Goal: Task Accomplishment & Management: Complete application form

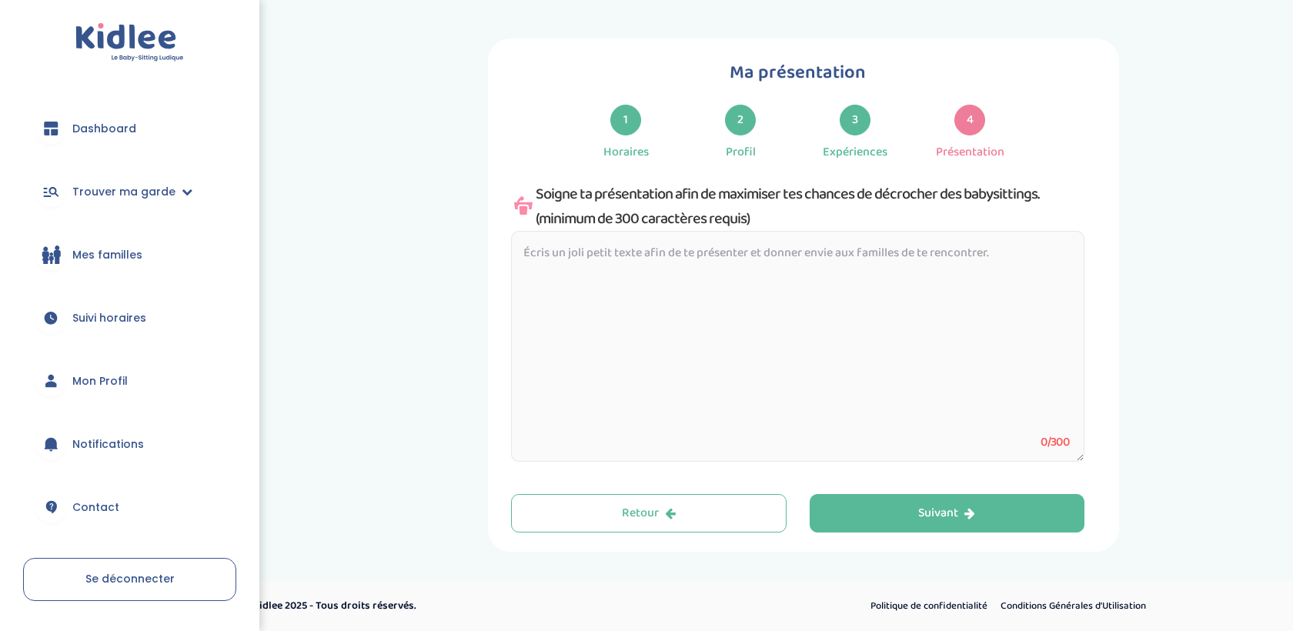
click at [926, 272] on textarea at bounding box center [797, 346] width 573 height 231
click at [735, 278] on textarea at bounding box center [797, 346] width 573 height 231
paste textarea "Bonjour ! Je m’appelle [Prénom] et j’aime accompagner les enfants dans leur quo…"
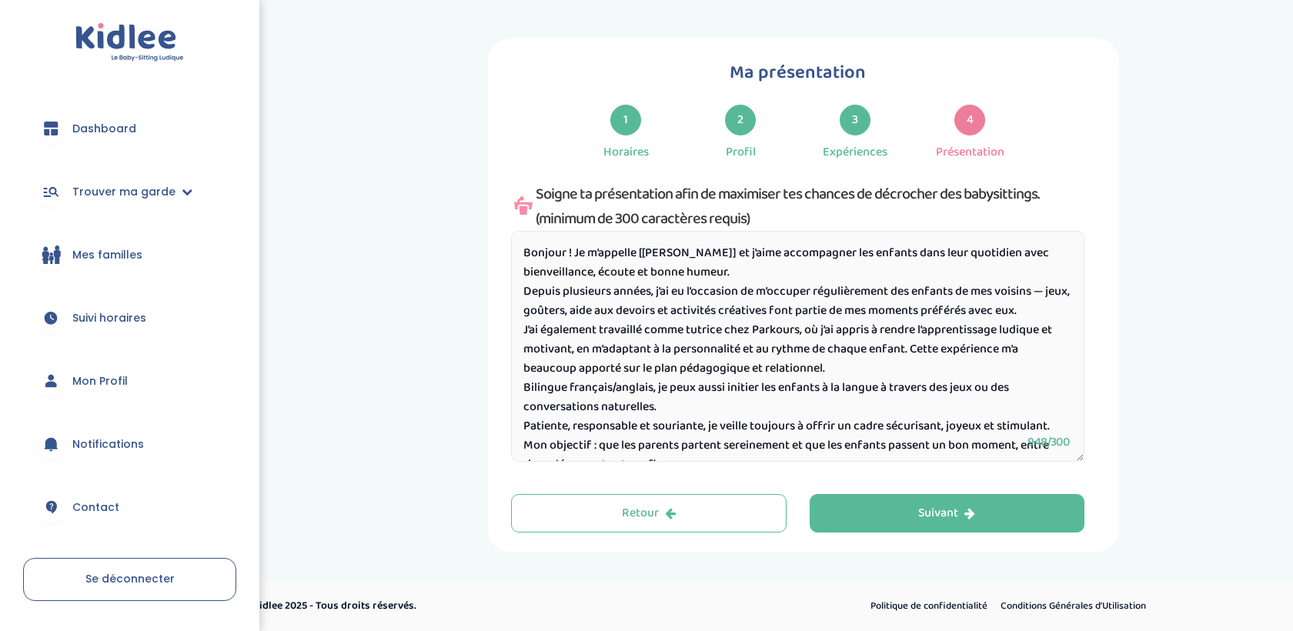
click at [677, 246] on textarea "Bonjour ! Je m’appelle [Prénom] et j’aime accompagner les enfants dans leur quo…" at bounding box center [797, 346] width 573 height 231
click at [582, 286] on textarea "Bonjour ! Je m’appelle Anne et j’aime accompagner les enfants dans leur quotidi…" at bounding box center [797, 346] width 573 height 231
click at [586, 293] on textarea "Bonjour ! Je m’appelle Anne et j’aime accompagner les enfants dans leur quotidi…" at bounding box center [797, 346] width 573 height 231
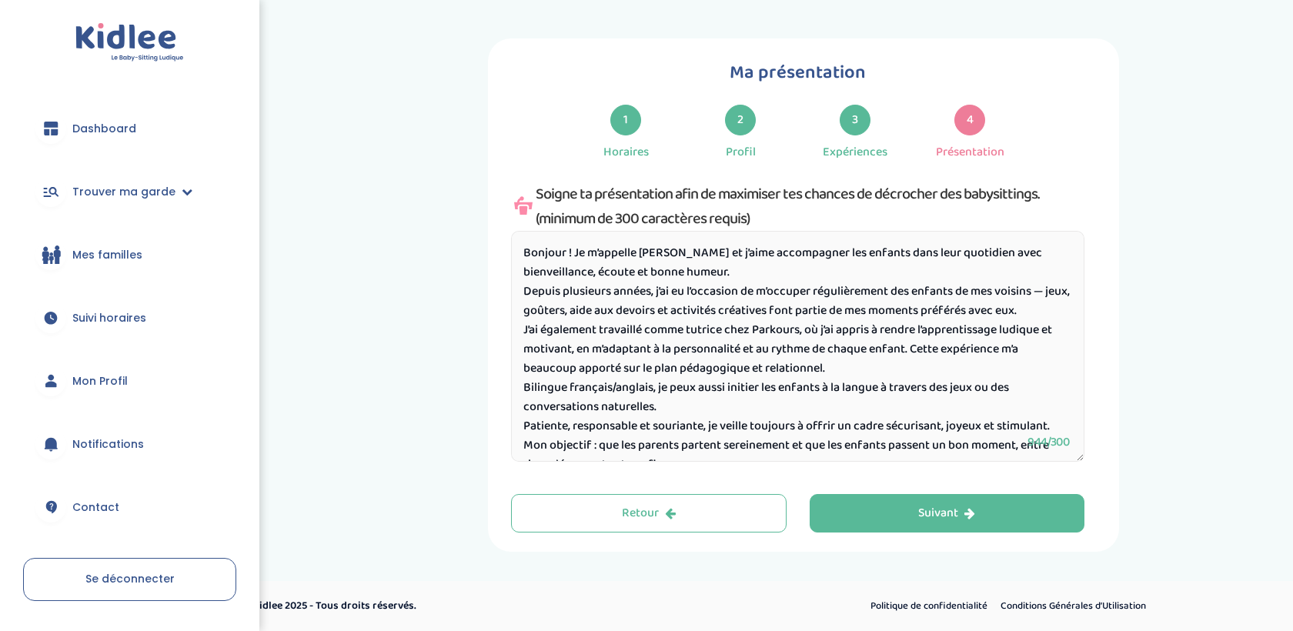
click at [586, 293] on textarea "Bonjour ! Je m’appelle Anne et j’aime accompagner les enfants dans leur quotidi…" at bounding box center [797, 346] width 573 height 231
click at [620, 296] on textarea "Bonjour ! Je m’appelle Anne et j’aime accompagner les enfants dans leur quotidi…" at bounding box center [797, 346] width 573 height 231
click at [634, 296] on textarea "Bonjour ! Je m’appelle Anne et j’aime accompagner les enfants dans leur quotidi…" at bounding box center [797, 346] width 573 height 231
drag, startPoint x: 661, startPoint y: 296, endPoint x: 531, endPoint y: 299, distance: 130.1
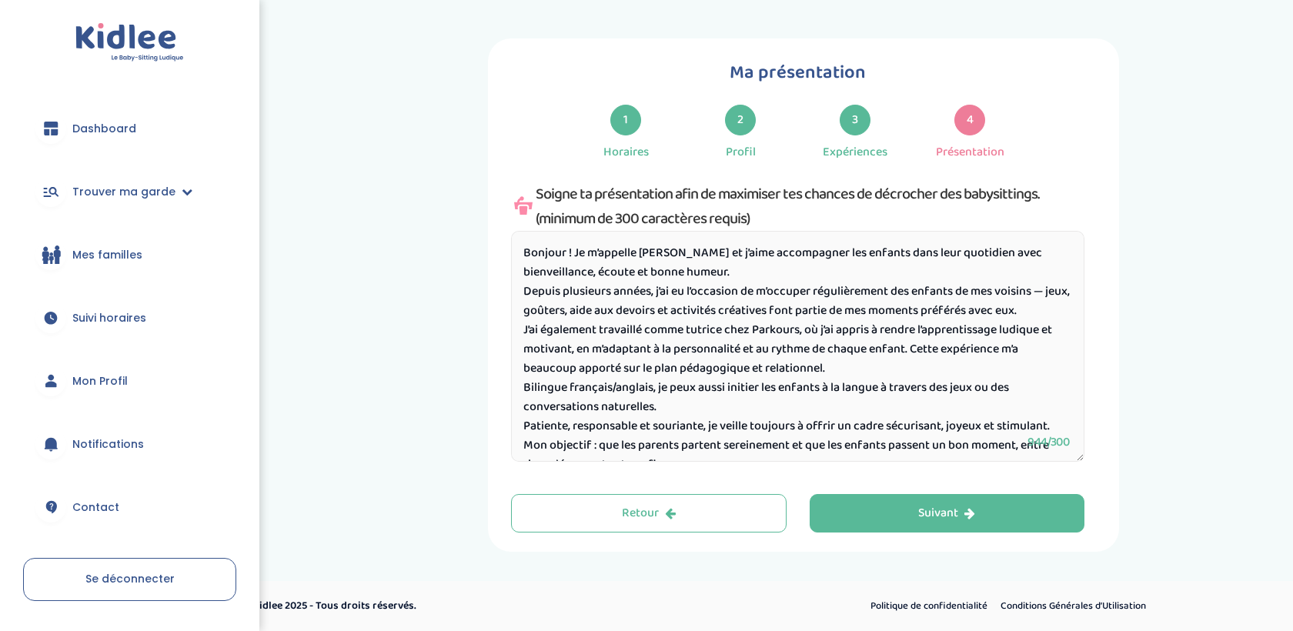
click at [531, 299] on textarea "Bonjour ! Je m’appelle Anne et j’aime accompagner les enfants dans leur quotidi…" at bounding box center [797, 346] width 573 height 231
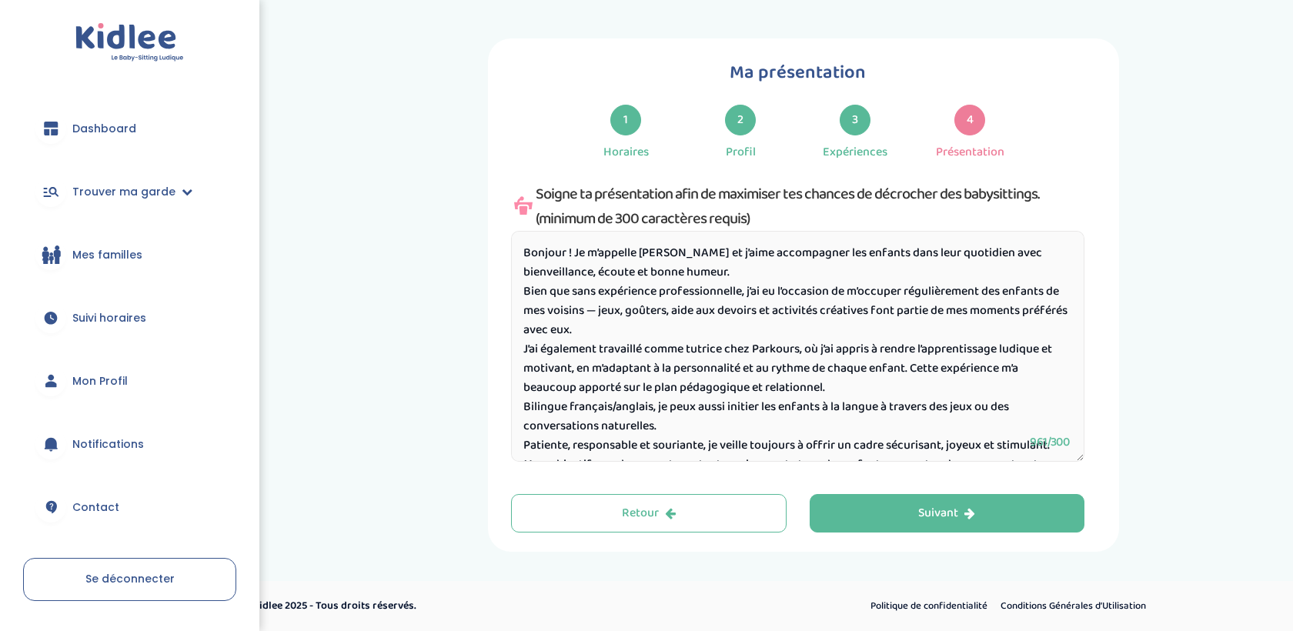
click at [596, 306] on textarea "Bonjour ! Je m’appelle Anne et j’aime accompagner les enfants dans leur quotidi…" at bounding box center [797, 346] width 573 height 231
click at [542, 313] on textarea "Bonjour ! Je m’appelle Anne et j’aime accompagner les enfants dans leur quotidi…" at bounding box center [797, 346] width 573 height 231
click at [584, 313] on textarea "Bonjour ! Je m’appelle Anne et j’aime accompagner les enfants dans leur quotidi…" at bounding box center [797, 346] width 573 height 231
click at [600, 354] on textarea "Bonjour ! Je m’appelle Anne et j’aime accompagner les enfants dans leur quotidi…" at bounding box center [797, 346] width 573 height 231
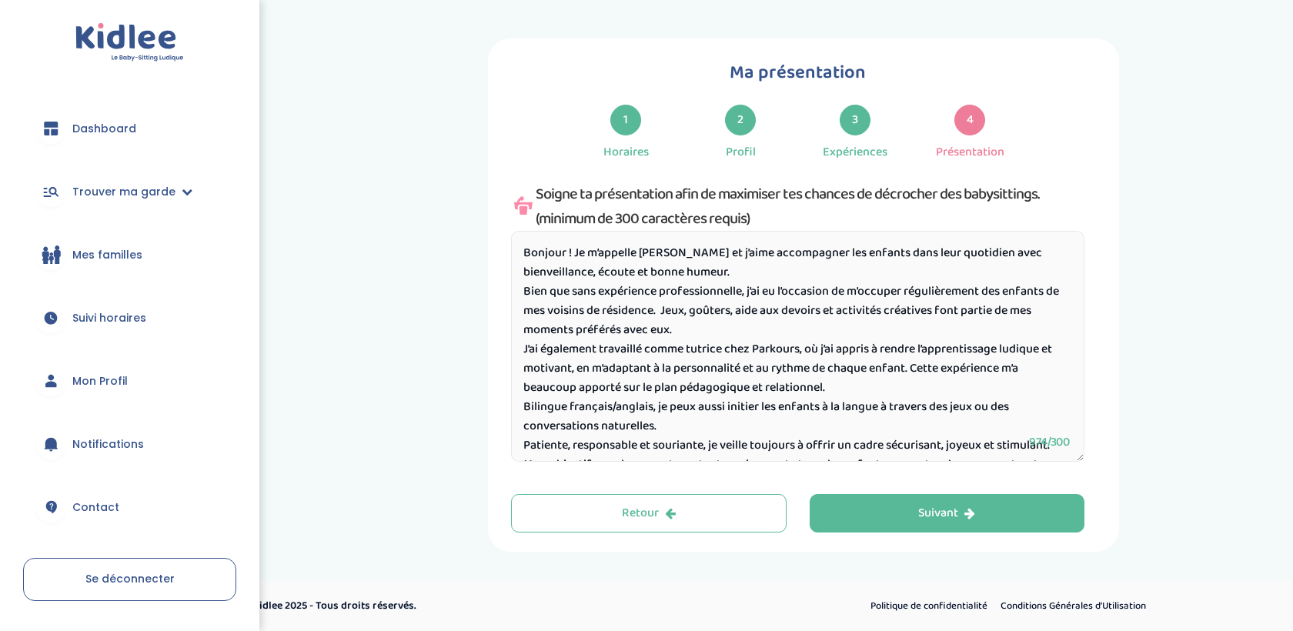
click at [603, 319] on textarea "Bonjour ! Je m’appelle Anne et j’aime accompagner les enfants dans leur quotidi…" at bounding box center [797, 346] width 573 height 231
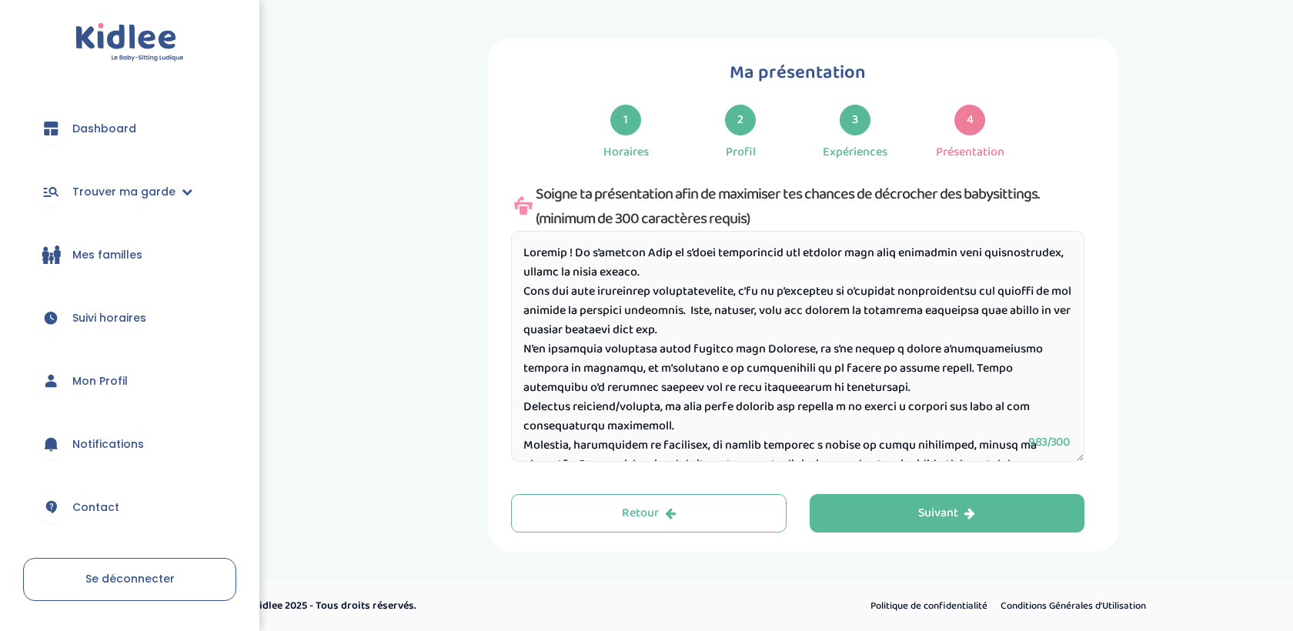
click at [702, 311] on textarea at bounding box center [797, 346] width 573 height 231
click at [707, 330] on textarea at bounding box center [797, 346] width 573 height 231
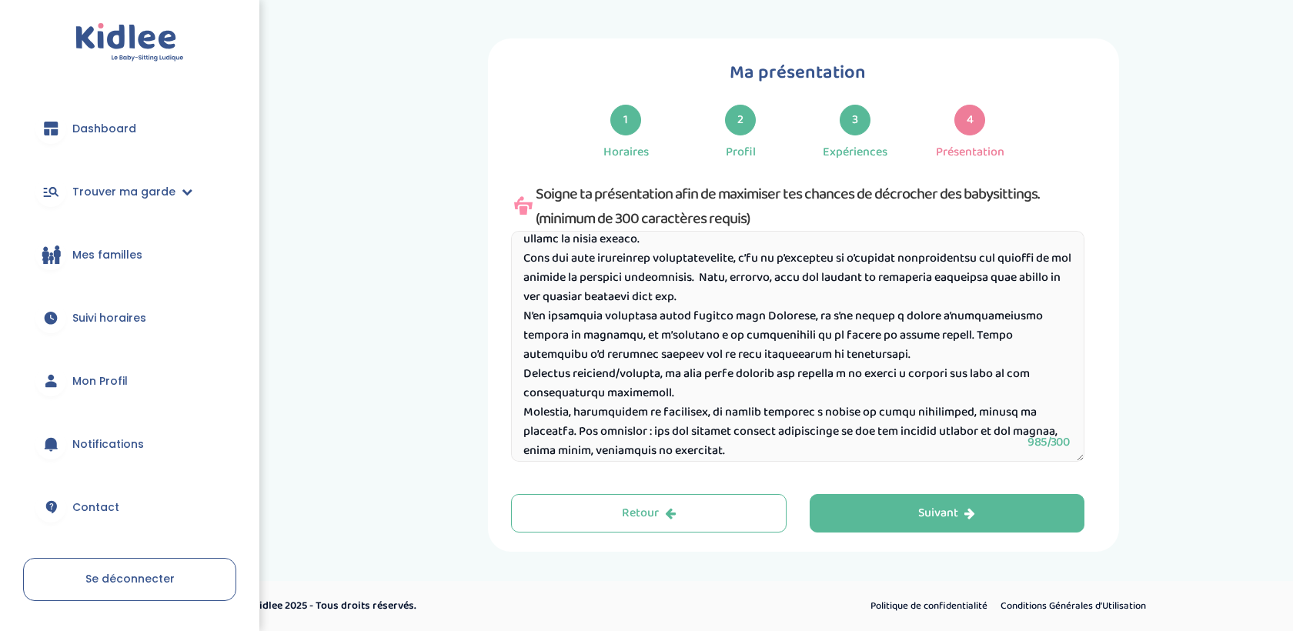
scroll to position [48, 0]
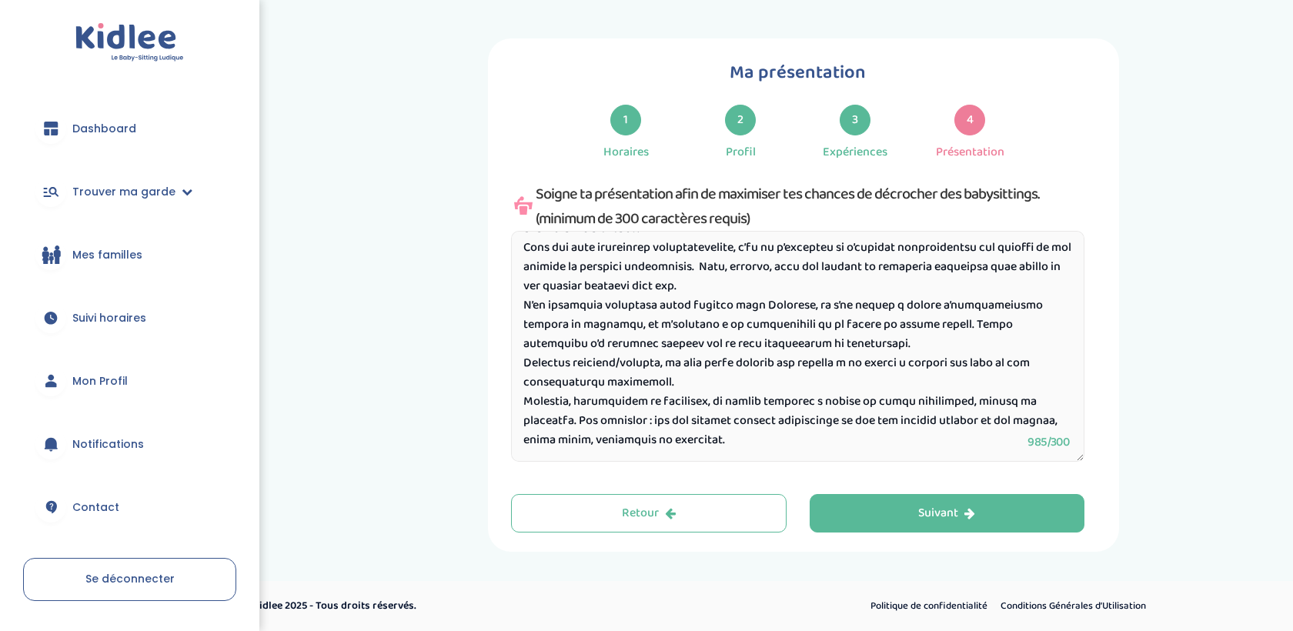
click at [680, 393] on textarea at bounding box center [797, 346] width 573 height 231
click at [788, 432] on textarea at bounding box center [797, 346] width 573 height 231
drag, startPoint x: 762, startPoint y: 436, endPoint x: 521, endPoint y: 415, distance: 241.9
click at [521, 415] on textarea at bounding box center [797, 346] width 573 height 231
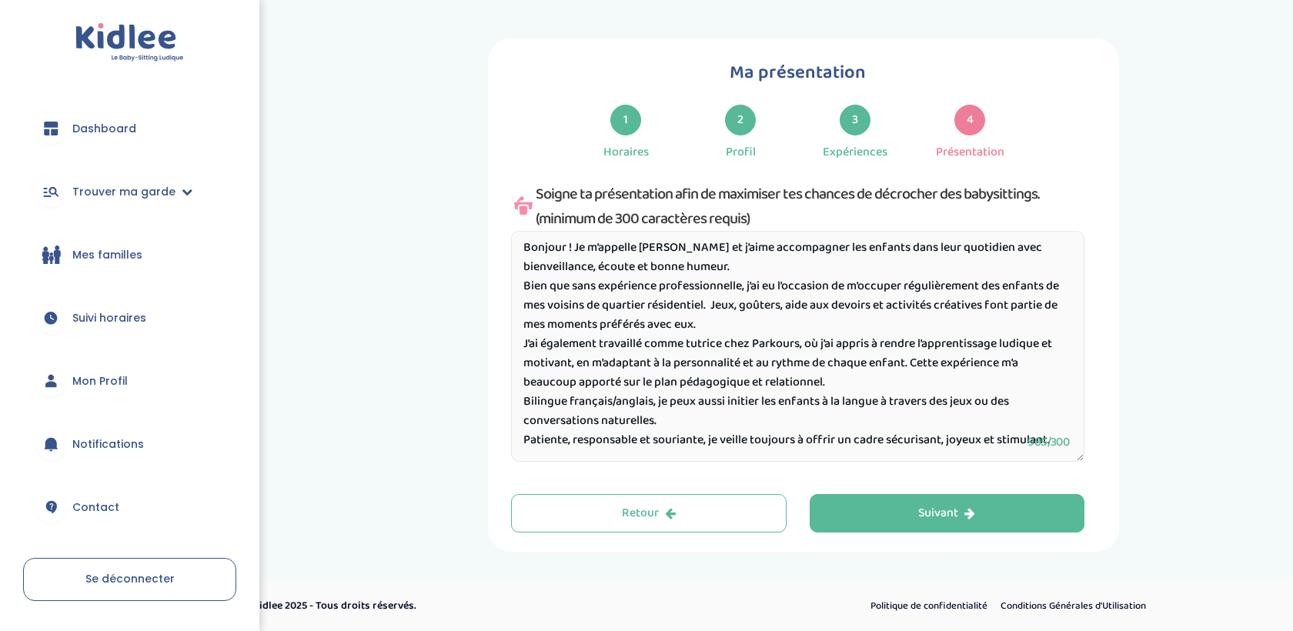
scroll to position [9, 0]
type textarea "Bonjour ! Je m’appelle Anne et j’aime accompagner les enfants dans leur quotidi…"
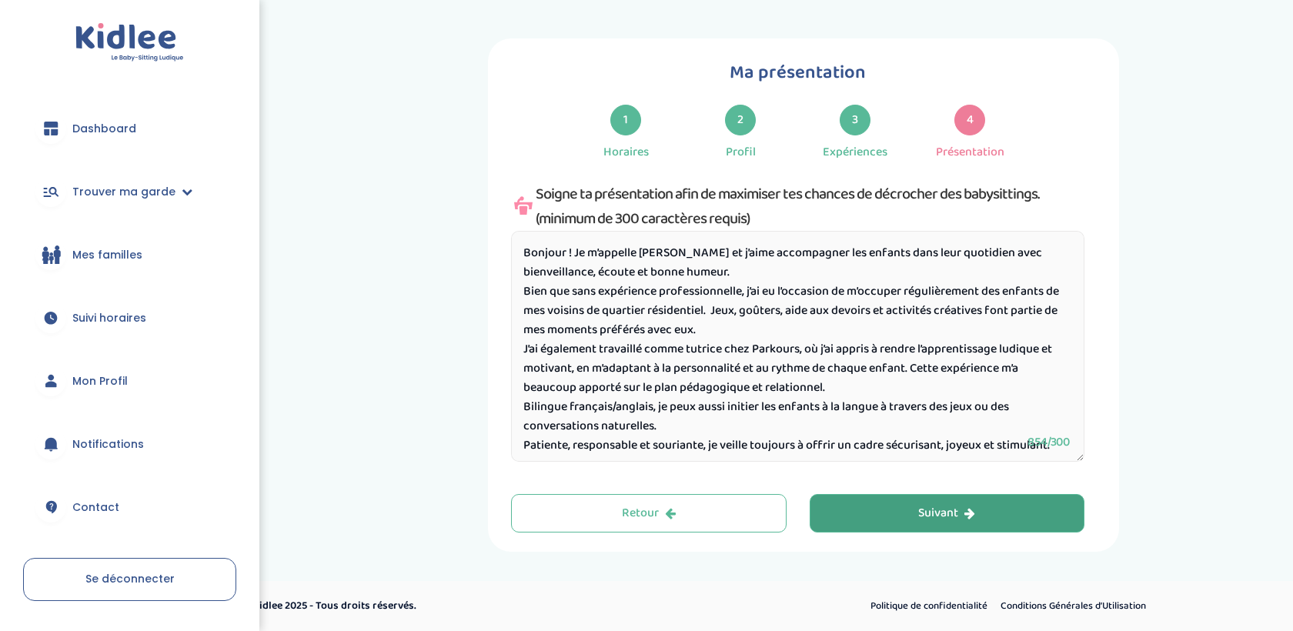
click at [867, 515] on button "Suivant" at bounding box center [948, 513] width 276 height 38
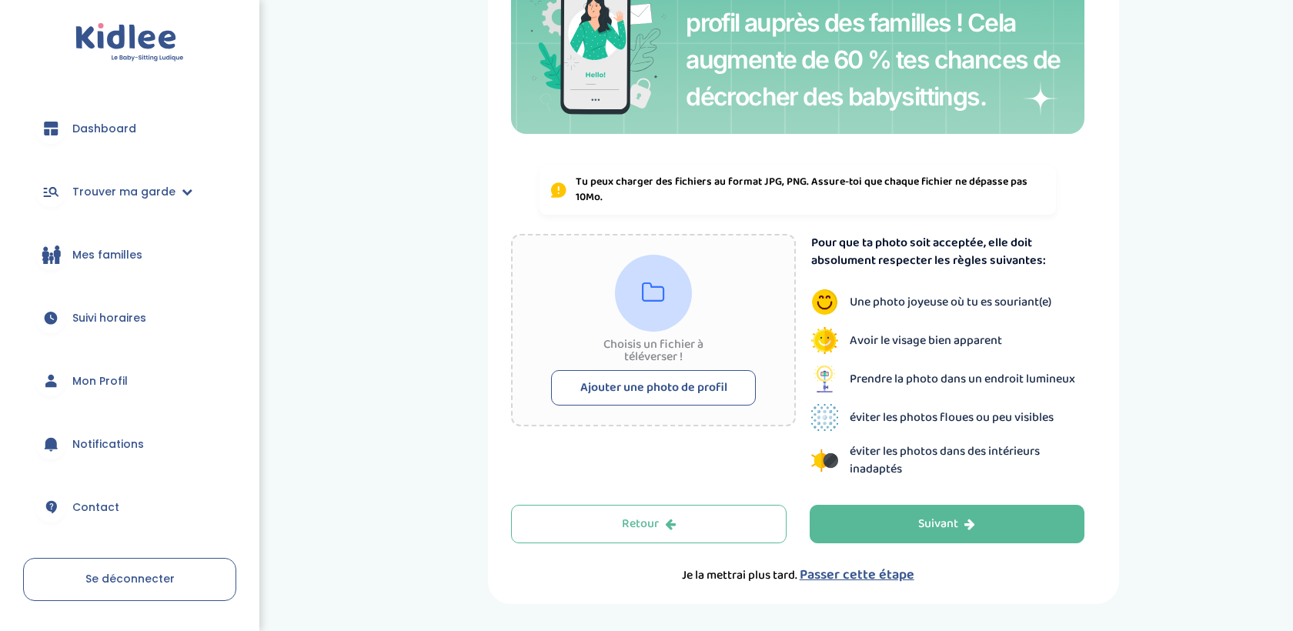
scroll to position [233, 0]
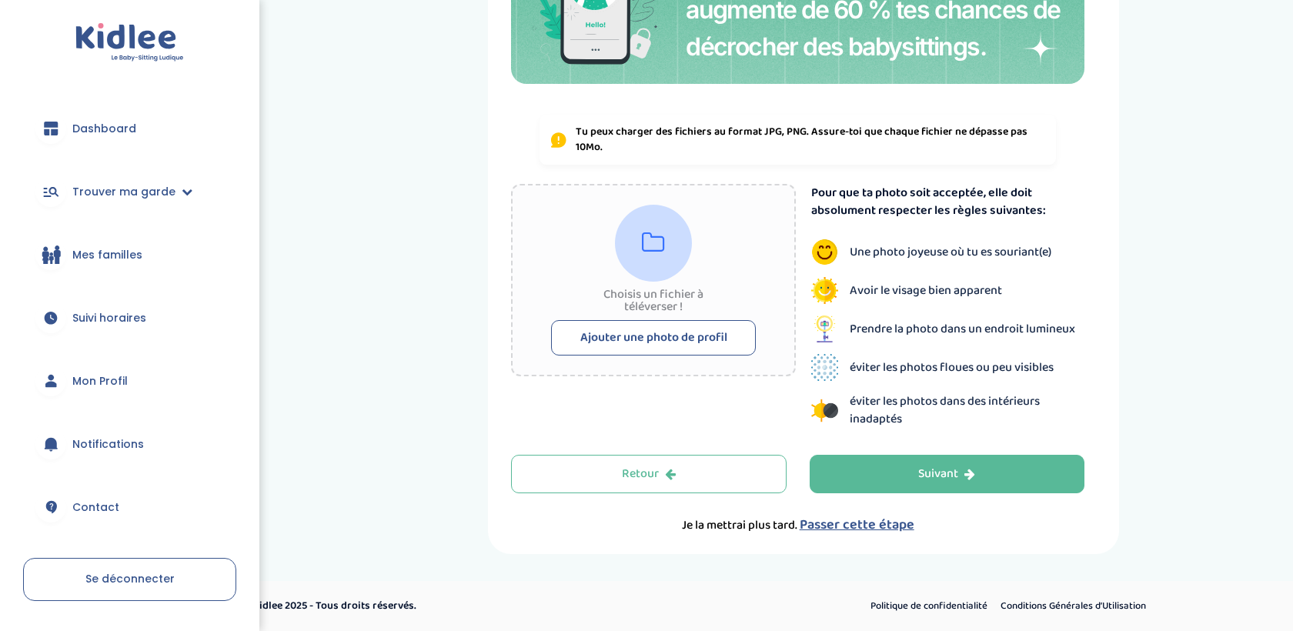
click at [702, 342] on button "Ajouter une photo de profil" at bounding box center [653, 337] width 205 height 35
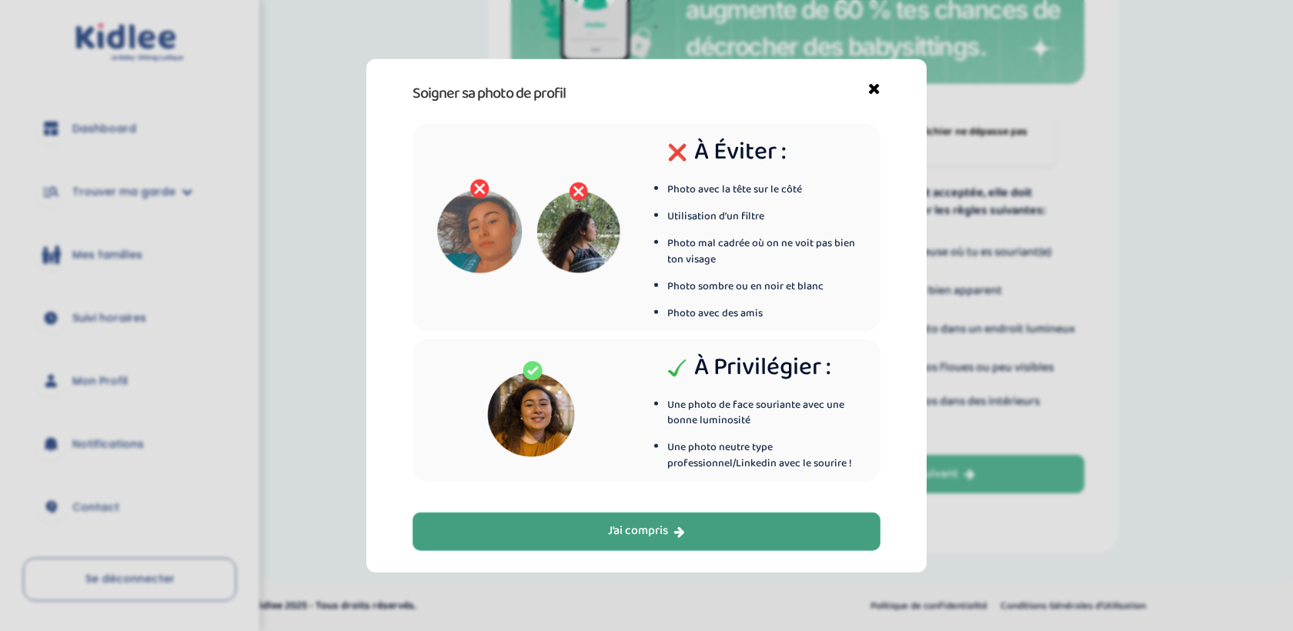
click at [653, 531] on div "J’ai compris" at bounding box center [646, 532] width 77 height 18
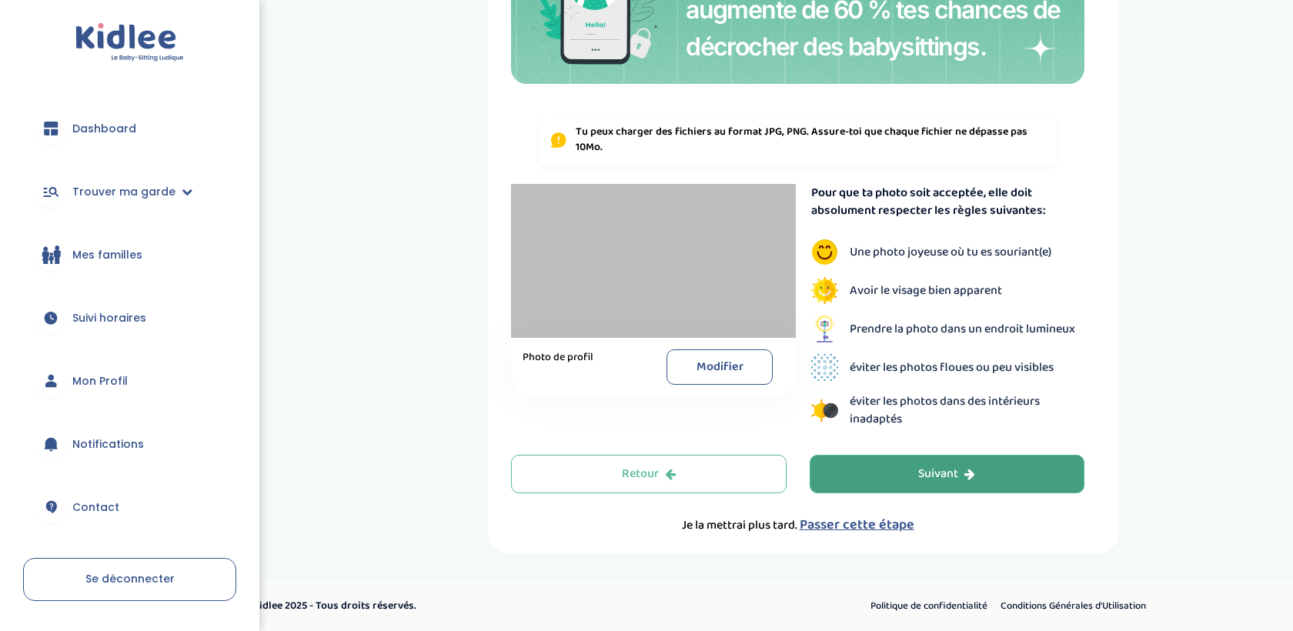
click at [902, 483] on button "Suivant" at bounding box center [948, 474] width 276 height 38
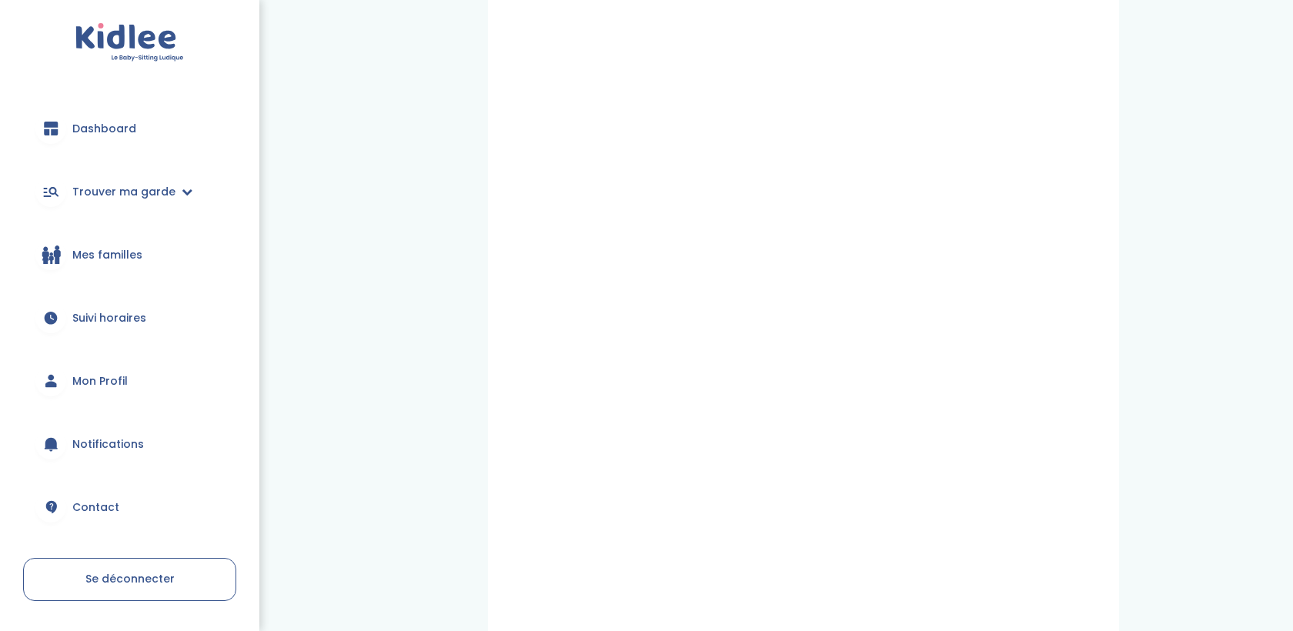
scroll to position [496, 0]
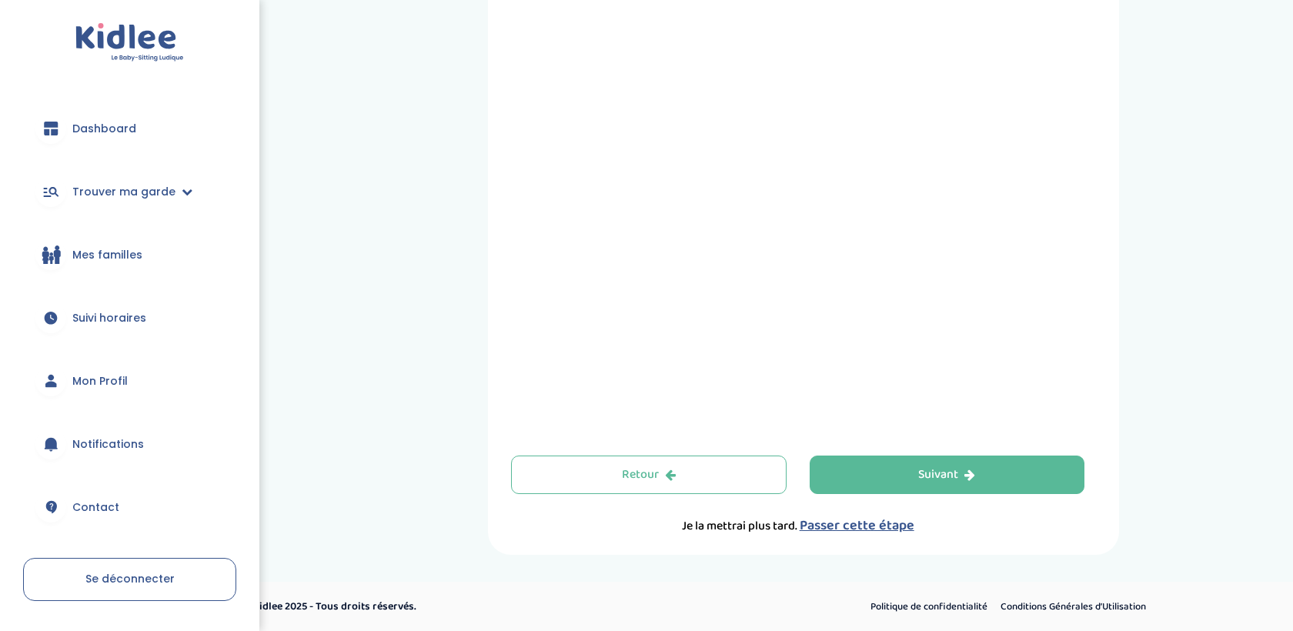
click at [956, 556] on div "trouver ma garde Dashboard Mon profil Mes famille Mes documents Dashboard Trouv…" at bounding box center [646, 68] width 1293 height 1128
click at [914, 465] on button "Suivant" at bounding box center [948, 475] width 276 height 38
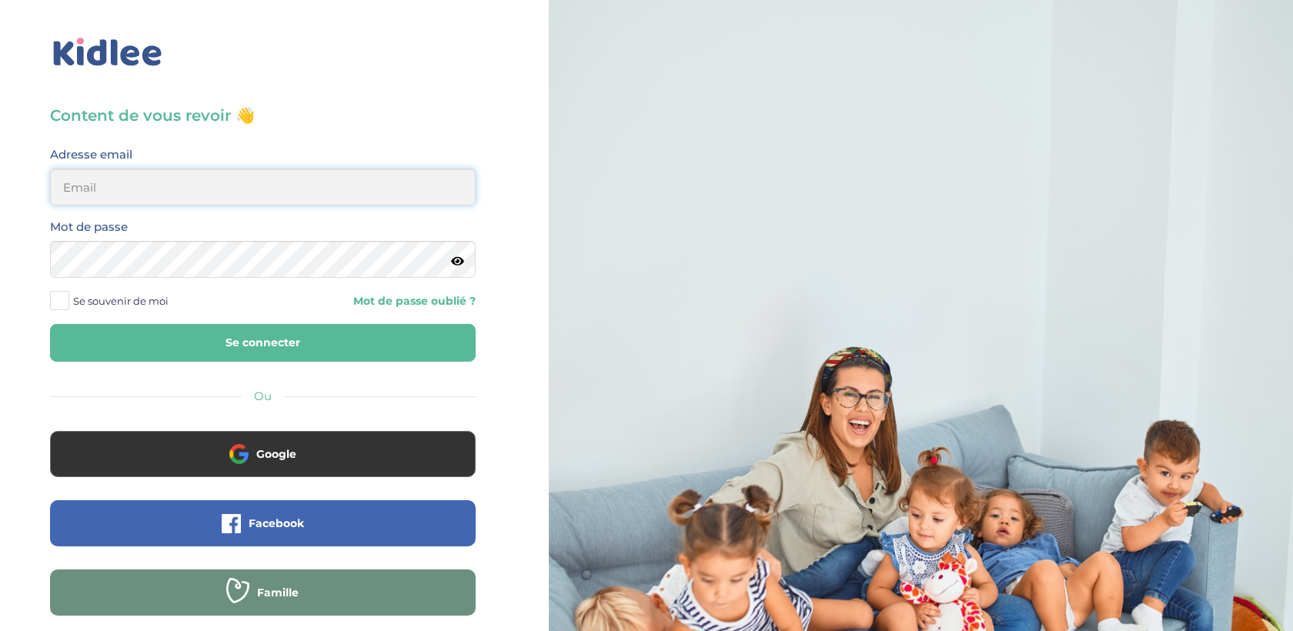
type input "trananne1305@gmail.com"
click at [139, 310] on span "Se souvenir de moi" at bounding box center [120, 301] width 95 height 20
click at [0, 0] on input "Se souvenir de moi" at bounding box center [0, 0] width 0 height 0
click at [142, 342] on button "Se connecter" at bounding box center [263, 343] width 426 height 38
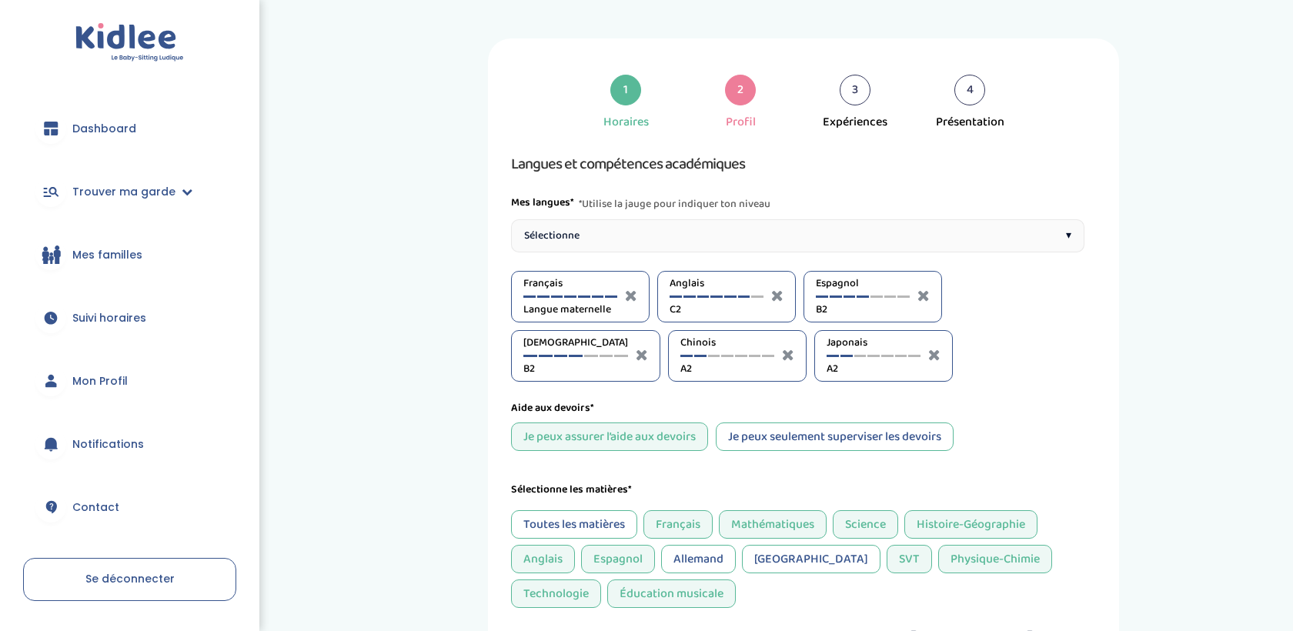
select select "Terminale"
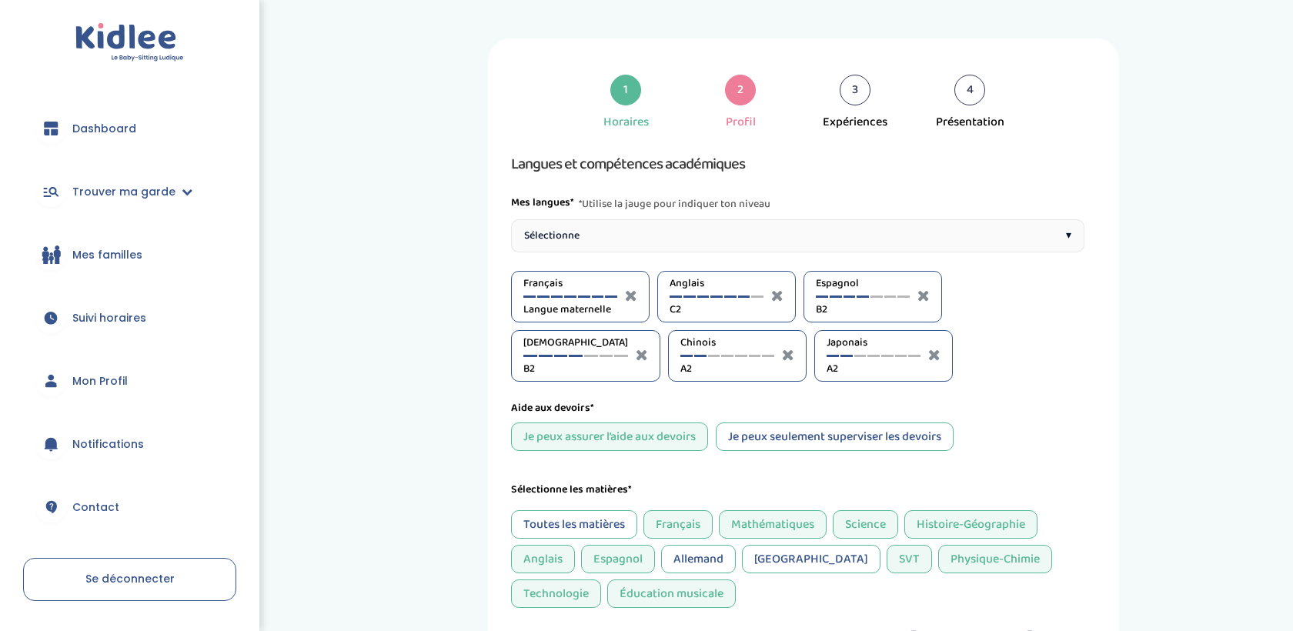
select select "Terminale"
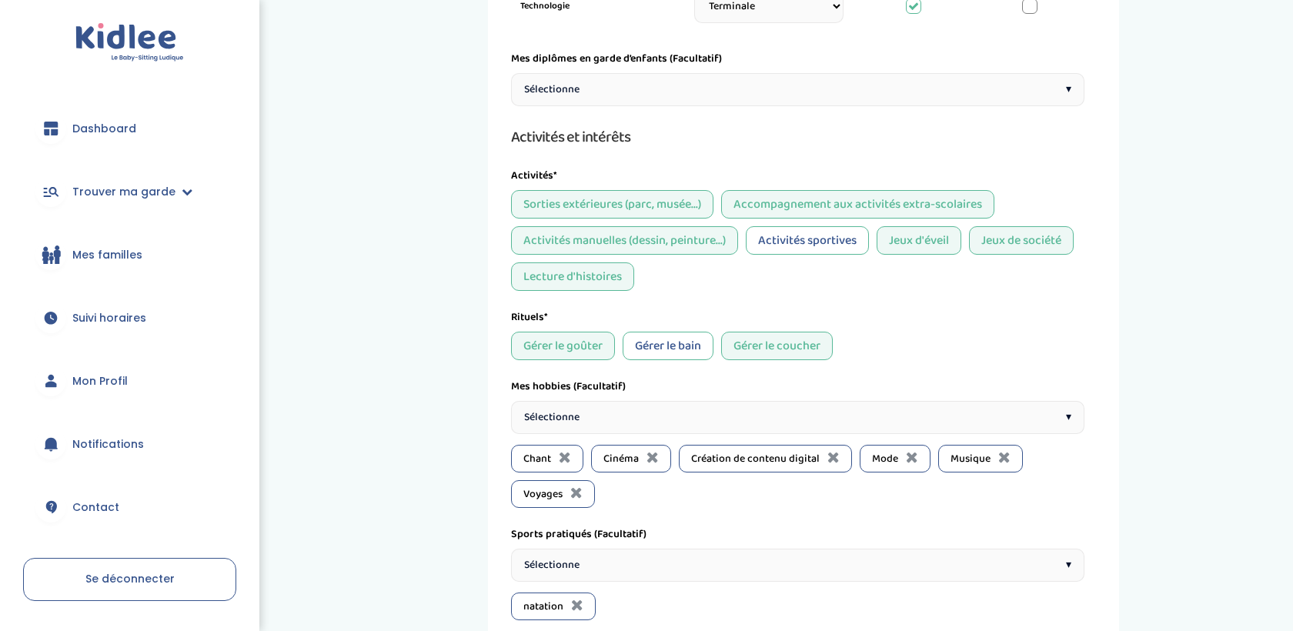
scroll to position [1456, 0]
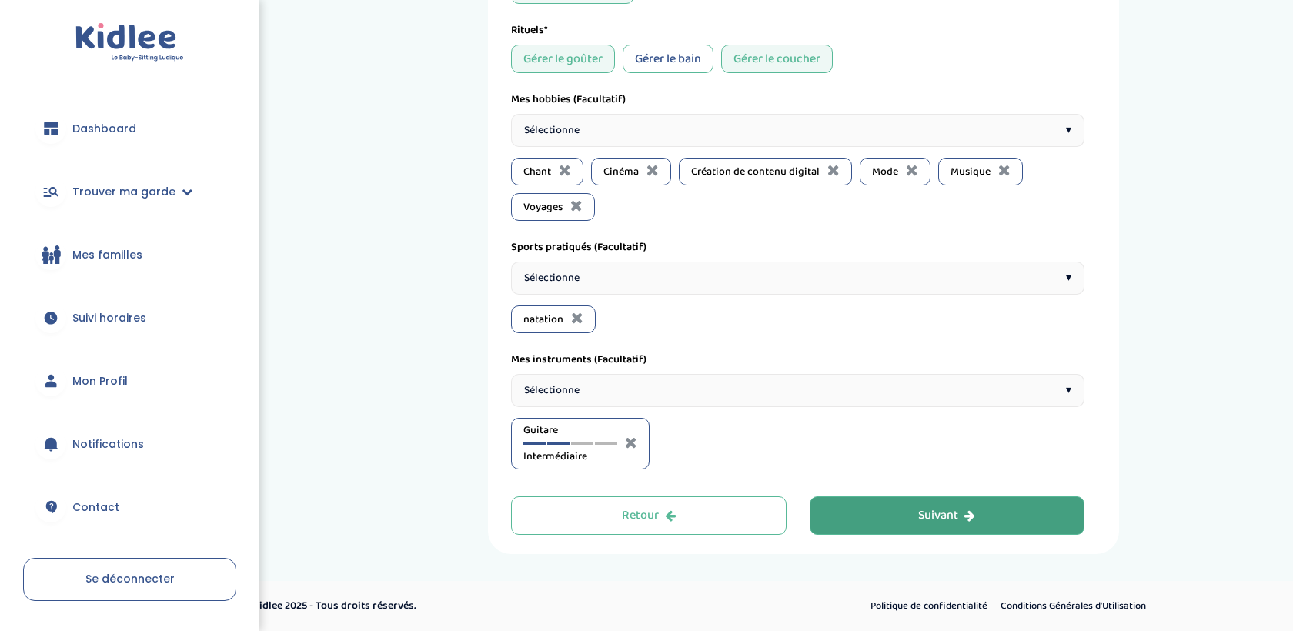
click at [917, 511] on button "Suivant" at bounding box center [948, 515] width 276 height 38
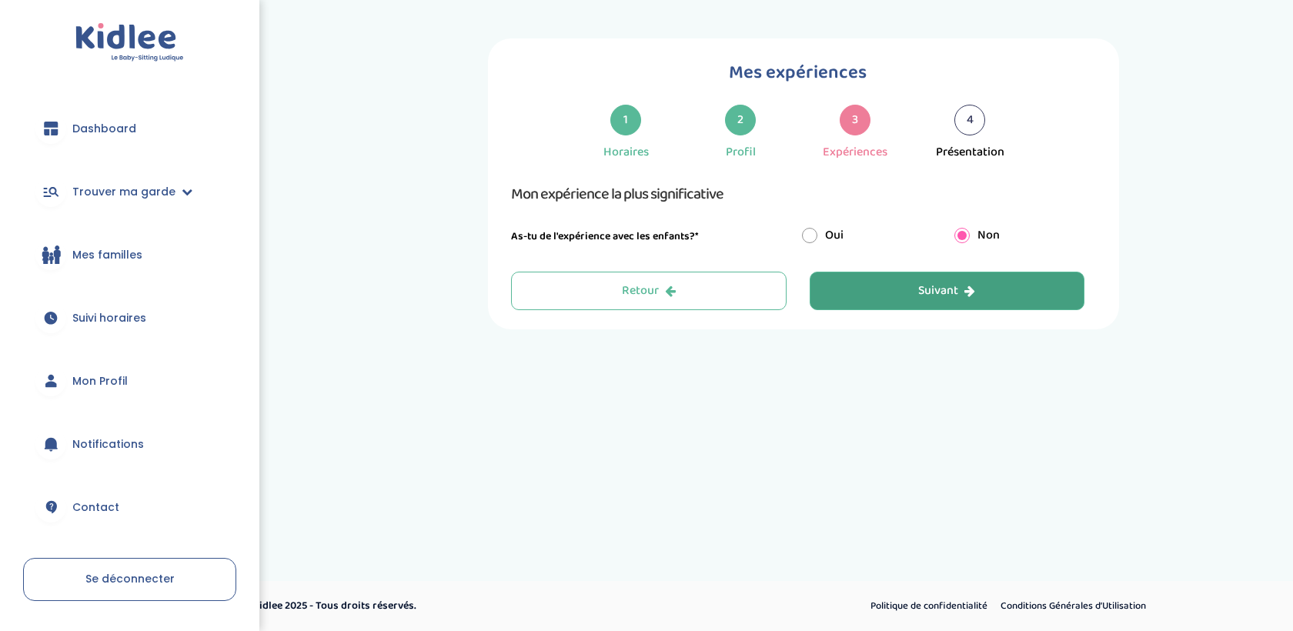
click at [988, 288] on button "Suivant" at bounding box center [948, 291] width 276 height 38
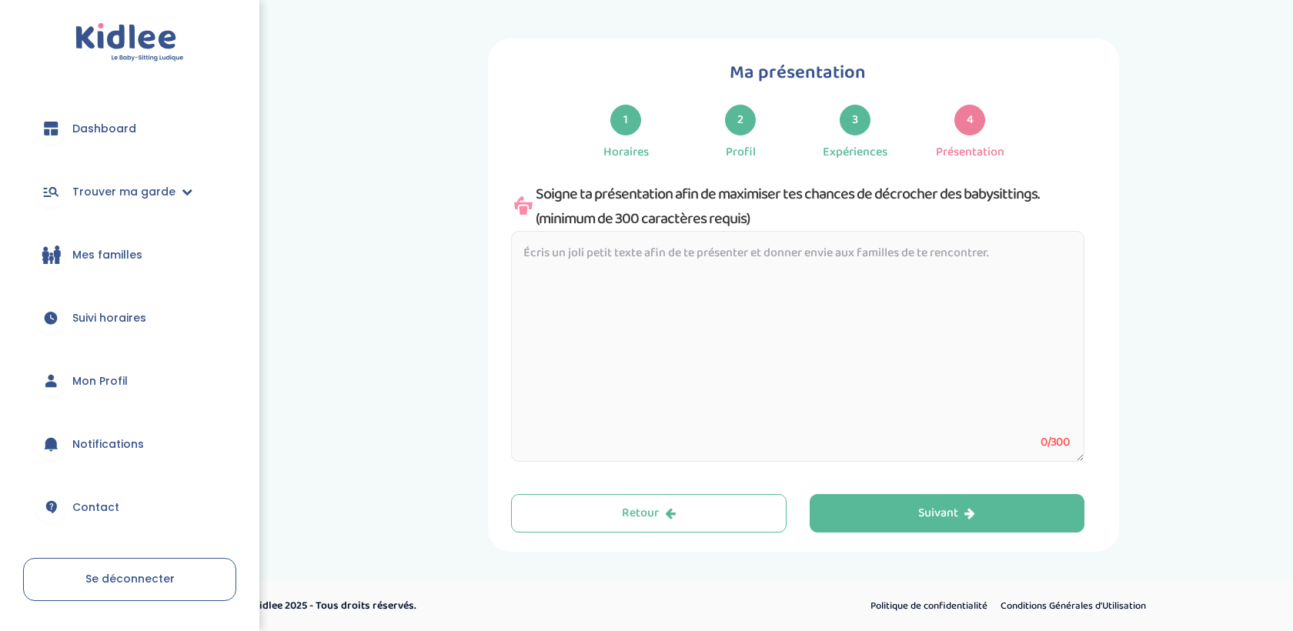
click at [956, 359] on textarea at bounding box center [797, 346] width 573 height 231
paste textarea "Bonjour ! Je m’appelle [Prénom] et j’aime accompagner les enfants dans leur quo…"
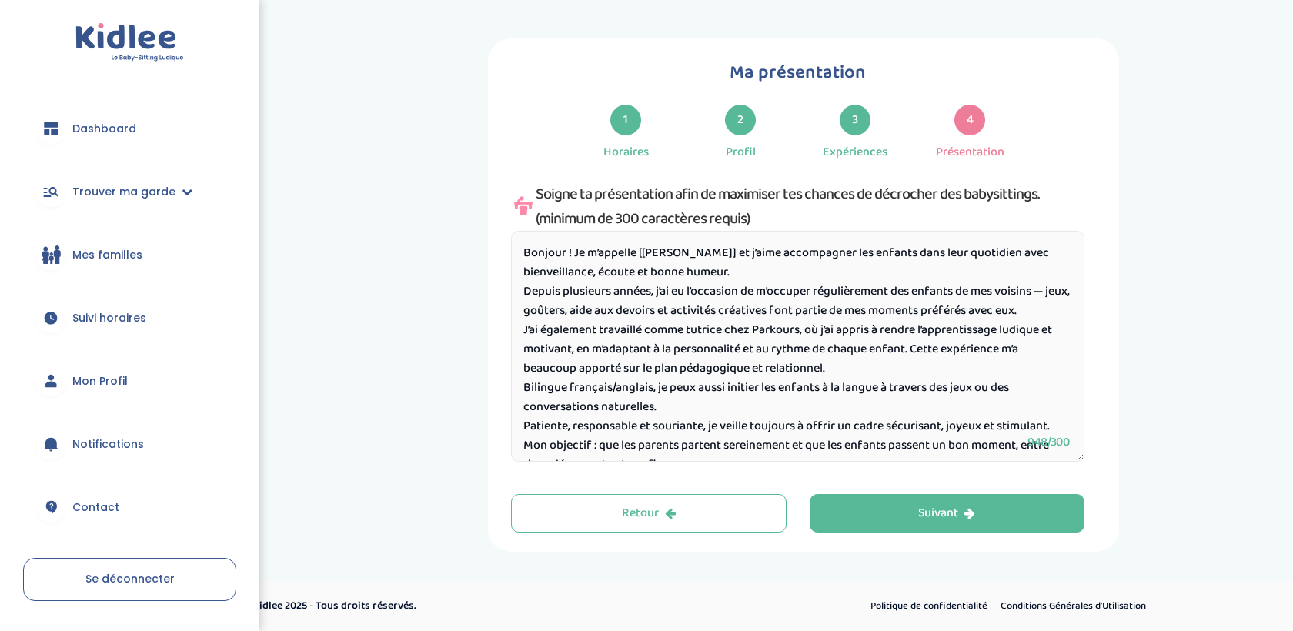
click at [669, 248] on textarea "Bonjour ! Je m’appelle [Prénom] et j’aime accompagner les enfants dans leur quo…" at bounding box center [797, 346] width 573 height 231
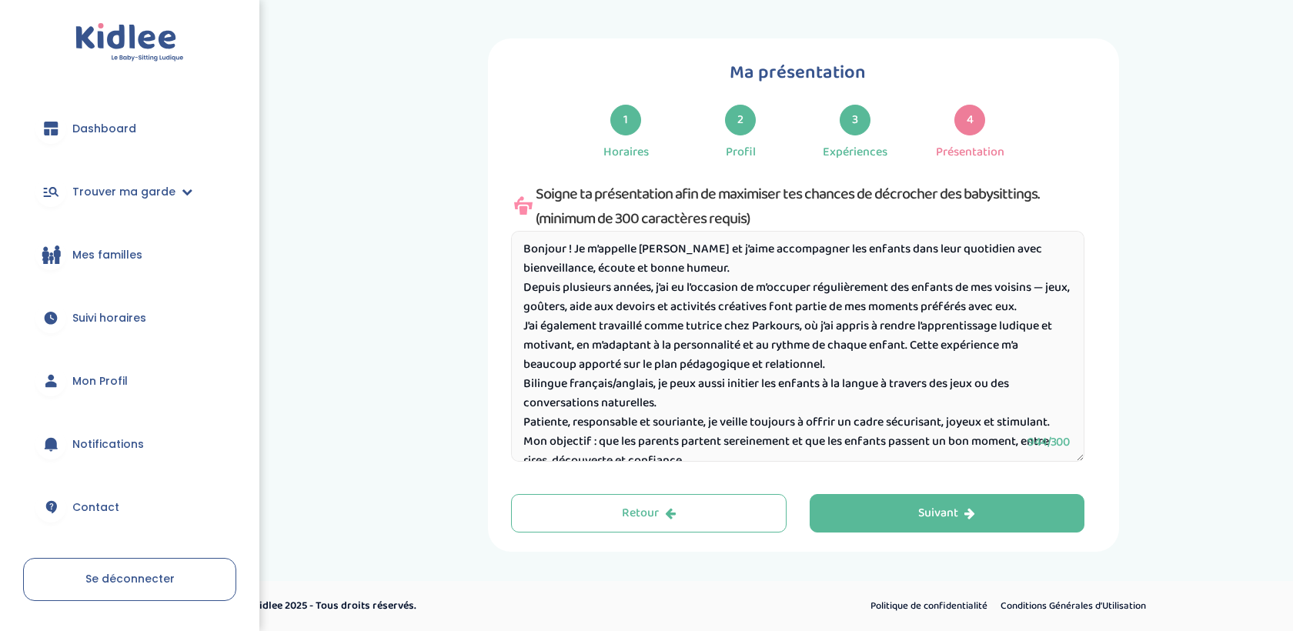
drag, startPoint x: 656, startPoint y: 288, endPoint x: 523, endPoint y: 286, distance: 133.2
click at [523, 286] on textarea "Bonjour ! Je m’appelle Anne et j’aime accompagner les enfants dans leur quotidi…" at bounding box center [797, 346] width 573 height 231
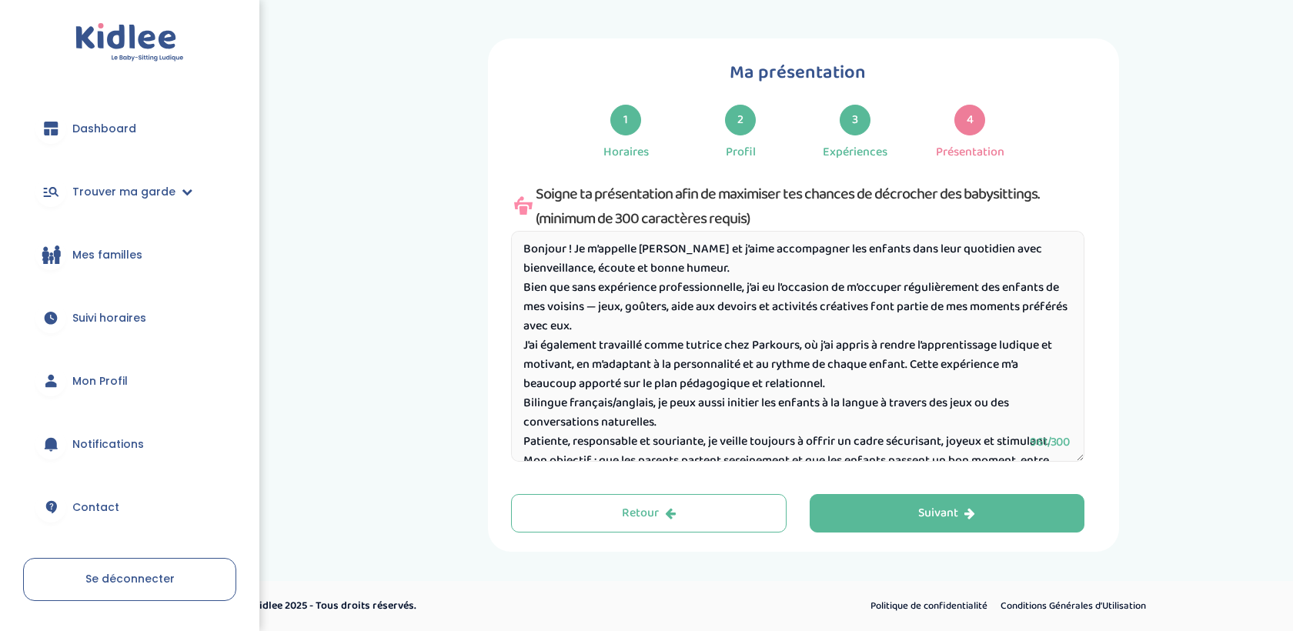
click at [603, 311] on textarea "Bonjour ! Je m’appelle Anne et j’aime accompagner les enfants dans leur quotidi…" at bounding box center [797, 346] width 573 height 231
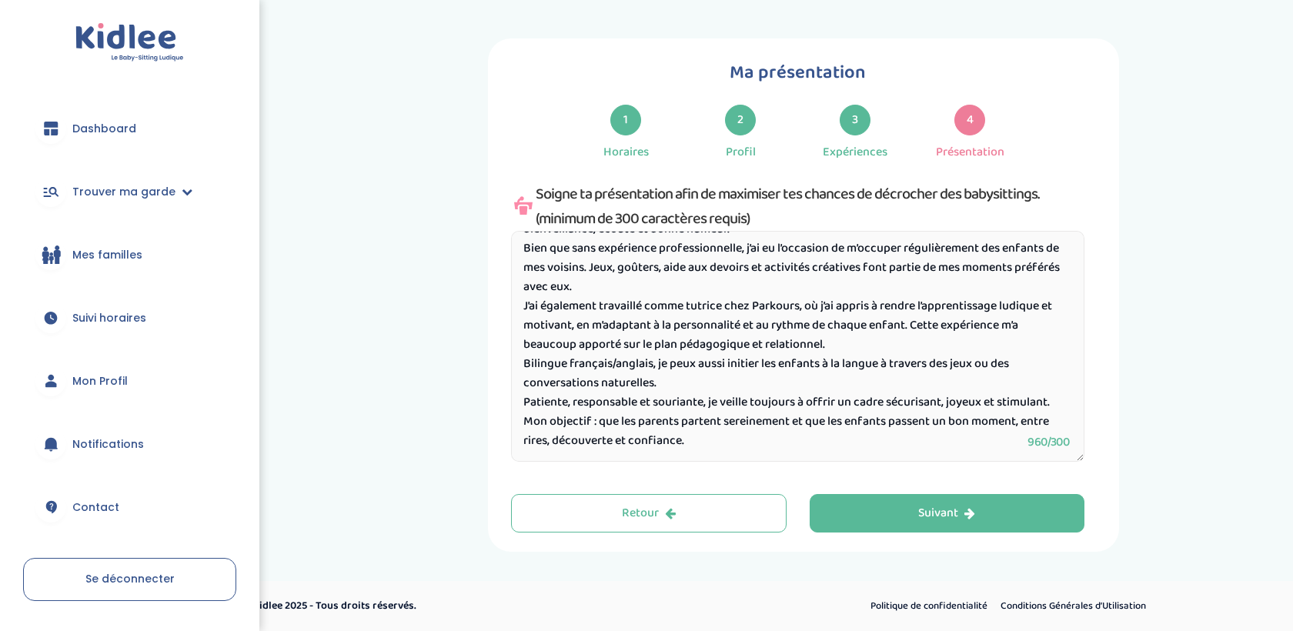
scroll to position [48, 0]
drag, startPoint x: 704, startPoint y: 432, endPoint x: 496, endPoint y: 423, distance: 208.0
click at [496, 423] on div "Ma présentation 1 Horaires 2 Profil 3 Expériences 4 Présentation Indique nous t…" at bounding box center [803, 294] width 631 height 513
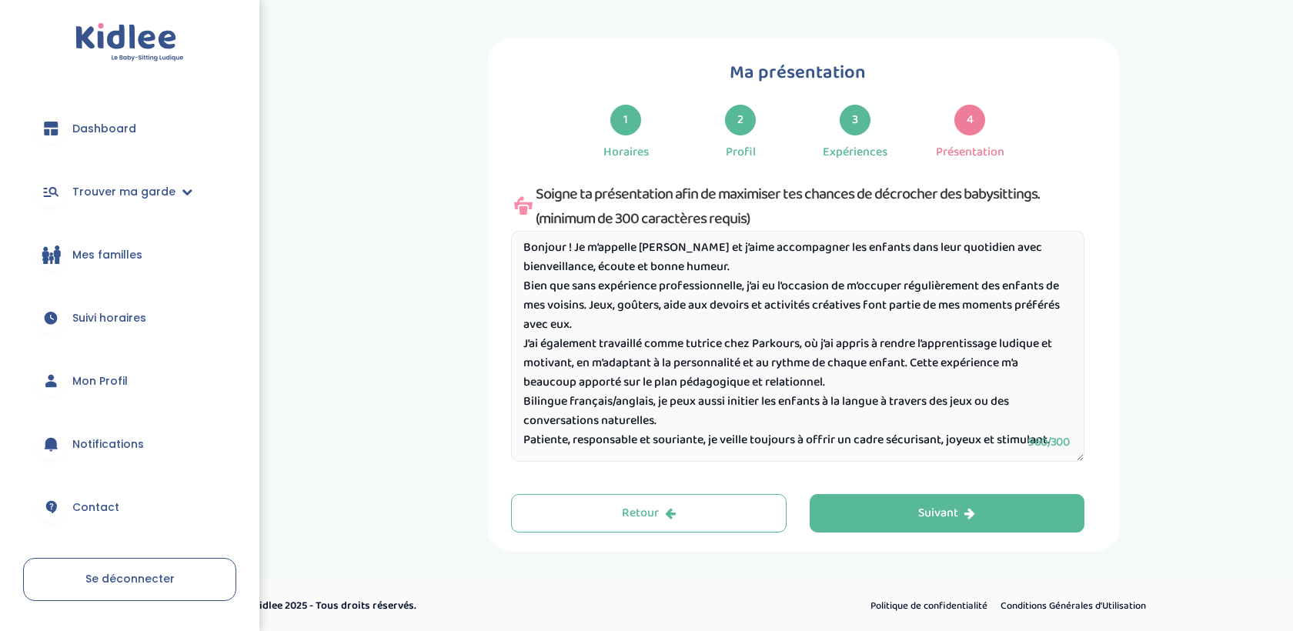
scroll to position [9, 0]
type textarea "Bonjour ! Je m’appelle Anne et j’aime accompagner les enfants dans leur quotidi…"
click at [896, 537] on div "Ma présentation 1 Horaires 2 Profil 3 Expériences 4 Présentation Indique nous t…" at bounding box center [803, 294] width 631 height 513
click at [901, 521] on button "Suivant" at bounding box center [948, 513] width 276 height 38
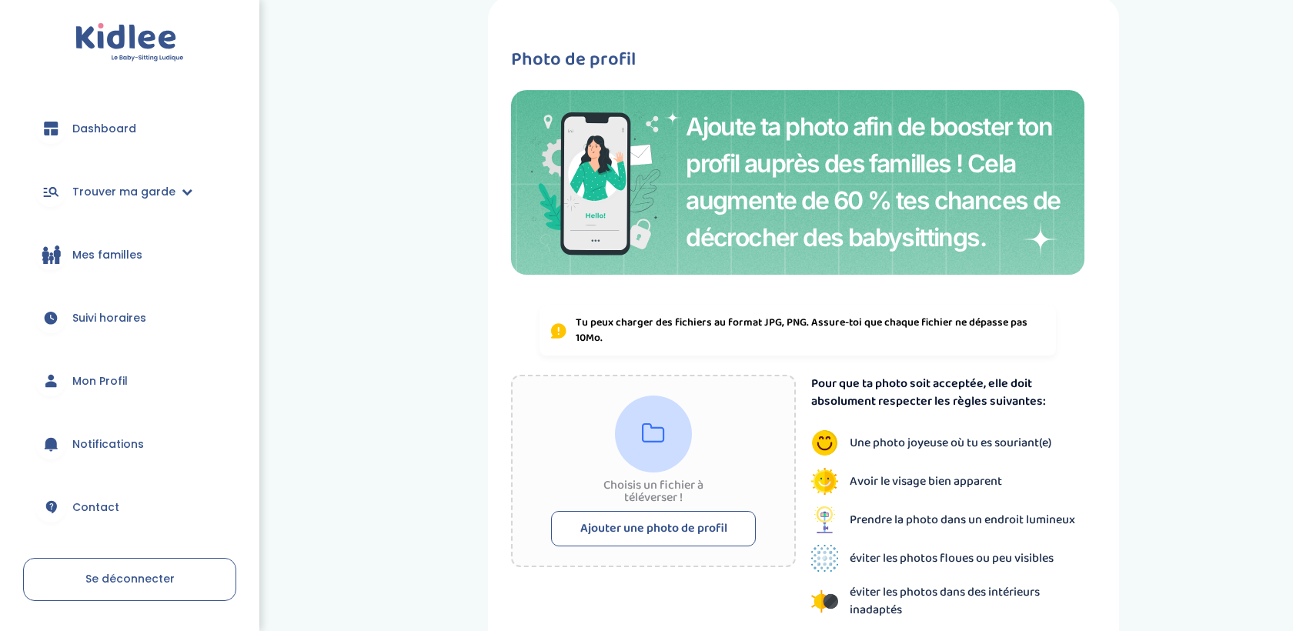
scroll to position [233, 0]
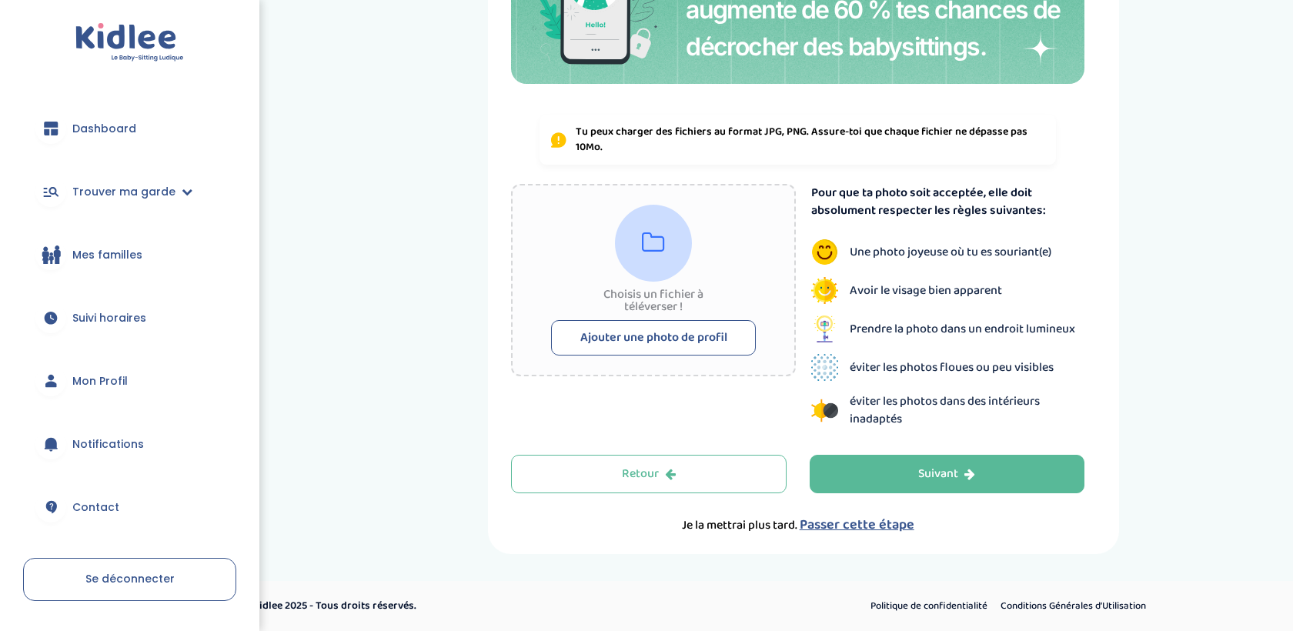
click at [717, 333] on button "Ajouter une photo de profil" at bounding box center [653, 337] width 205 height 35
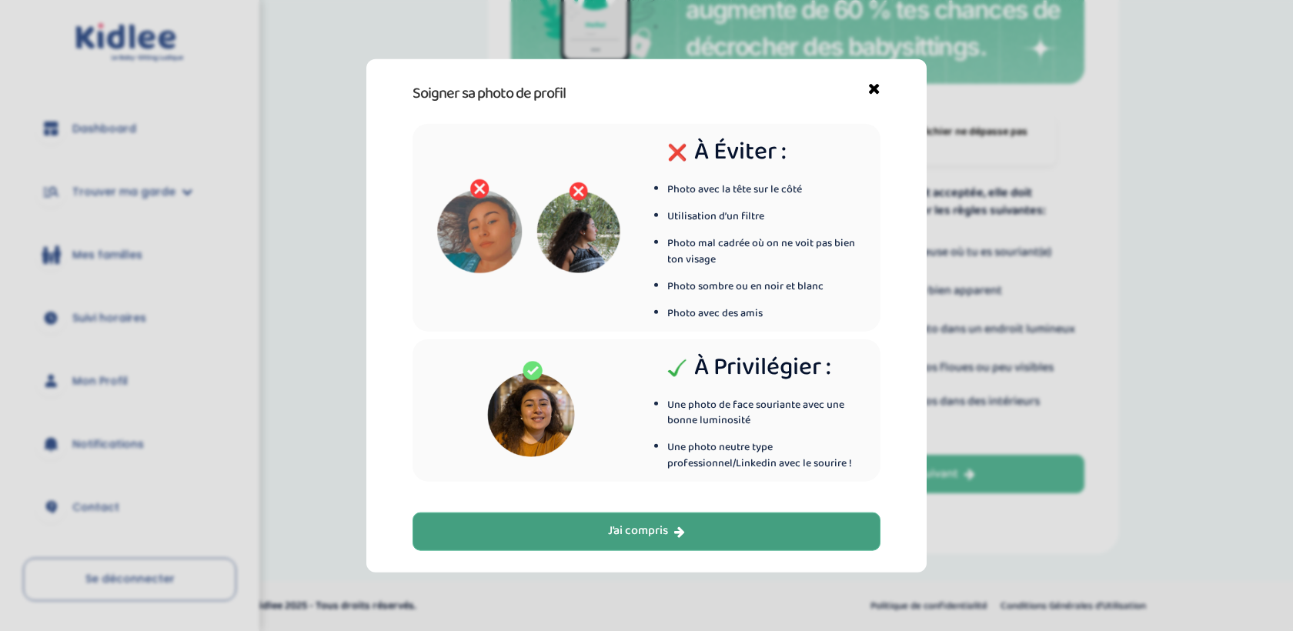
click at [623, 527] on div "J’ai compris" at bounding box center [646, 532] width 77 height 18
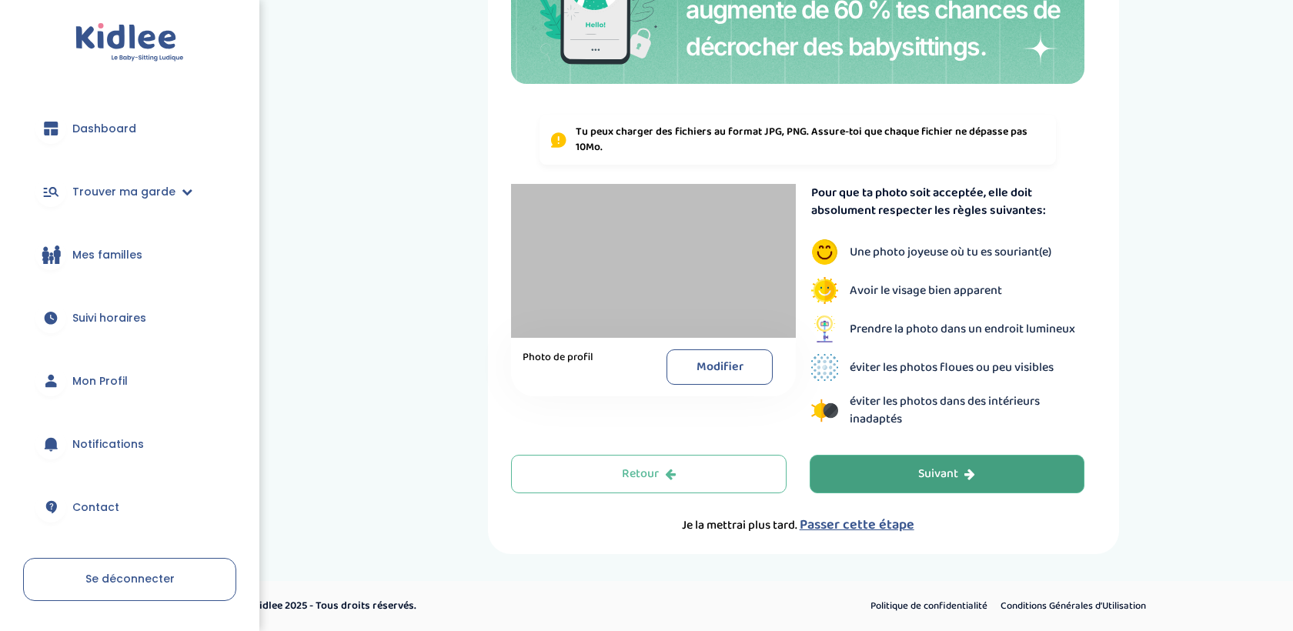
click at [928, 492] on button "Suivant" at bounding box center [948, 474] width 276 height 38
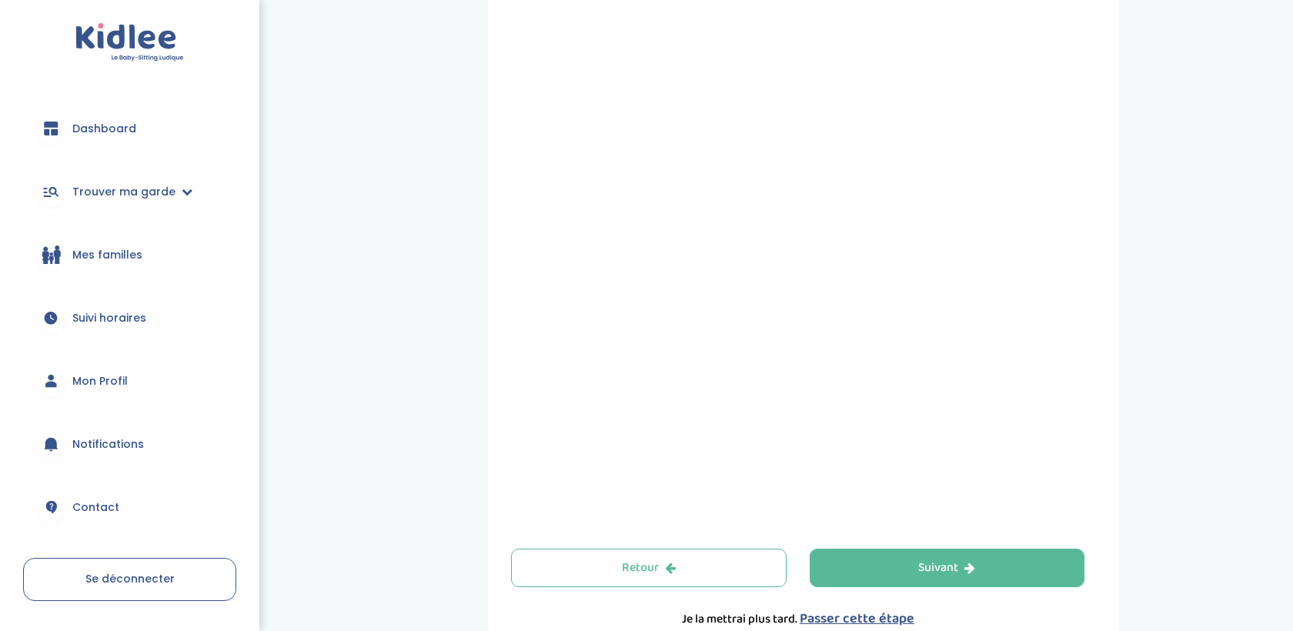
scroll to position [496, 0]
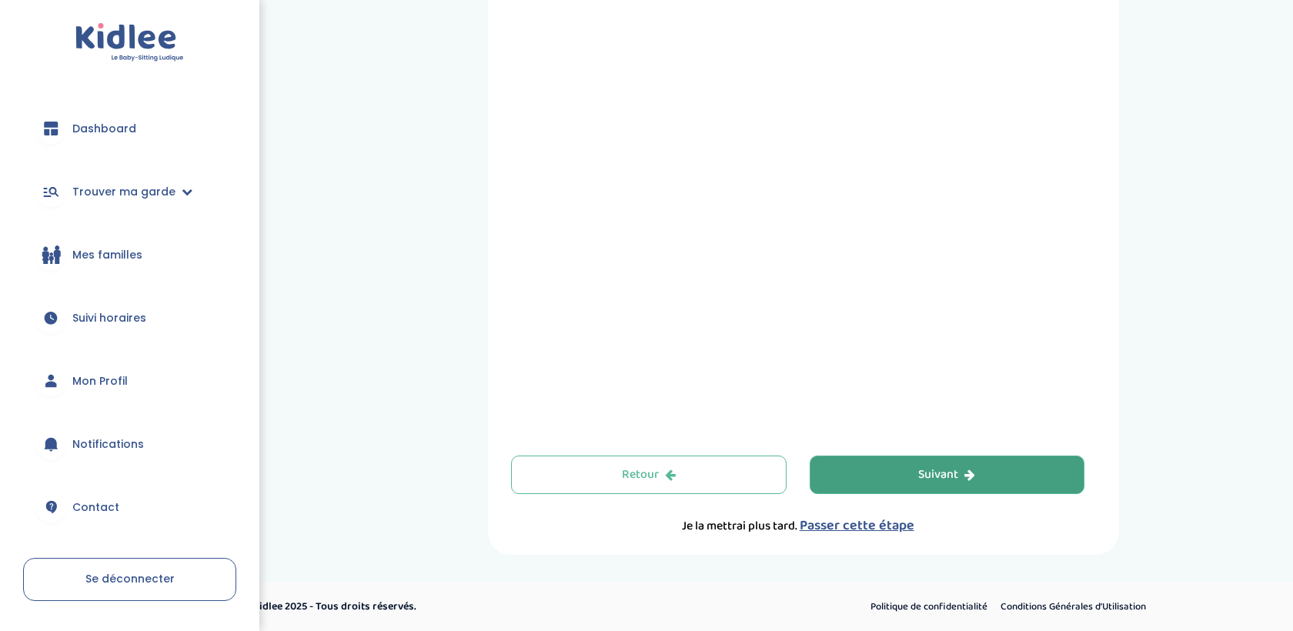
click at [915, 479] on button "Suivant" at bounding box center [948, 475] width 276 height 38
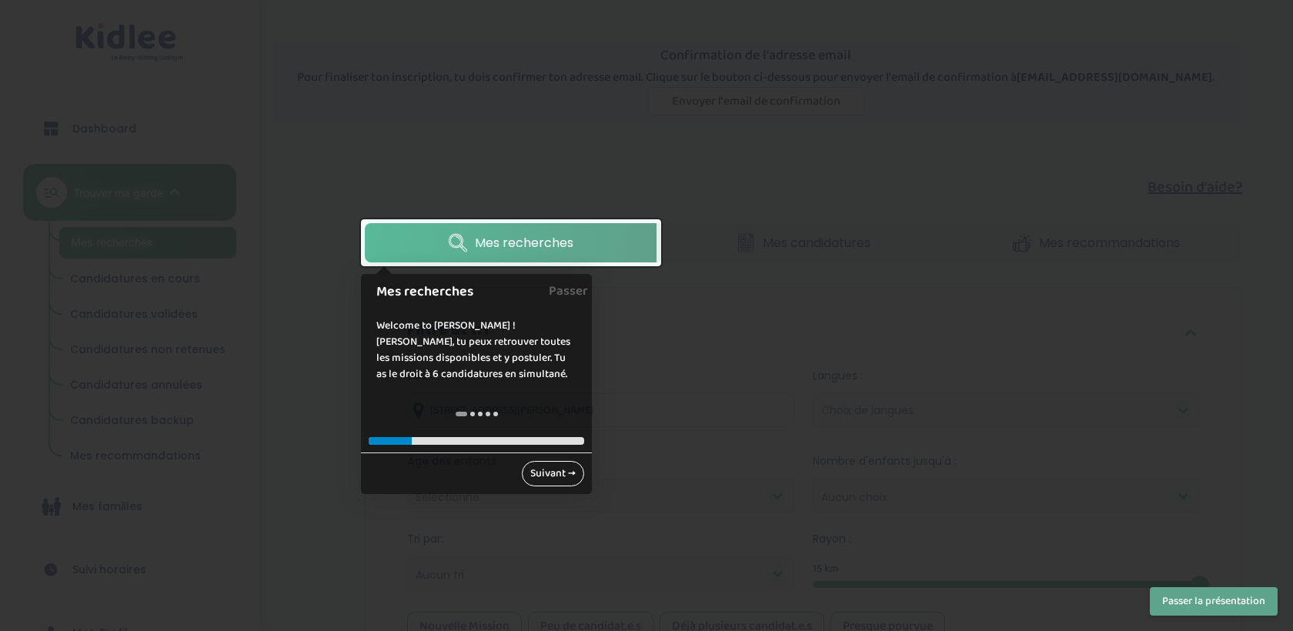
click at [557, 472] on link "Suivant →" at bounding box center [553, 473] width 62 height 25
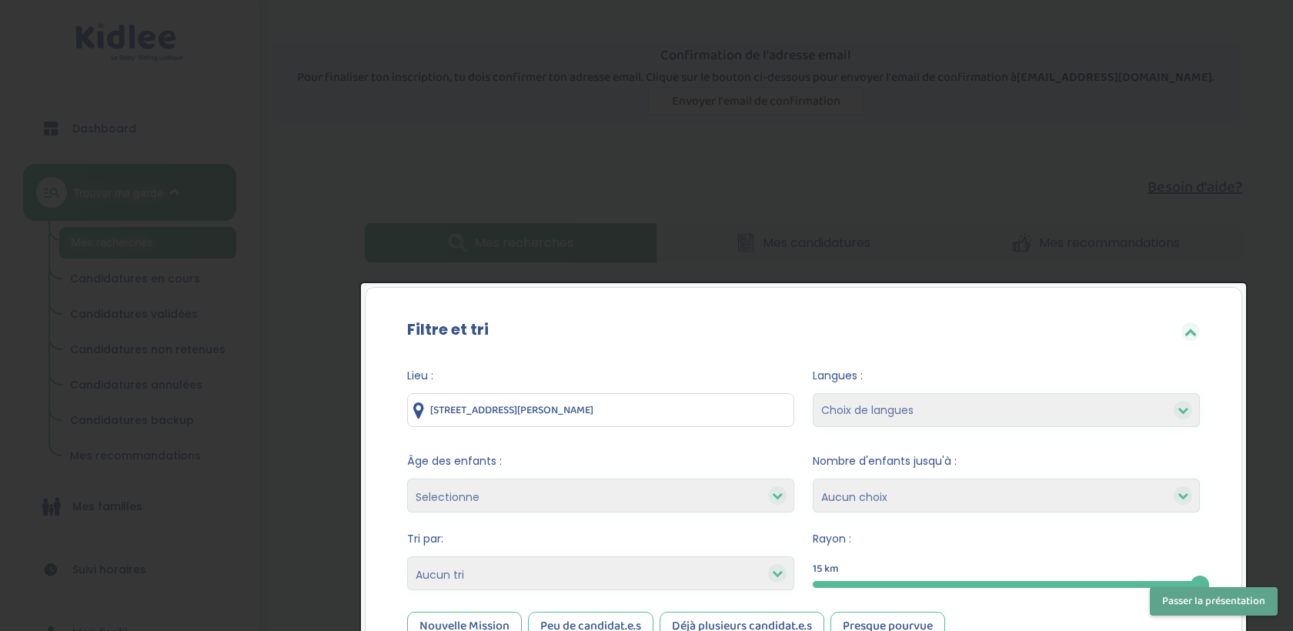
scroll to position [223, 0]
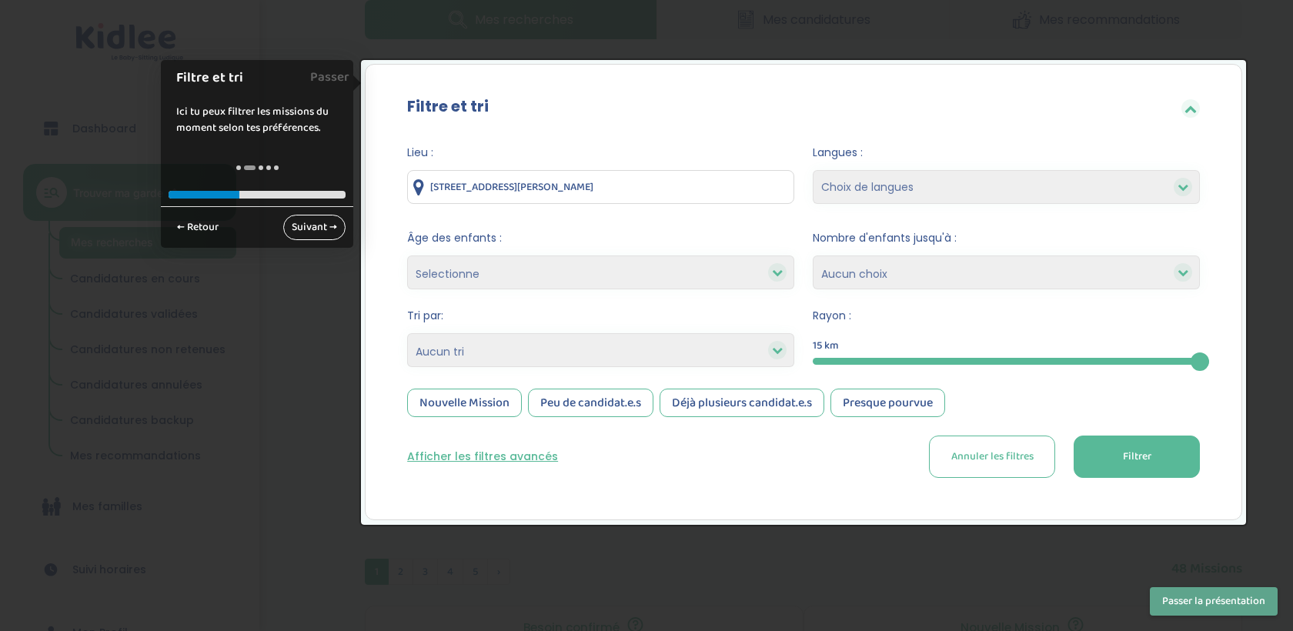
click at [314, 219] on link "Suivant →" at bounding box center [314, 227] width 62 height 25
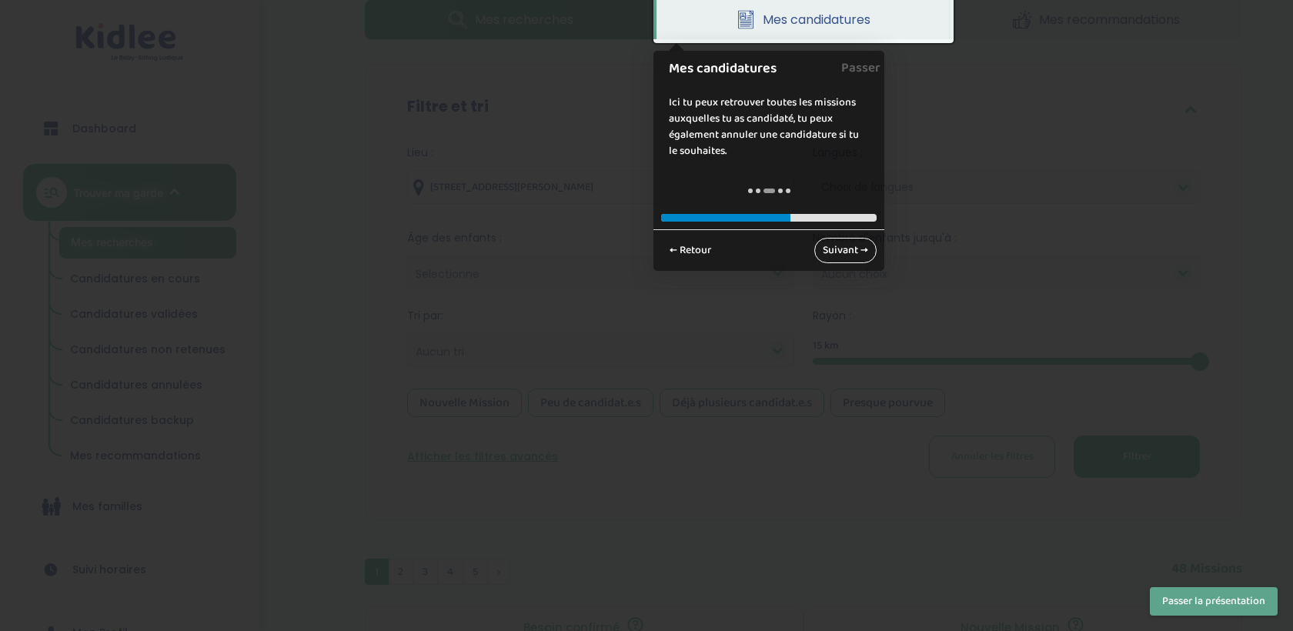
click at [838, 251] on link "Suivant →" at bounding box center [845, 250] width 62 height 25
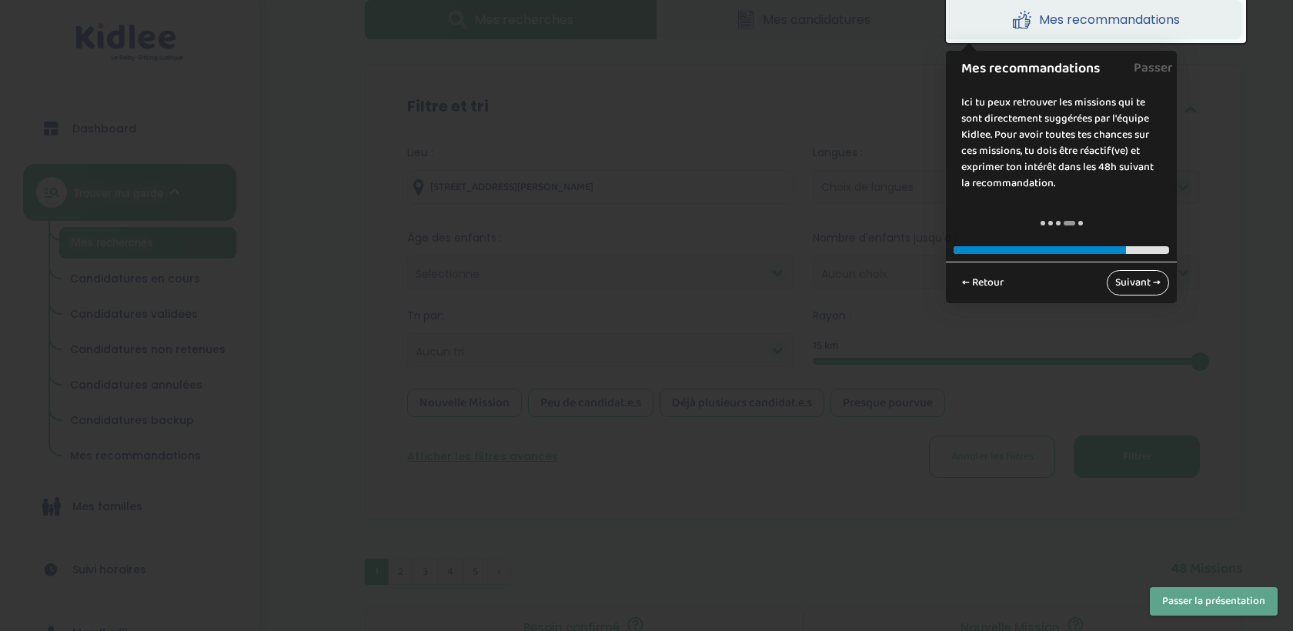
click at [1143, 282] on link "Suivant →" at bounding box center [1138, 282] width 62 height 25
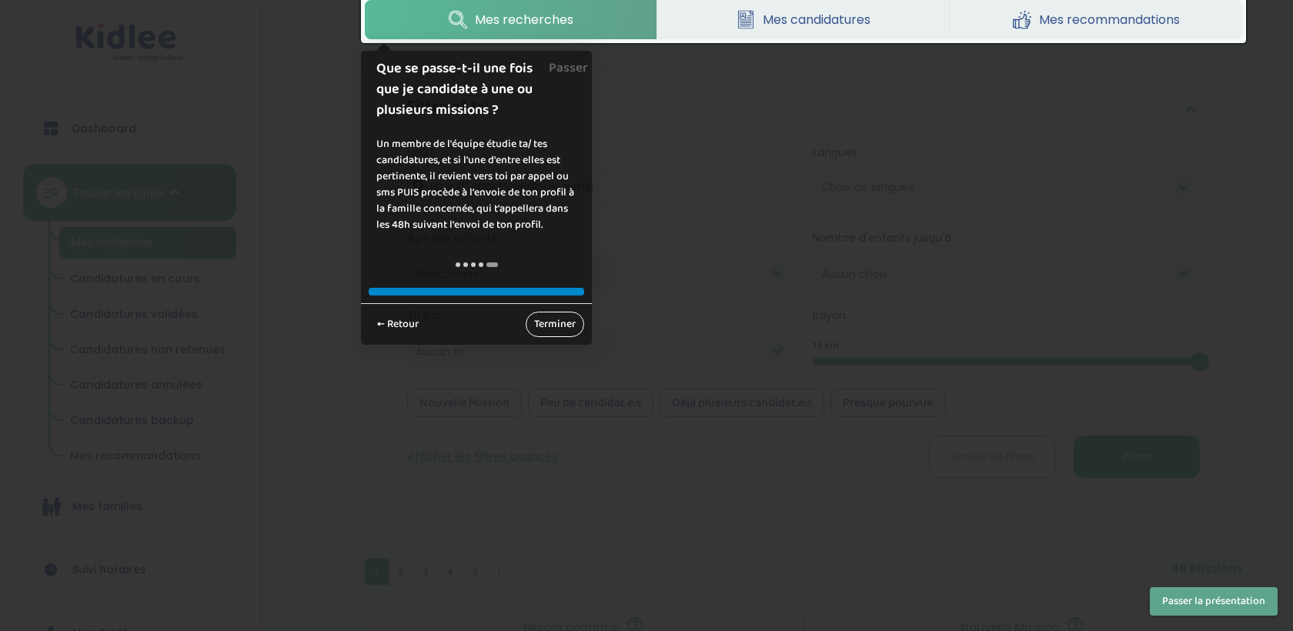
click at [557, 323] on link "Terminer" at bounding box center [555, 324] width 58 height 25
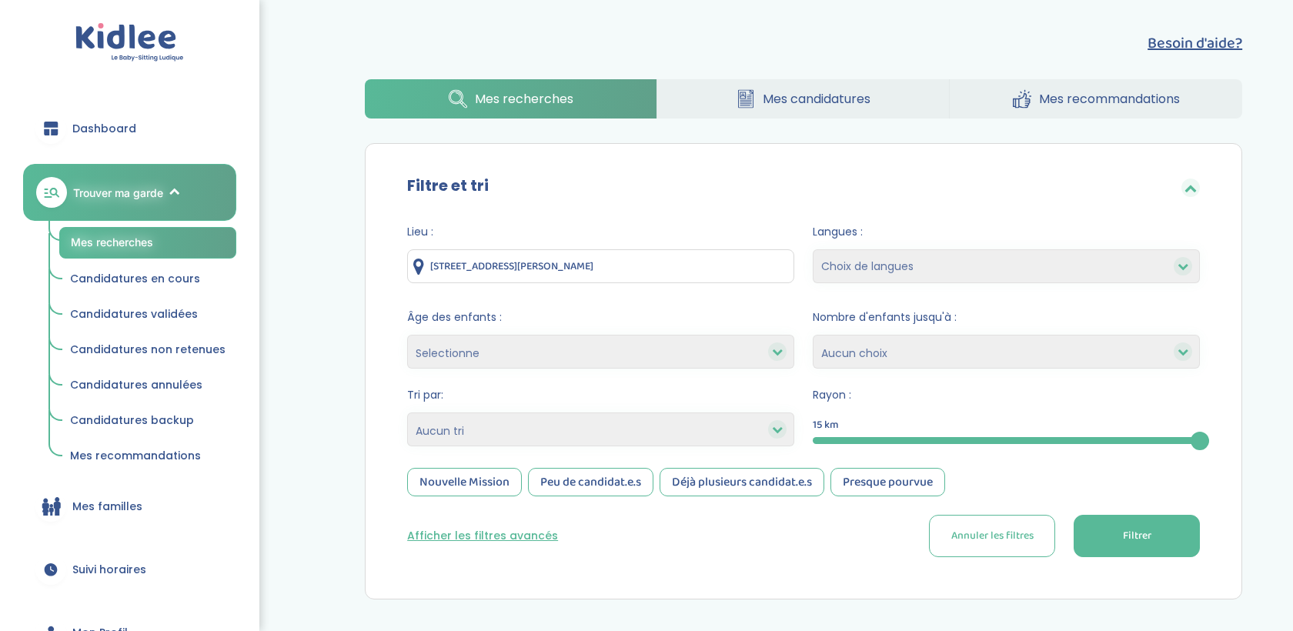
scroll to position [100, 0]
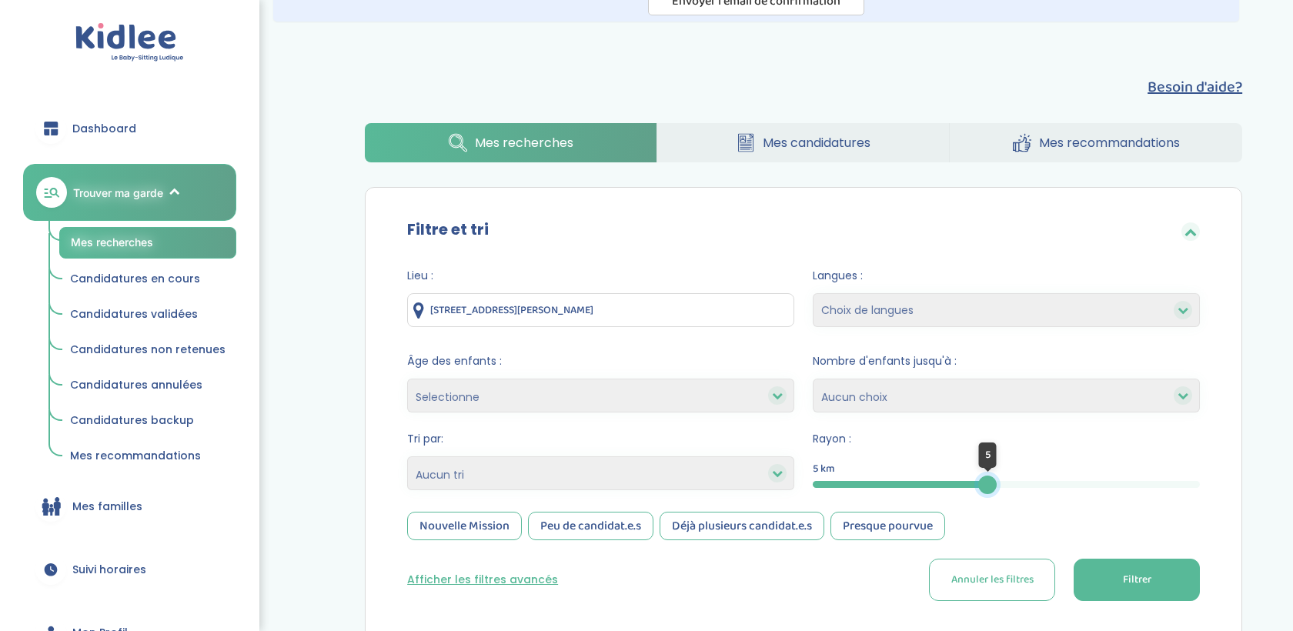
drag, startPoint x: 1198, startPoint y: 485, endPoint x: 988, endPoint y: 490, distance: 210.2
click at [988, 490] on div at bounding box center [987, 485] width 18 height 18
click at [1090, 576] on button "Filtrer" at bounding box center [1137, 580] width 126 height 42
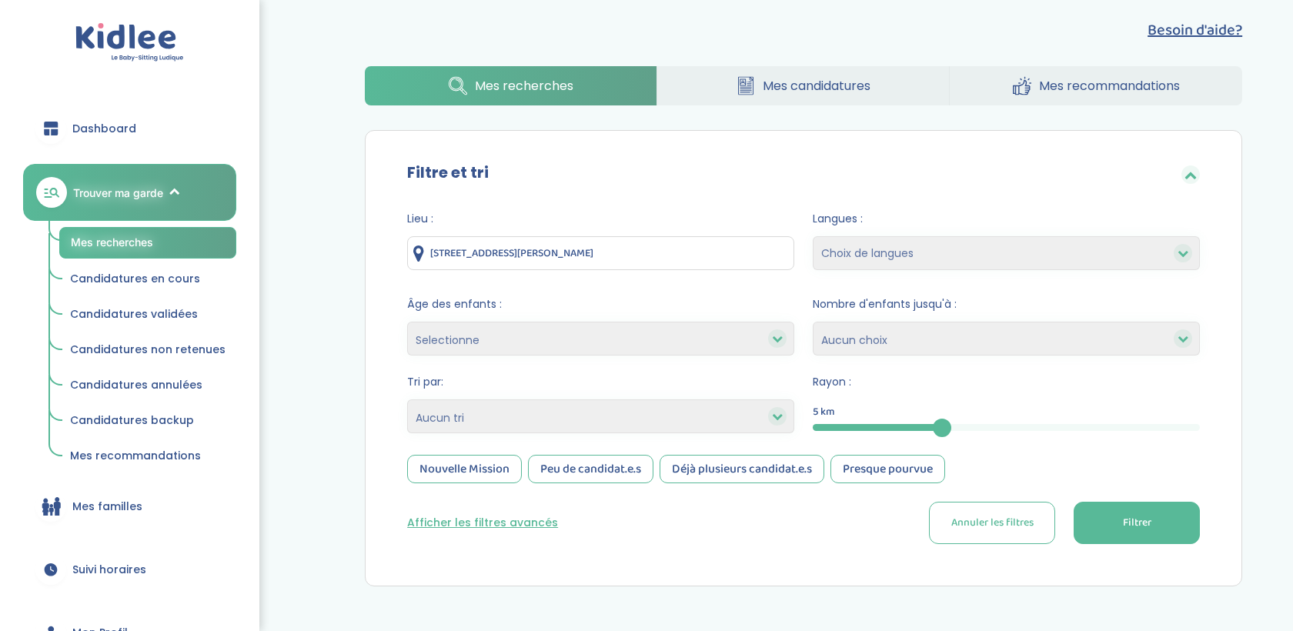
scroll to position [387, 0]
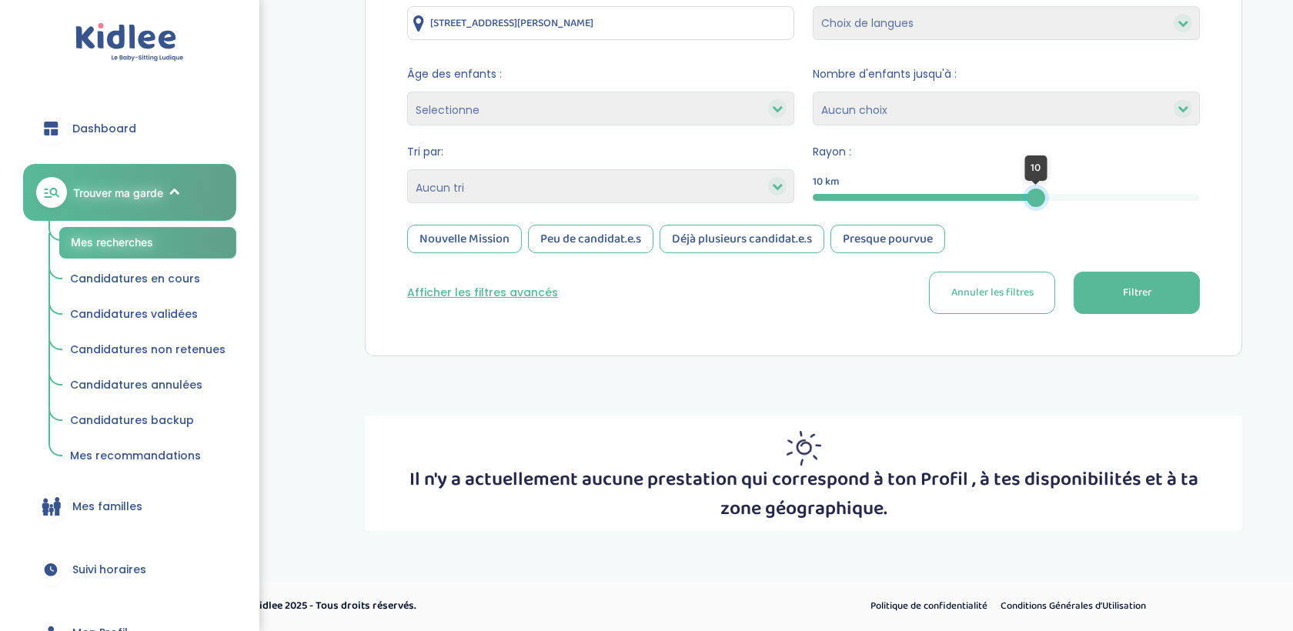
drag, startPoint x: 948, startPoint y: 193, endPoint x: 1035, endPoint y: 204, distance: 87.6
click at [1036, 204] on div at bounding box center [1036, 198] width 18 height 18
click at [1124, 306] on button "Filtrer" at bounding box center [1137, 293] width 126 height 42
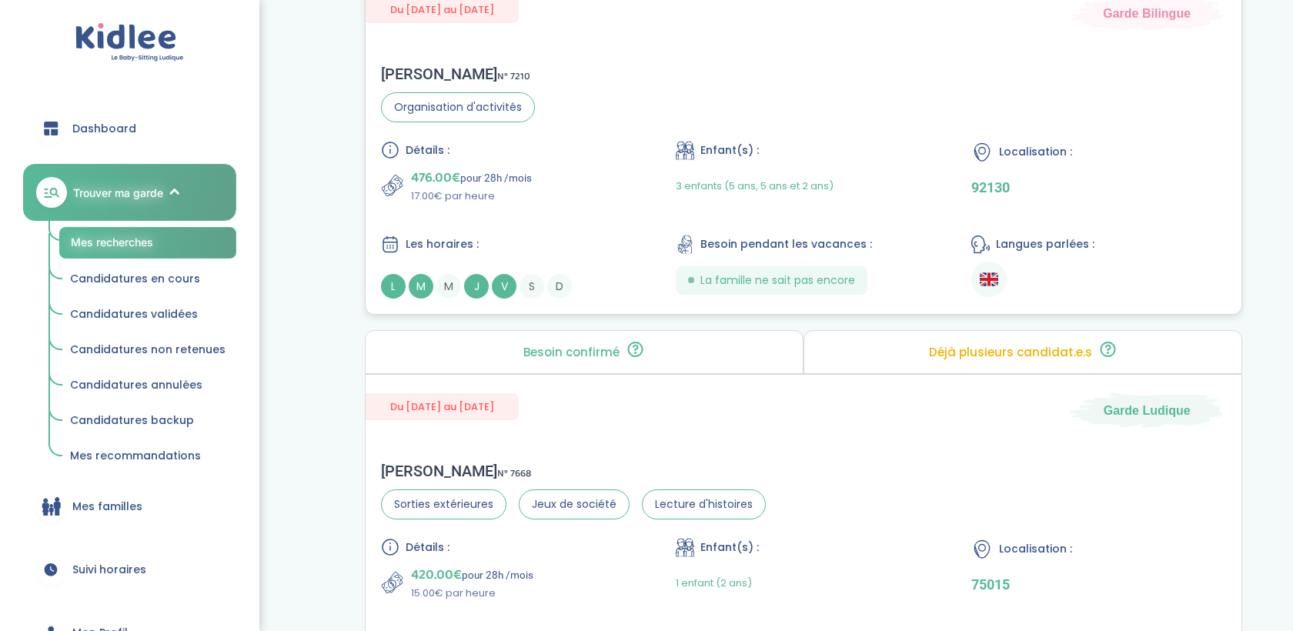
scroll to position [1353, 0]
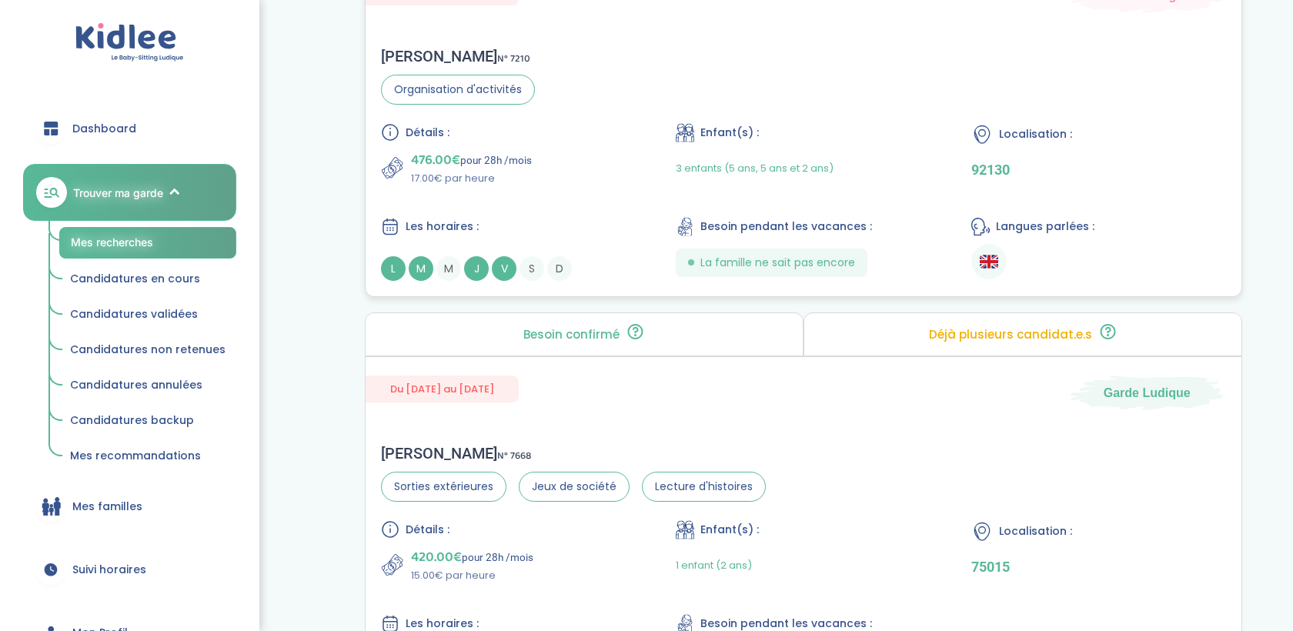
click at [481, 256] on span "J" at bounding box center [476, 268] width 25 height 25
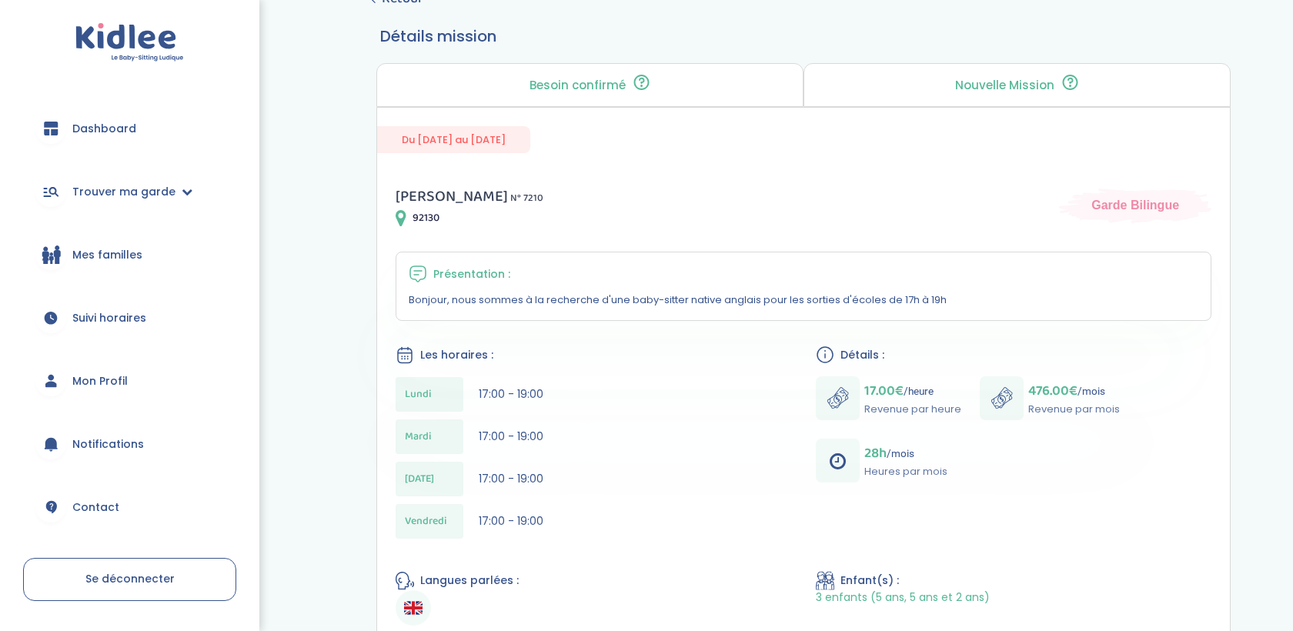
scroll to position [223, 0]
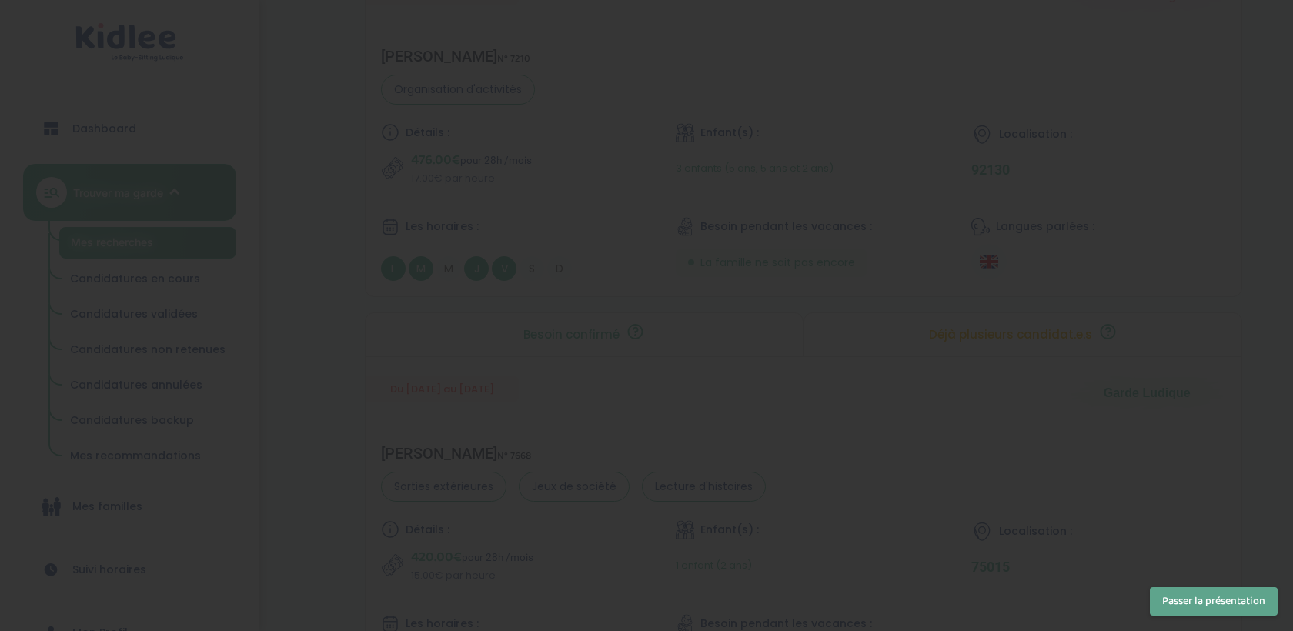
click at [848, 501] on div at bounding box center [646, 315] width 1293 height 631
click at [1162, 608] on button "Passer la présentation" at bounding box center [1214, 601] width 128 height 28
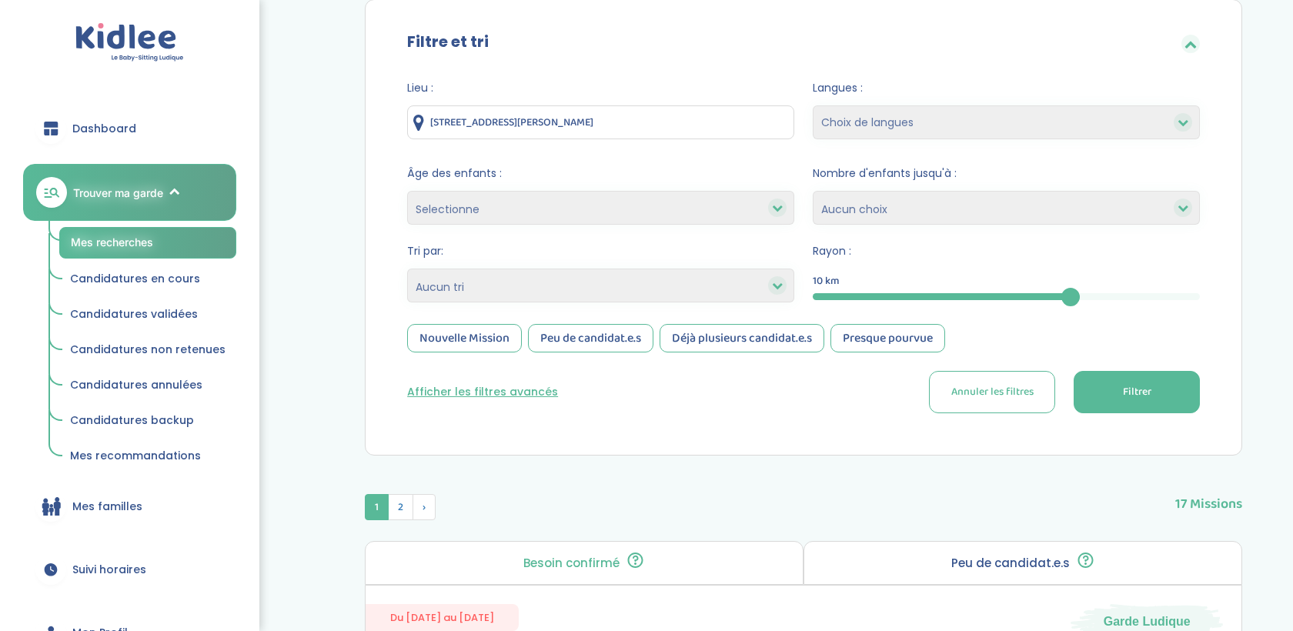
scroll to position [262, 0]
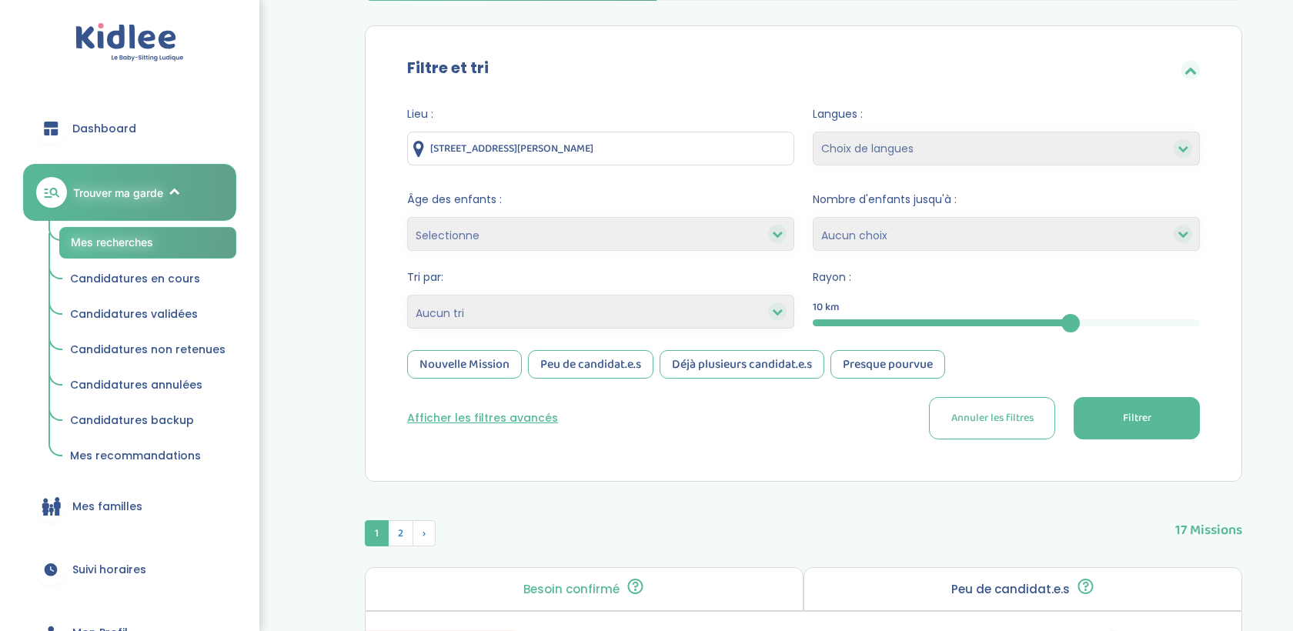
click at [893, 232] on select "1 2 3 4 Aucun choix" at bounding box center [1006, 234] width 387 height 34
click at [588, 326] on select "Heures par semaine (croissant) Heures par semaine (décroissant) Date de démarra…" at bounding box center [600, 312] width 387 height 34
select select "salary_desc"
click at [407, 295] on select "Heures par semaine (croissant) Heures par semaine (décroissant) Date de démarra…" at bounding box center [600, 312] width 387 height 34
click at [1136, 426] on span "Filtrer" at bounding box center [1137, 418] width 28 height 16
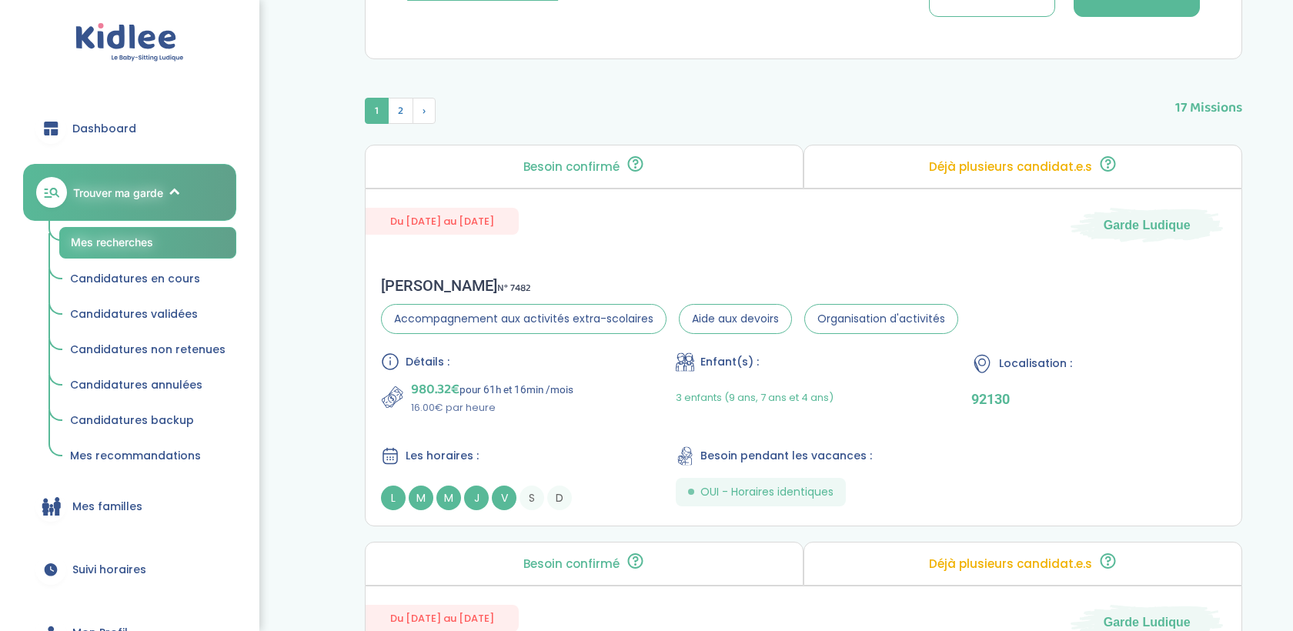
scroll to position [699, 0]
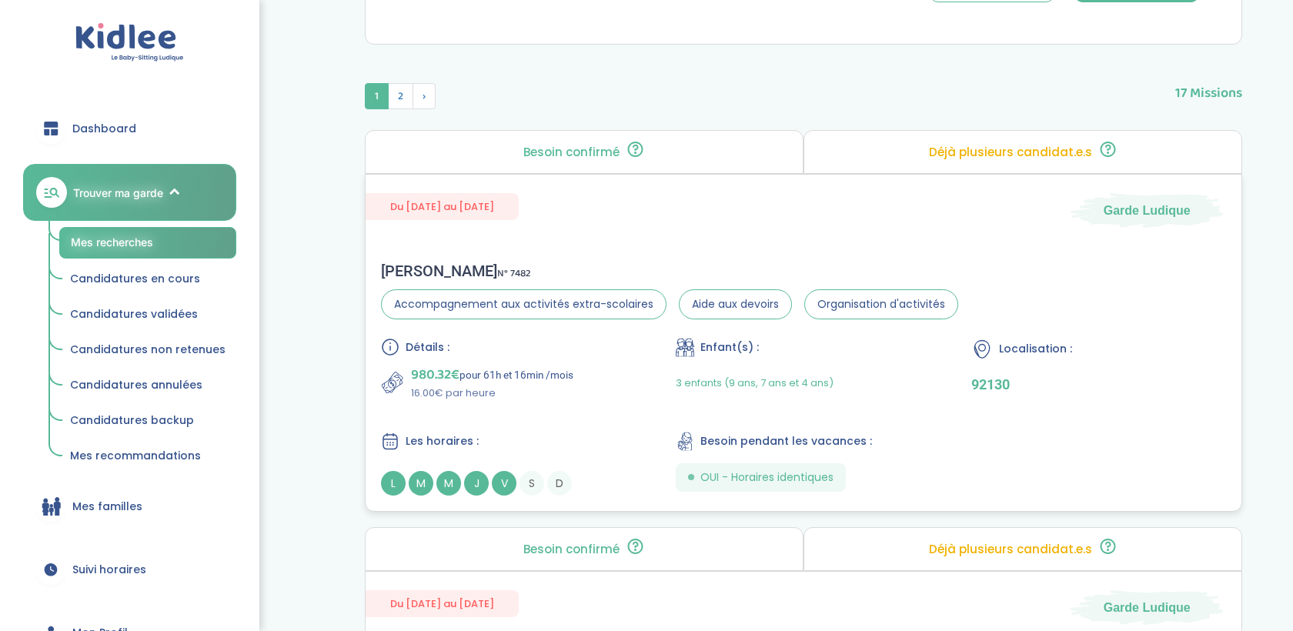
click at [926, 404] on div "Détails : 980.32€ pour 61h et 16min /mois 16.00€ par heure Enfant(s) : 3 enfant…" at bounding box center [803, 417] width 845 height 158
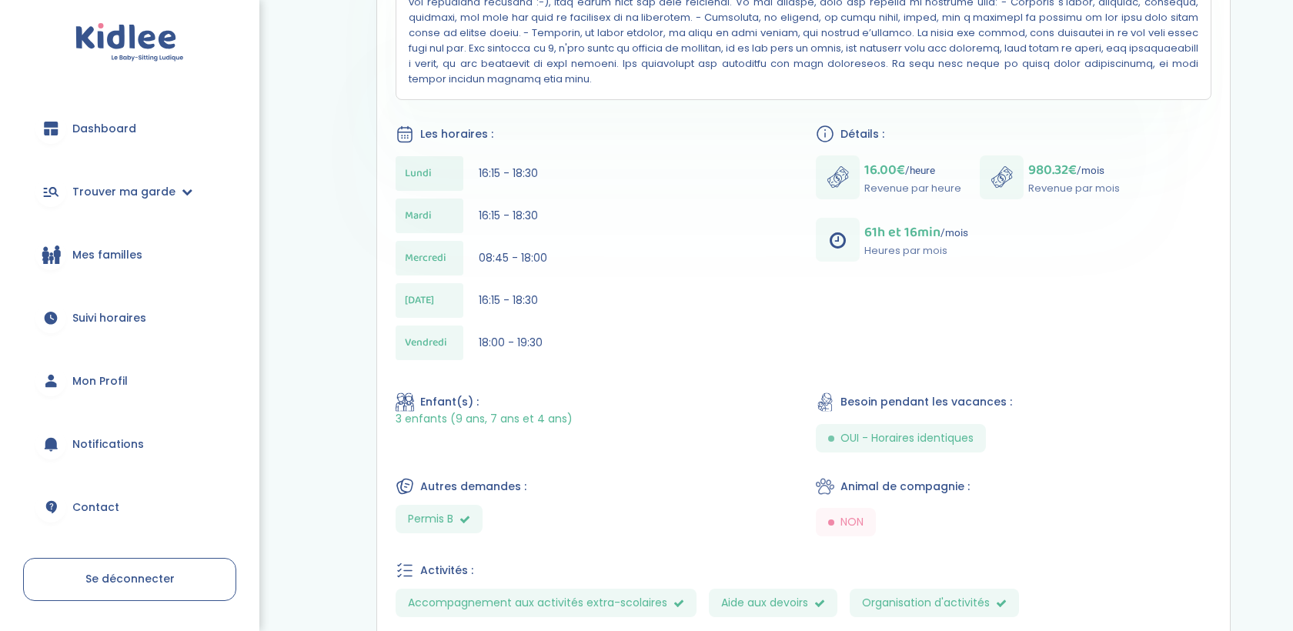
scroll to position [621, 0]
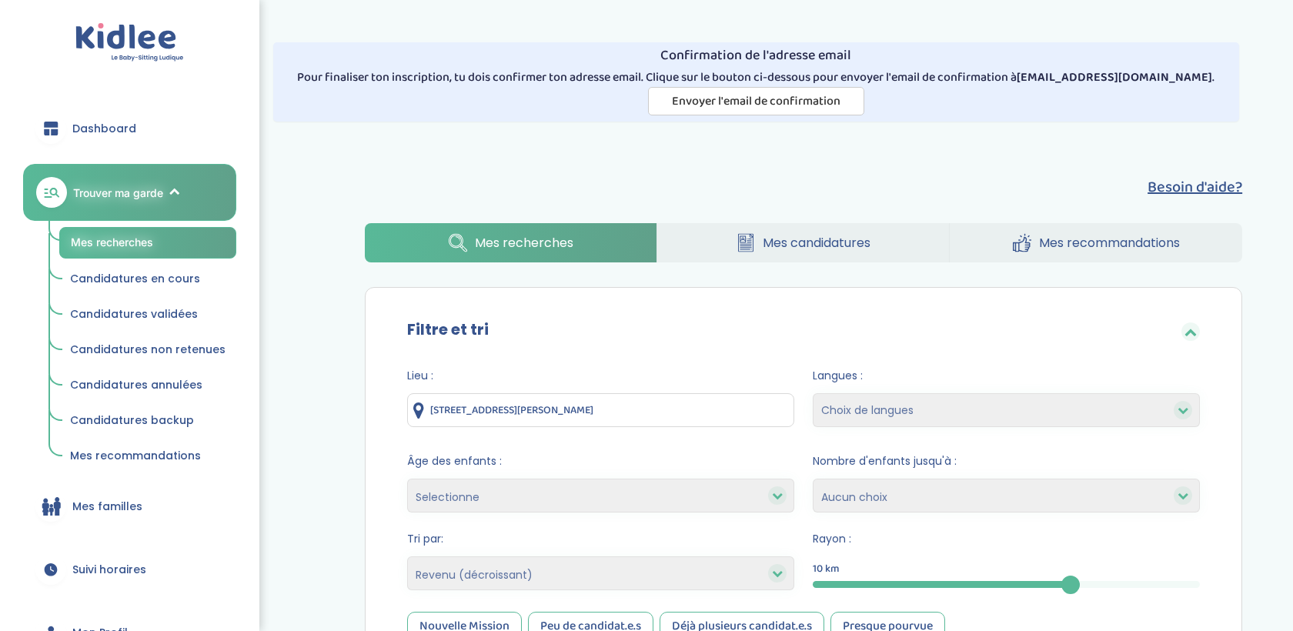
select select "salary_desc"
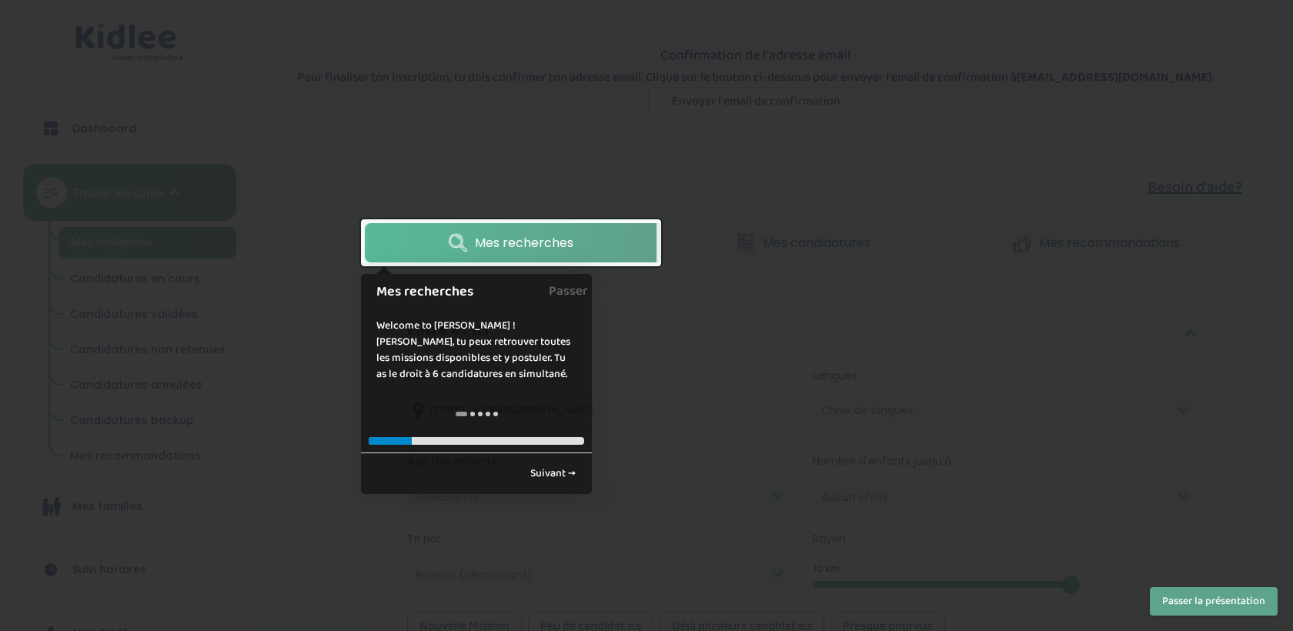
click at [883, 433] on div at bounding box center [646, 315] width 1293 height 631
click at [1158, 603] on button "Passer la présentation" at bounding box center [1214, 601] width 128 height 28
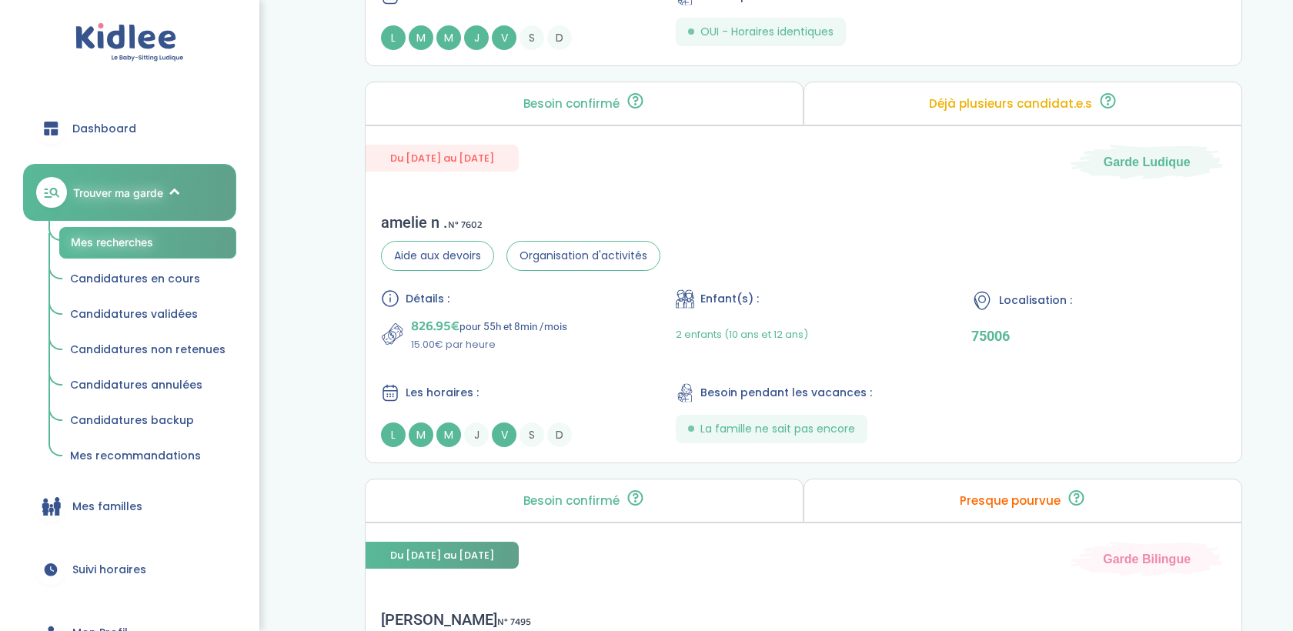
scroll to position [1150, 0]
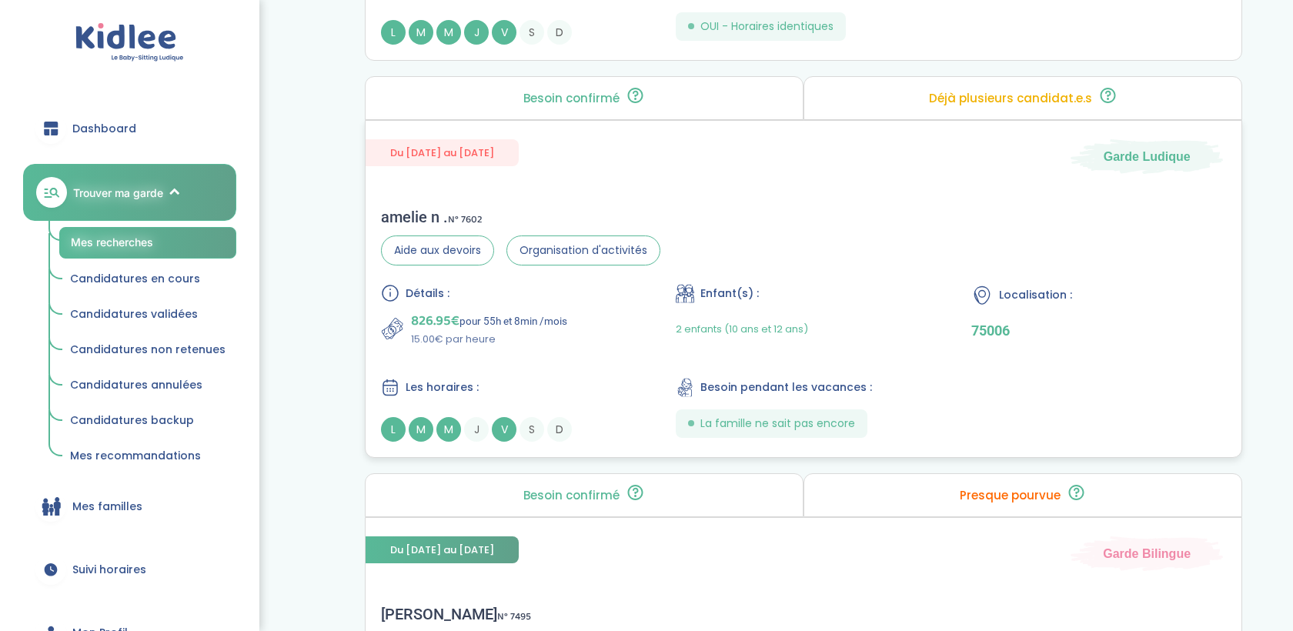
click at [950, 356] on div "Détails : 826.95€ pour 55h et 8min /mois 15.00€ par heure Enfant(s) : 2 enfants…" at bounding box center [803, 363] width 845 height 158
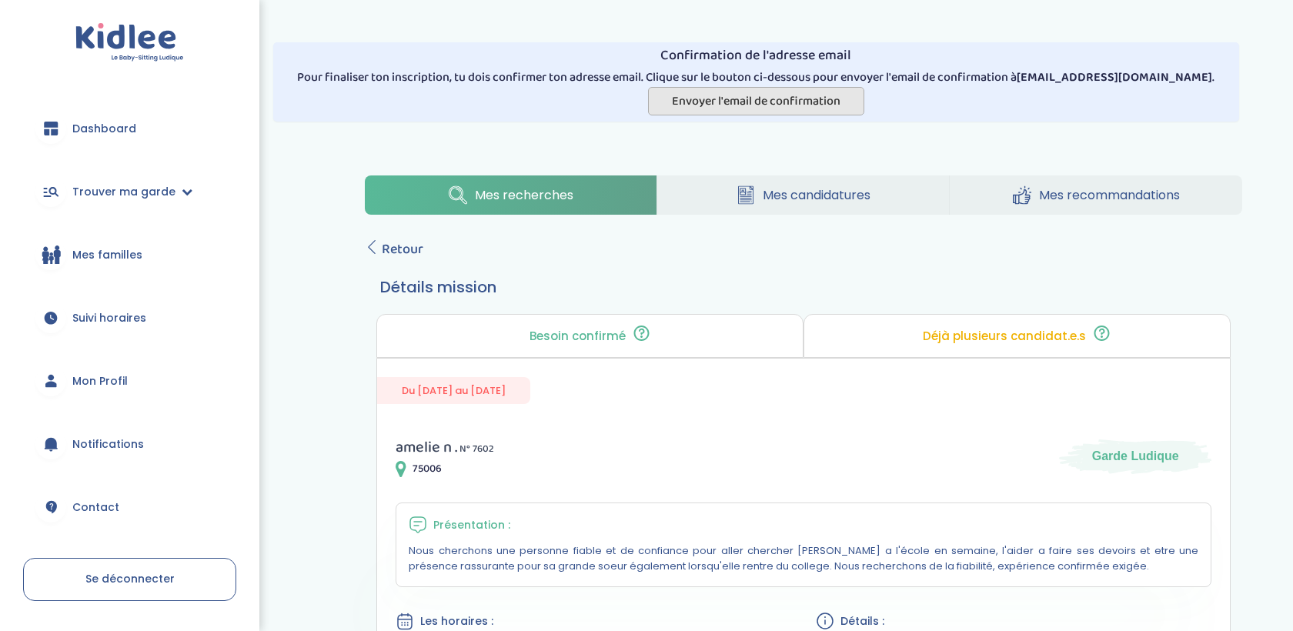
click at [839, 106] on span "Envoyer l'email de confirmation" at bounding box center [756, 101] width 169 height 19
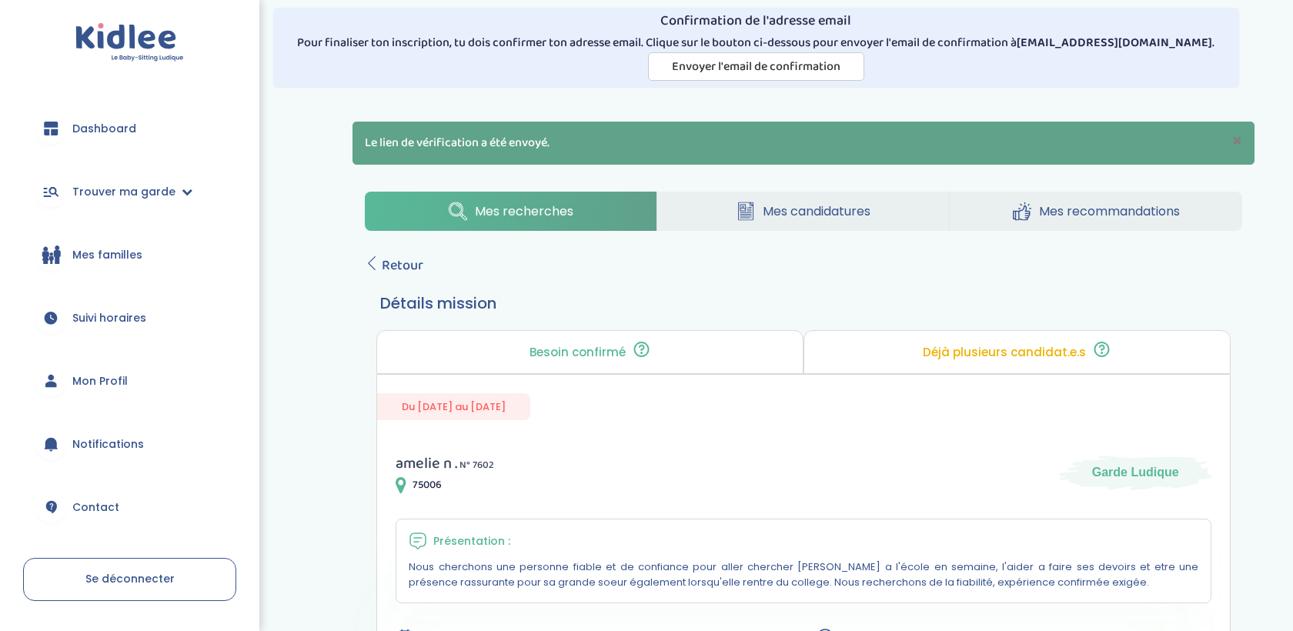
scroll to position [39, 0]
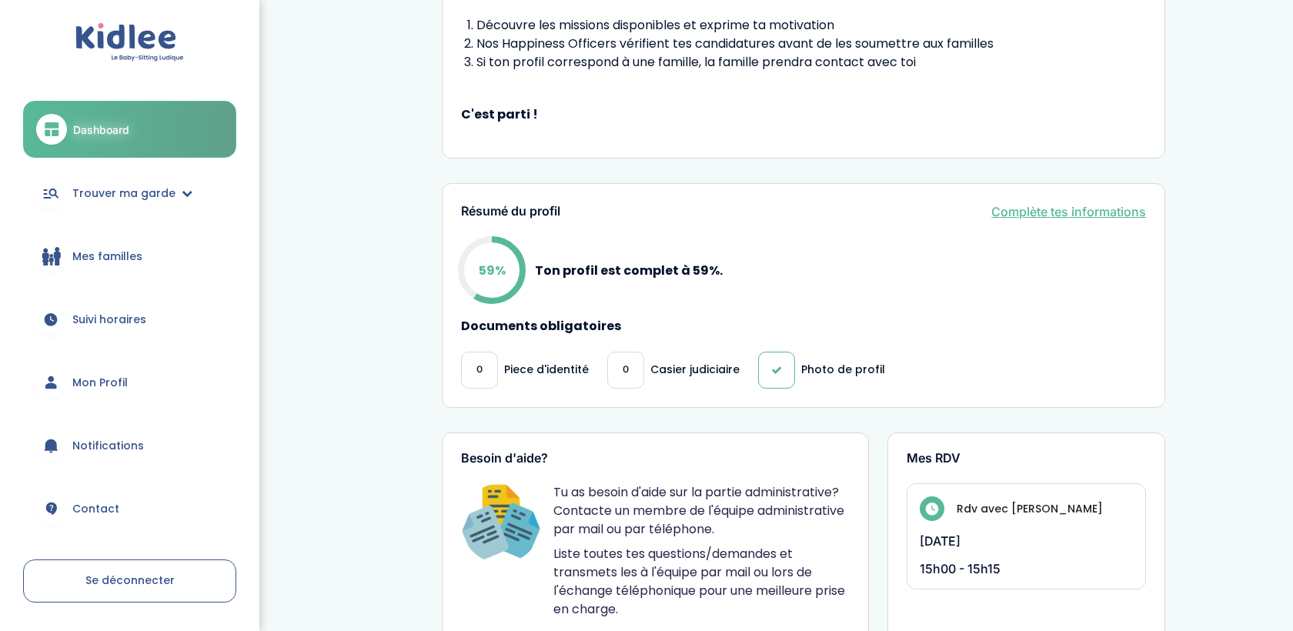
scroll to position [340, 0]
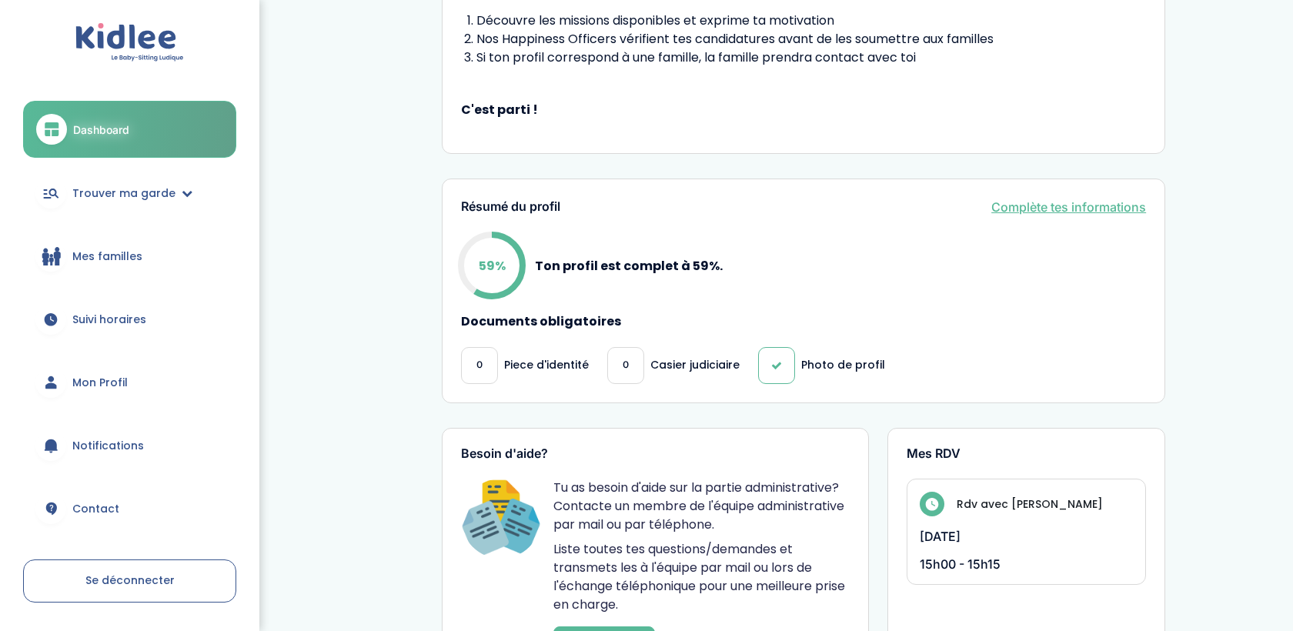
click at [1054, 210] on link "Complète tes informations" at bounding box center [1068, 207] width 155 height 18
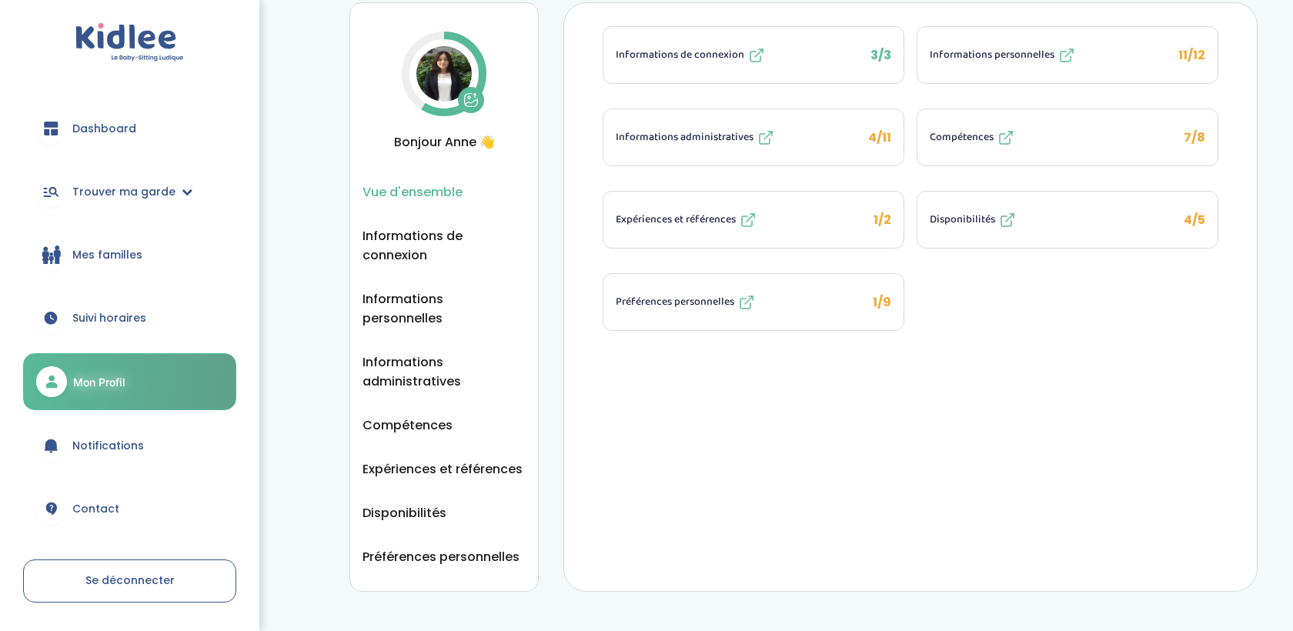
scroll to position [1, 0]
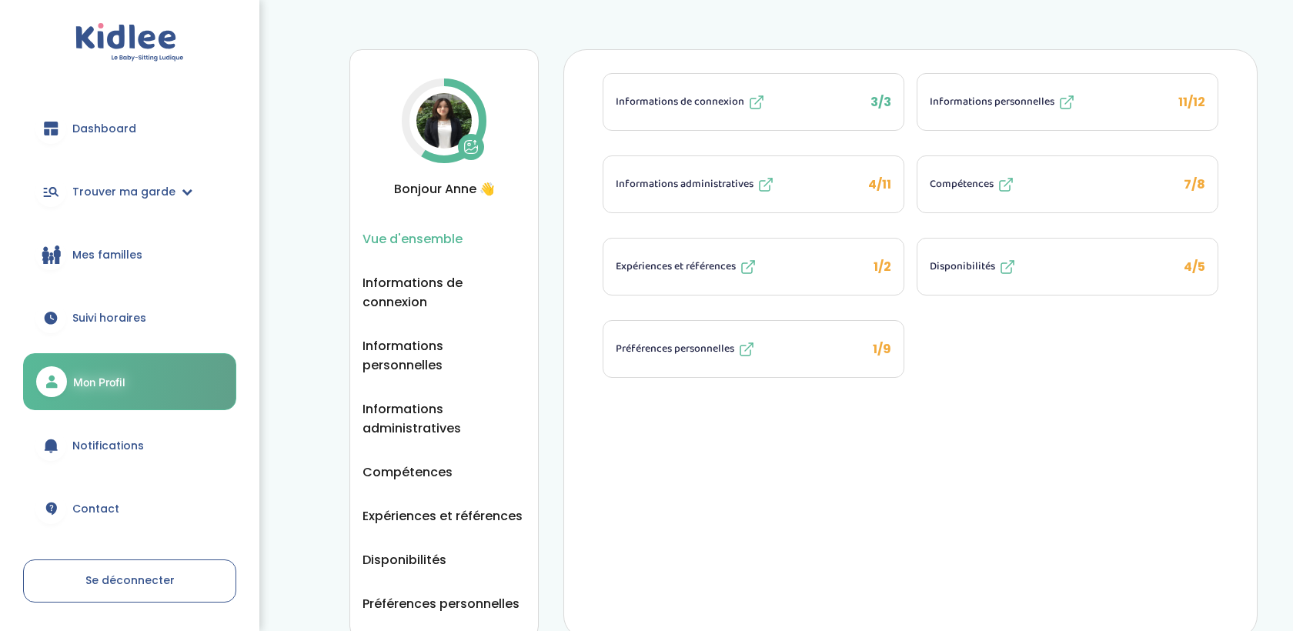
click at [743, 188] on span "Informations administratives" at bounding box center [685, 184] width 138 height 16
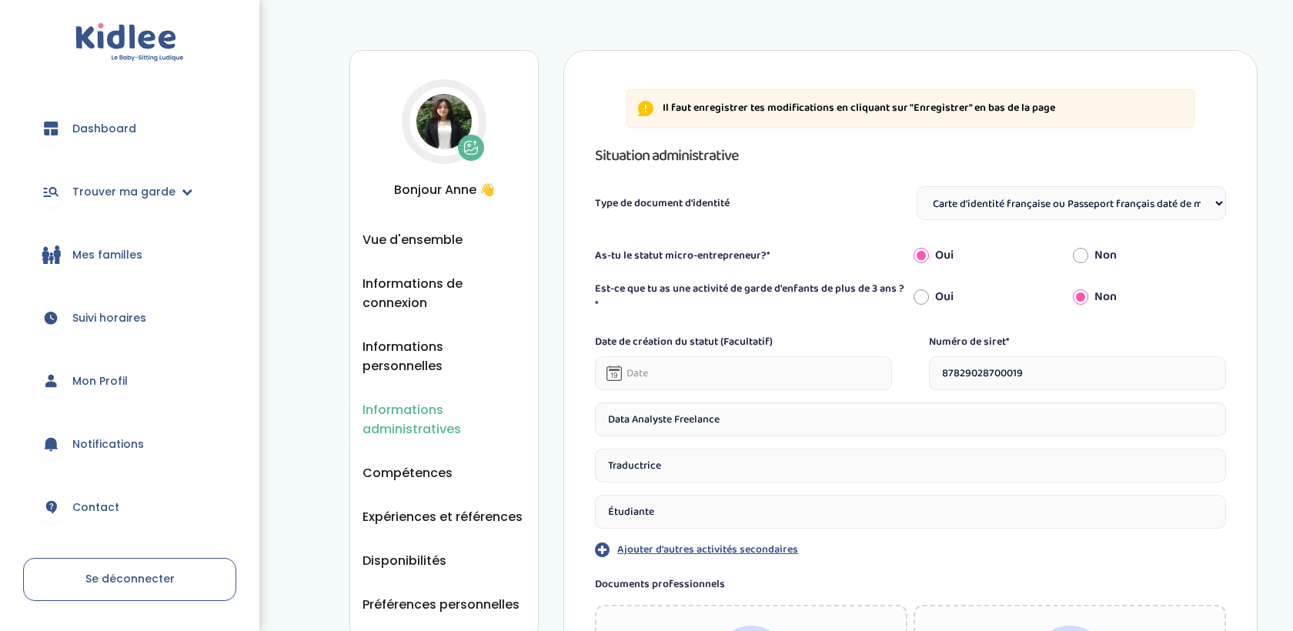
select select "Carte d'identité française ou Passeport français daté de moins de 5 ans"
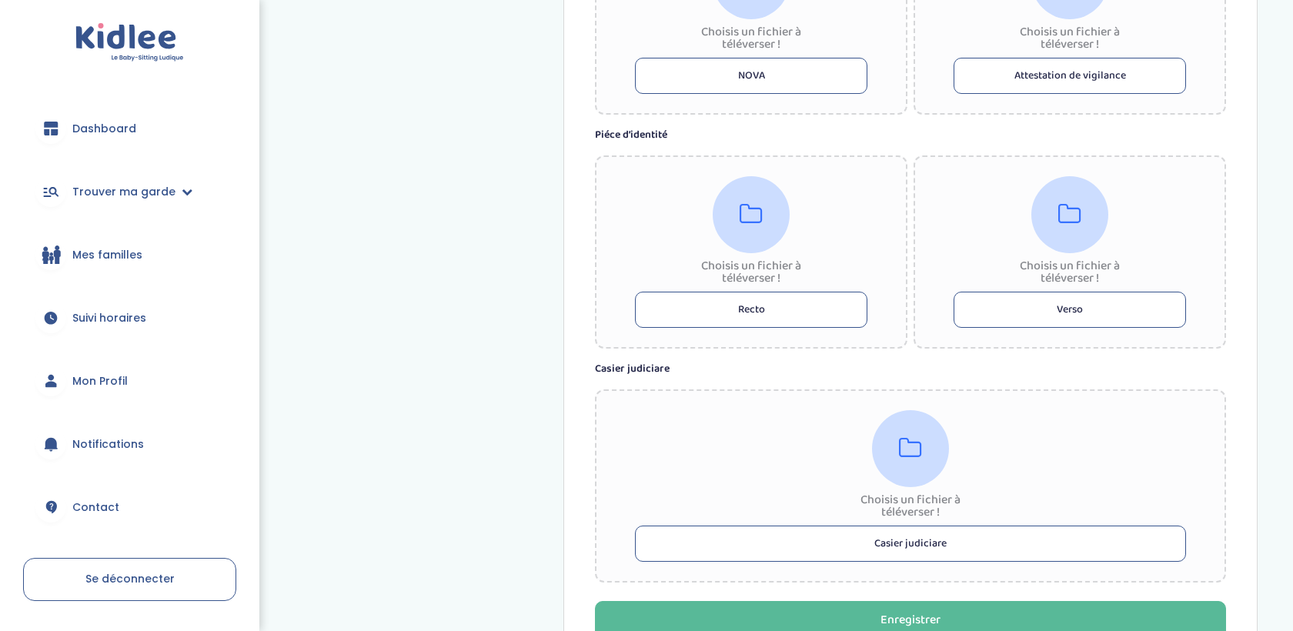
scroll to position [804, 0]
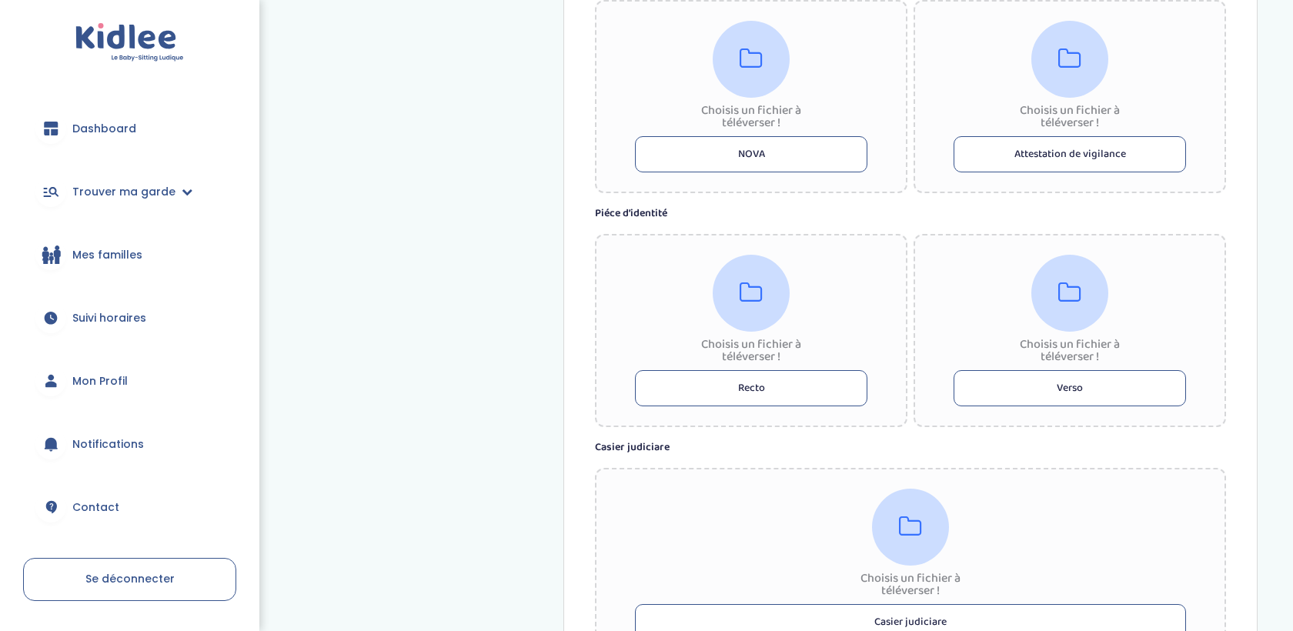
click at [760, 374] on button "Recto" at bounding box center [751, 388] width 232 height 36
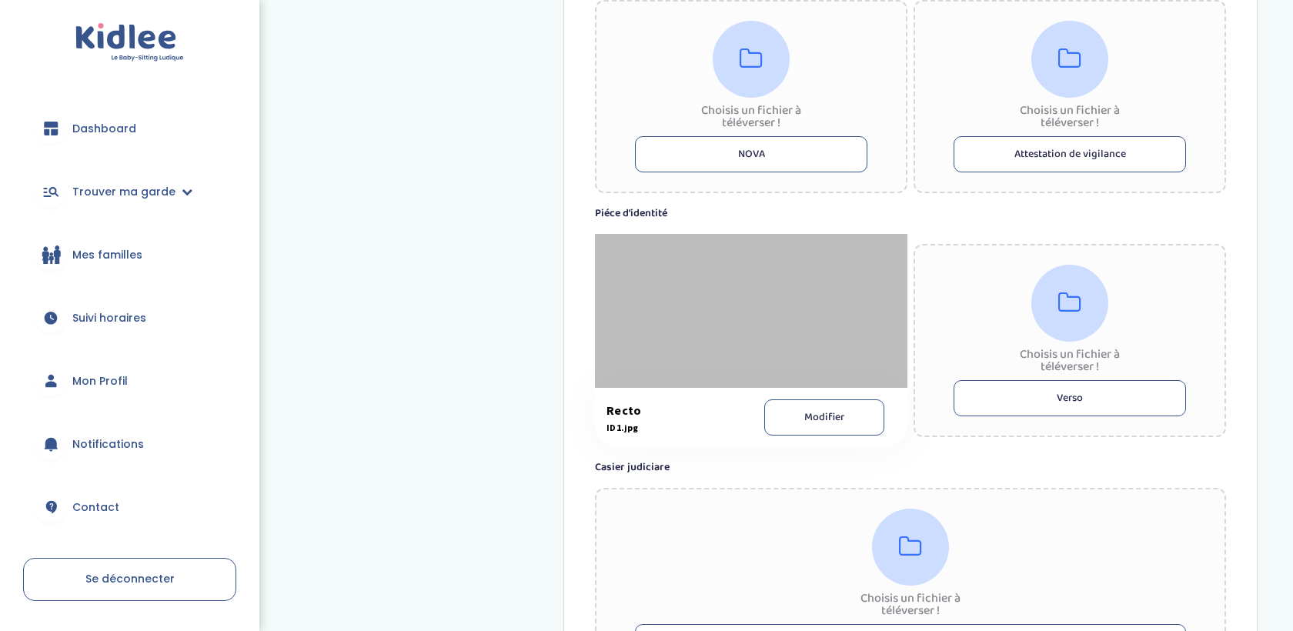
click at [1021, 405] on button "Verso" at bounding box center [1070, 398] width 232 height 36
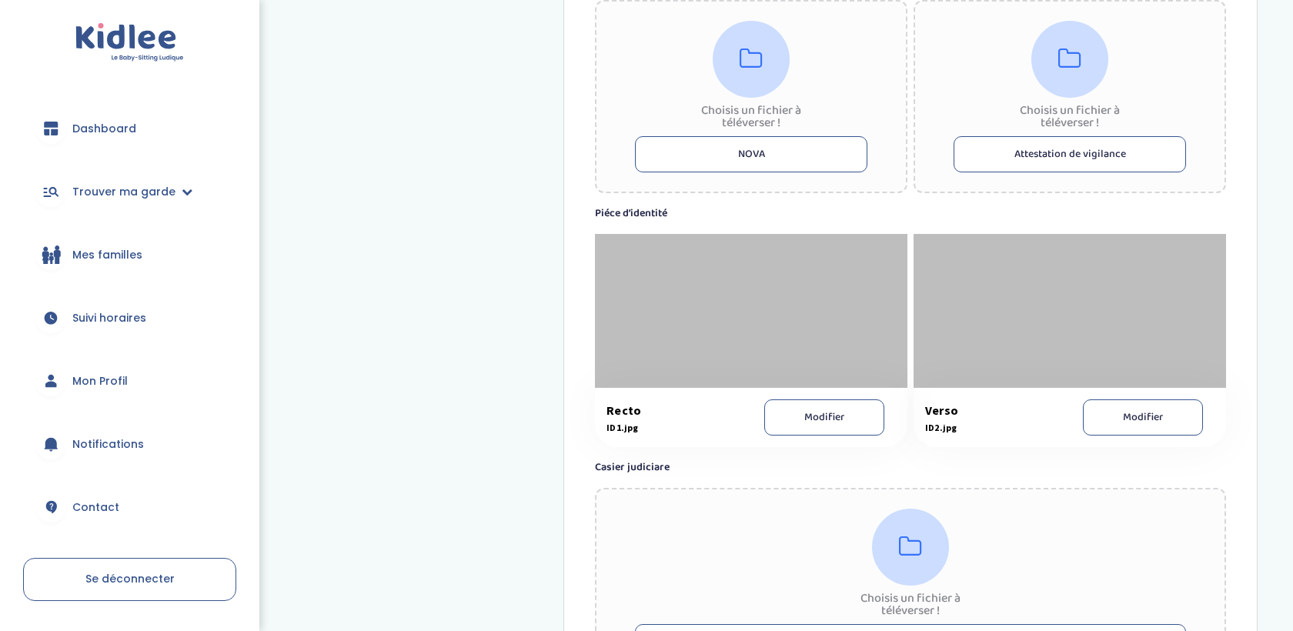
scroll to position [979, 0]
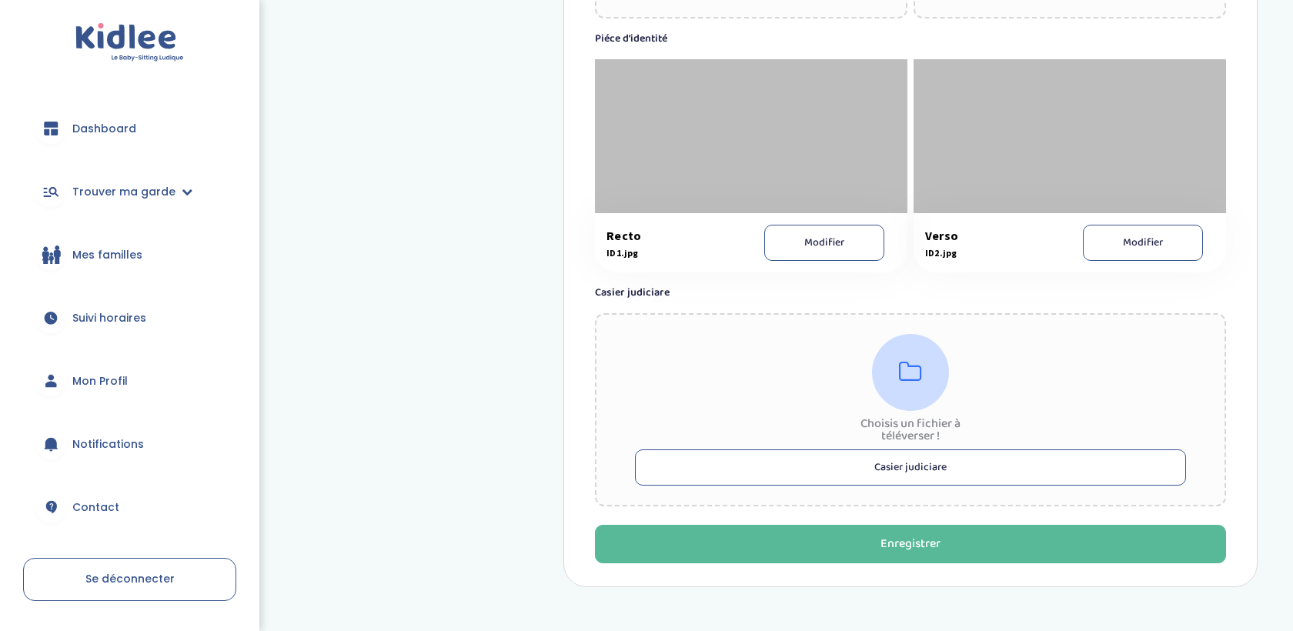
click at [886, 466] on button "Casier judiciare" at bounding box center [910, 468] width 551 height 36
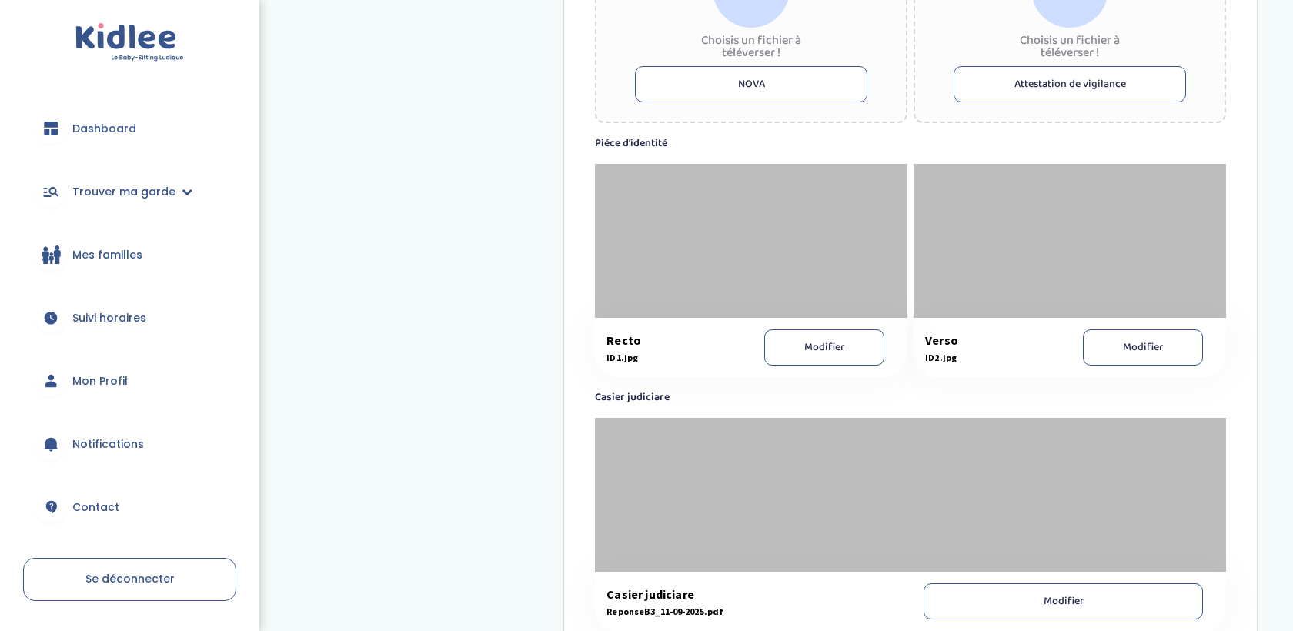
scroll to position [960, 0]
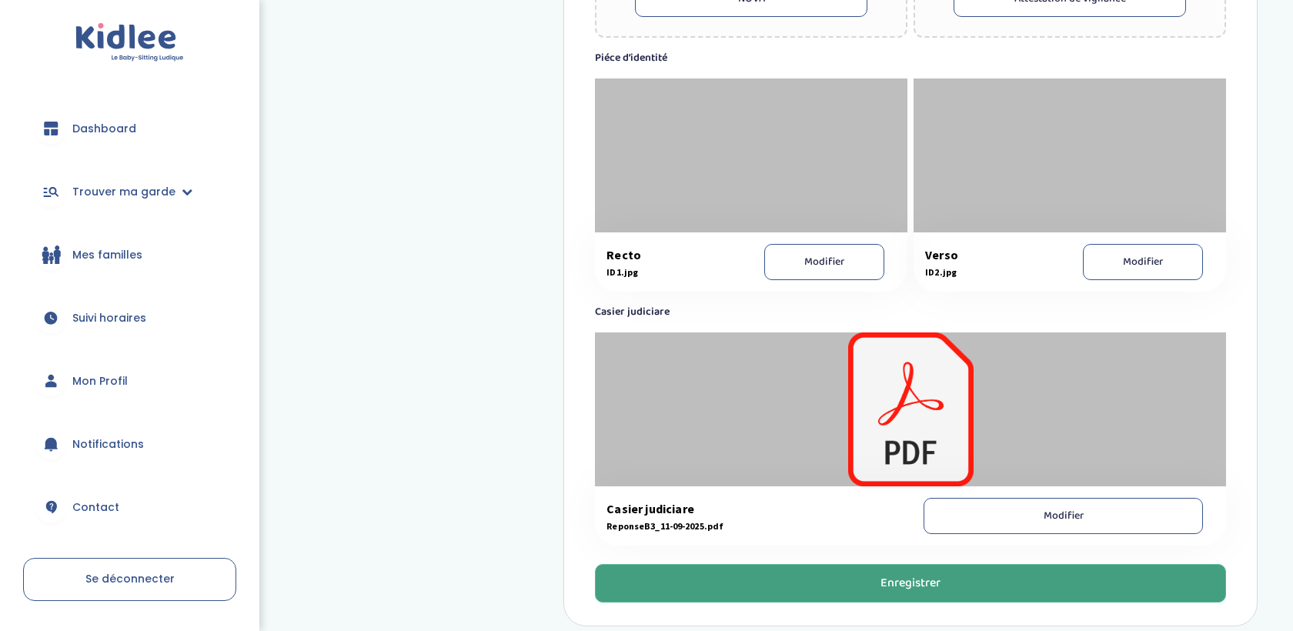
click at [817, 577] on button "Enregistrer" at bounding box center [910, 583] width 631 height 38
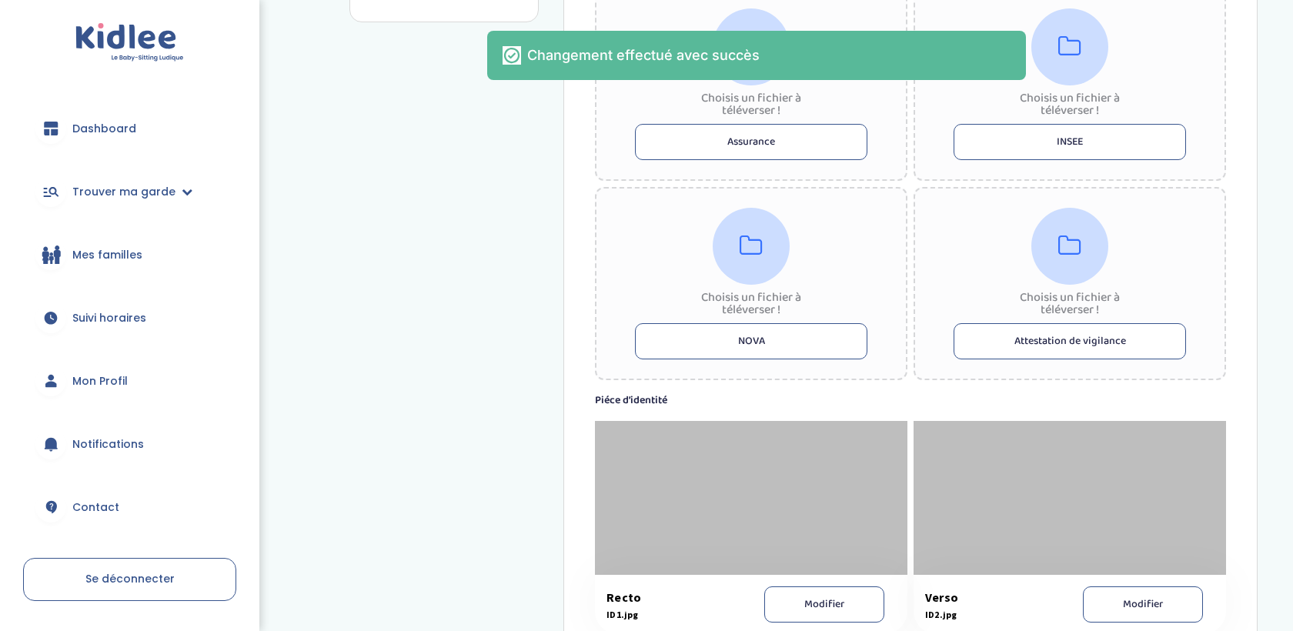
scroll to position [596, 0]
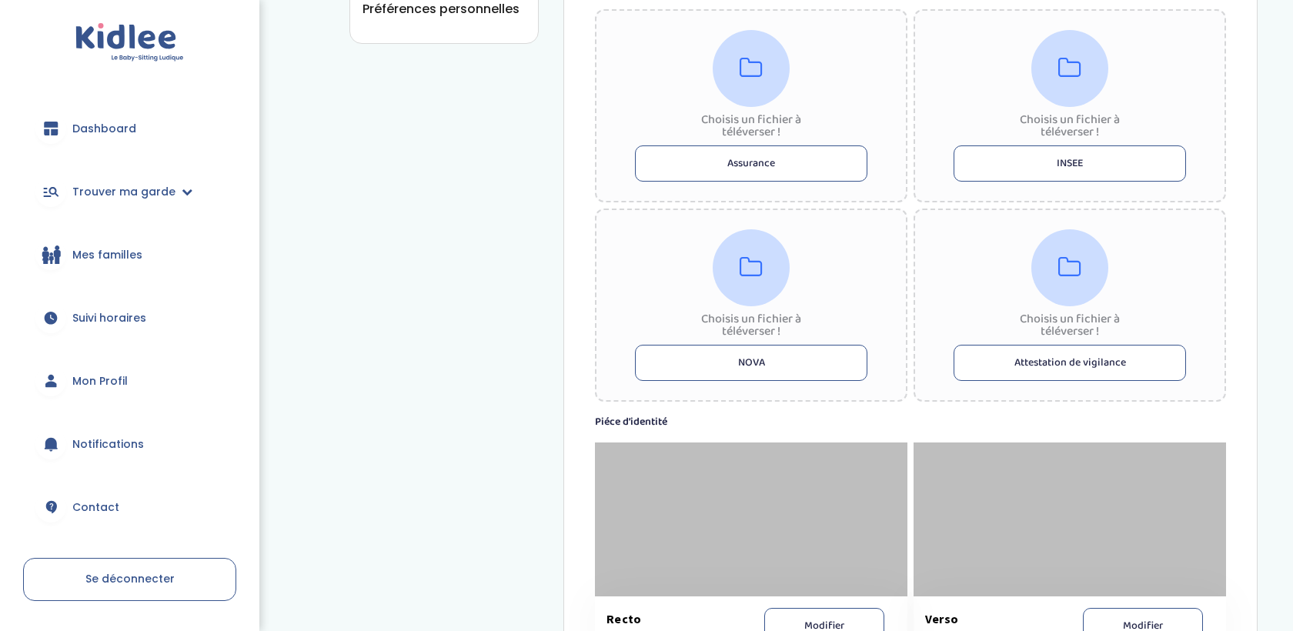
click at [795, 358] on button "NOVA" at bounding box center [751, 363] width 232 height 36
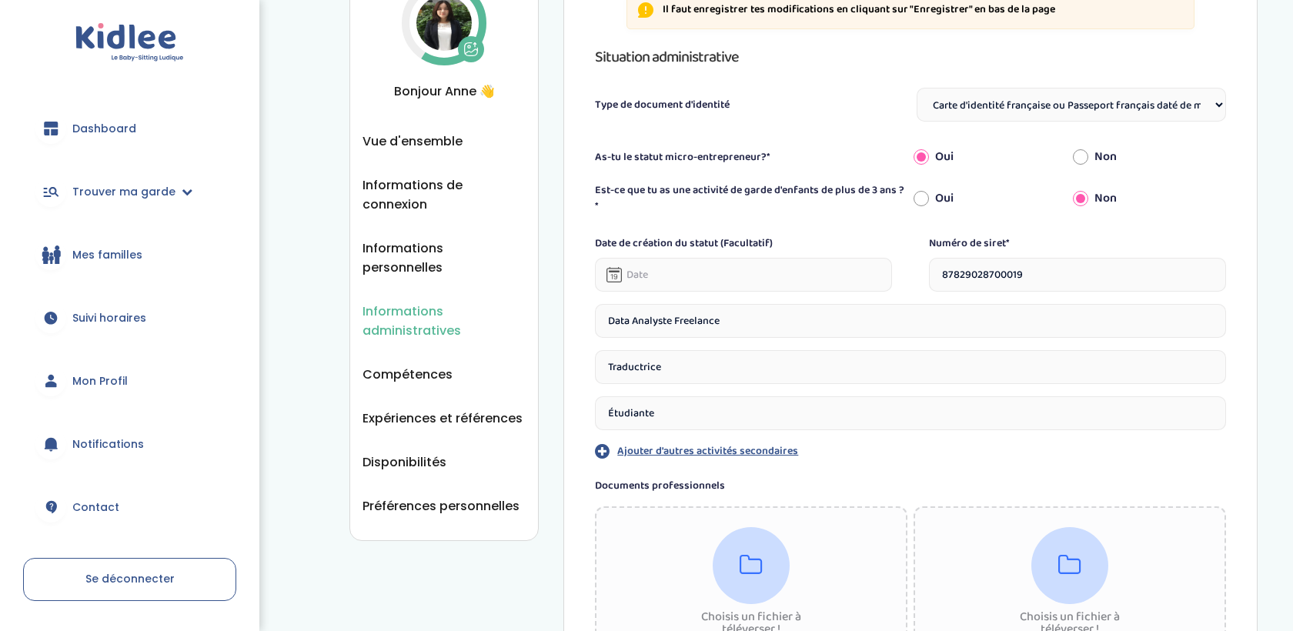
scroll to position [85, 0]
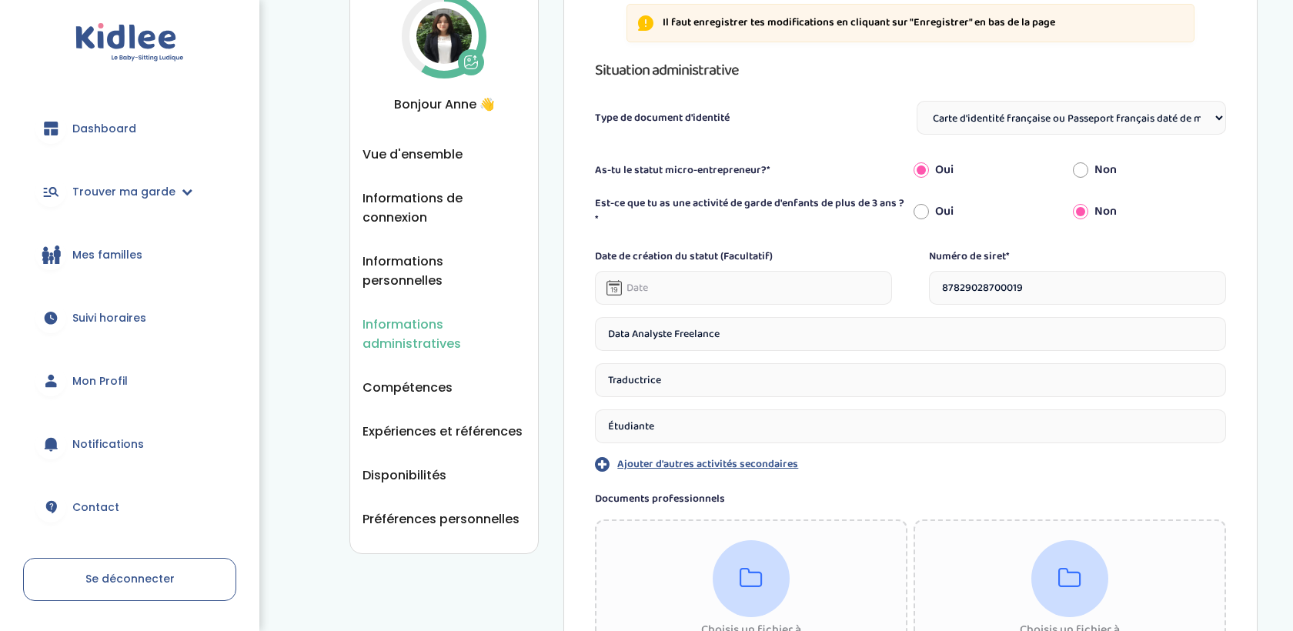
click at [434, 164] on ul "Vue d'ensemble Informations de connexion Informations personnelles Informations…" at bounding box center [444, 337] width 163 height 384
click at [431, 155] on span "Vue d'ensemble" at bounding box center [413, 154] width 100 height 19
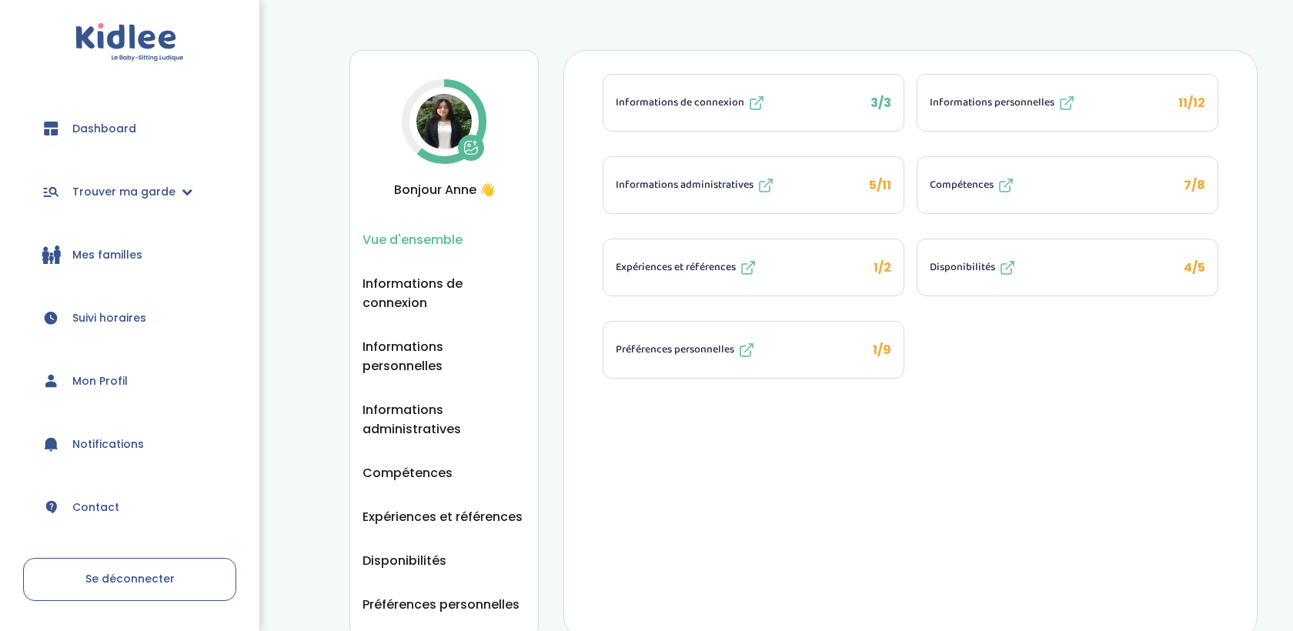
click at [687, 272] on span "Expériences et références" at bounding box center [676, 267] width 120 height 16
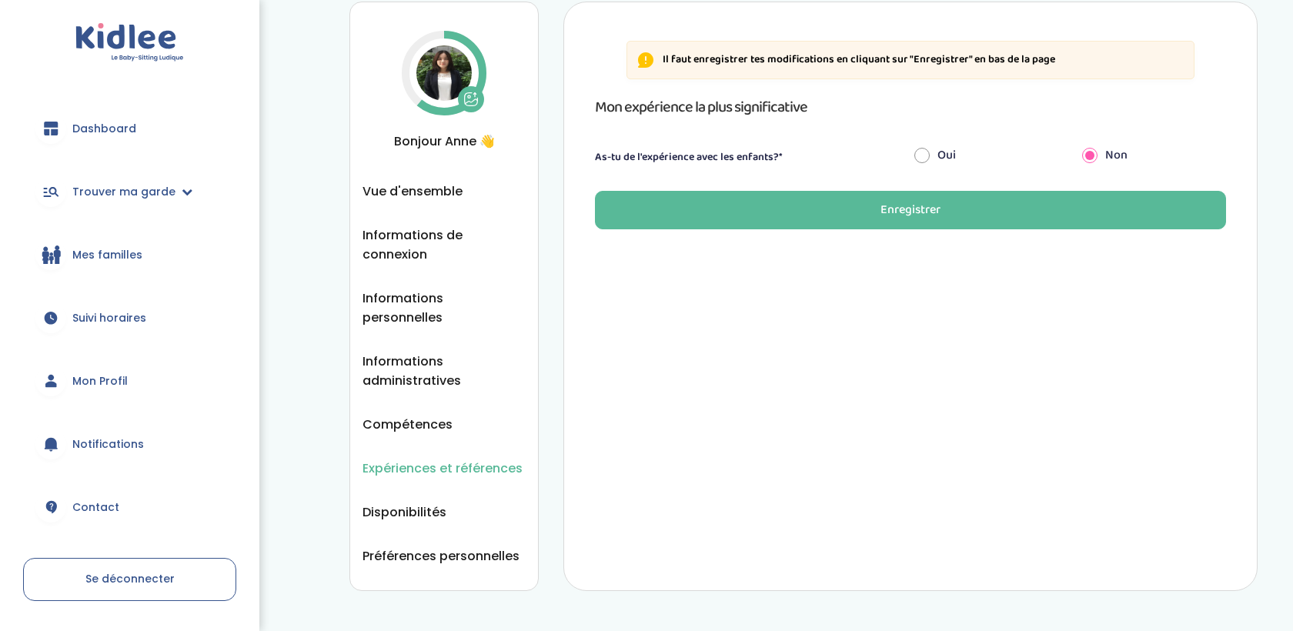
scroll to position [49, 0]
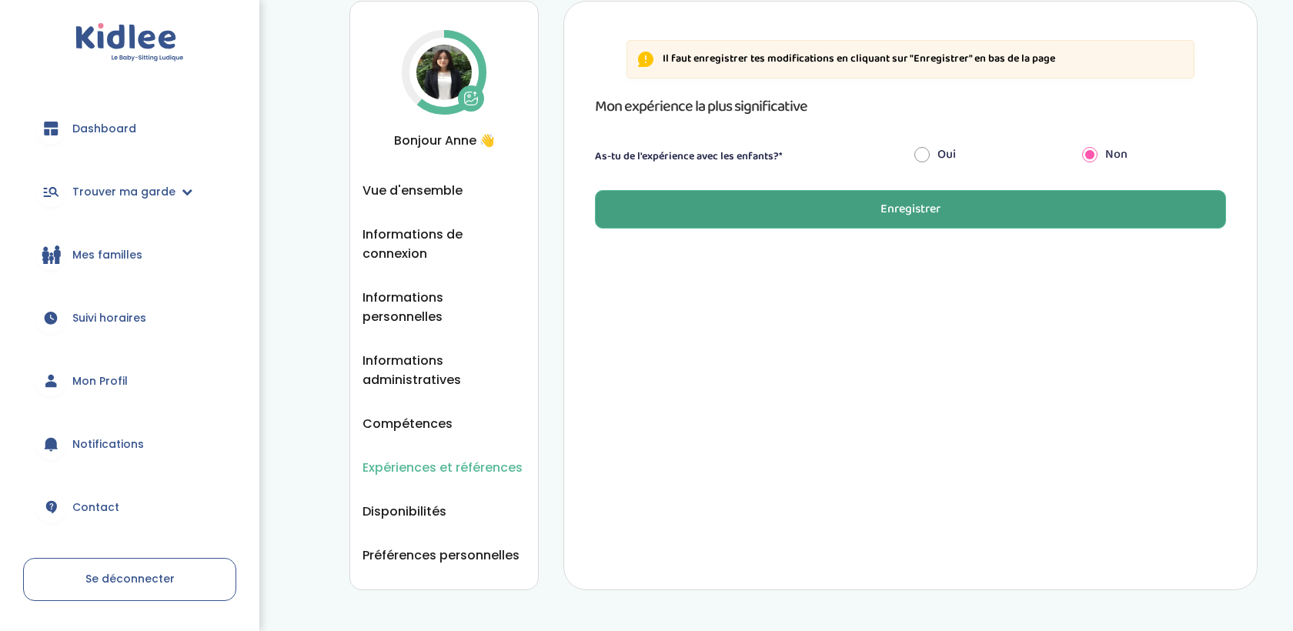
click at [770, 198] on button "Enregistrer" at bounding box center [910, 209] width 631 height 38
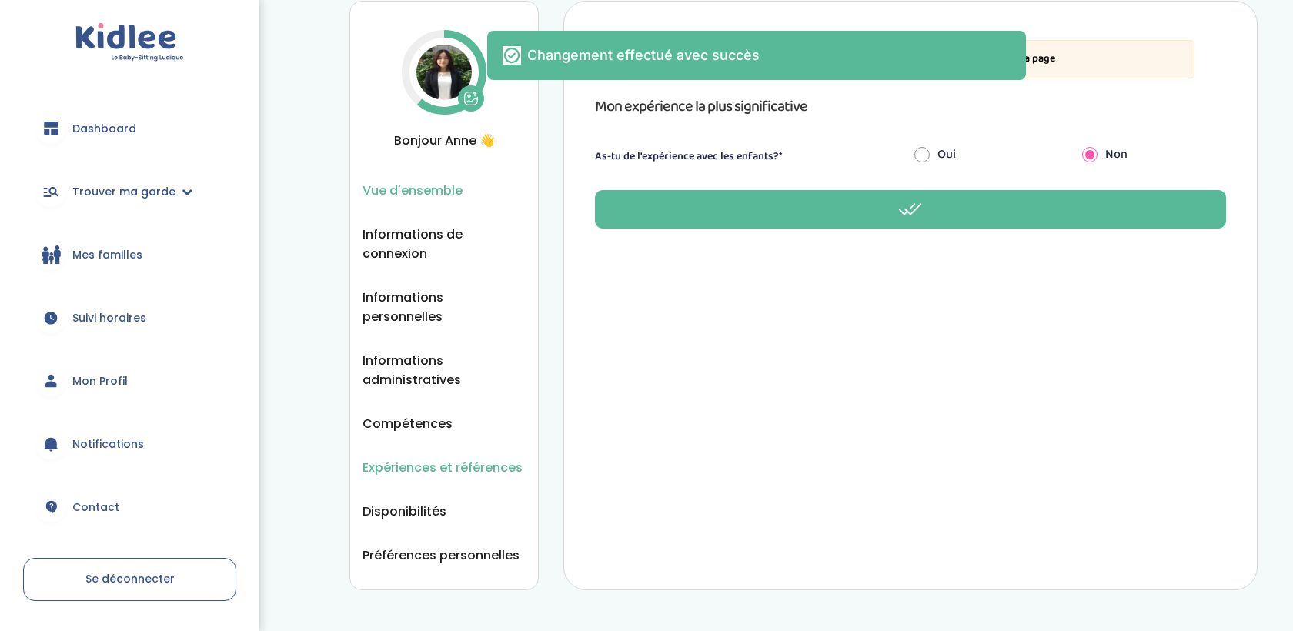
click at [436, 199] on li "Vue d'ensemble" at bounding box center [444, 190] width 163 height 19
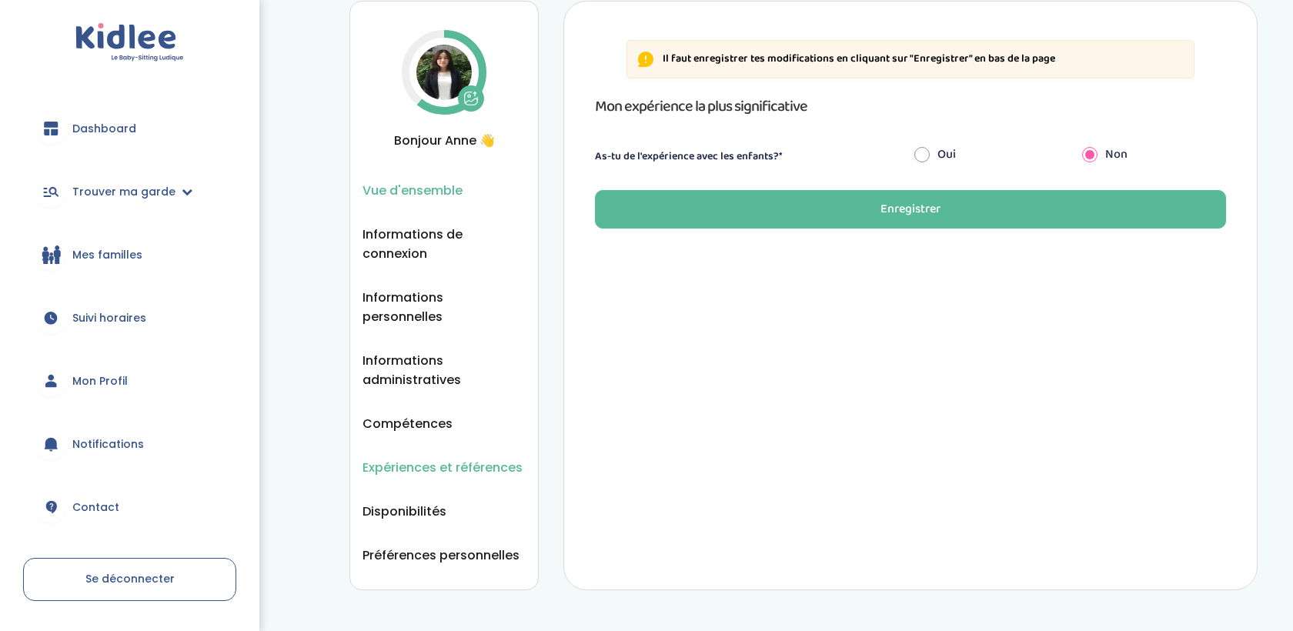
click at [435, 192] on span "Vue d'ensemble" at bounding box center [413, 190] width 100 height 19
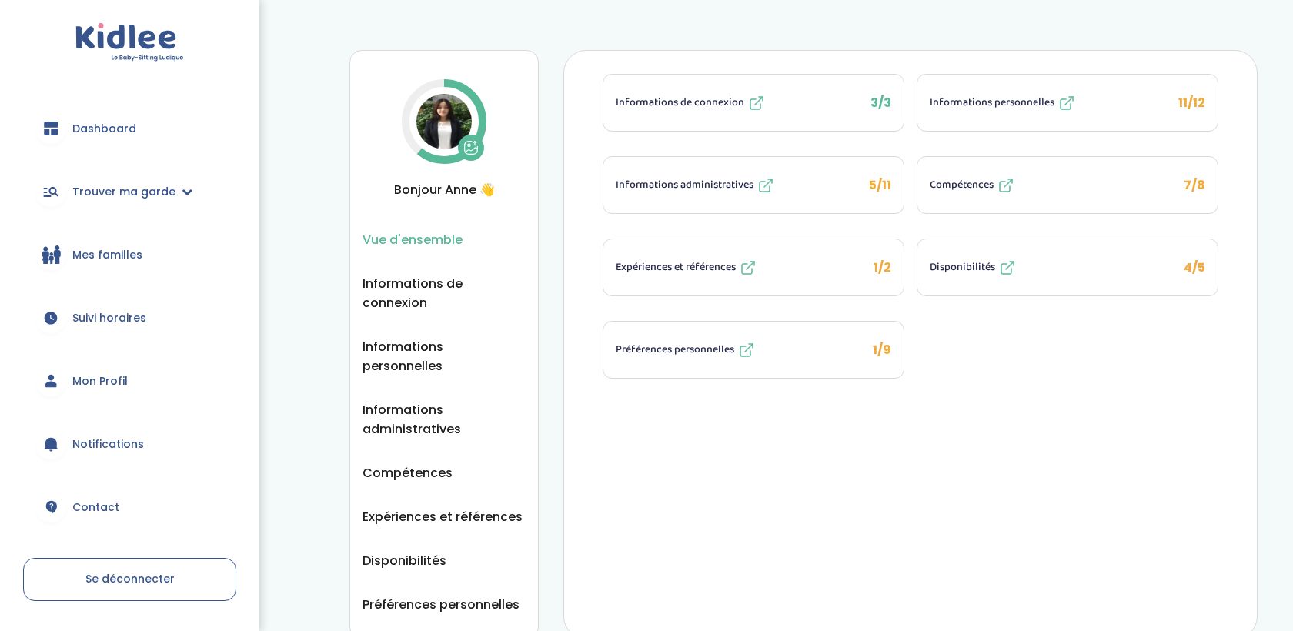
click at [105, 132] on span "Dashboard" at bounding box center [104, 129] width 64 height 16
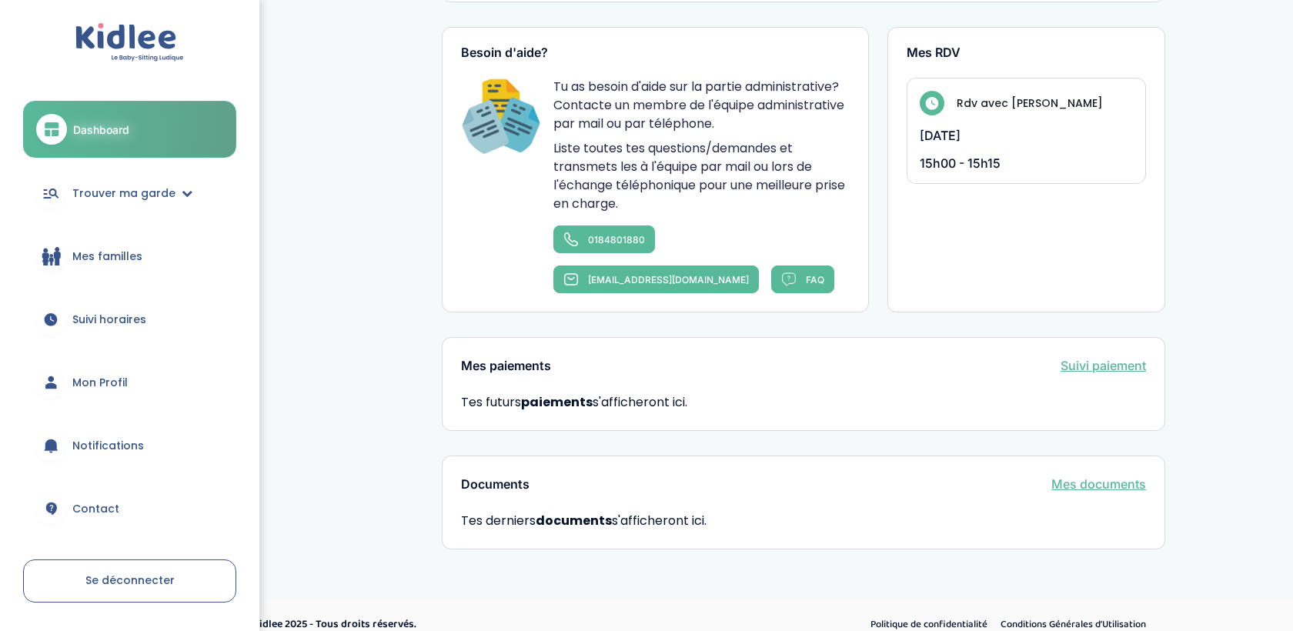
scroll to position [709, 0]
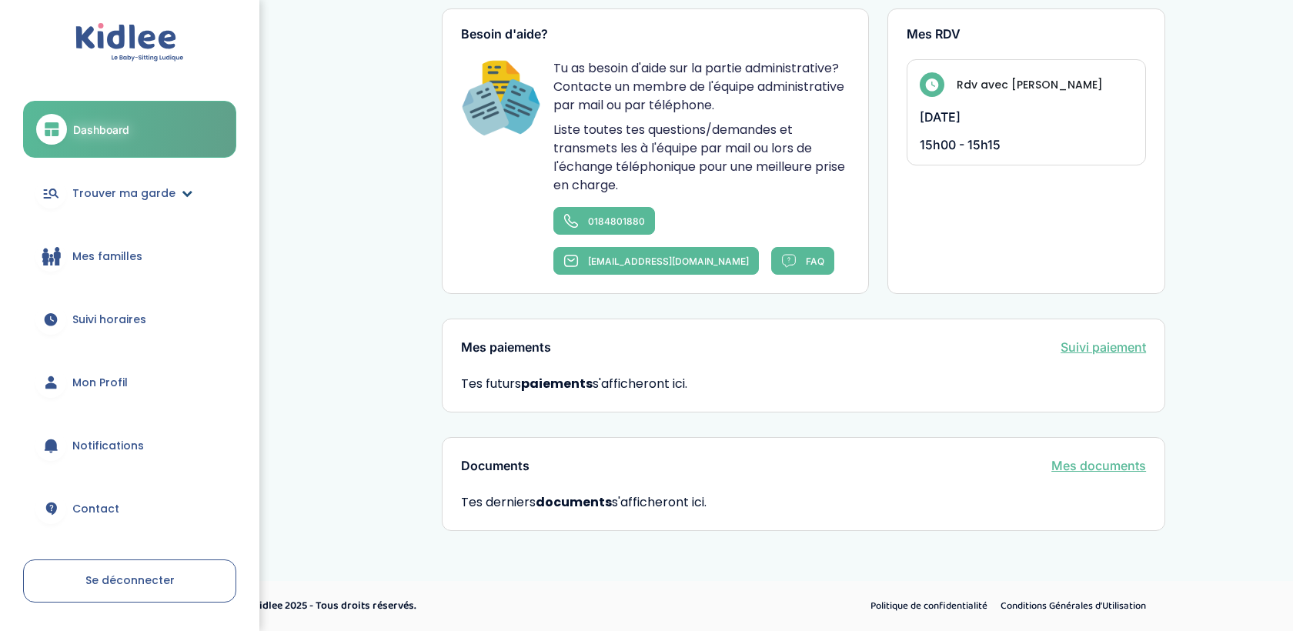
click at [98, 195] on span "Trouver ma garde" at bounding box center [123, 193] width 103 height 16
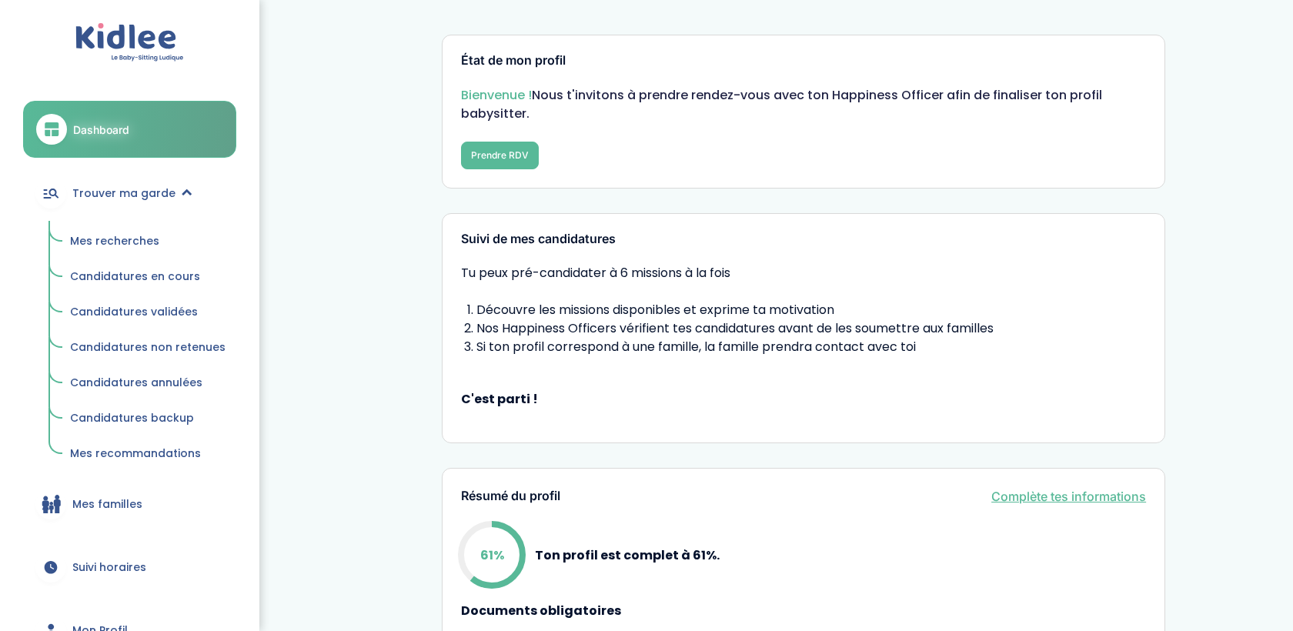
click at [126, 234] on span "Mes recherches" at bounding box center [114, 240] width 89 height 15
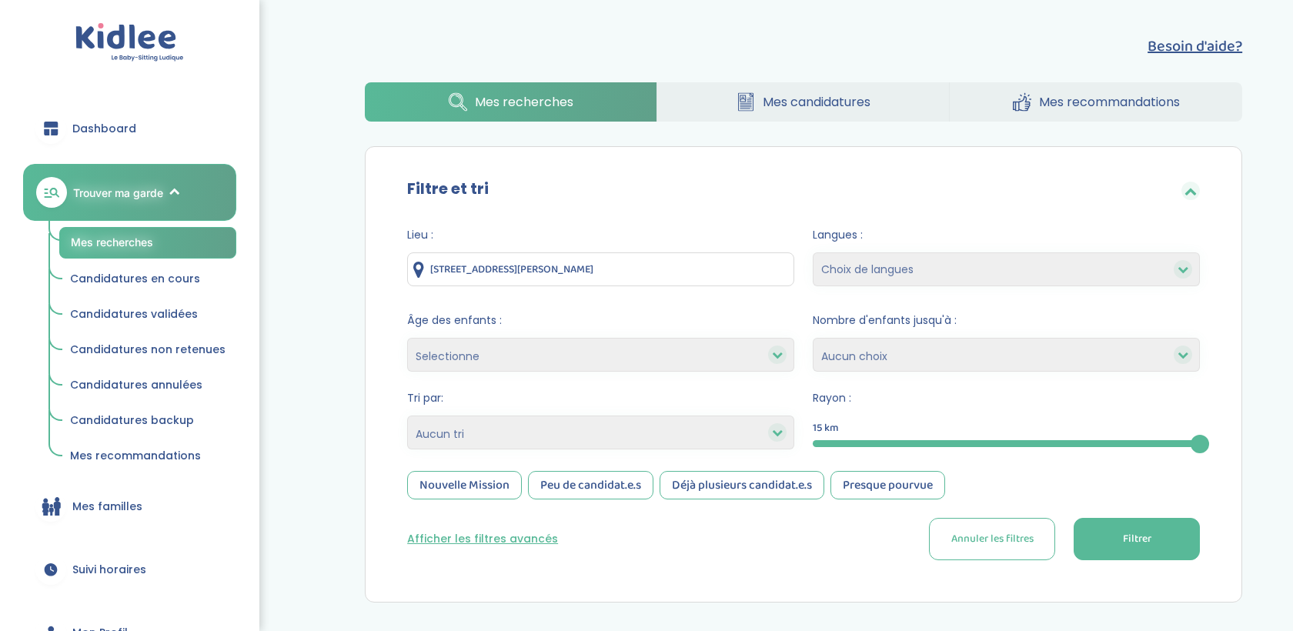
click at [1037, 443] on div at bounding box center [1006, 443] width 387 height 7
click at [782, 426] on div at bounding box center [777, 432] width 18 height 18
click at [767, 429] on select "Heures par semaine (croissant) Heures par semaine (décroissant) Date de démarra…" at bounding box center [600, 433] width 387 height 34
select select "salary_desc"
click at [407, 416] on select "Heures par semaine (croissant) Heures par semaine (décroissant) Date de démarra…" at bounding box center [600, 433] width 387 height 34
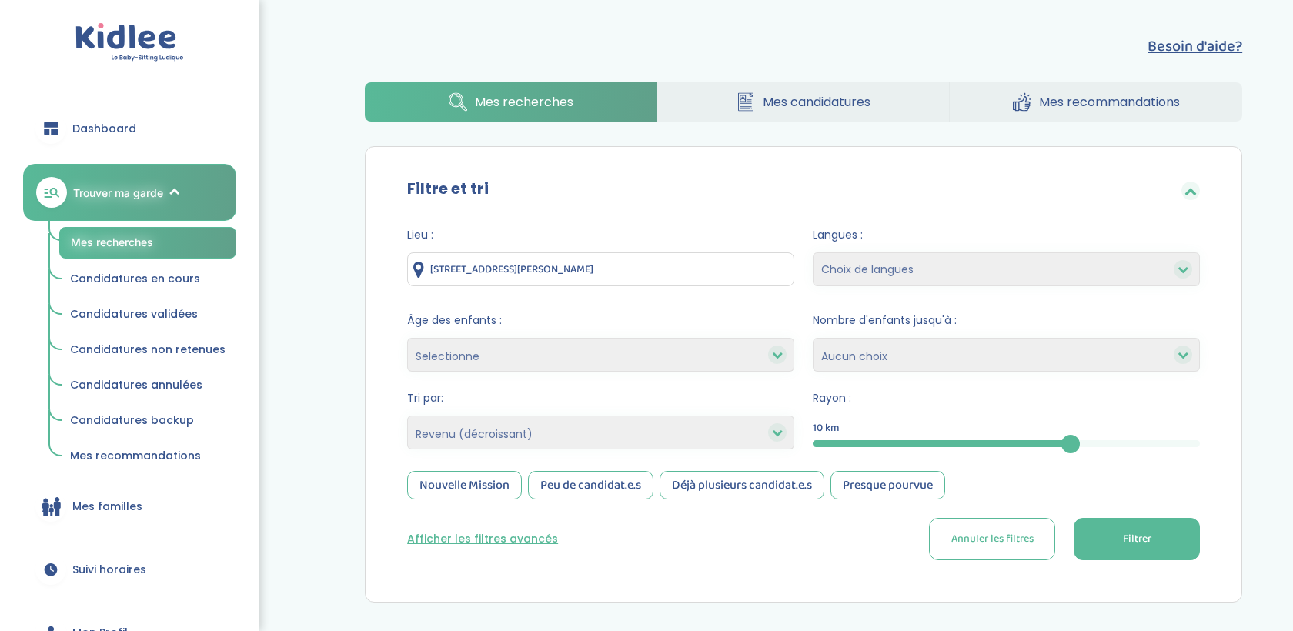
click at [1118, 526] on button "Filtrer" at bounding box center [1137, 539] width 126 height 42
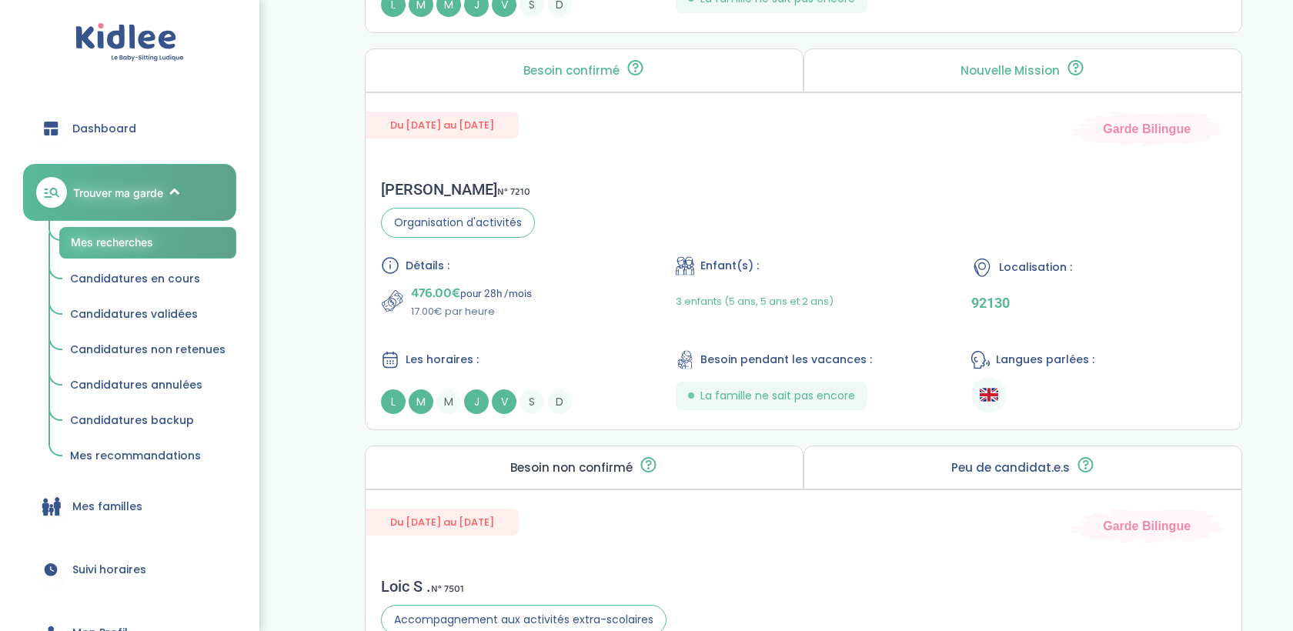
scroll to position [3066, 0]
click at [897, 309] on div "3 enfants (5 ans, 5 ans et 2 ans)" at bounding box center [803, 300] width 255 height 36
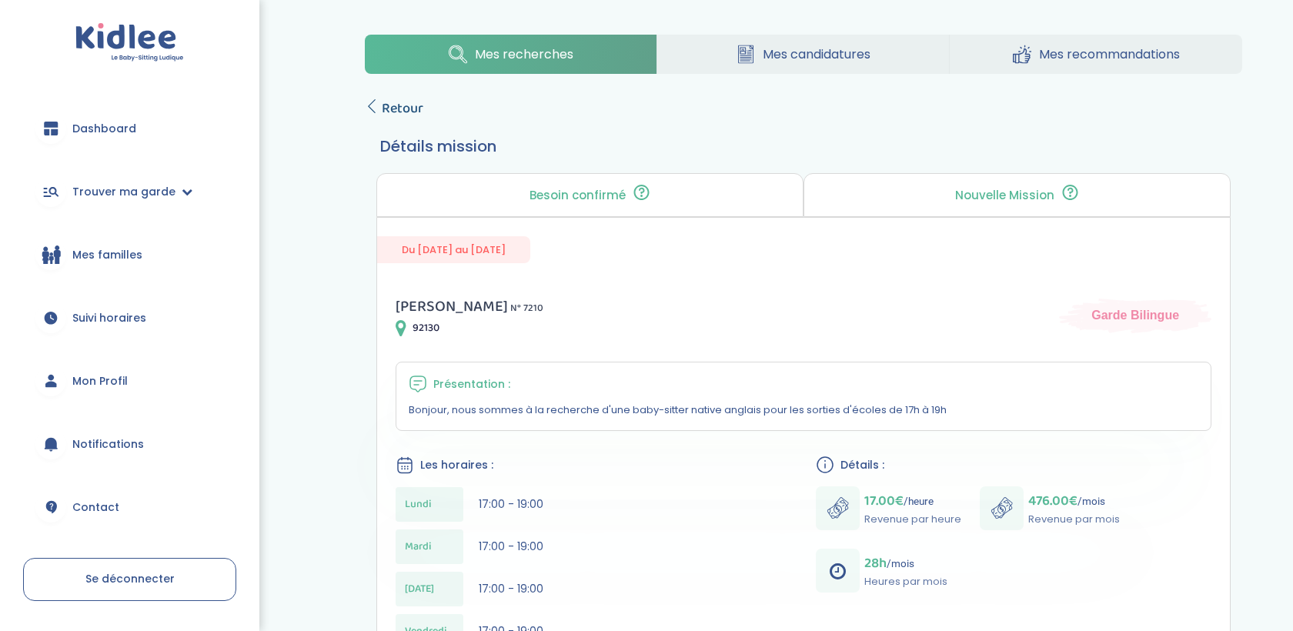
click at [401, 112] on span "Retour" at bounding box center [403, 109] width 42 height 22
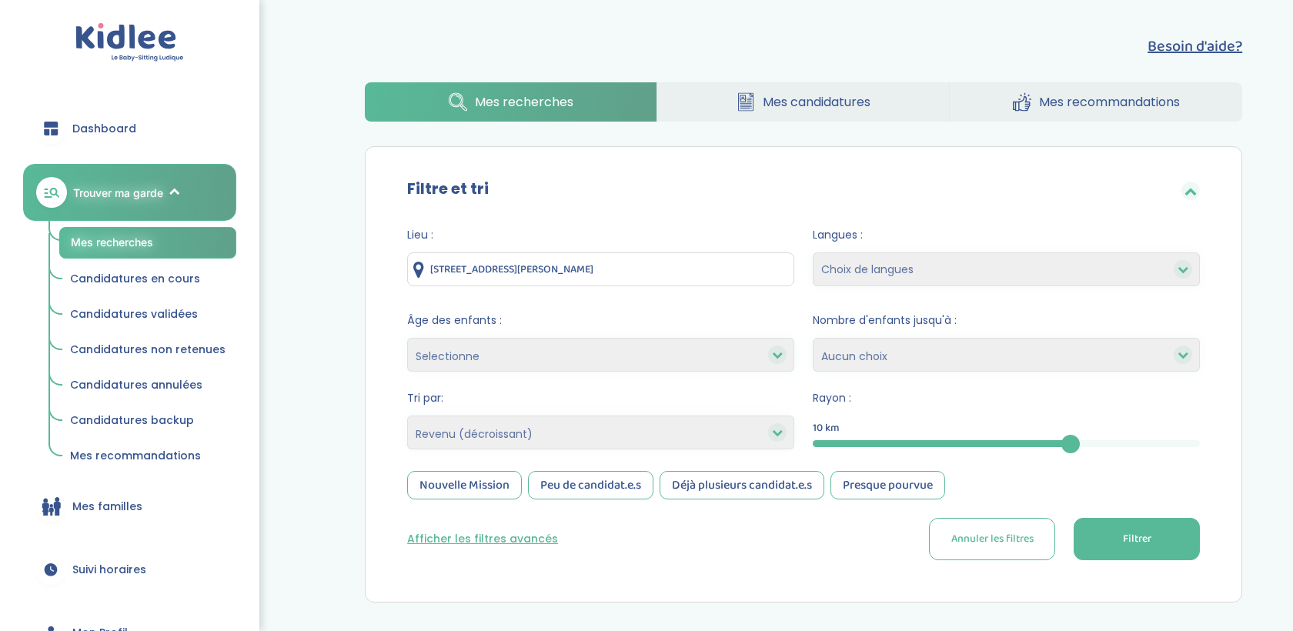
select select "salary_desc"
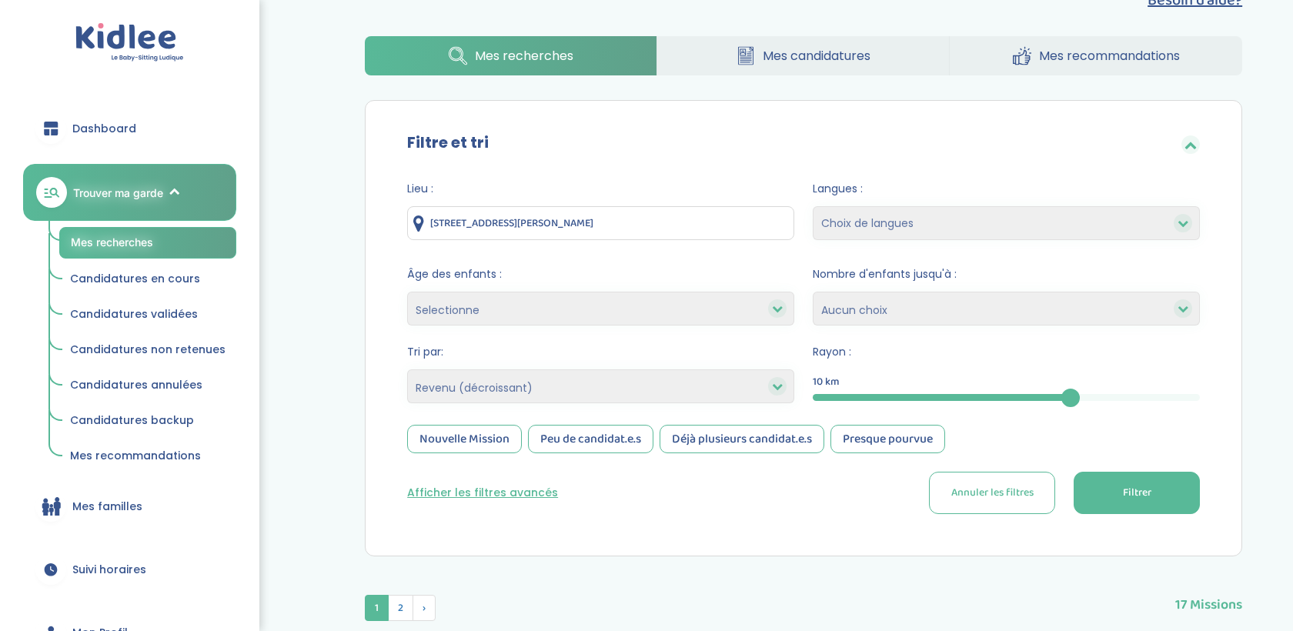
scroll to position [153, 0]
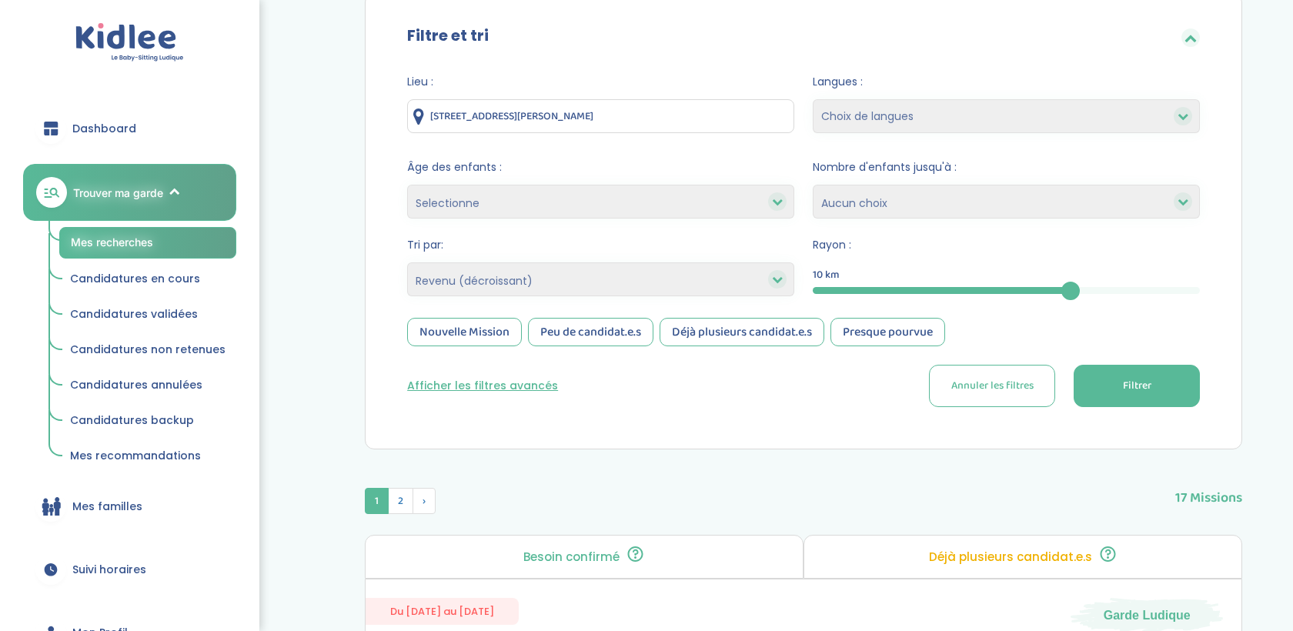
click at [511, 388] on button "Afficher les filtres avancés" at bounding box center [482, 386] width 151 height 16
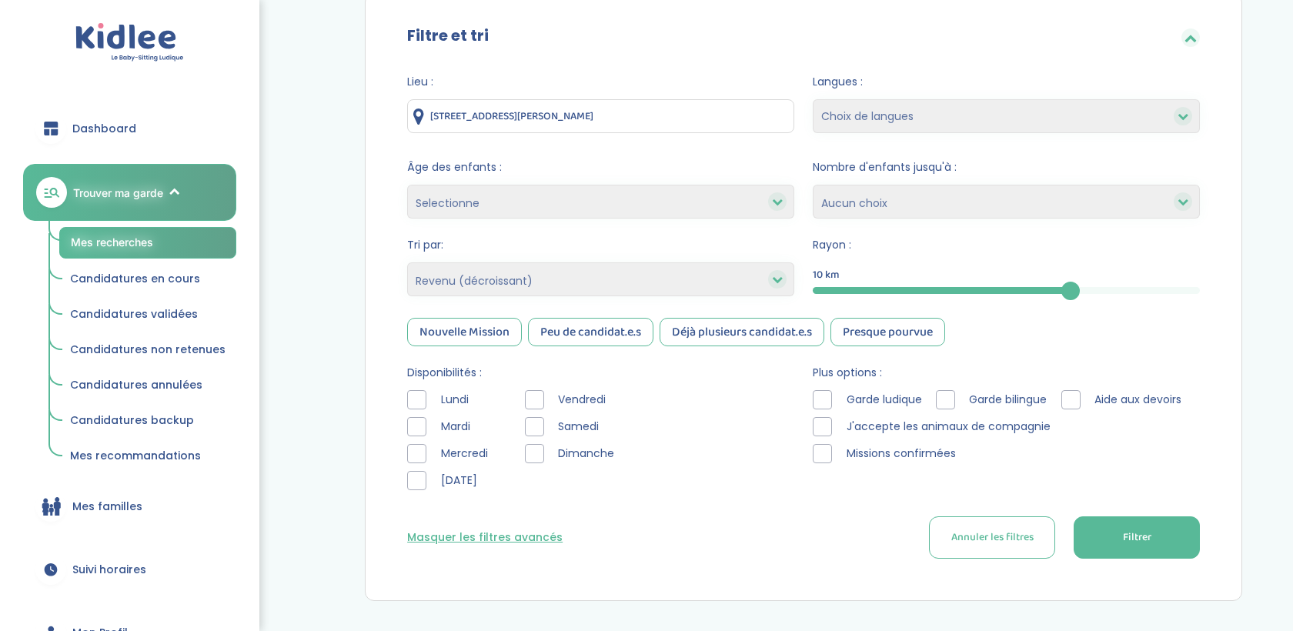
click at [413, 432] on div at bounding box center [416, 426] width 19 height 19
click at [420, 473] on div at bounding box center [416, 480] width 19 height 19
click at [539, 395] on div at bounding box center [534, 399] width 19 height 19
click at [540, 426] on div at bounding box center [534, 426] width 19 height 19
click at [540, 456] on div at bounding box center [534, 453] width 19 height 19
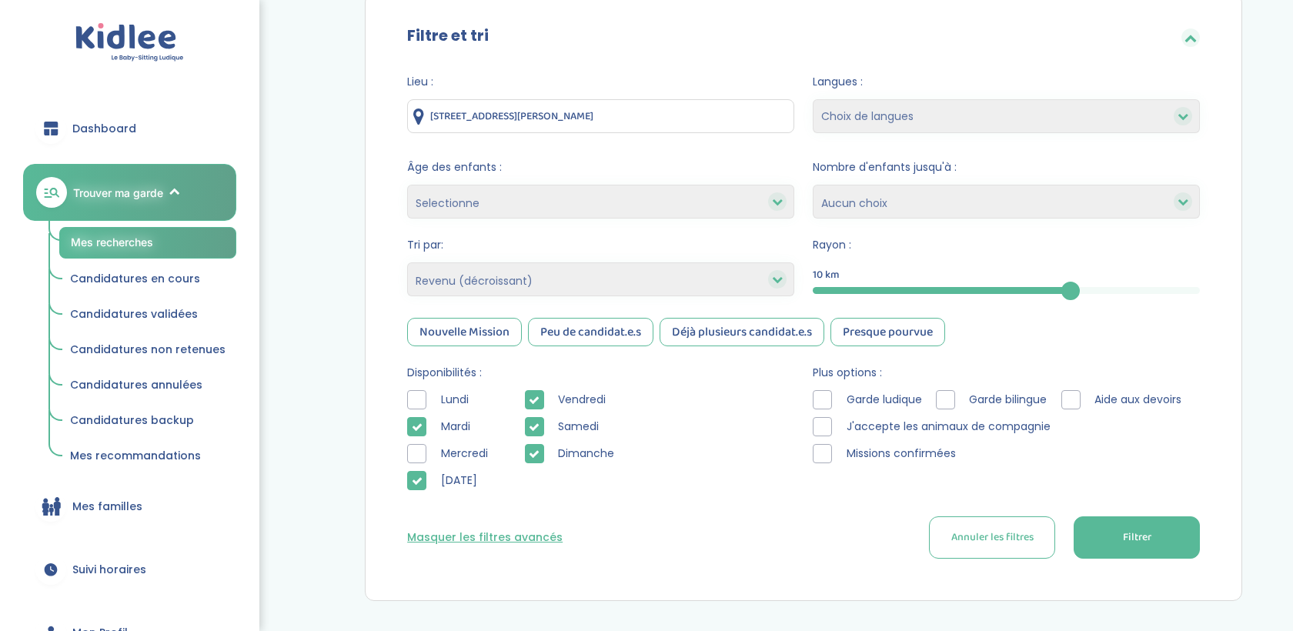
click at [1158, 538] on button "Filtrer" at bounding box center [1137, 537] width 126 height 42
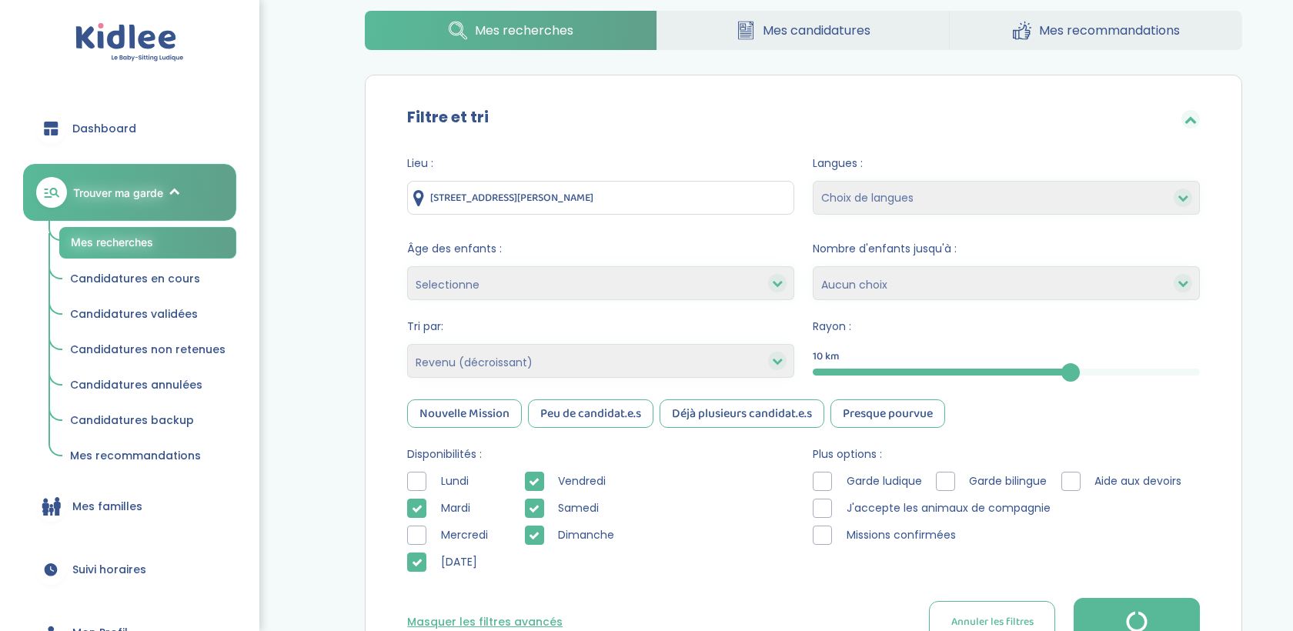
scroll to position [314, 0]
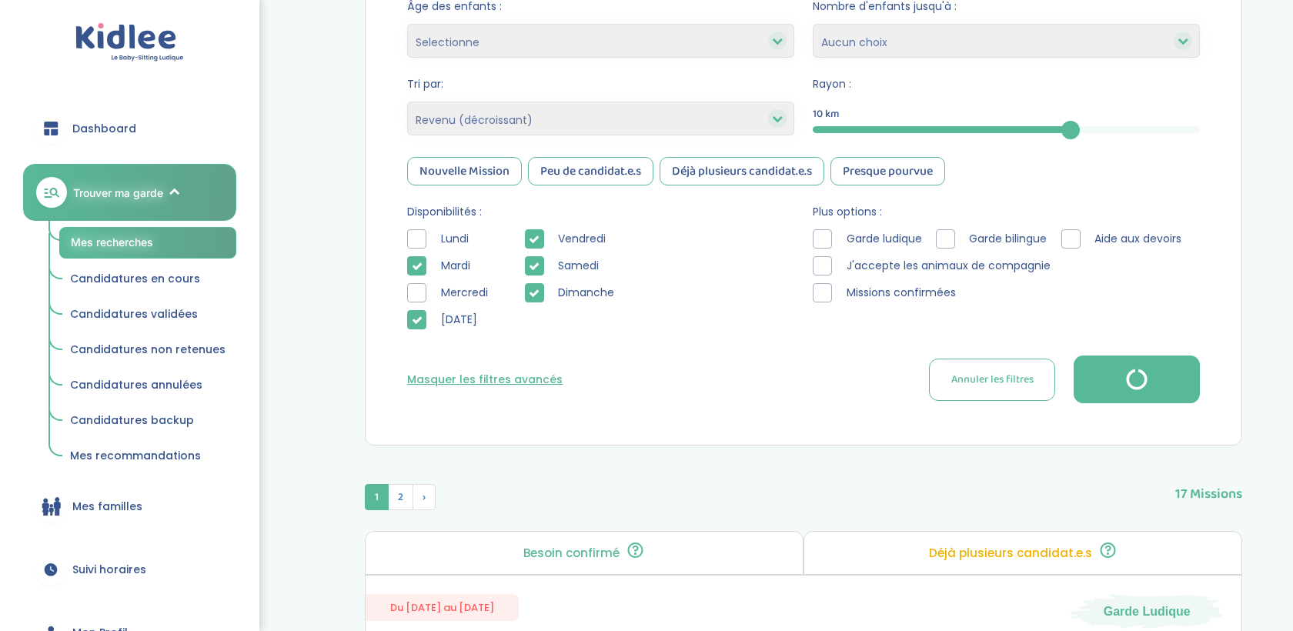
click at [961, 383] on span "Annuler les filtres" at bounding box center [992, 380] width 82 height 16
select select
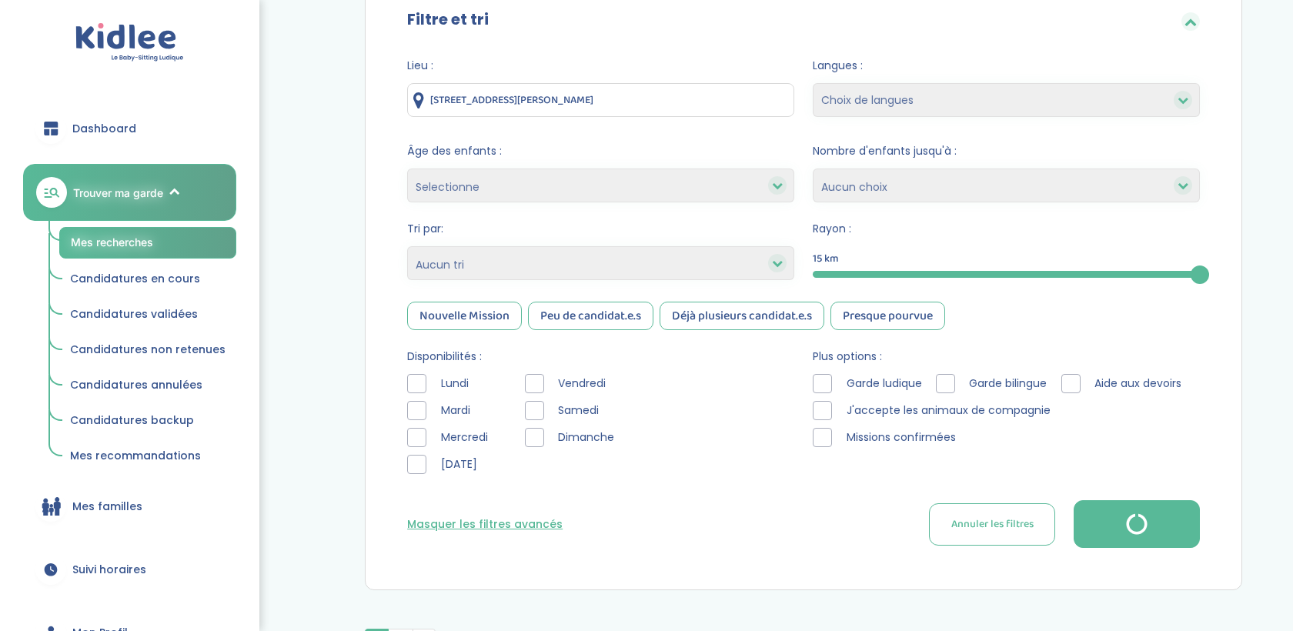
scroll to position [137, 0]
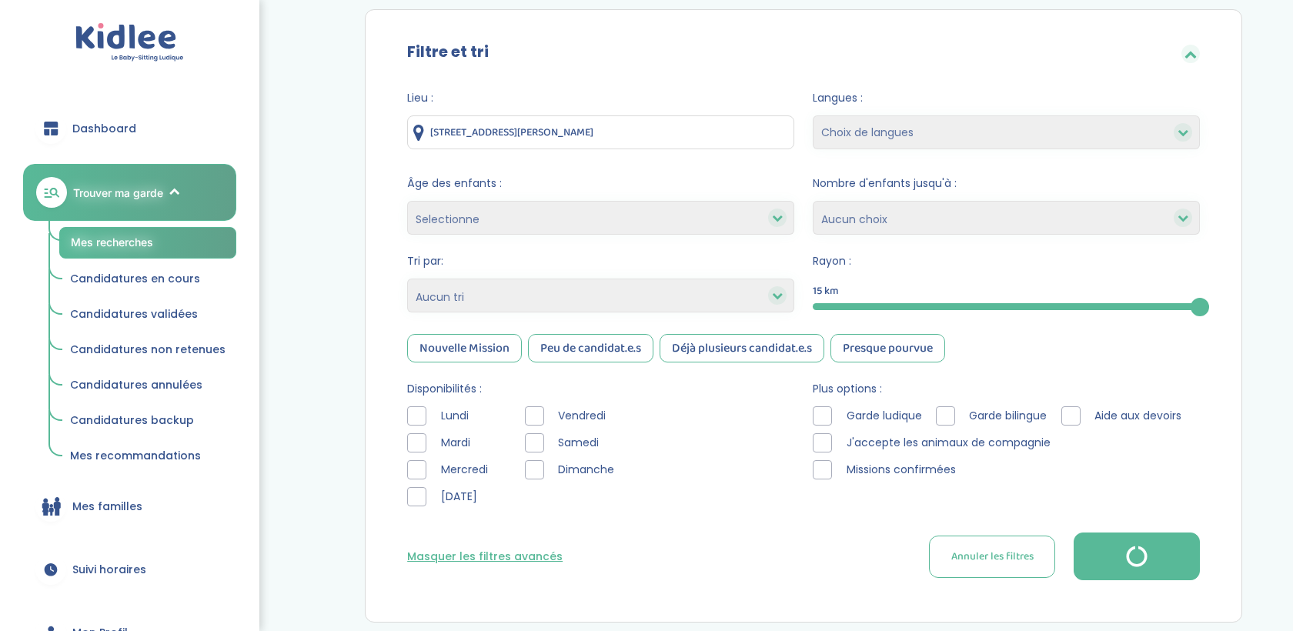
click at [189, 243] on link "Mes recherches" at bounding box center [147, 243] width 177 height 32
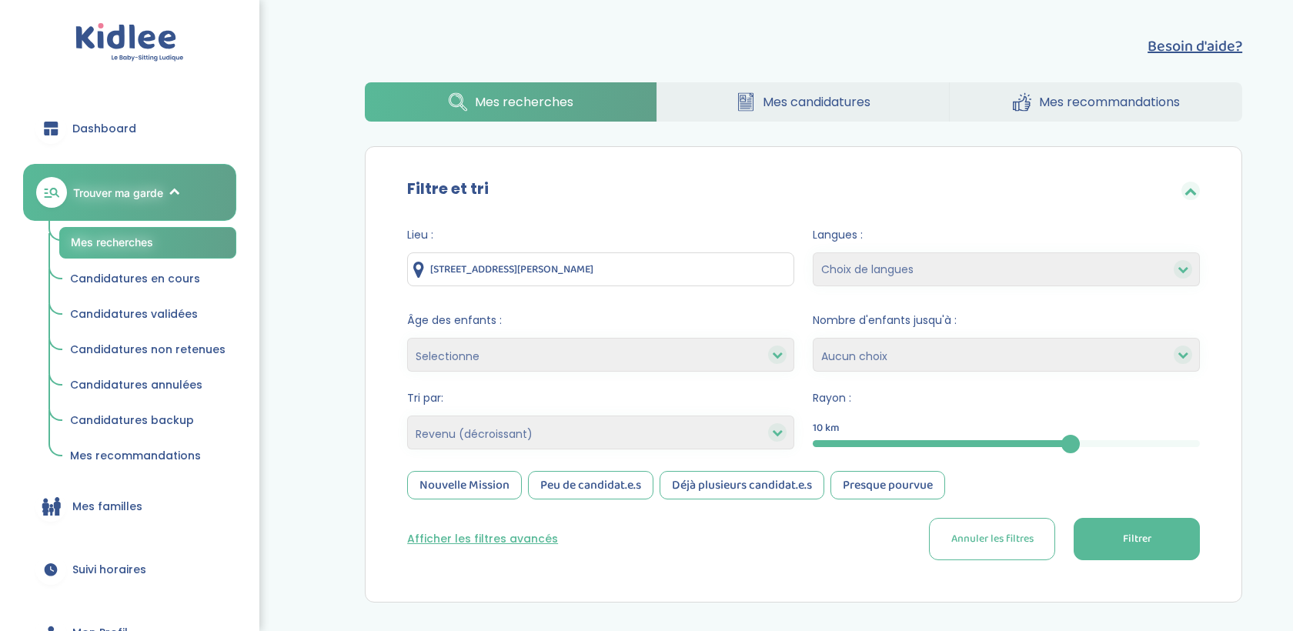
select select "salary_desc"
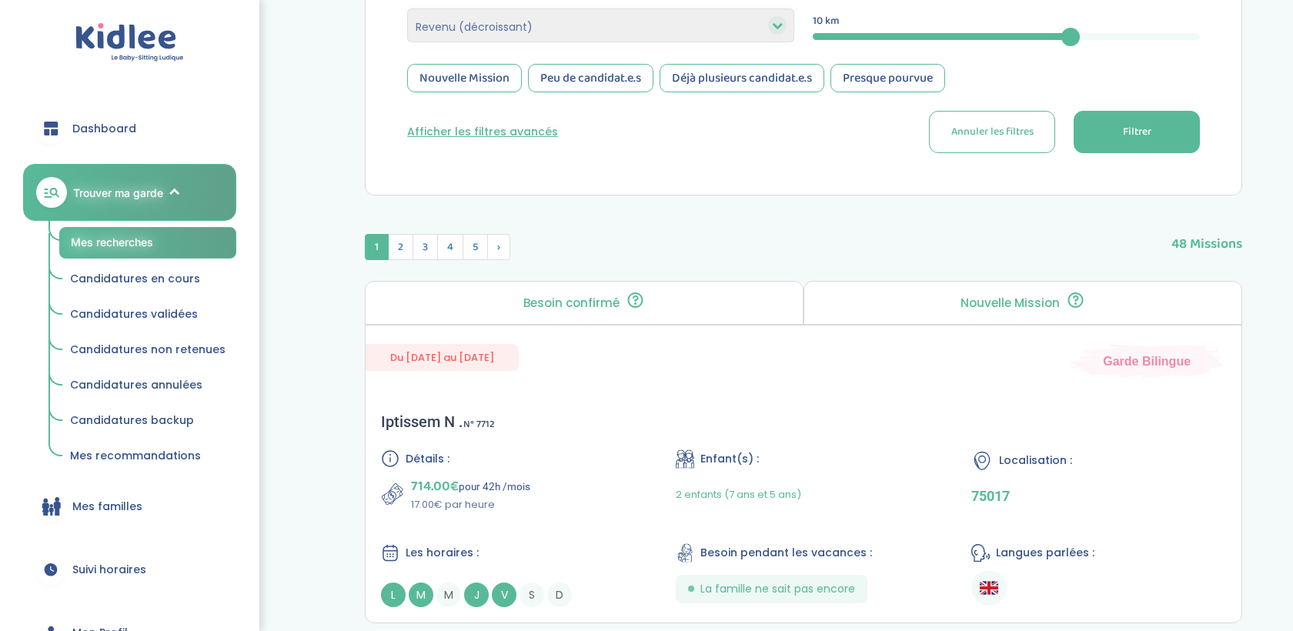
scroll to position [473, 0]
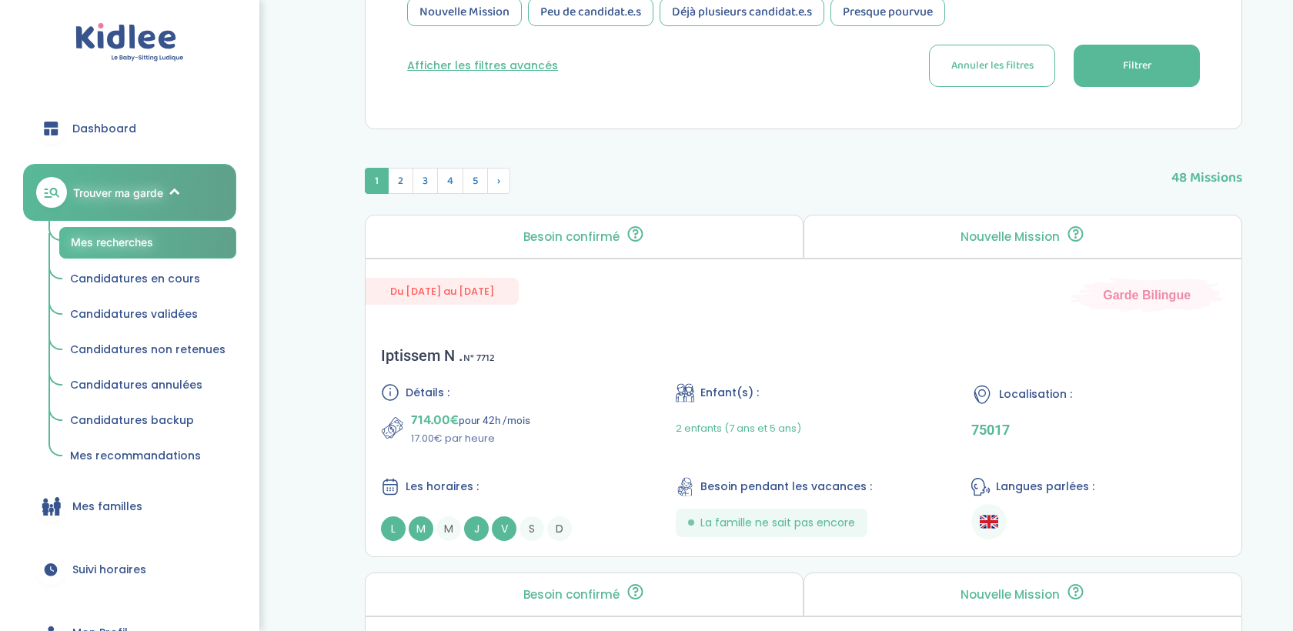
click at [795, 376] on div "Iptissem N . N° 7712 Détails : 714.00€ pour 42h /mois 17.00€ par heure Enfant(s…" at bounding box center [804, 444] width 876 height 226
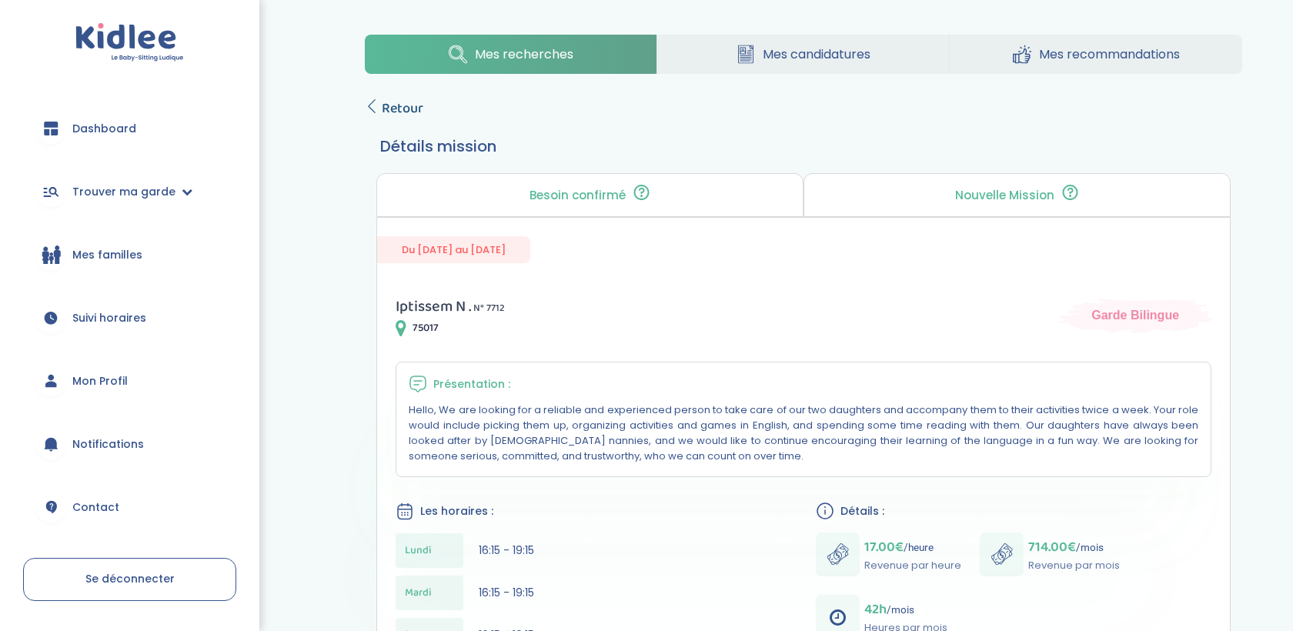
click at [395, 105] on span "Retour" at bounding box center [403, 109] width 42 height 22
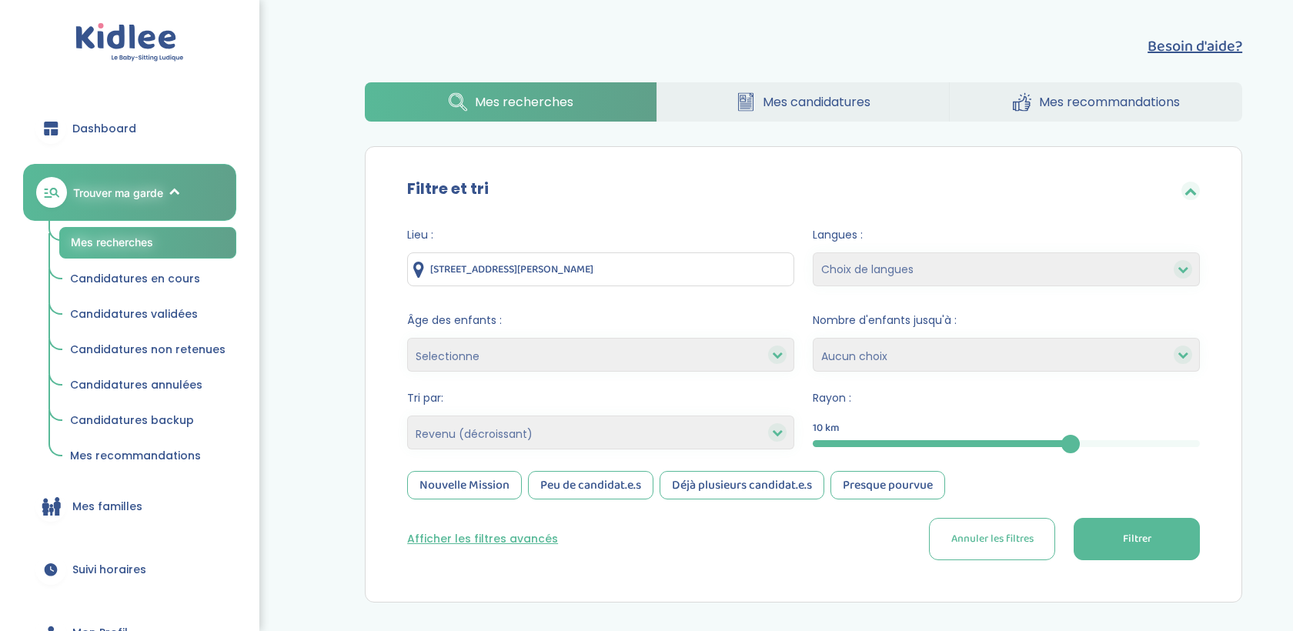
select select "salary_desc"
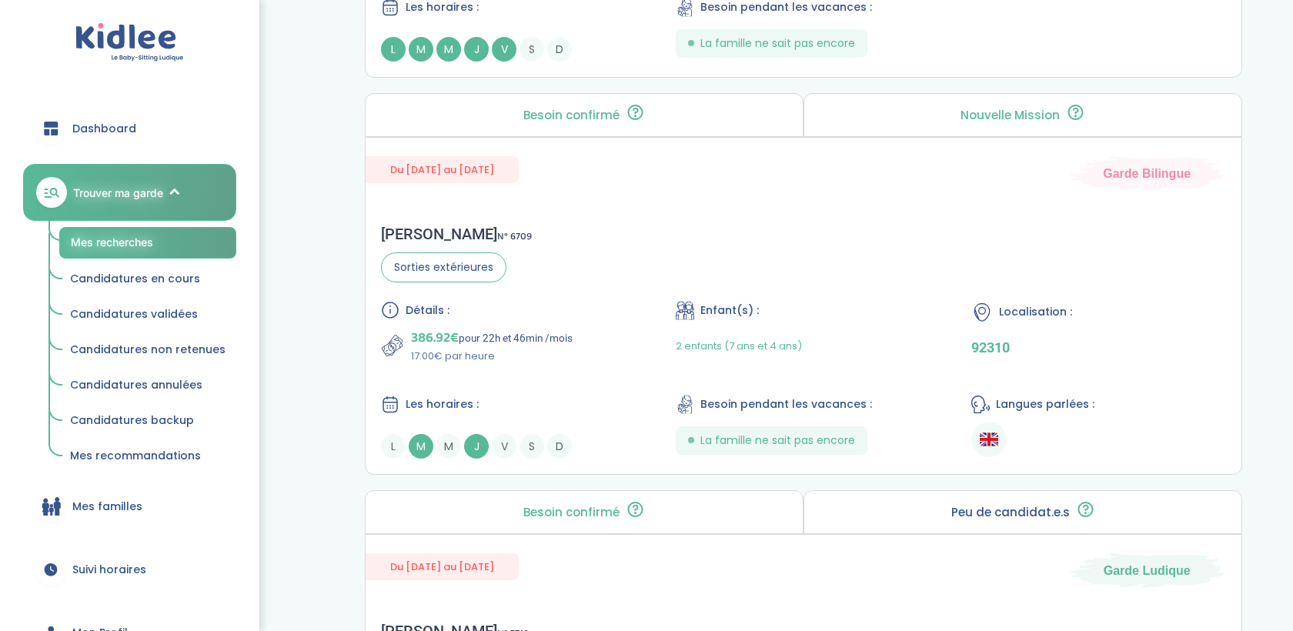
scroll to position [1312, 0]
click at [574, 295] on div "Chloé B . N° 6709 Sorties extérieures Détails : 386.92€ pour 22h et 46min /mois…" at bounding box center [804, 340] width 876 height 265
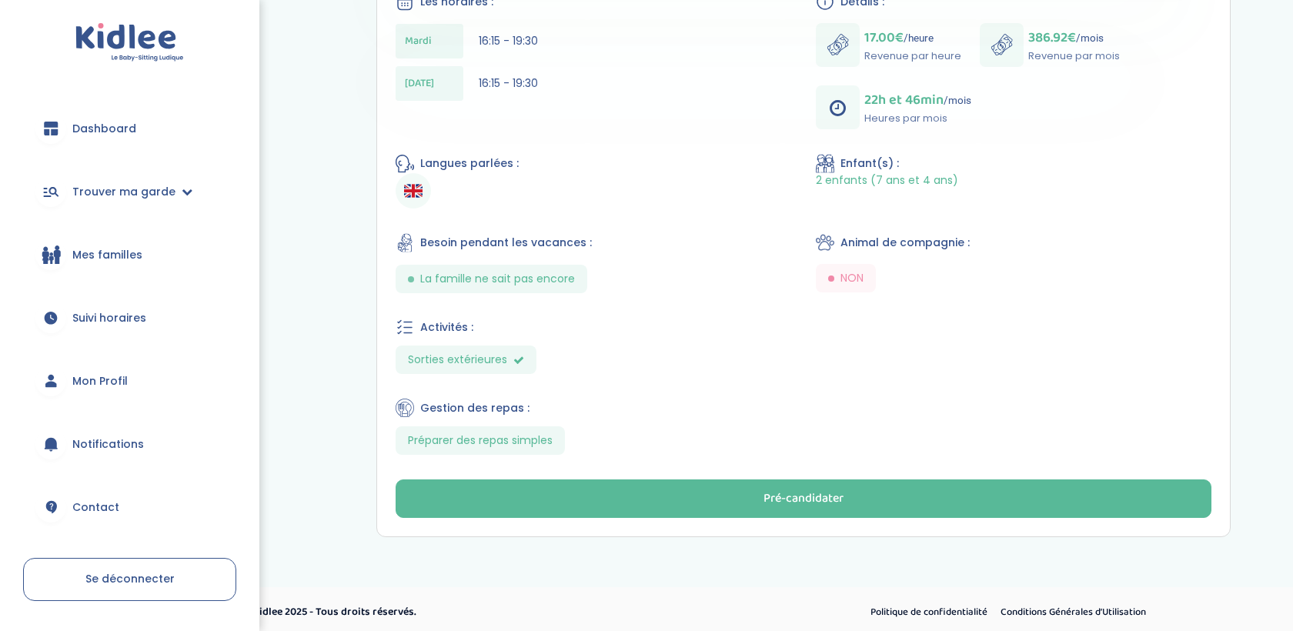
scroll to position [483, 0]
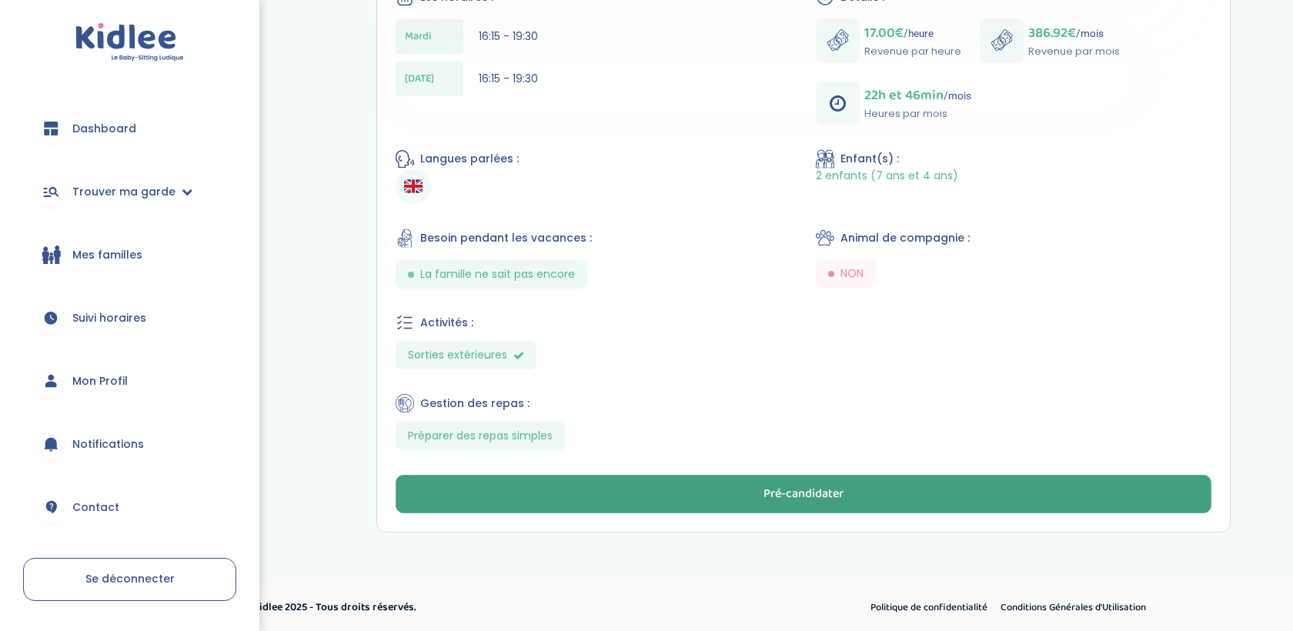
click at [665, 493] on button "Pré-candidater" at bounding box center [804, 494] width 816 height 38
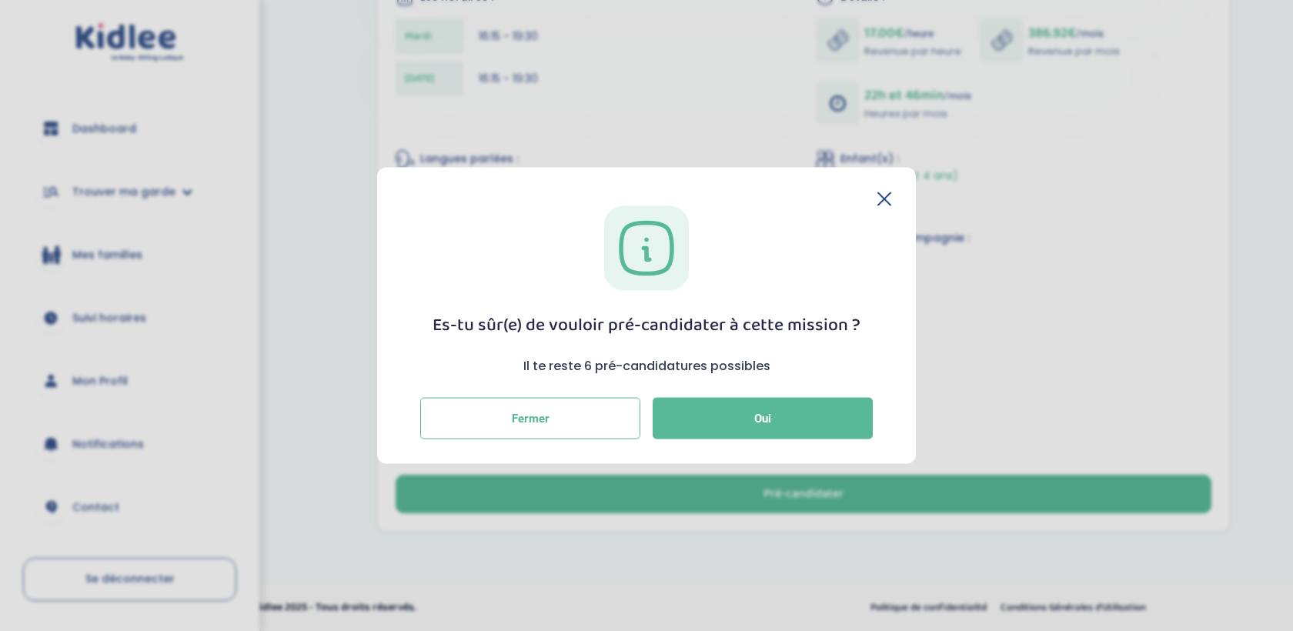
click at [877, 193] on icon at bounding box center [884, 199] width 14 height 14
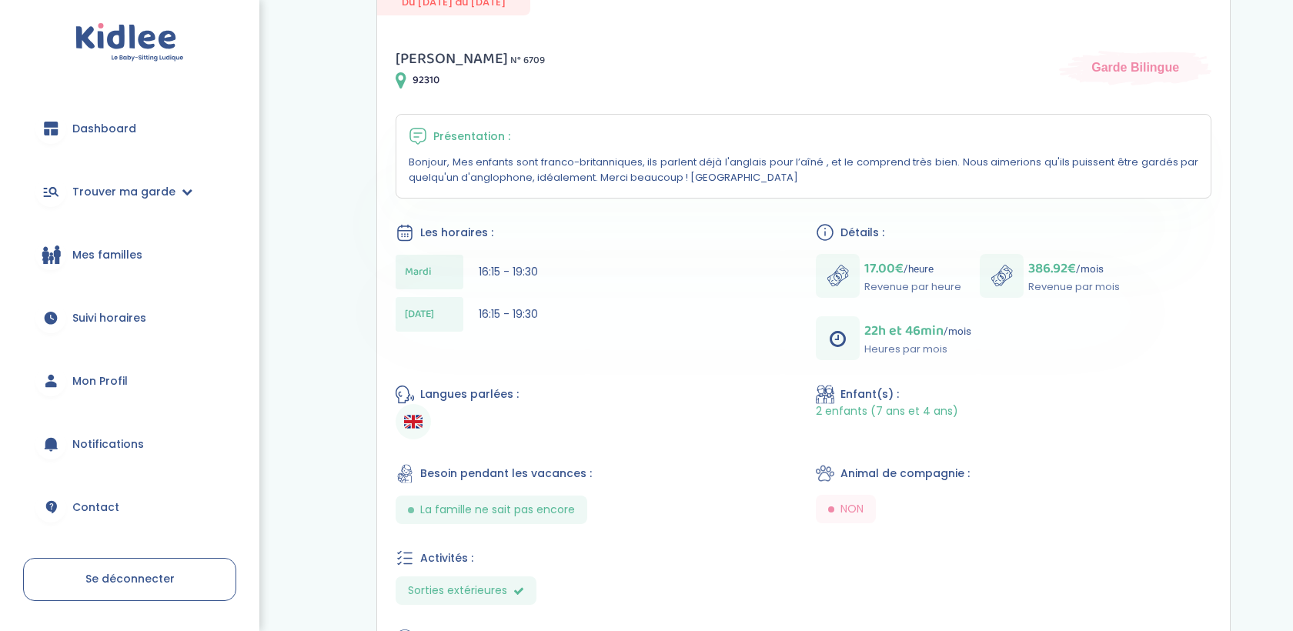
scroll to position [0, 0]
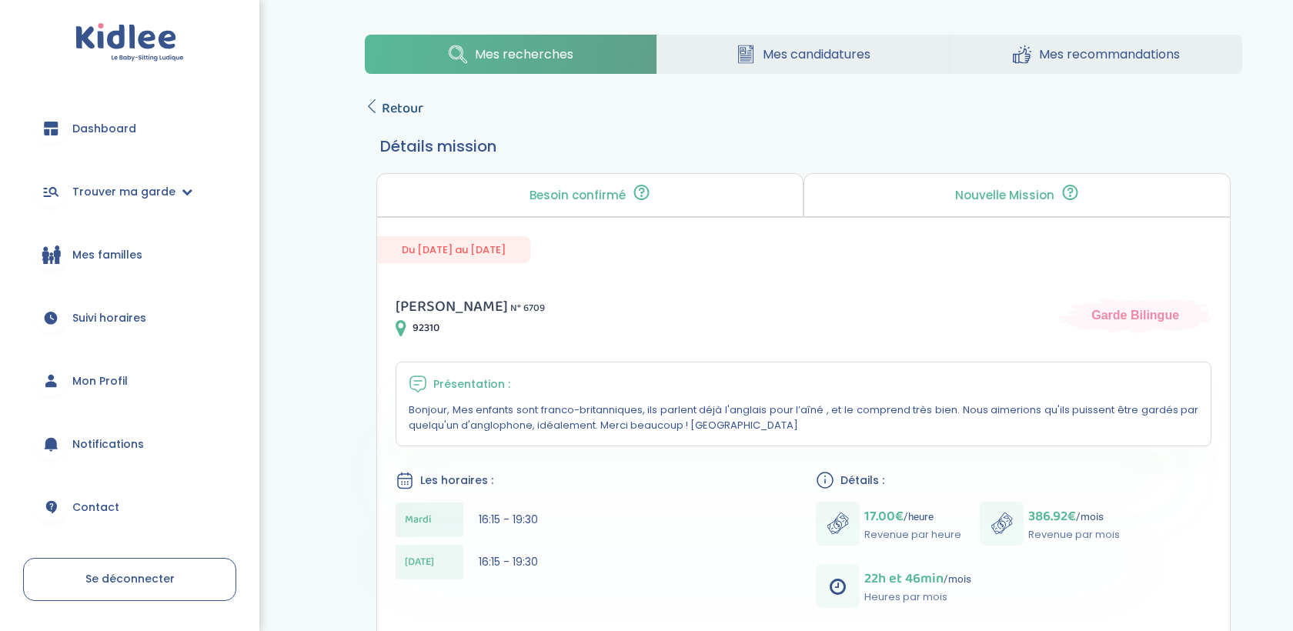
click at [412, 119] on span "Retour" at bounding box center [403, 109] width 42 height 22
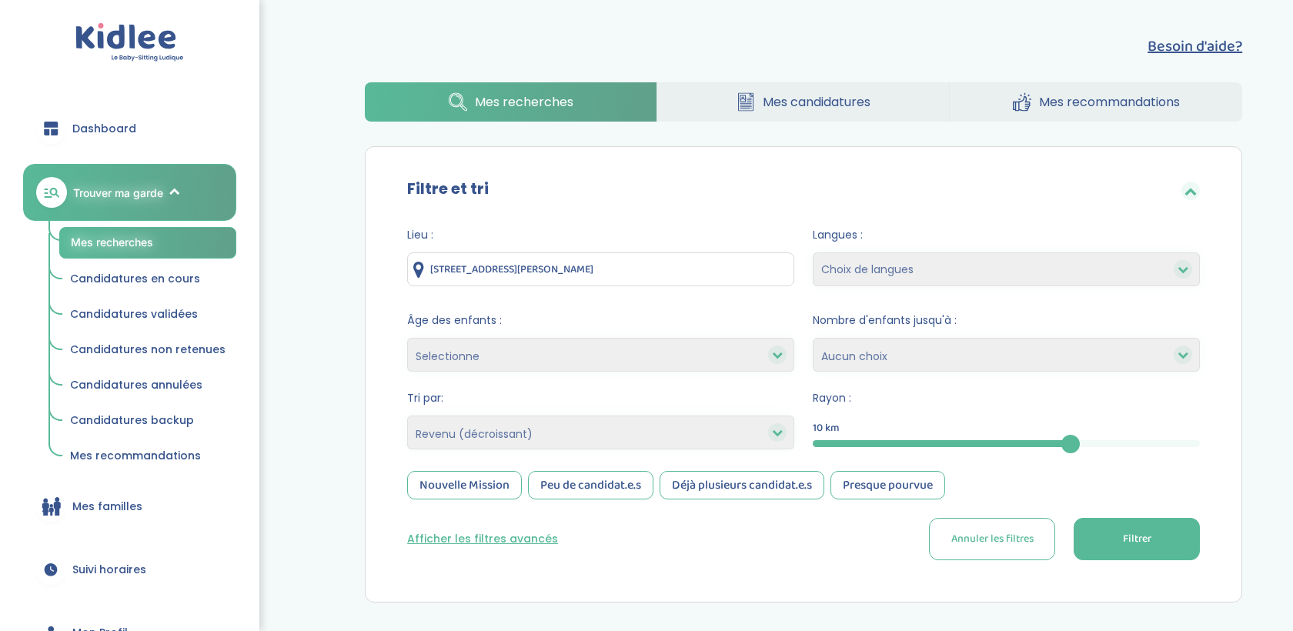
select select "salary_desc"
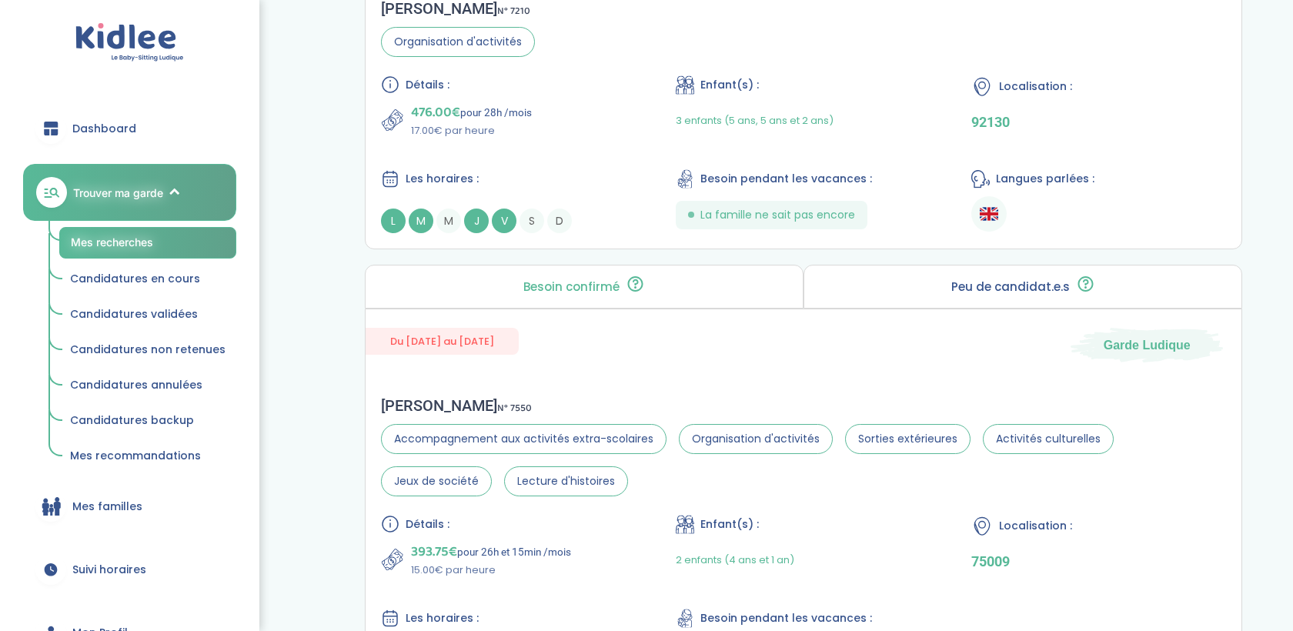
scroll to position [4155, 0]
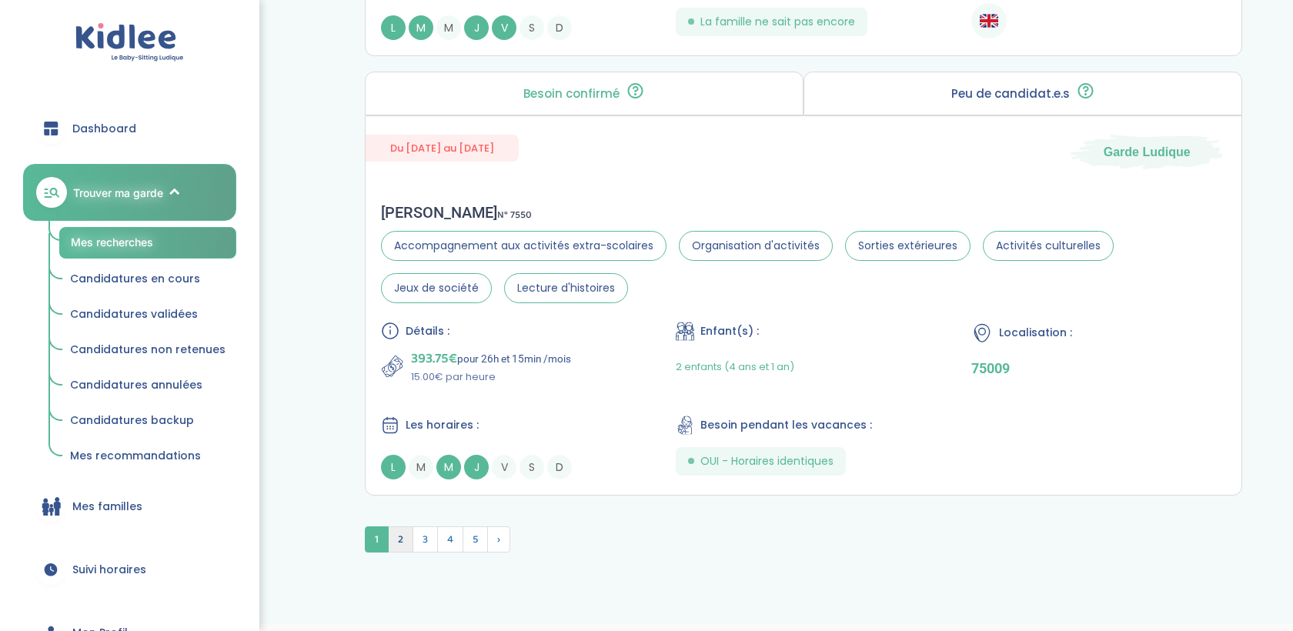
click at [401, 526] on span "2" at bounding box center [400, 539] width 25 height 26
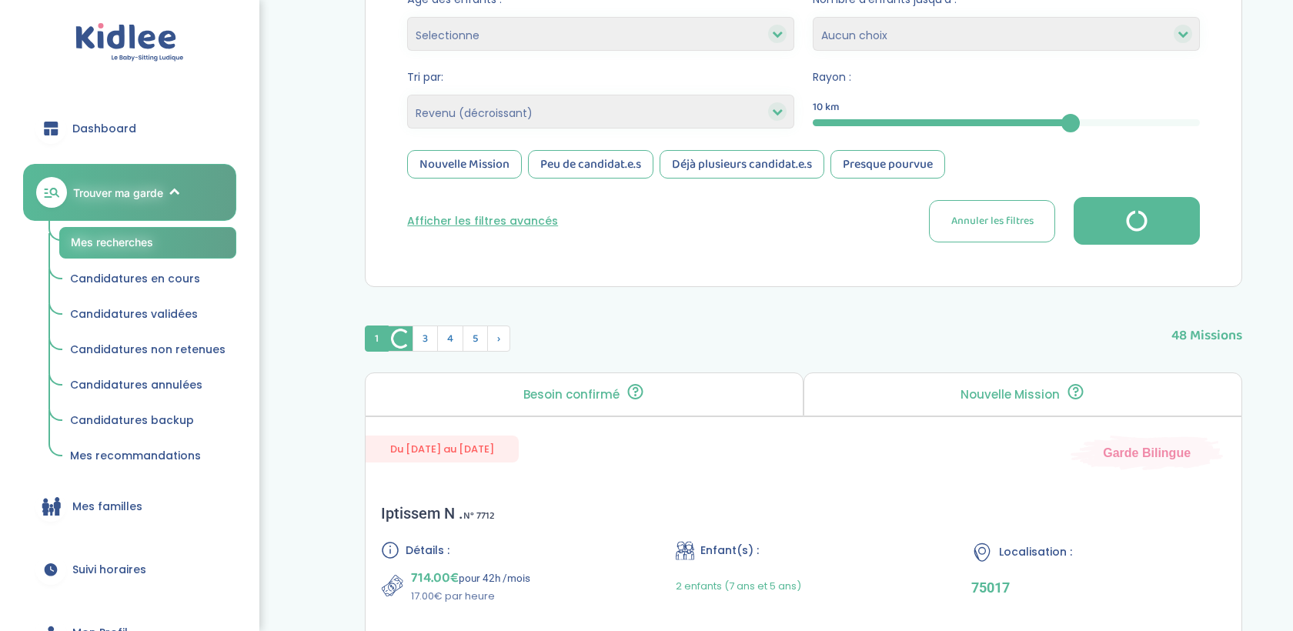
scroll to position [298, 0]
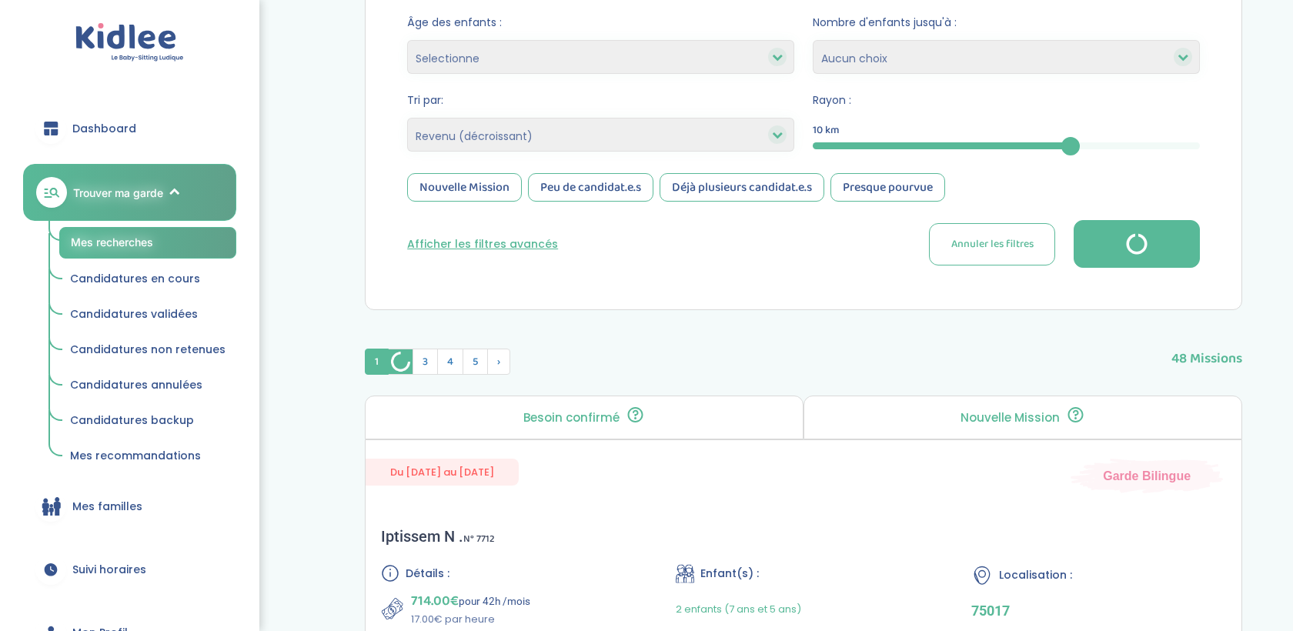
click at [394, 366] on img at bounding box center [401, 361] width 24 height 25
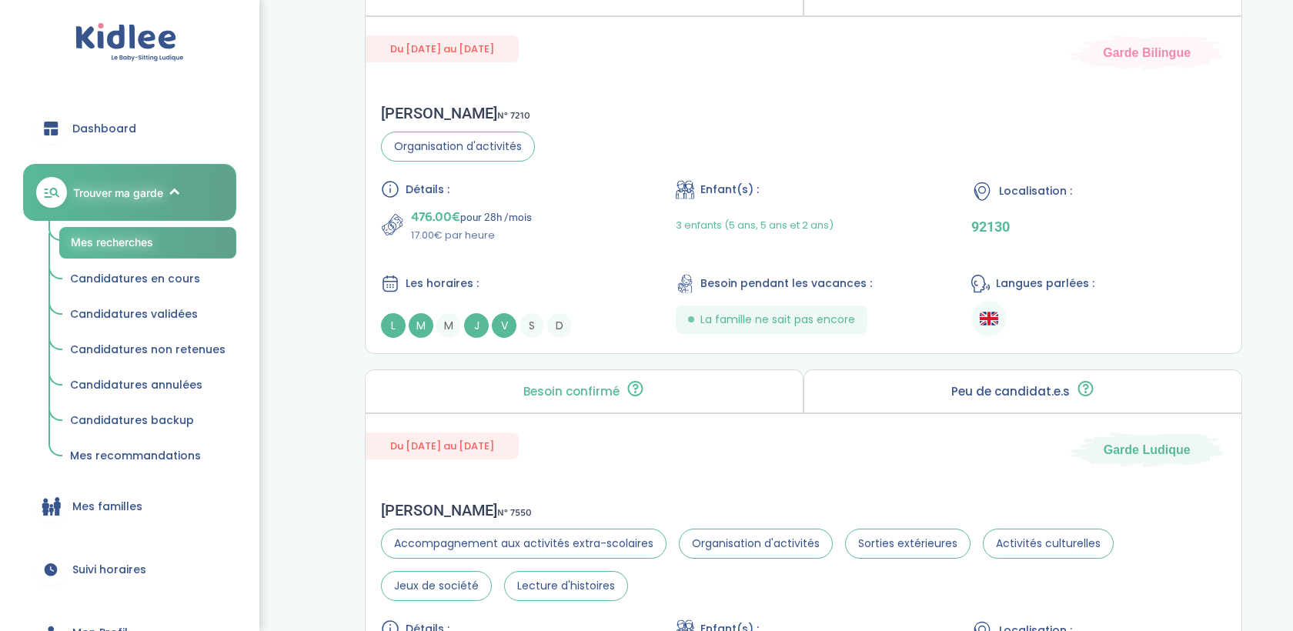
scroll to position [4160, 0]
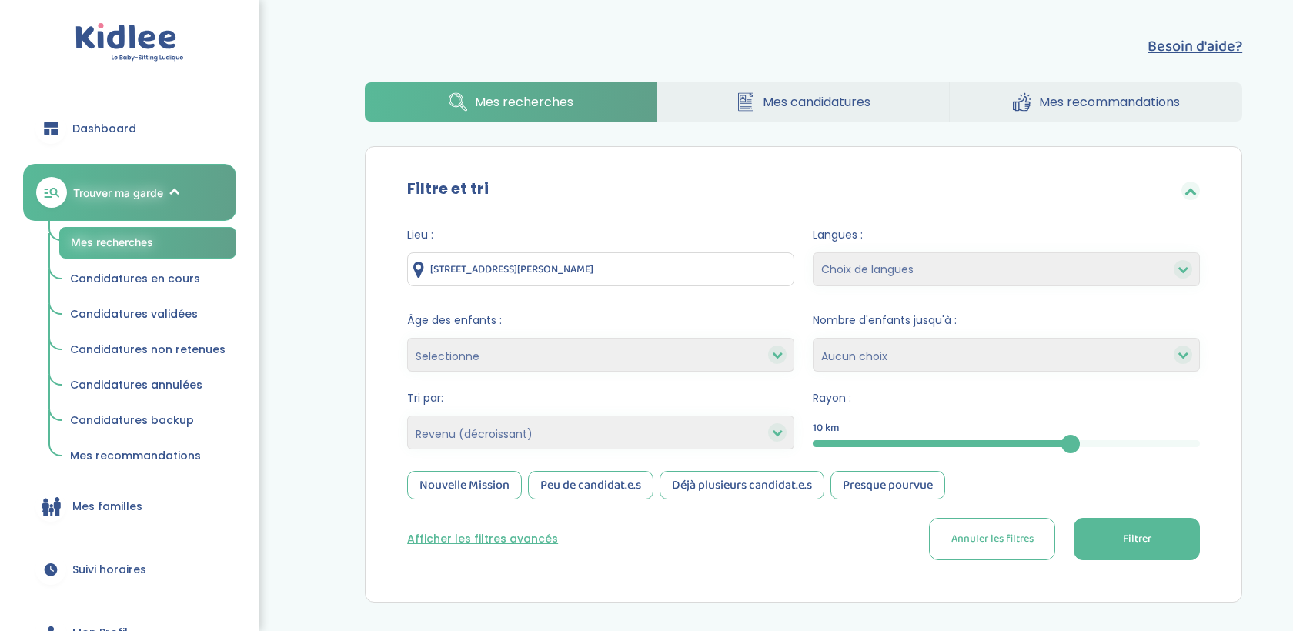
select select "salary_desc"
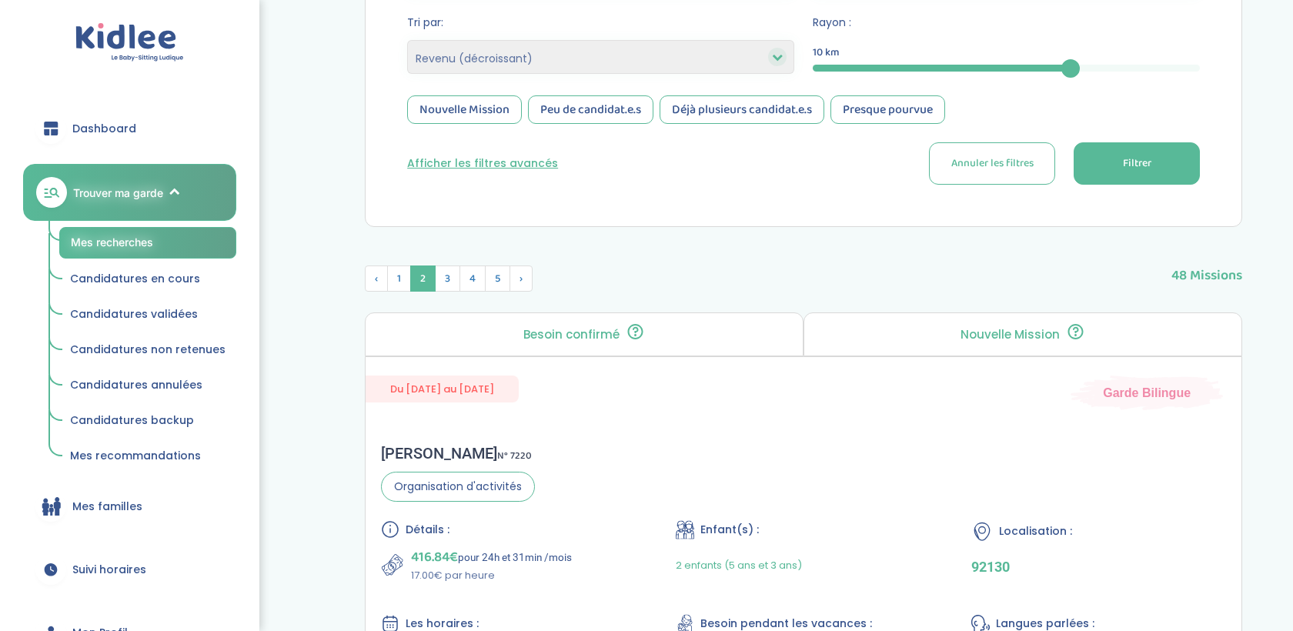
scroll to position [317, 0]
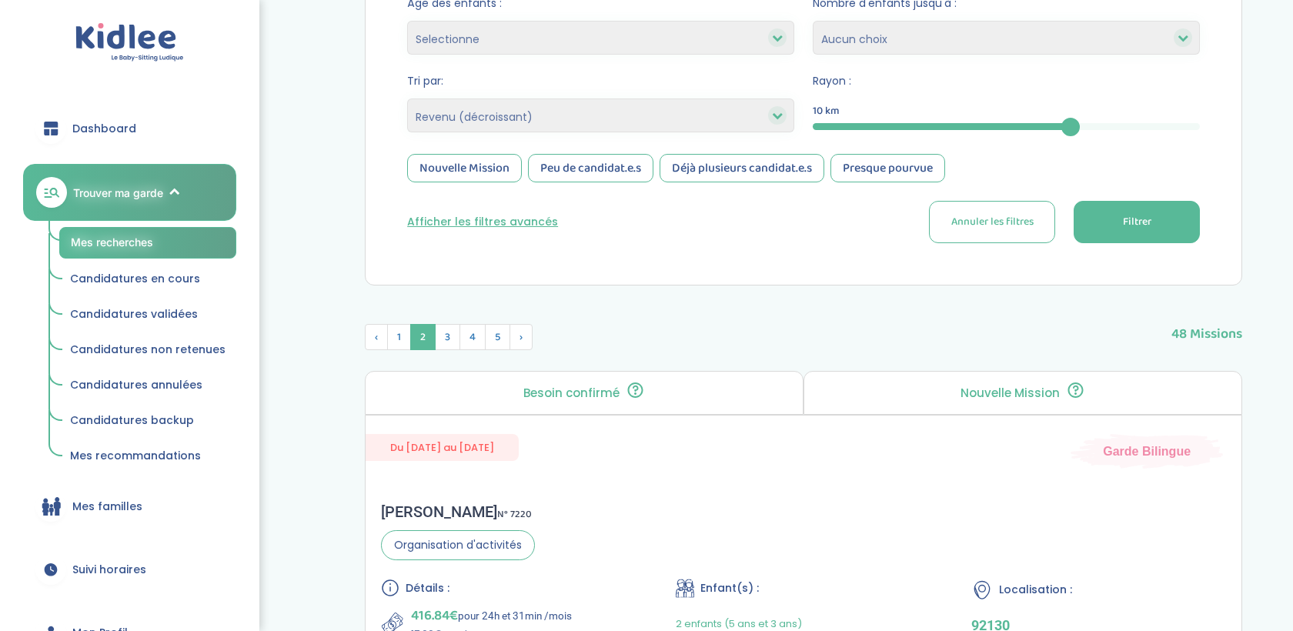
click at [537, 222] on button "Afficher les filtres avancés" at bounding box center [482, 222] width 151 height 16
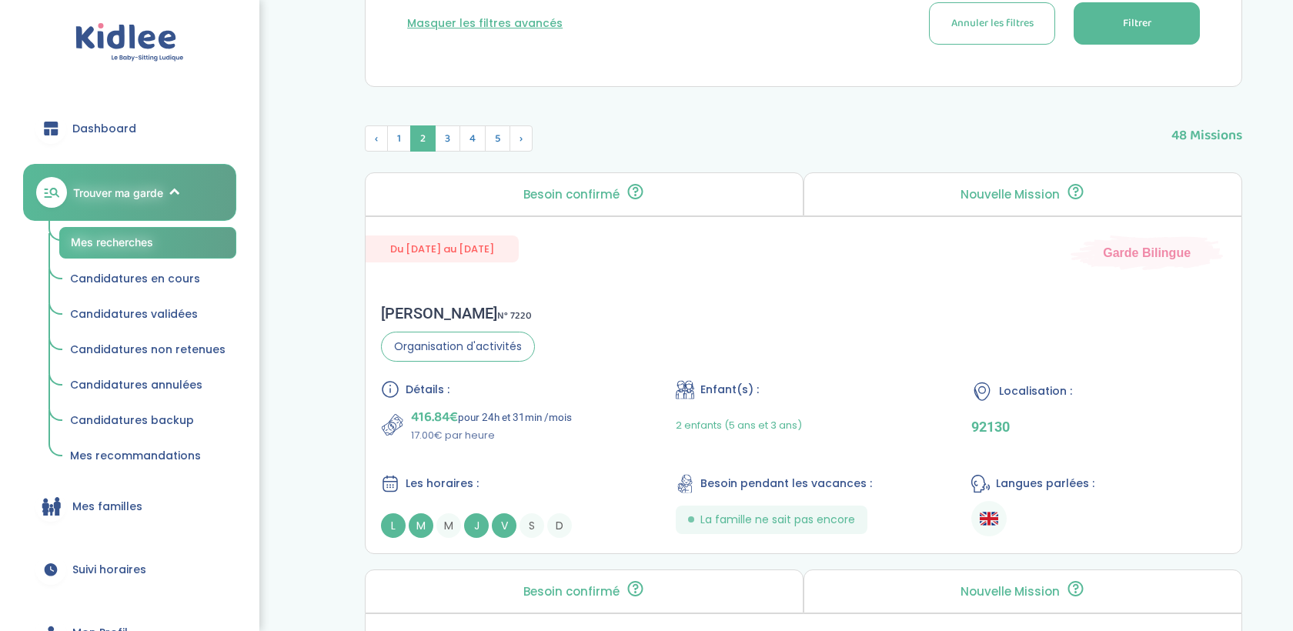
scroll to position [535, 0]
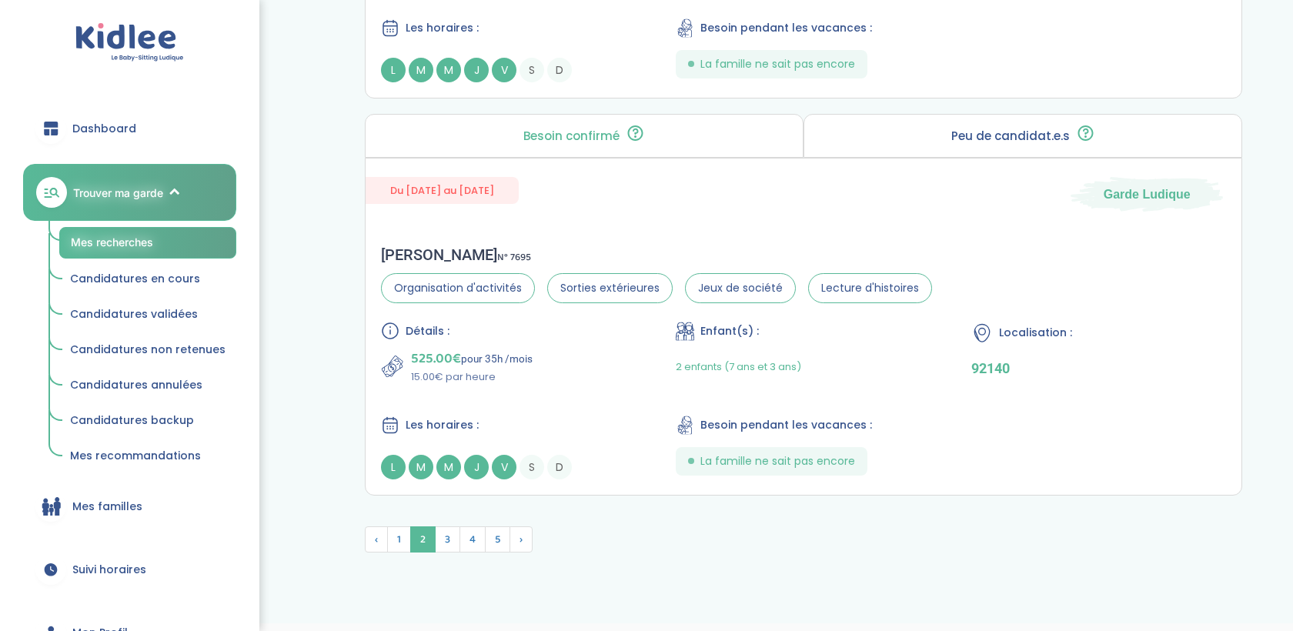
scroll to position [4427, 0]
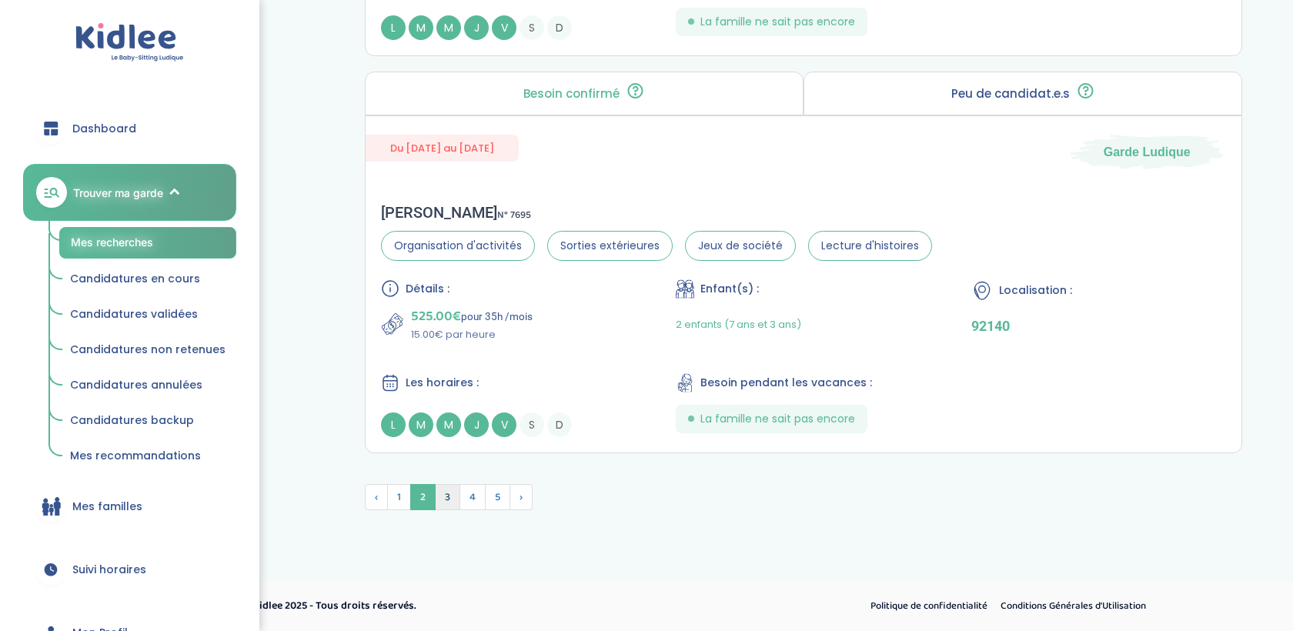
click at [450, 493] on span "3" at bounding box center [447, 497] width 25 height 26
click at [451, 506] on img at bounding box center [448, 497] width 24 height 25
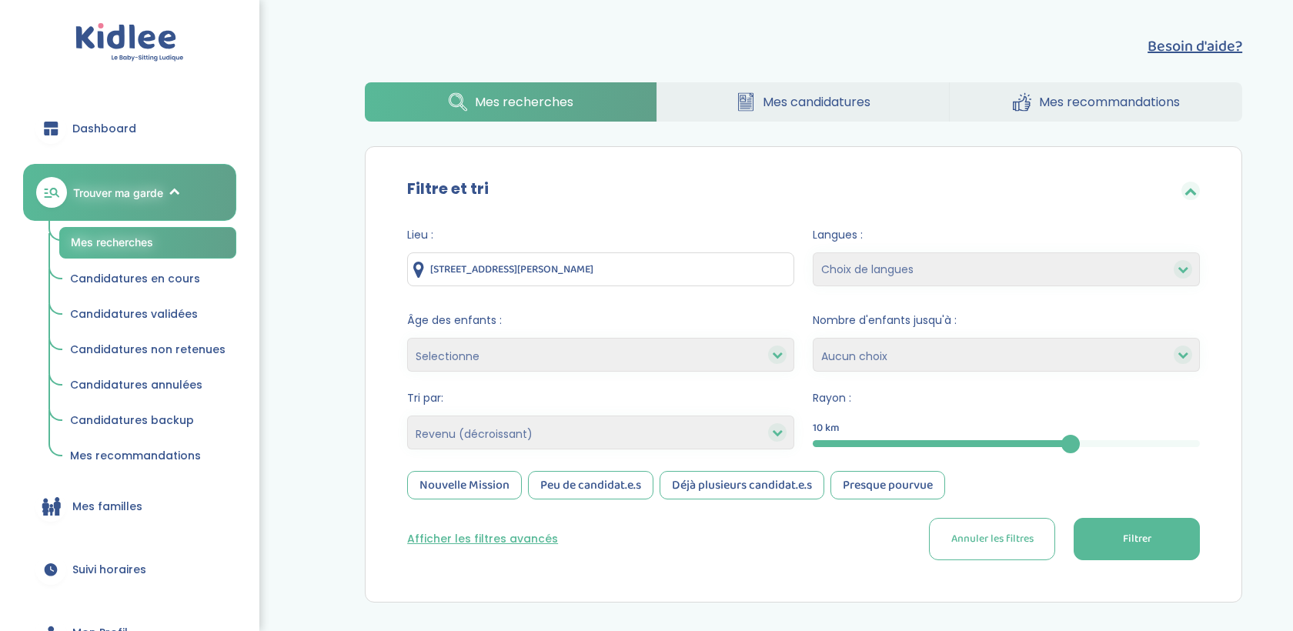
select select "salary_desc"
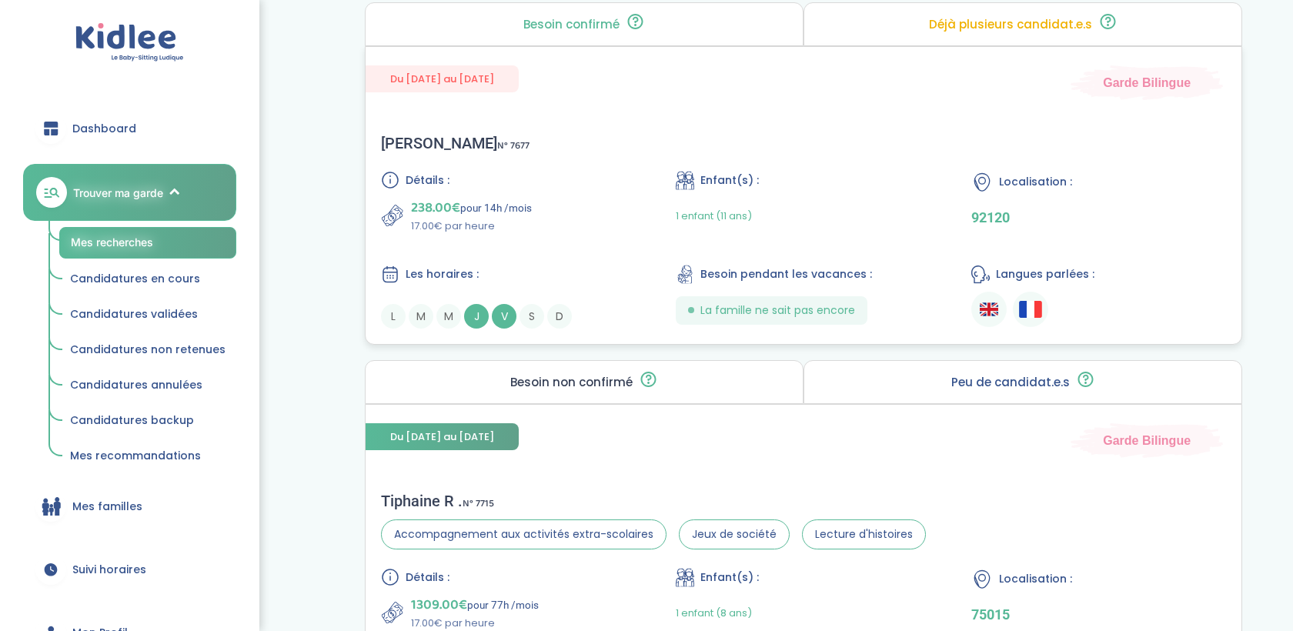
scroll to position [3036, 0]
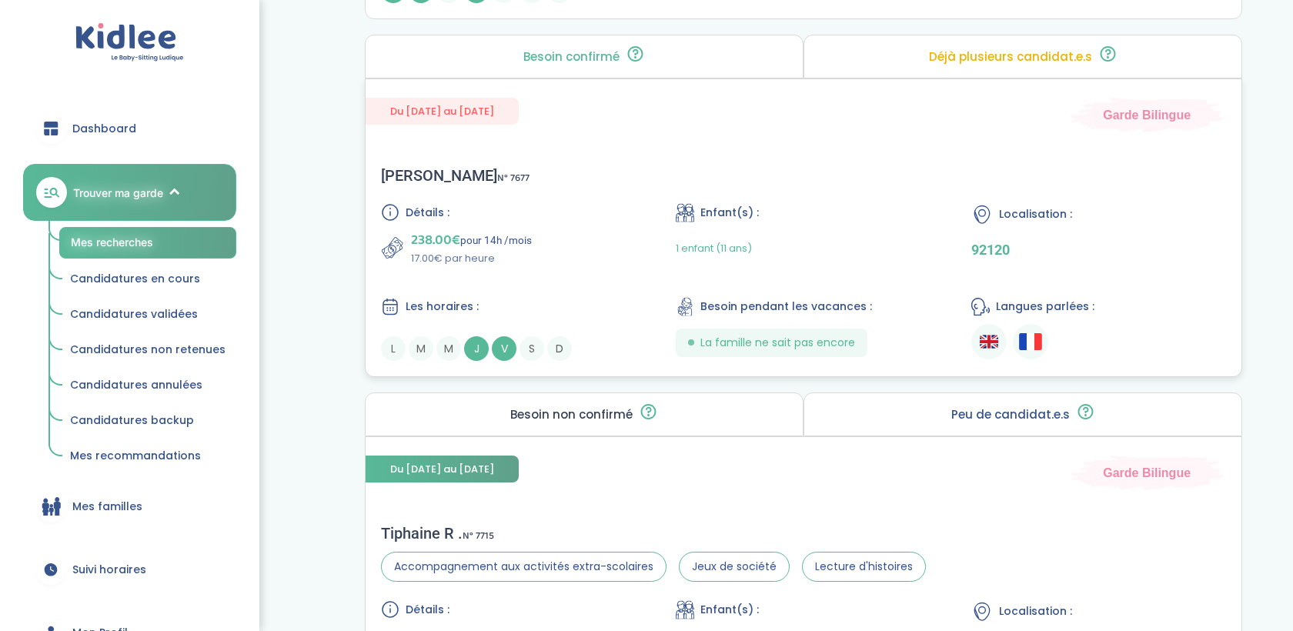
click at [500, 208] on div "Détails :" at bounding box center [508, 212] width 255 height 18
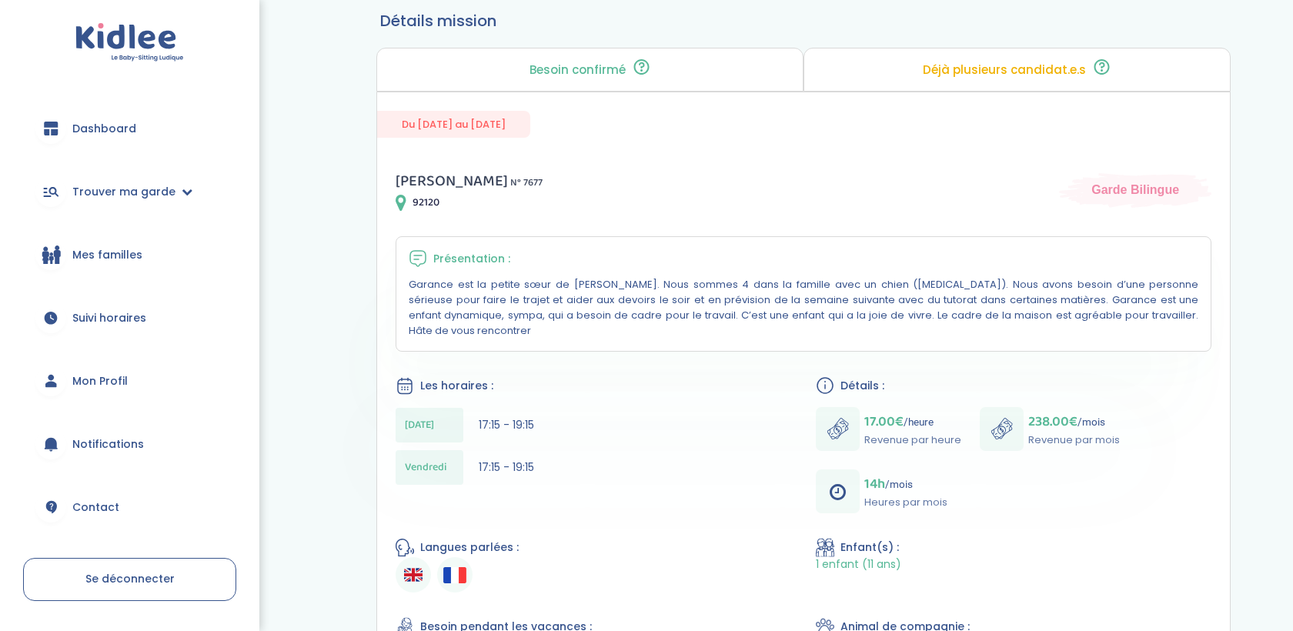
scroll to position [174, 0]
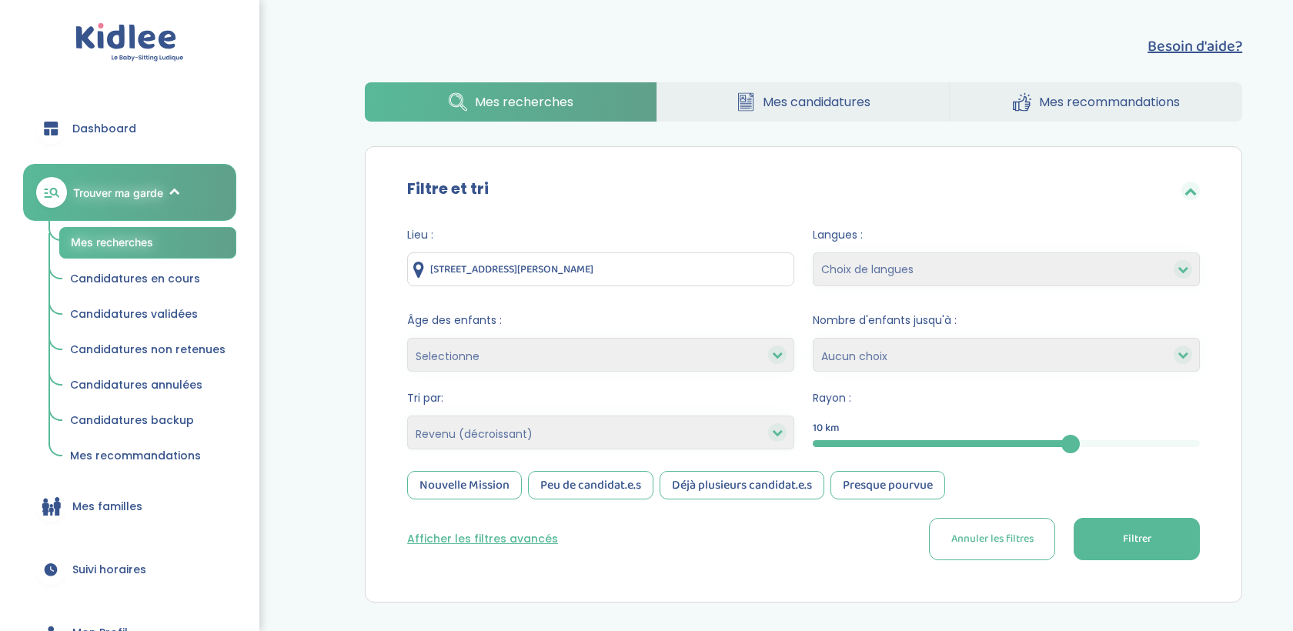
select select "salary_desc"
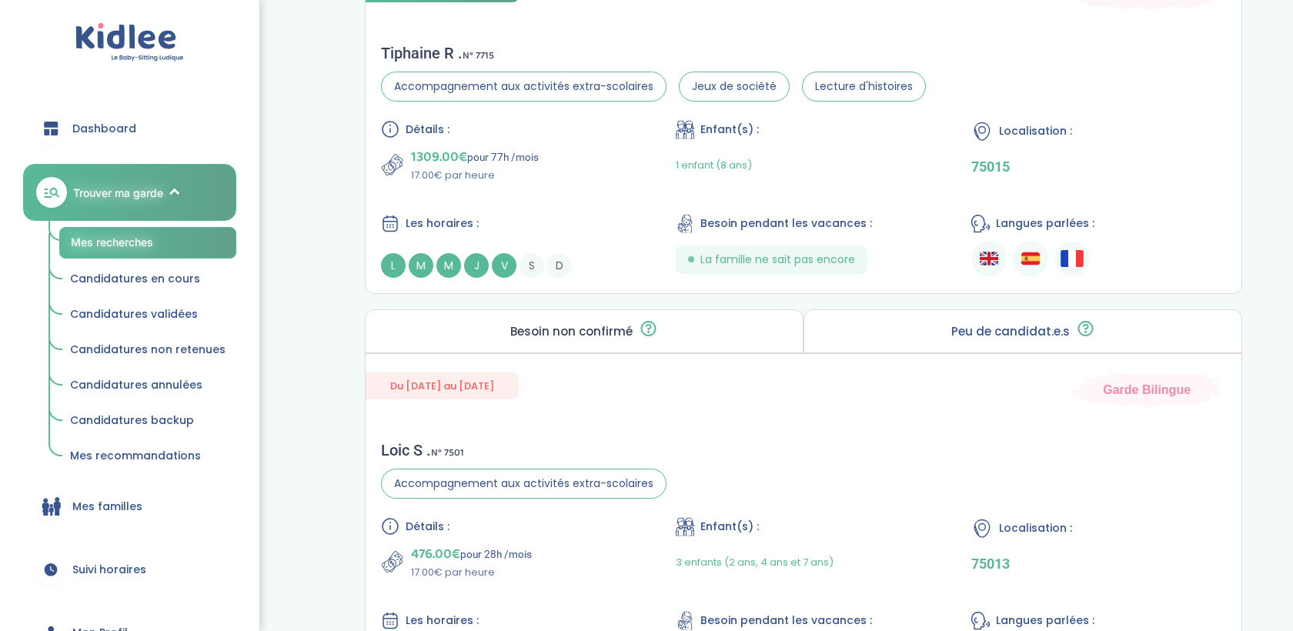
scroll to position [3537, 0]
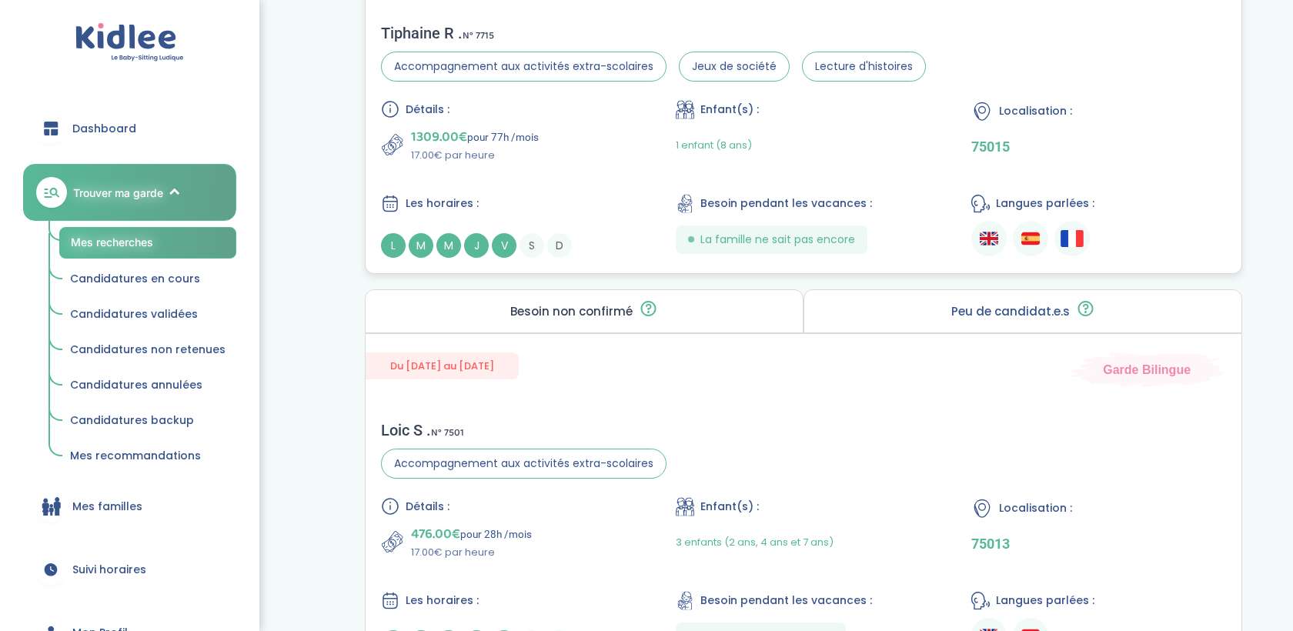
click at [615, 143] on div "1309.00€ pour 77h /mois 17.00€ par heure" at bounding box center [508, 144] width 255 height 37
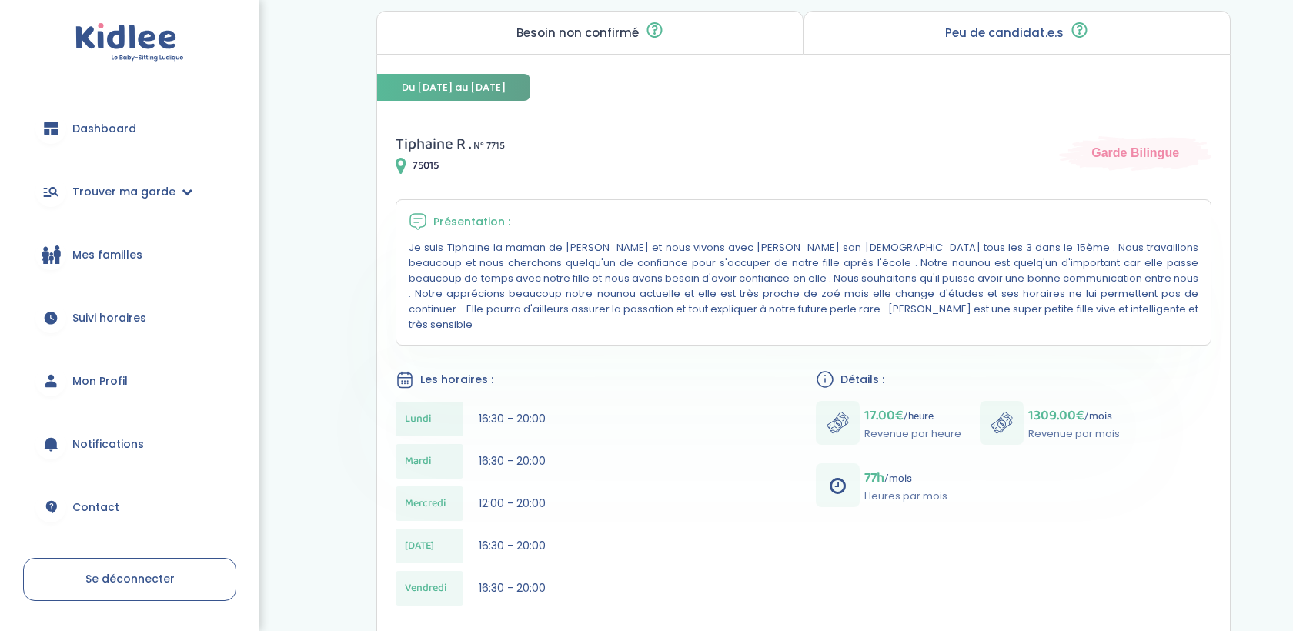
scroll to position [186, 0]
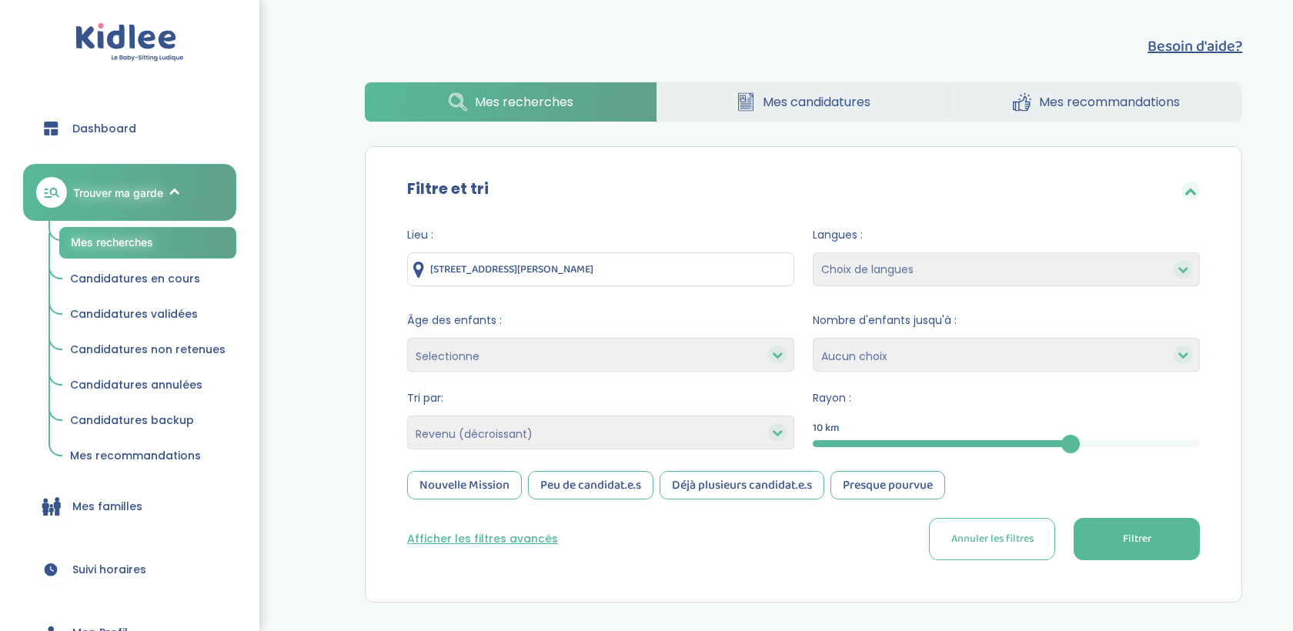
select select "salary_desc"
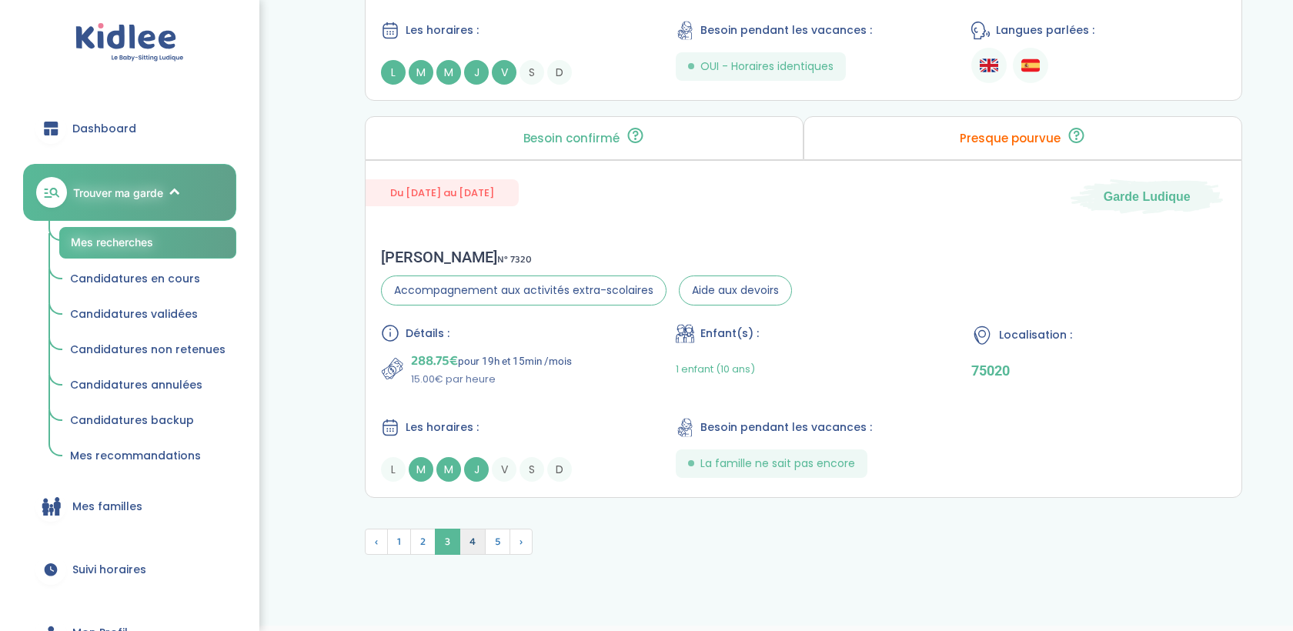
scroll to position [4067, 0]
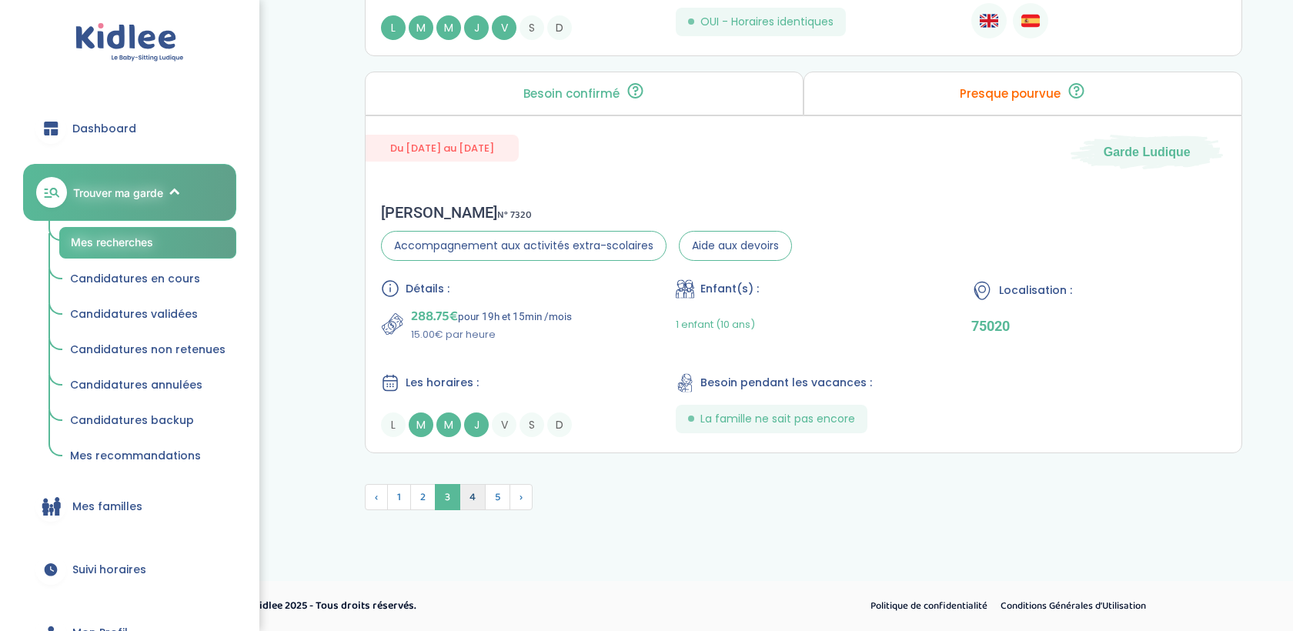
click at [473, 500] on span "4" at bounding box center [473, 497] width 26 height 26
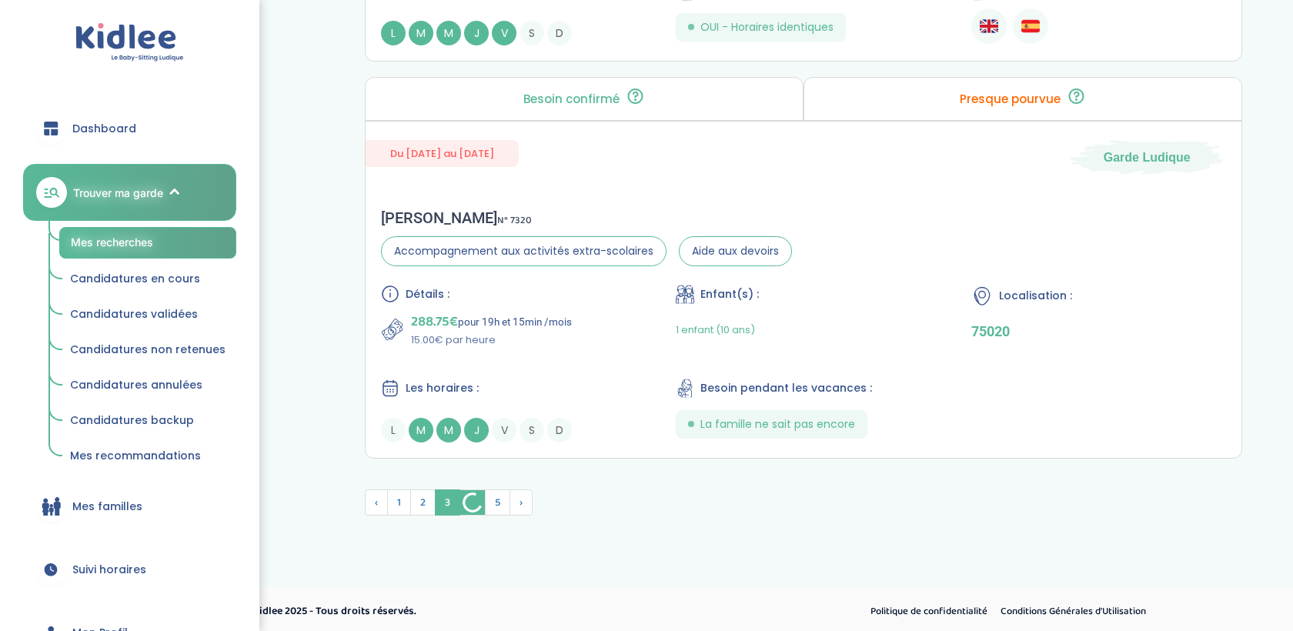
scroll to position [4157, 0]
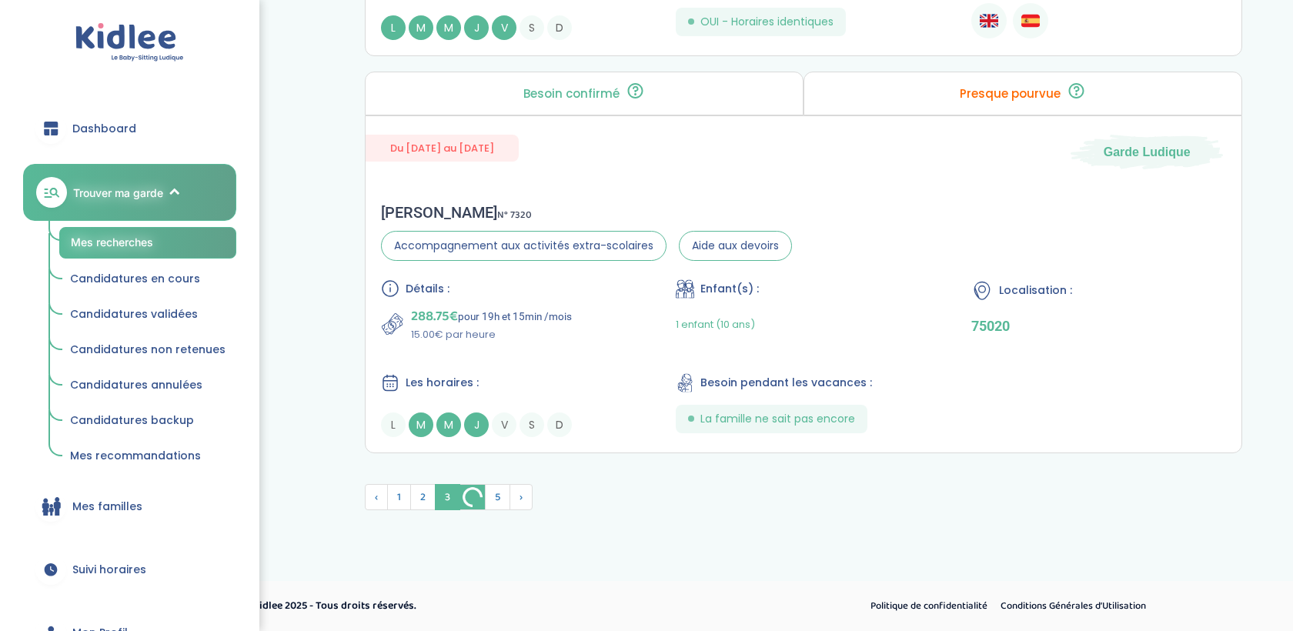
click at [475, 496] on img at bounding box center [472, 497] width 25 height 25
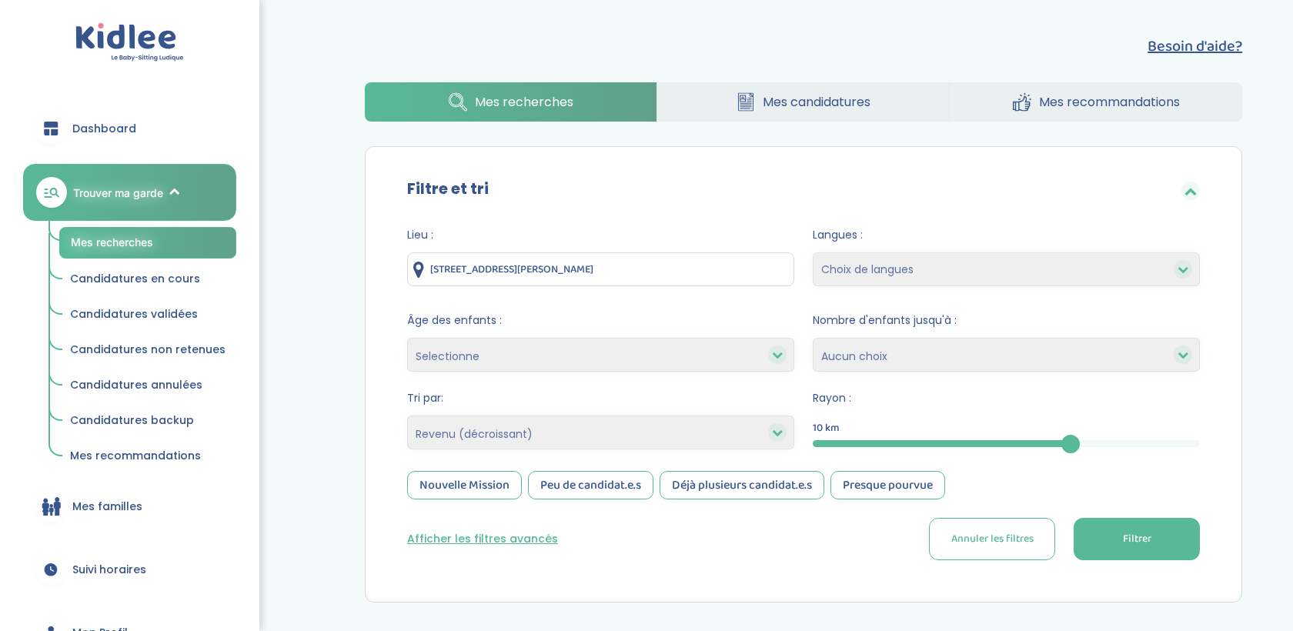
select select "salary_desc"
click at [526, 550] on div "Afficher les filtres avancés Annuler les filtres Filtrer" at bounding box center [803, 539] width 793 height 42
click at [525, 533] on button "Afficher les filtres avancés" at bounding box center [482, 539] width 151 height 16
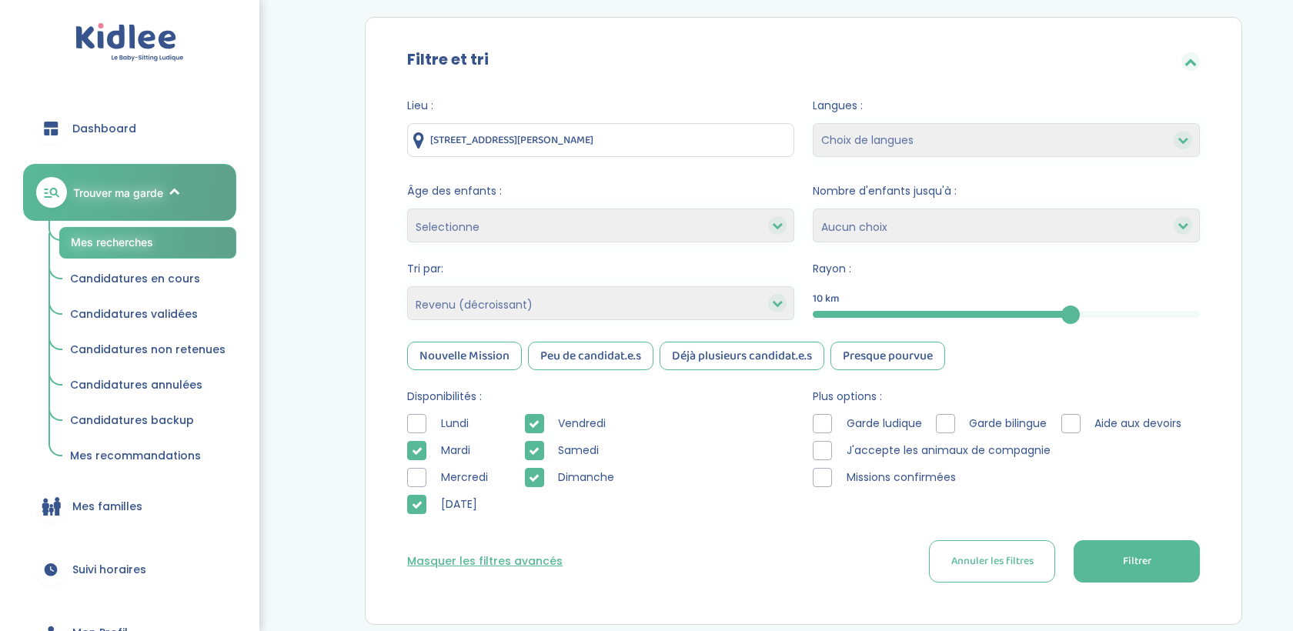
scroll to position [156, 0]
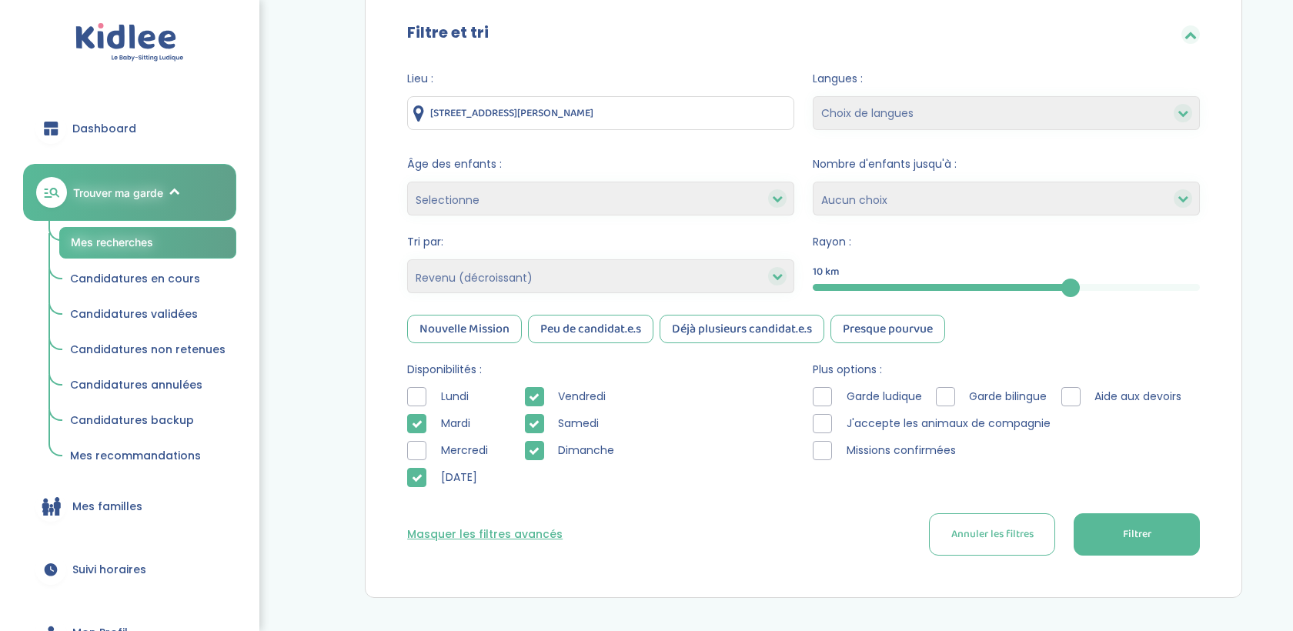
click at [1161, 536] on button "Filtrer" at bounding box center [1137, 534] width 126 height 42
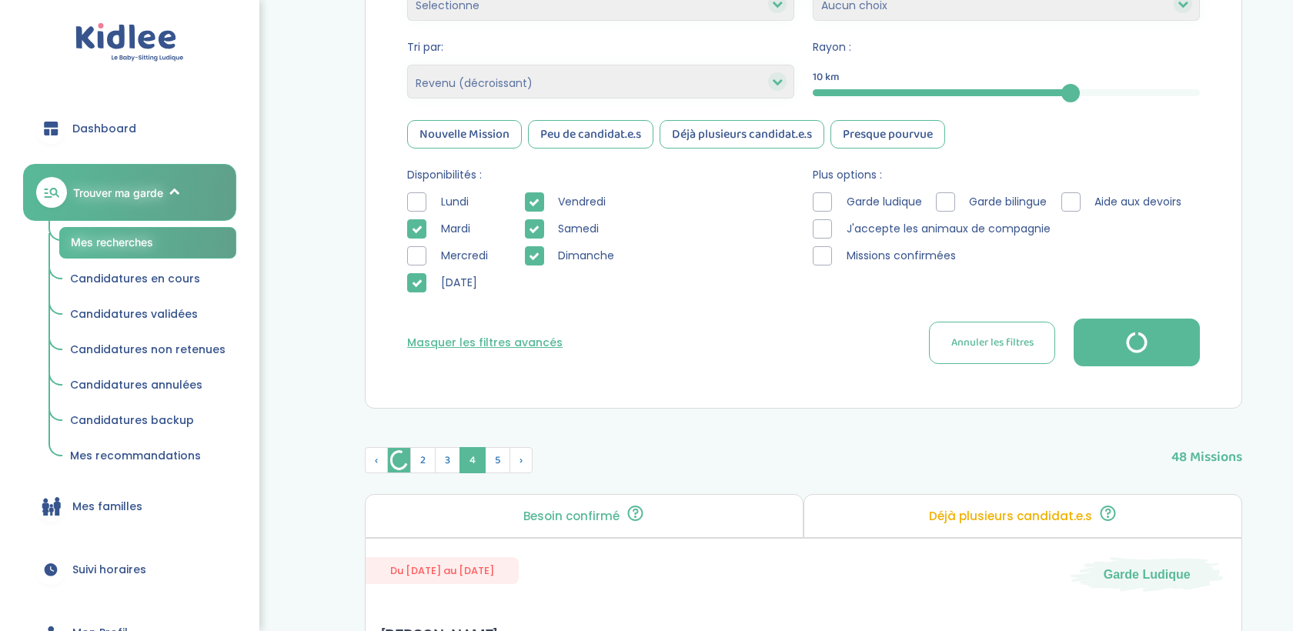
scroll to position [339, 0]
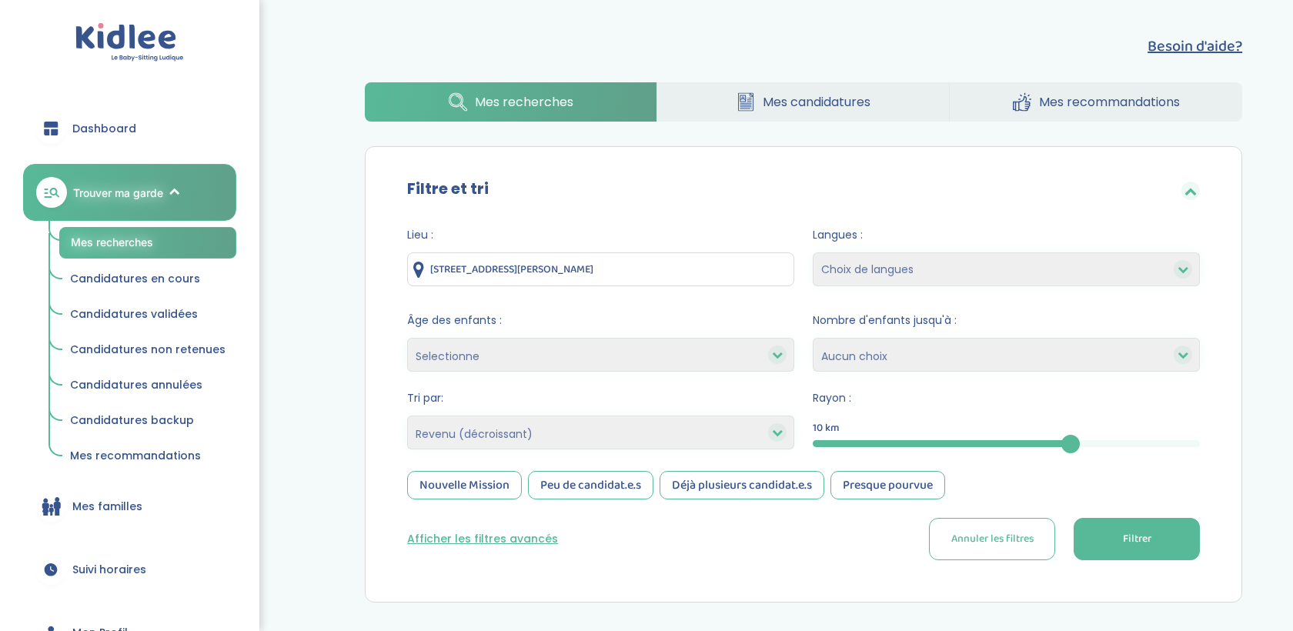
select select "salary_desc"
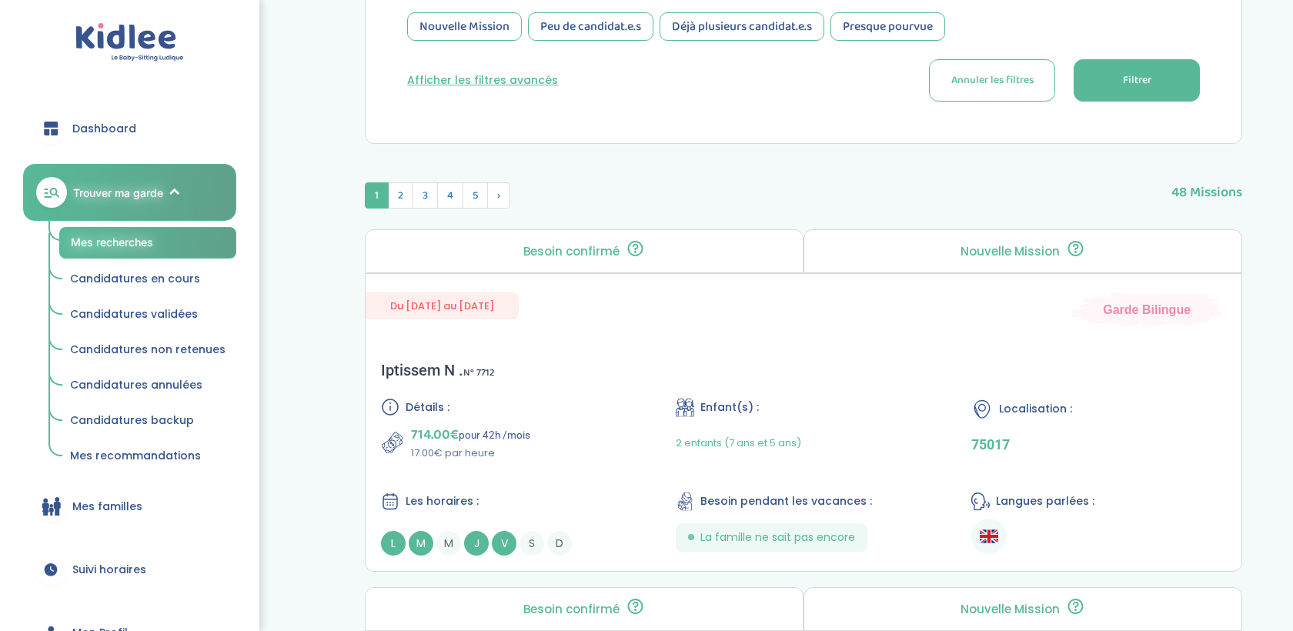
click at [491, 85] on button "Afficher les filtres avancés" at bounding box center [482, 80] width 151 height 16
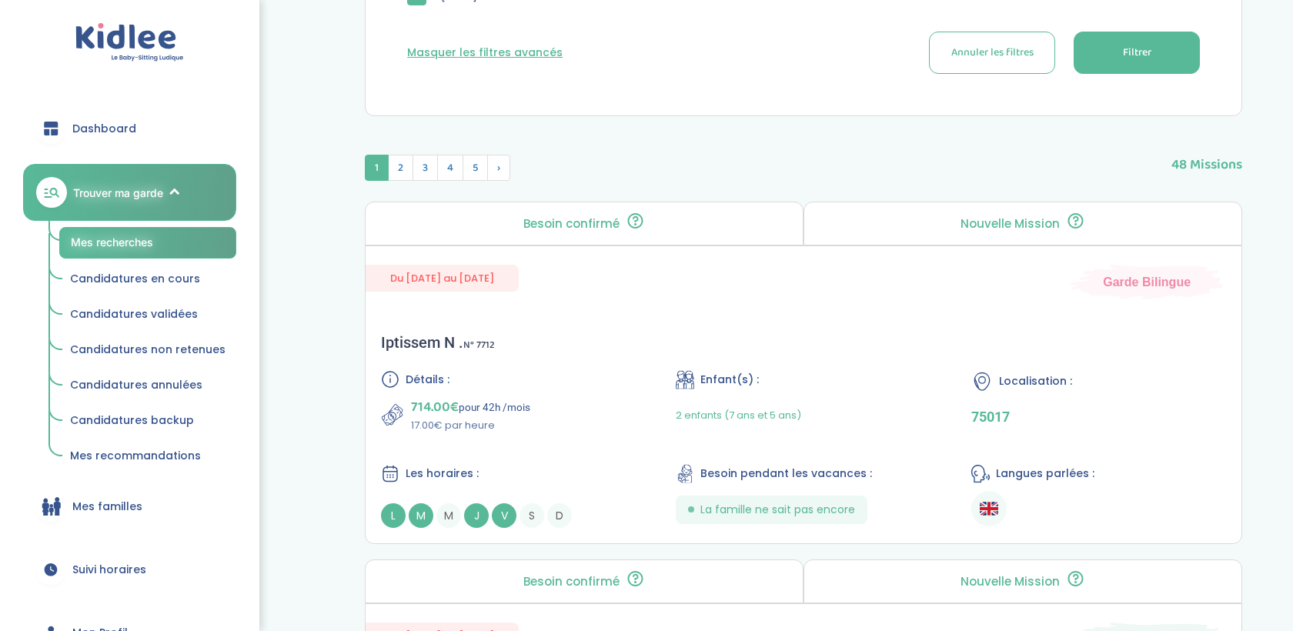
scroll to position [820, 0]
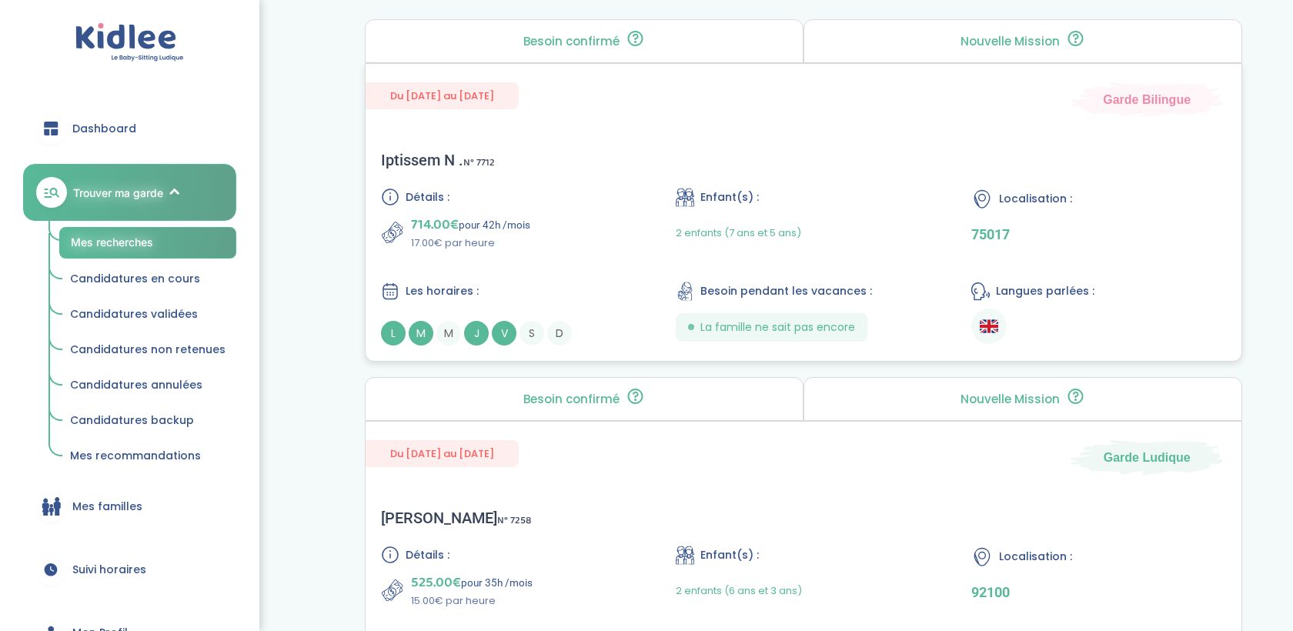
click at [627, 228] on div "714.00€ pour 42h /mois 17.00€ par heure" at bounding box center [508, 232] width 255 height 37
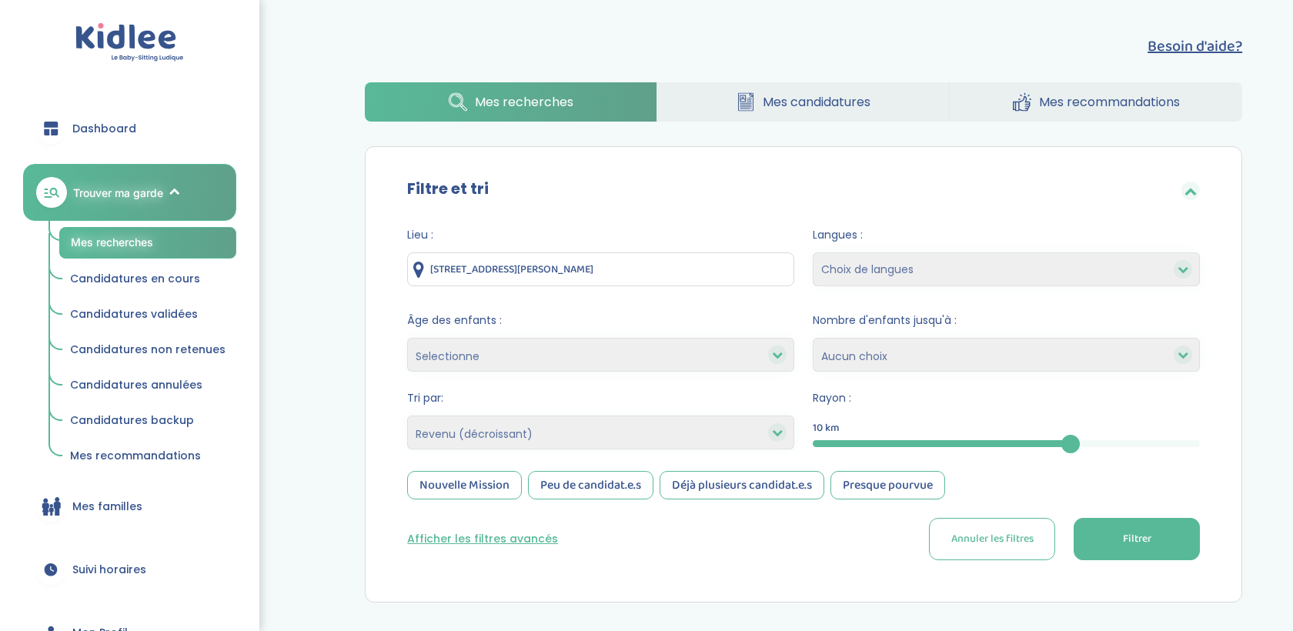
select select "salary_desc"
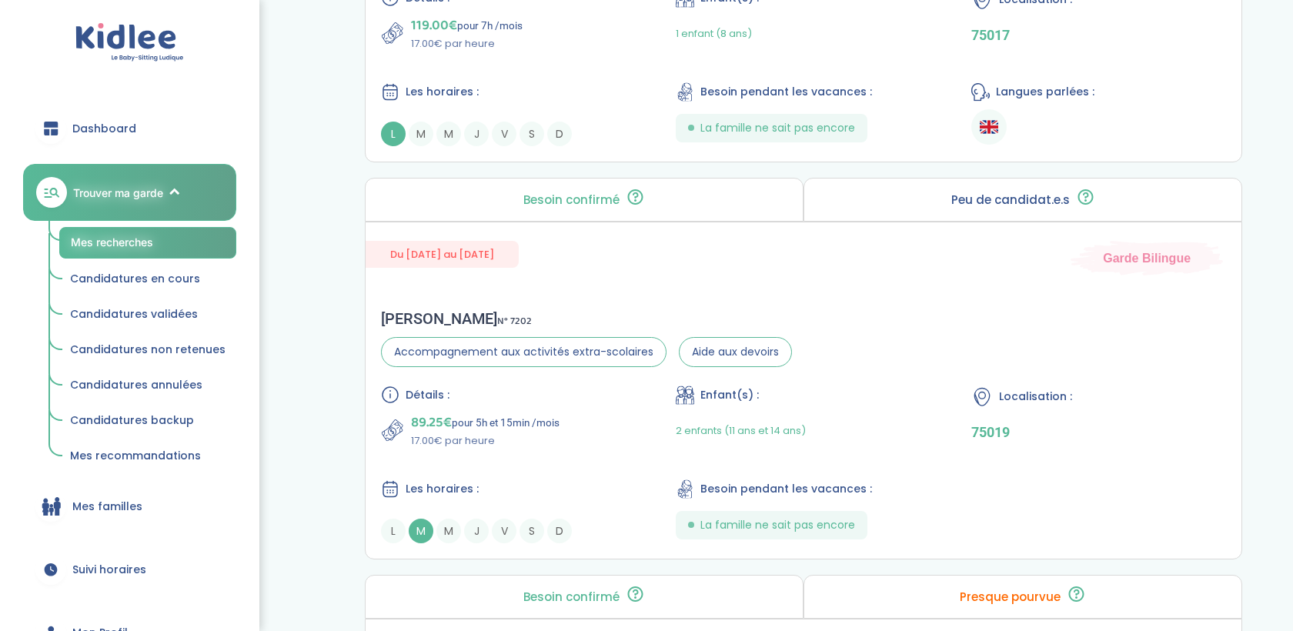
scroll to position [2496, 0]
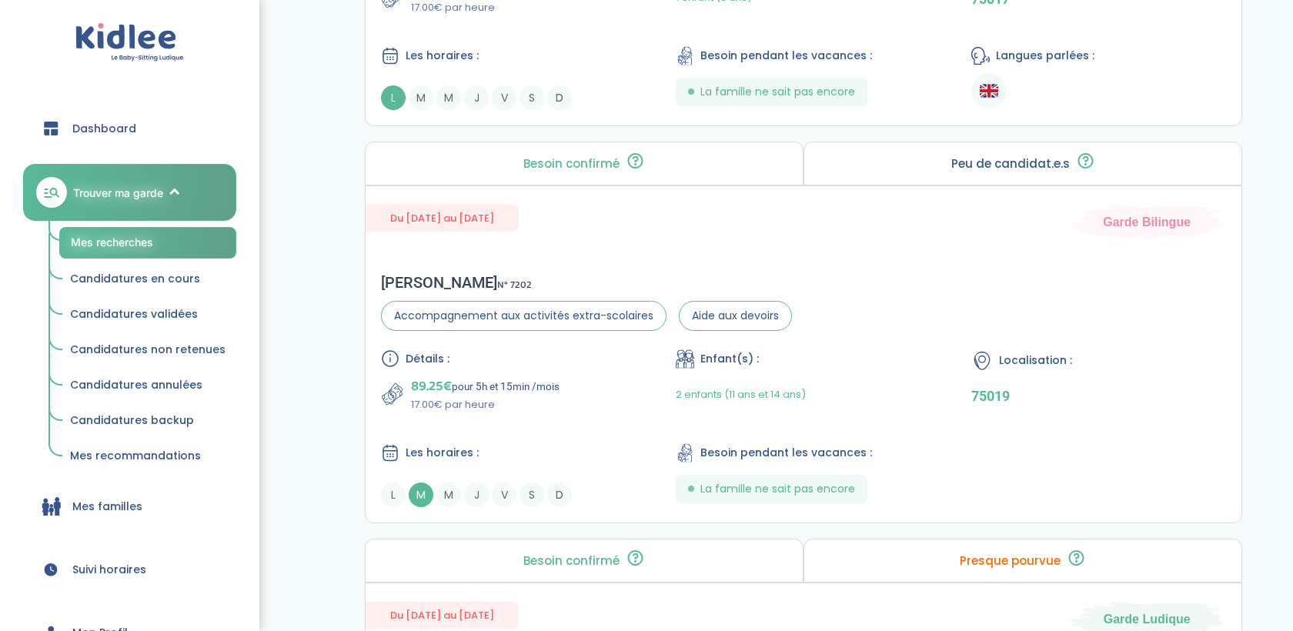
click at [593, 376] on div "89.25€ pour 5h et 15min /mois 17.00€ par heure" at bounding box center [508, 394] width 255 height 37
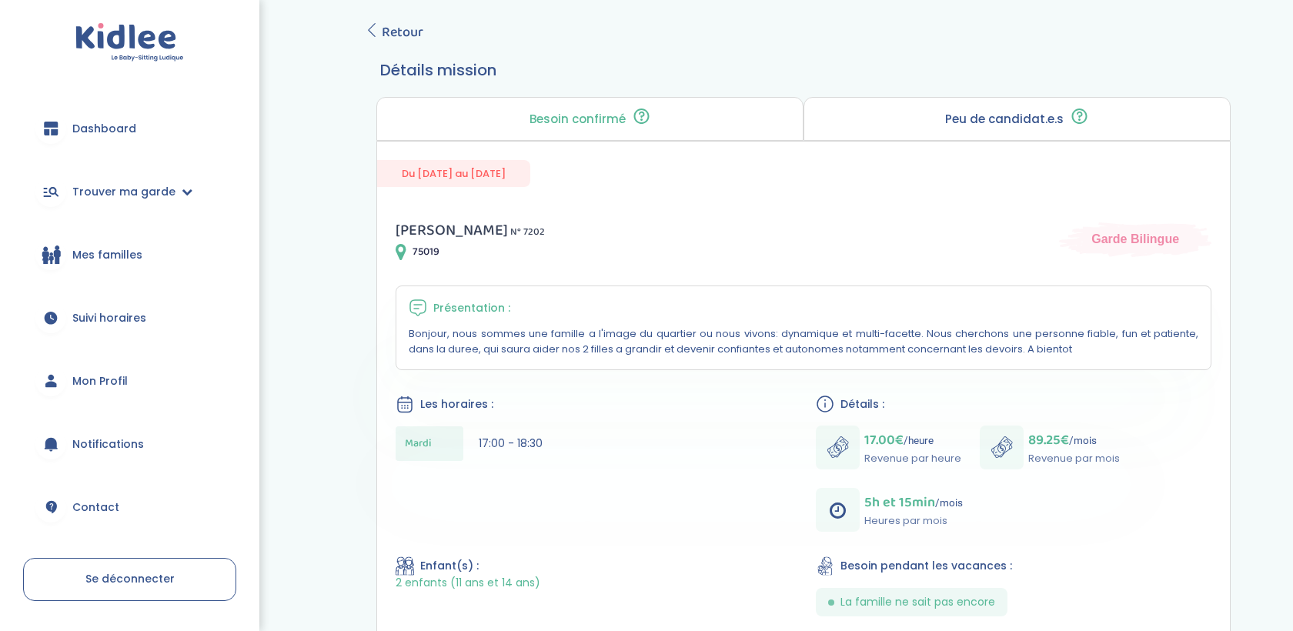
scroll to position [87, 0]
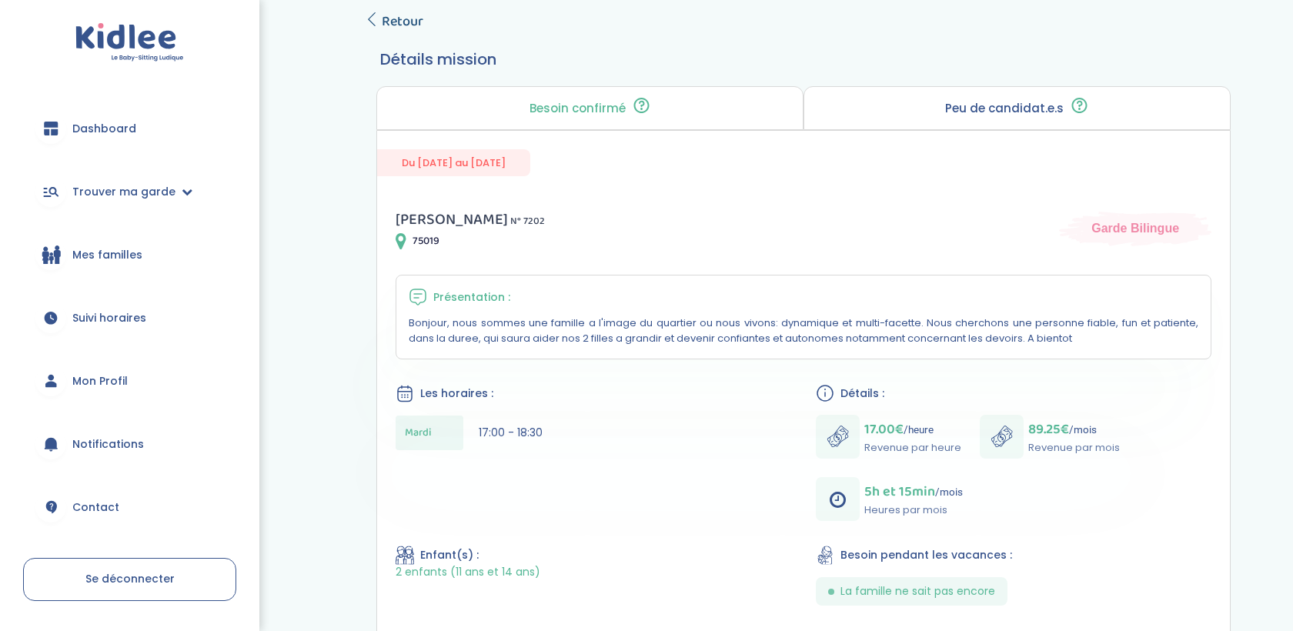
click at [392, 17] on span "Retour" at bounding box center [403, 22] width 42 height 22
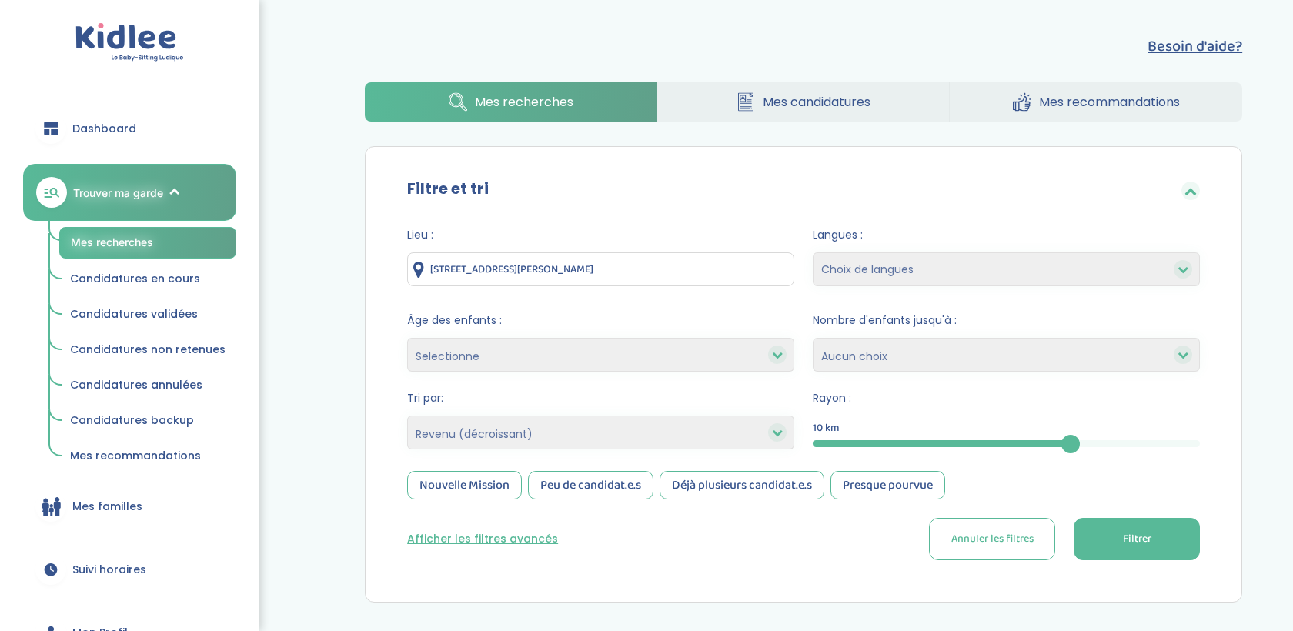
select select "salary_desc"
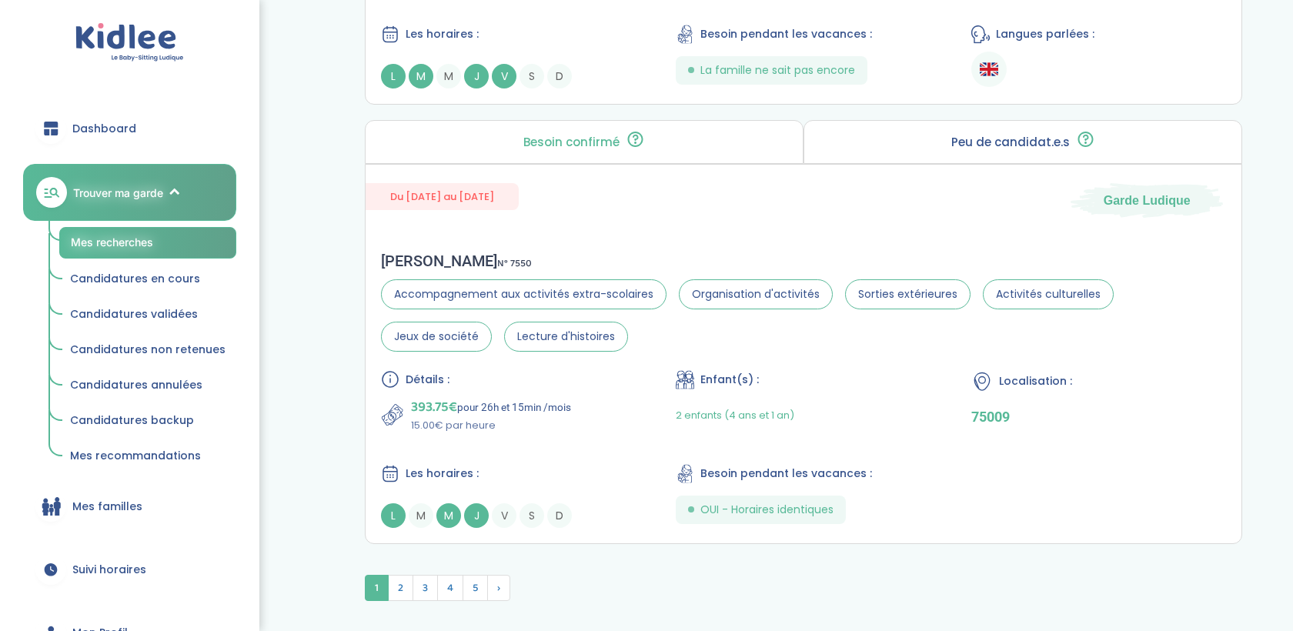
scroll to position [4155, 0]
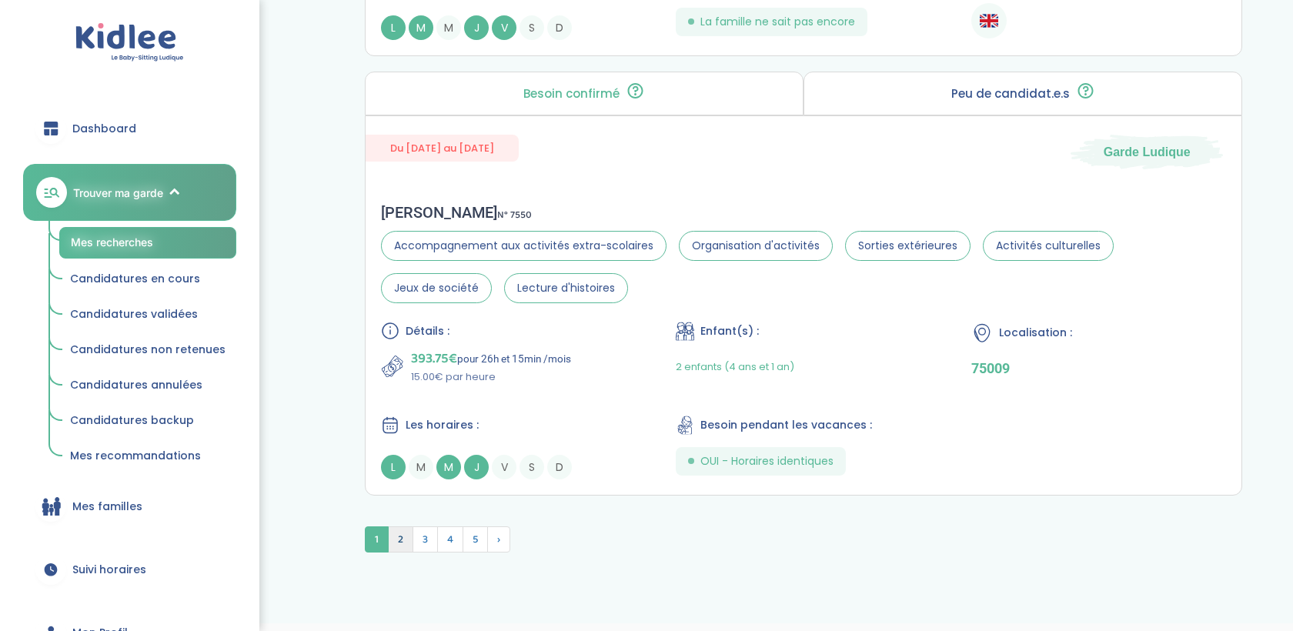
click at [402, 526] on span "2" at bounding box center [400, 539] width 25 height 26
click at [402, 527] on img at bounding box center [401, 539] width 24 height 25
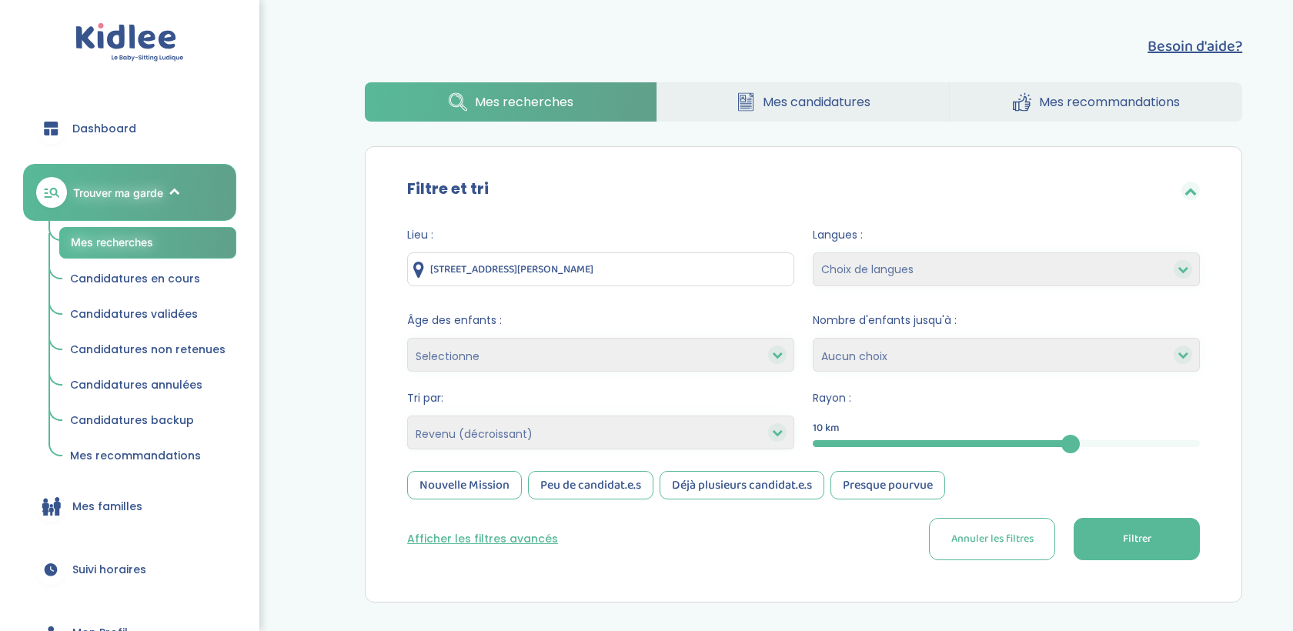
select select "salary_desc"
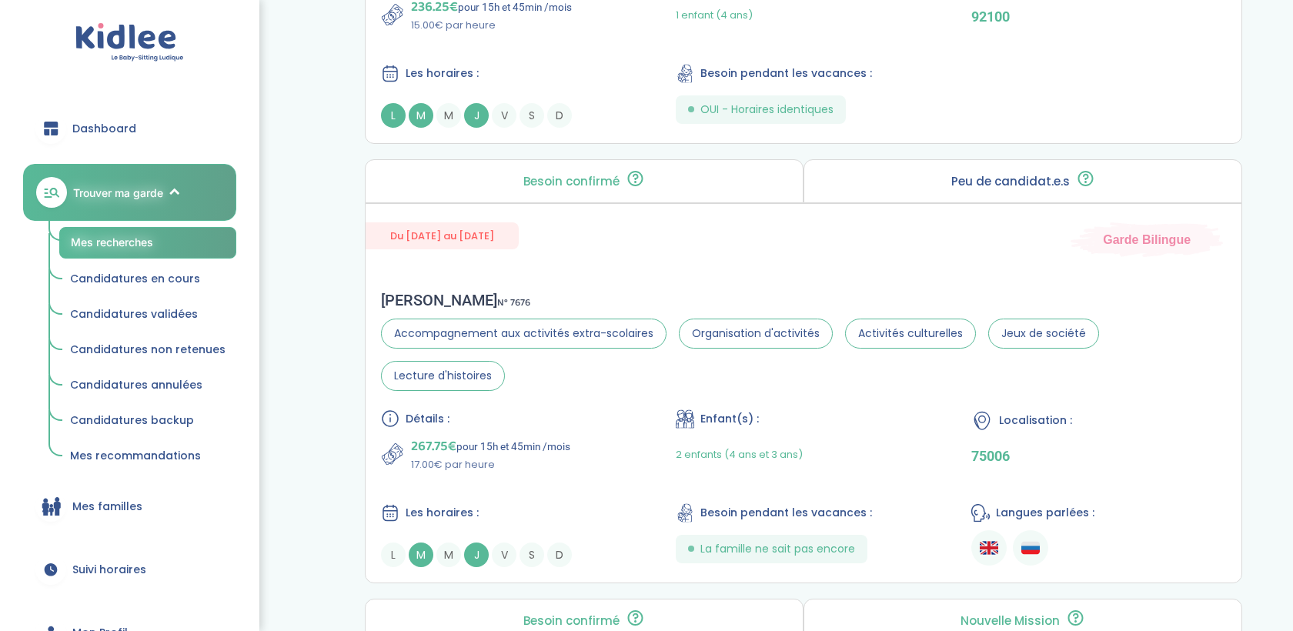
scroll to position [2116, 0]
click at [559, 272] on div "Du 29-09-2025 au 31-07-2026 Garde Bilingue Alexandre G . N° 7676 Accompagnement…" at bounding box center [803, 395] width 877 height 380
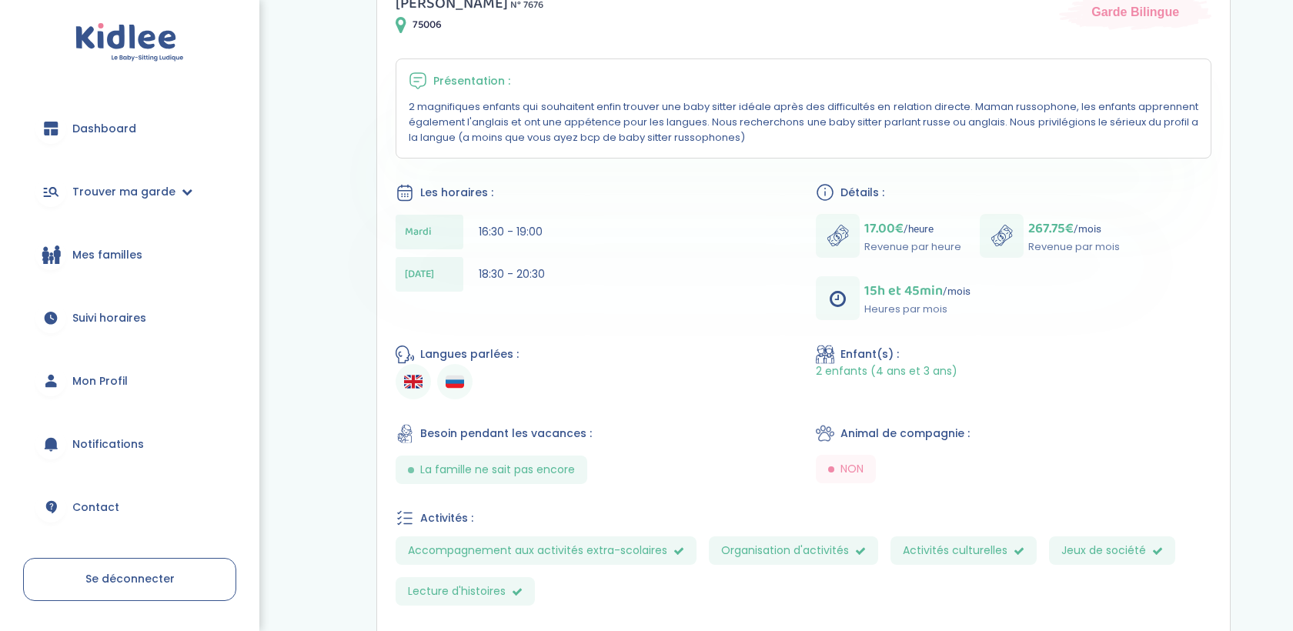
scroll to position [262, 0]
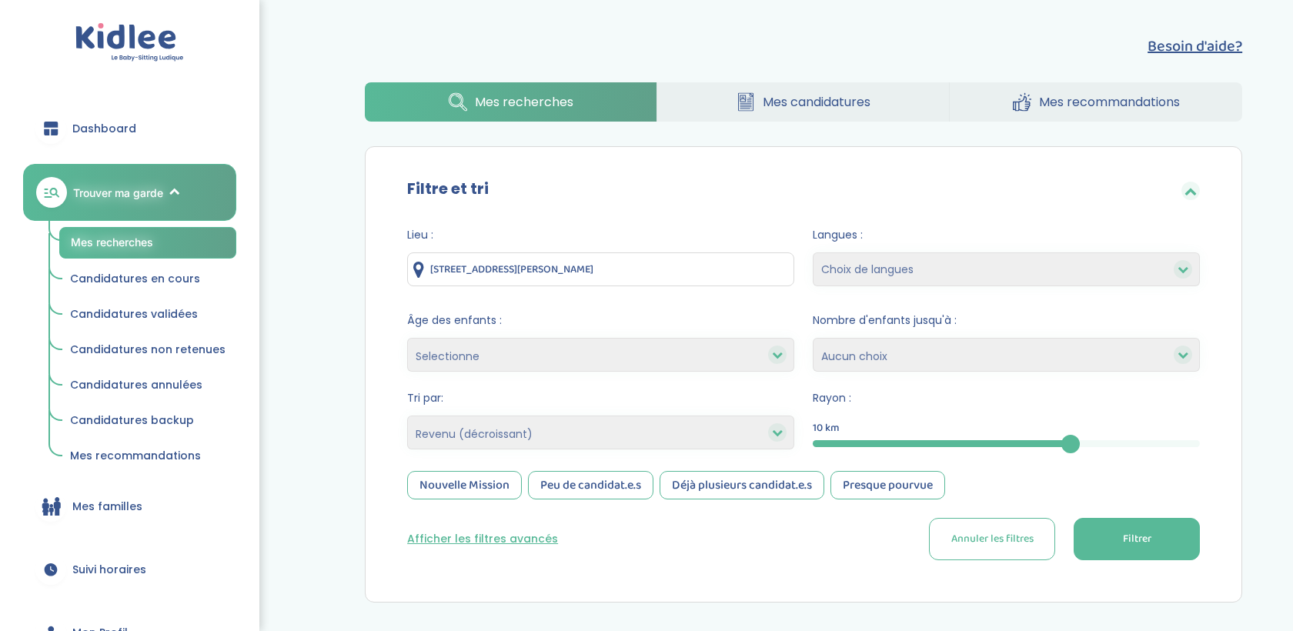
select select "salary_desc"
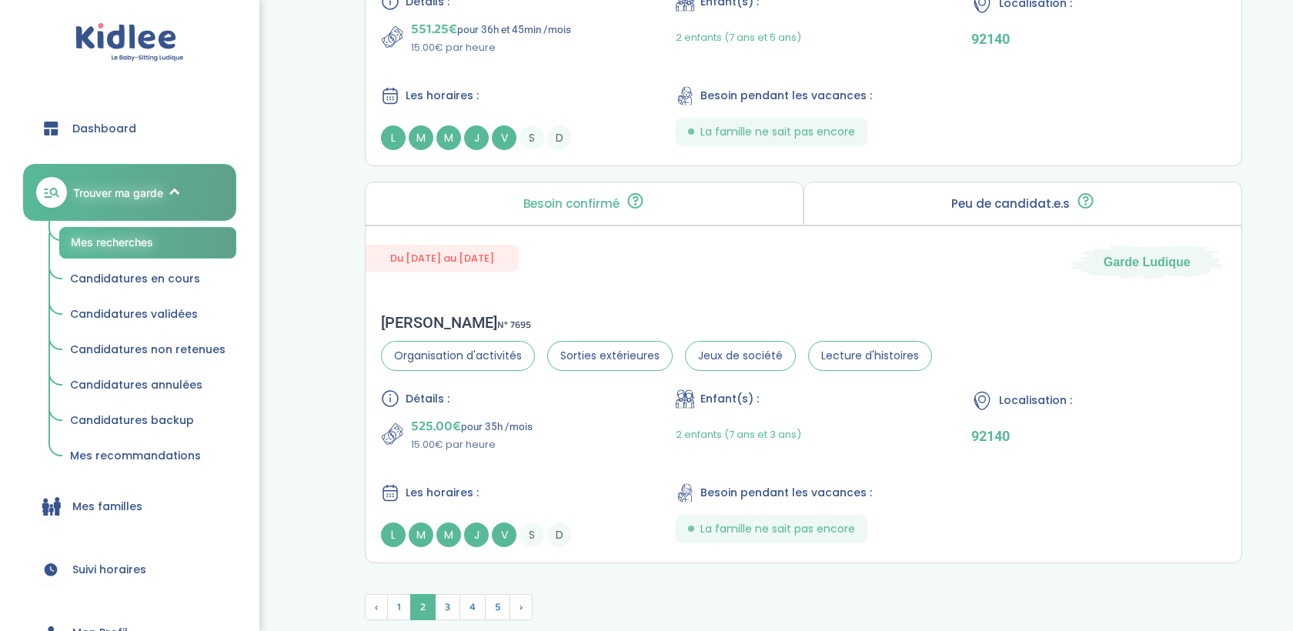
scroll to position [4276, 0]
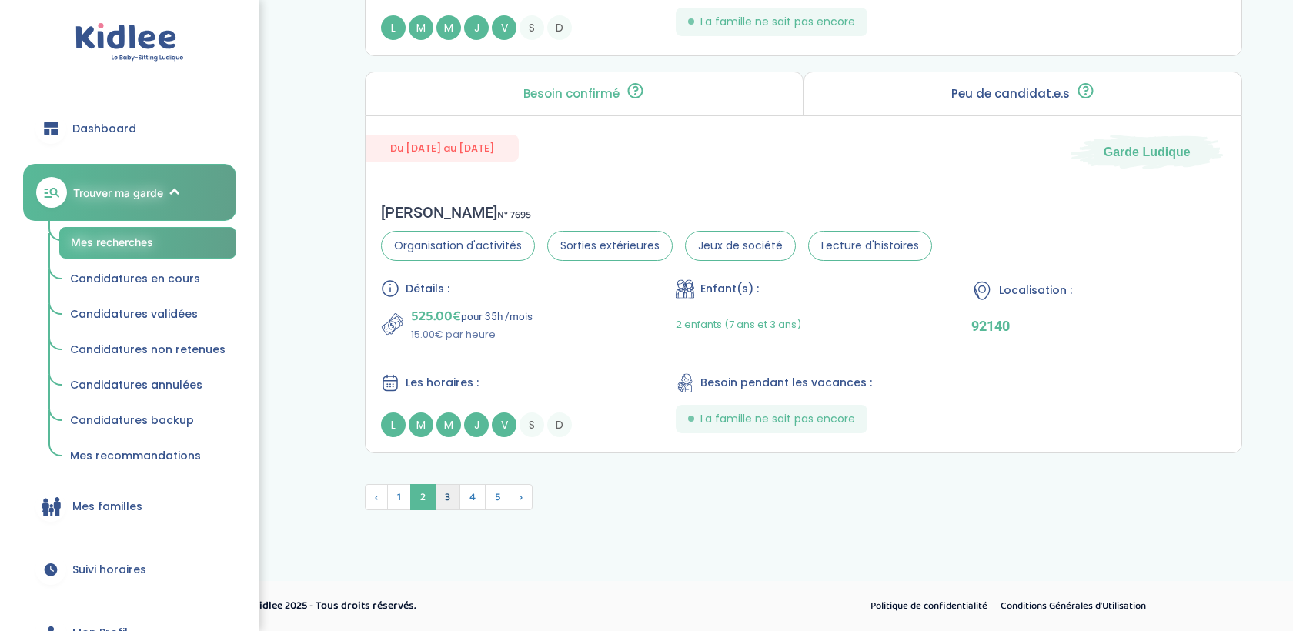
click at [451, 496] on span "3" at bounding box center [447, 497] width 25 height 26
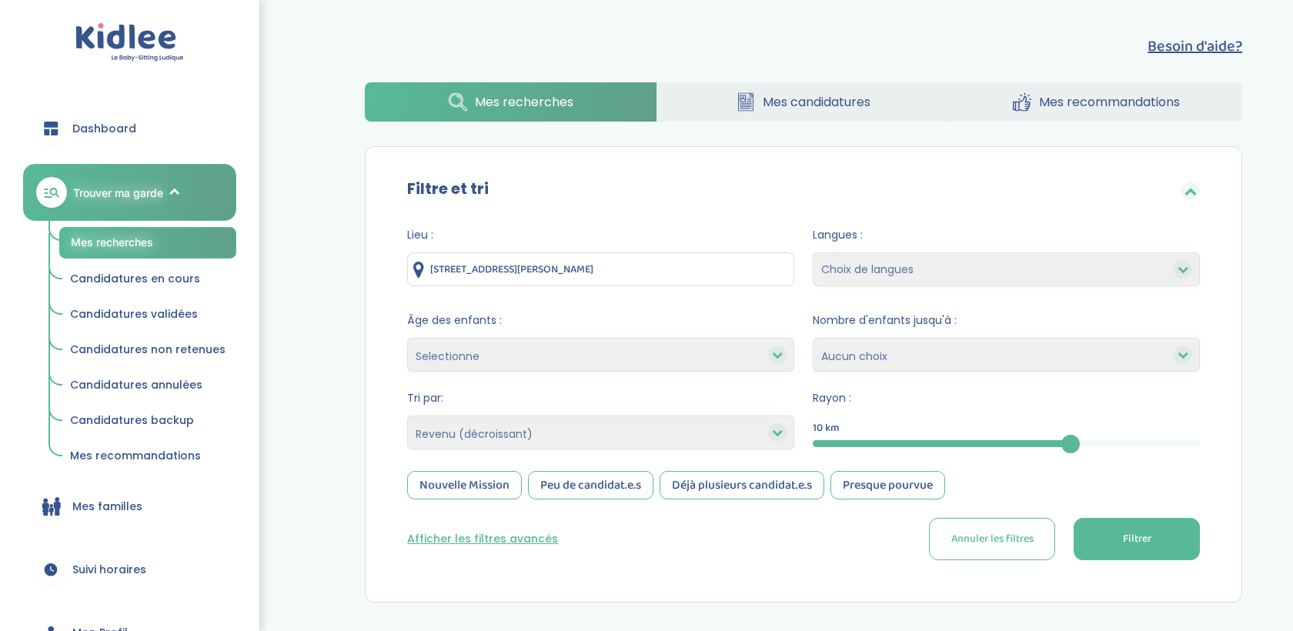
select select "salary_desc"
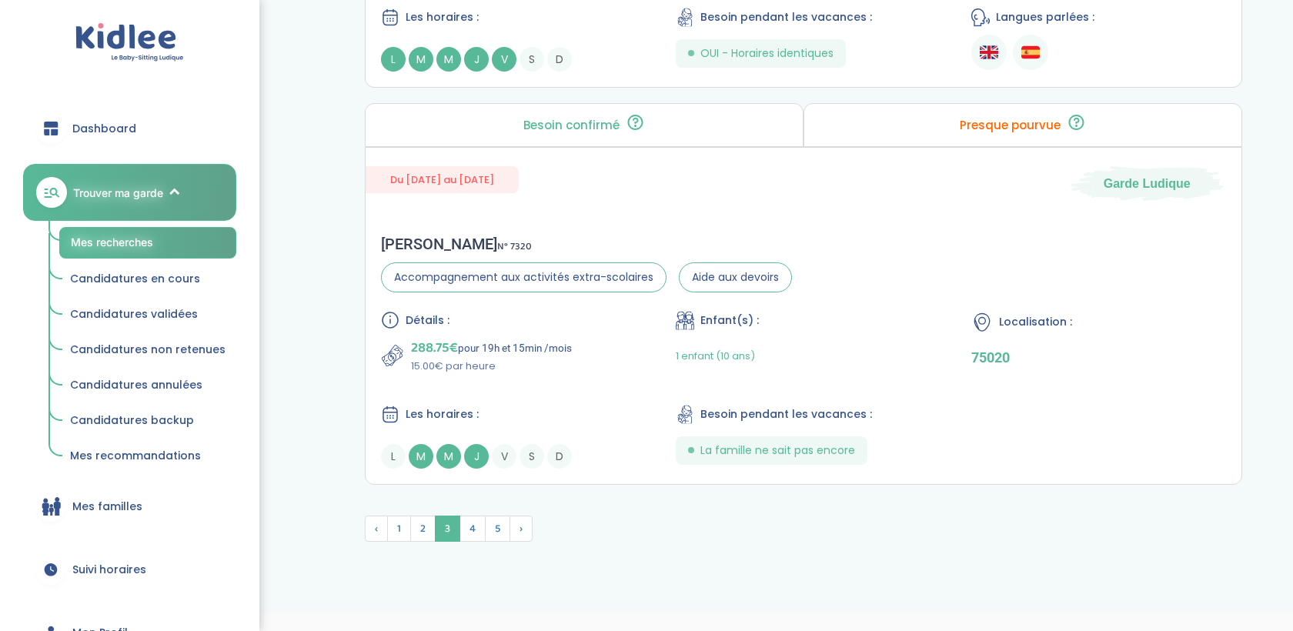
scroll to position [4152, 0]
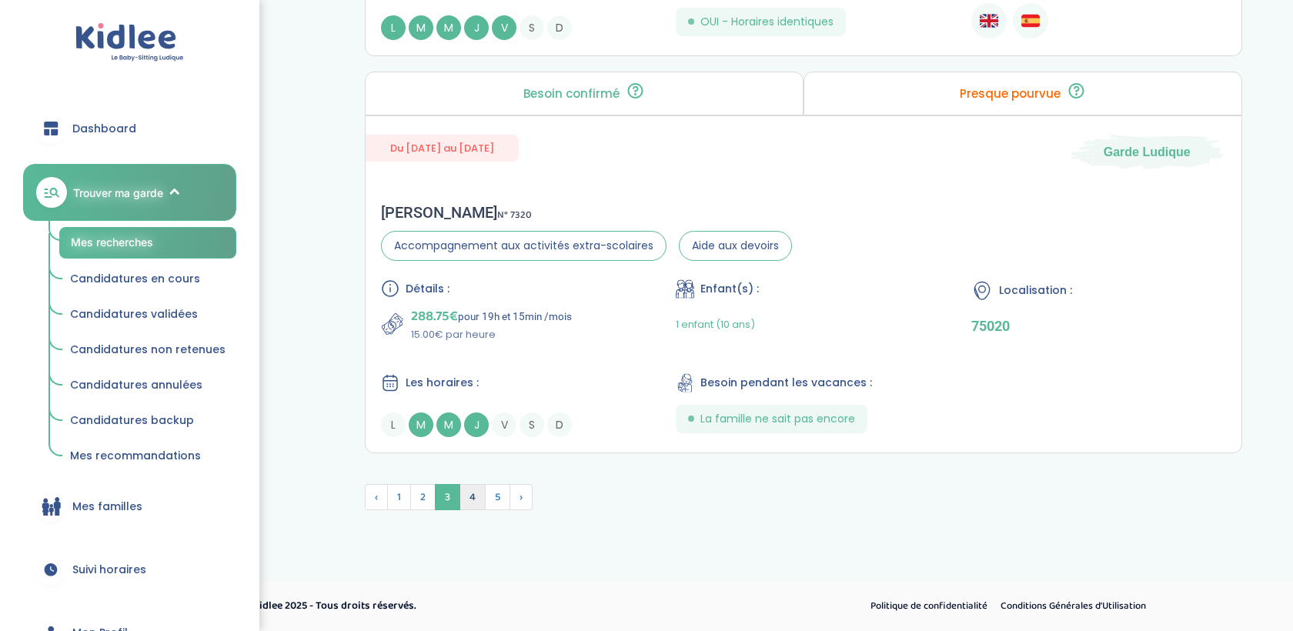
click at [465, 489] on span "4" at bounding box center [473, 497] width 26 height 26
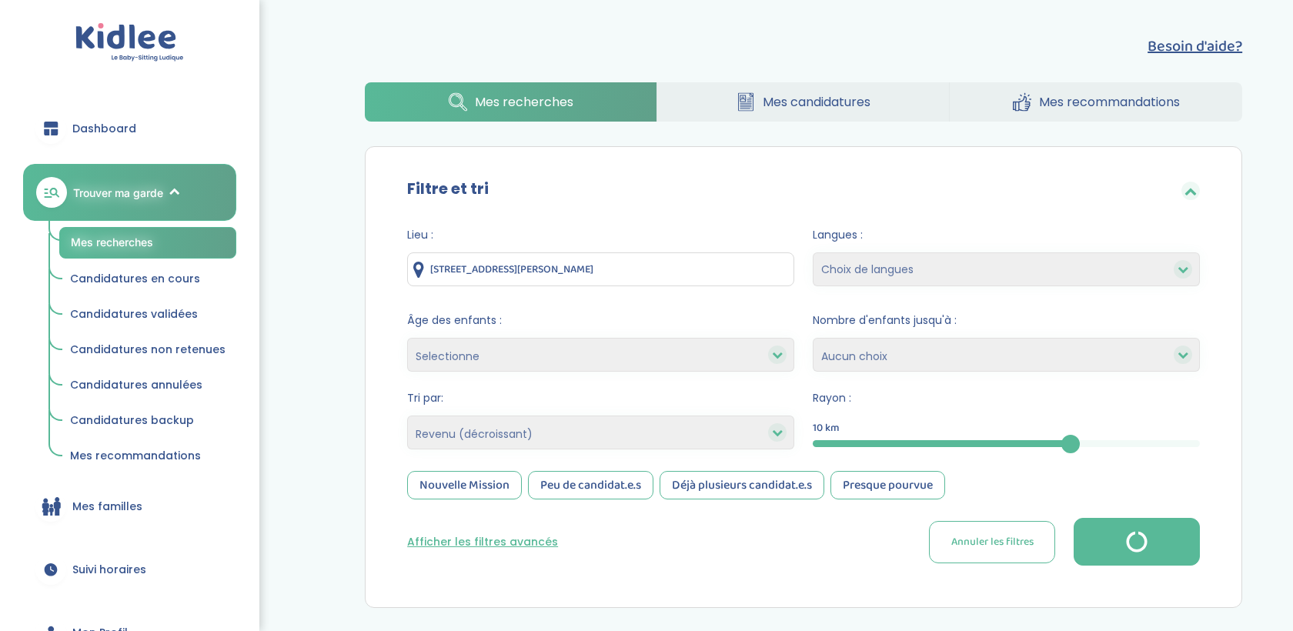
select select "salary_desc"
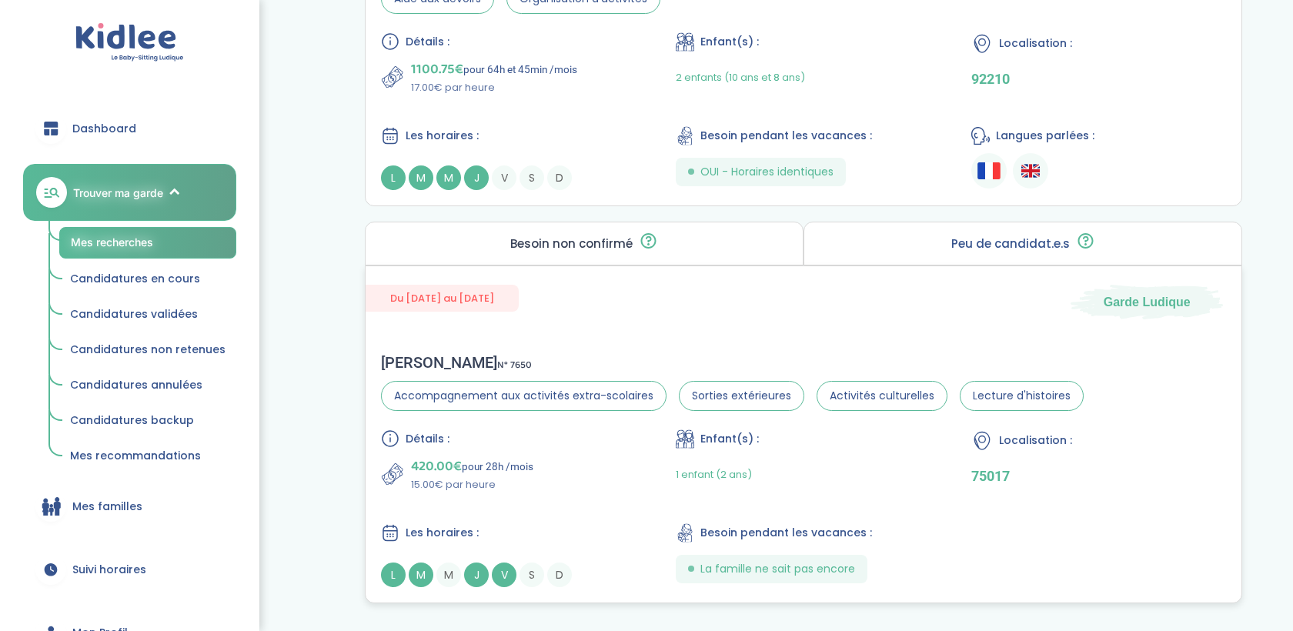
scroll to position [4194, 0]
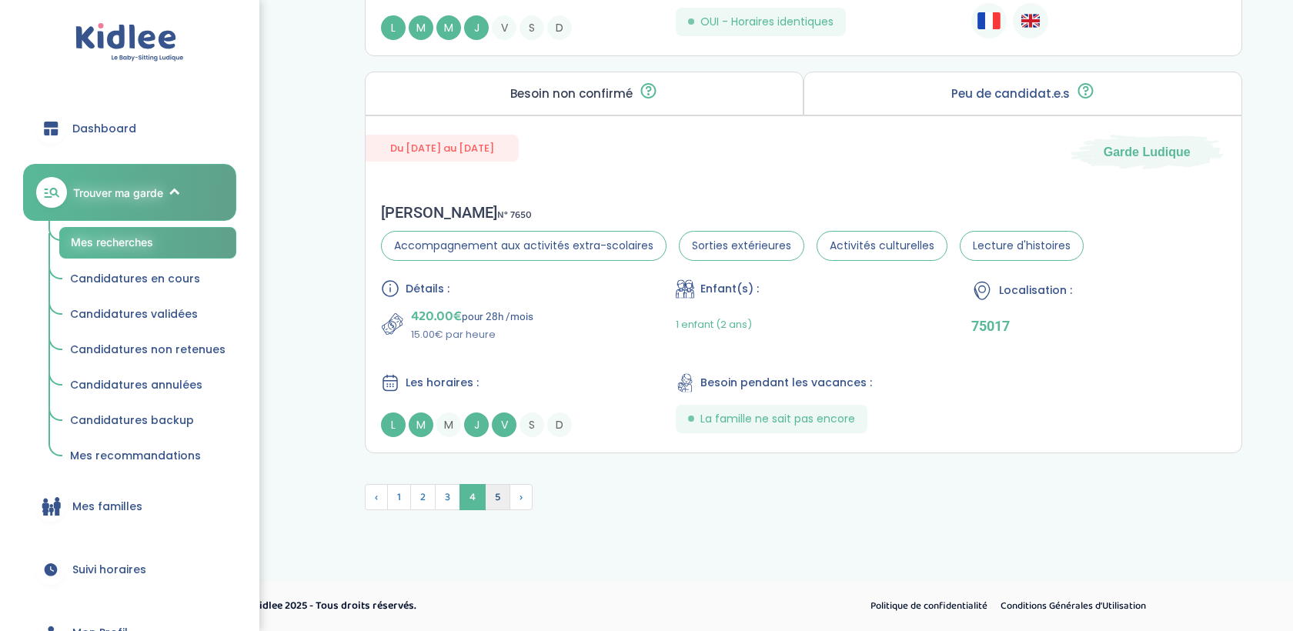
click at [504, 497] on span "5" at bounding box center [497, 497] width 25 height 26
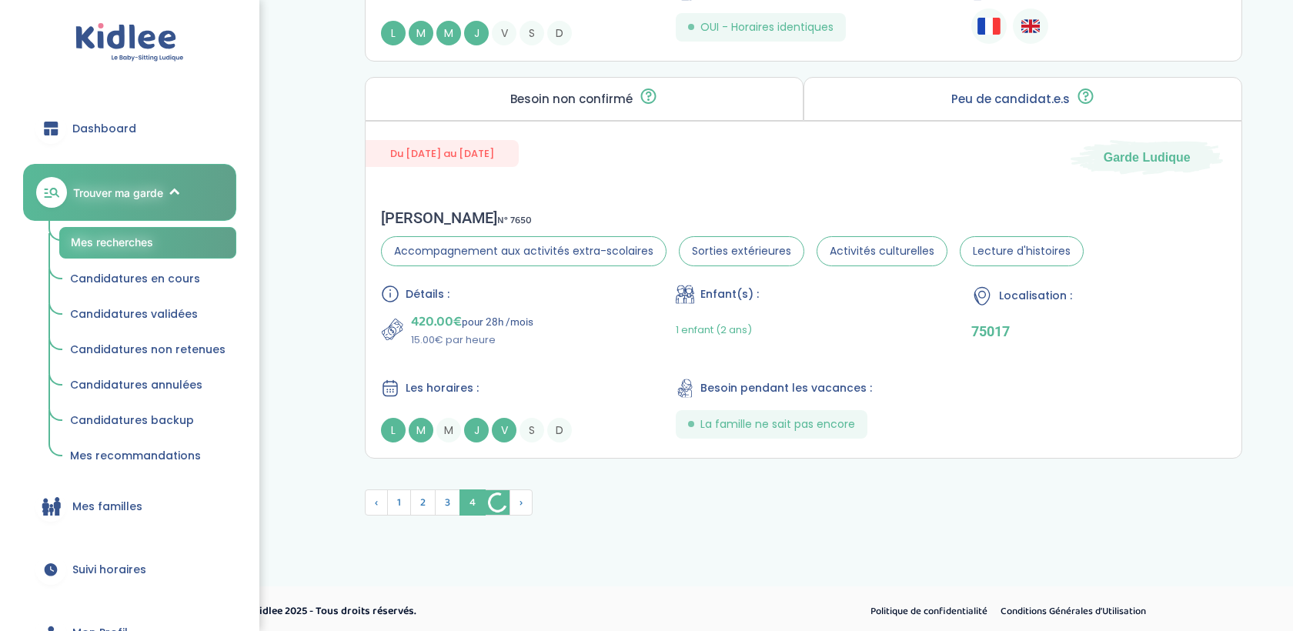
scroll to position [4199, 0]
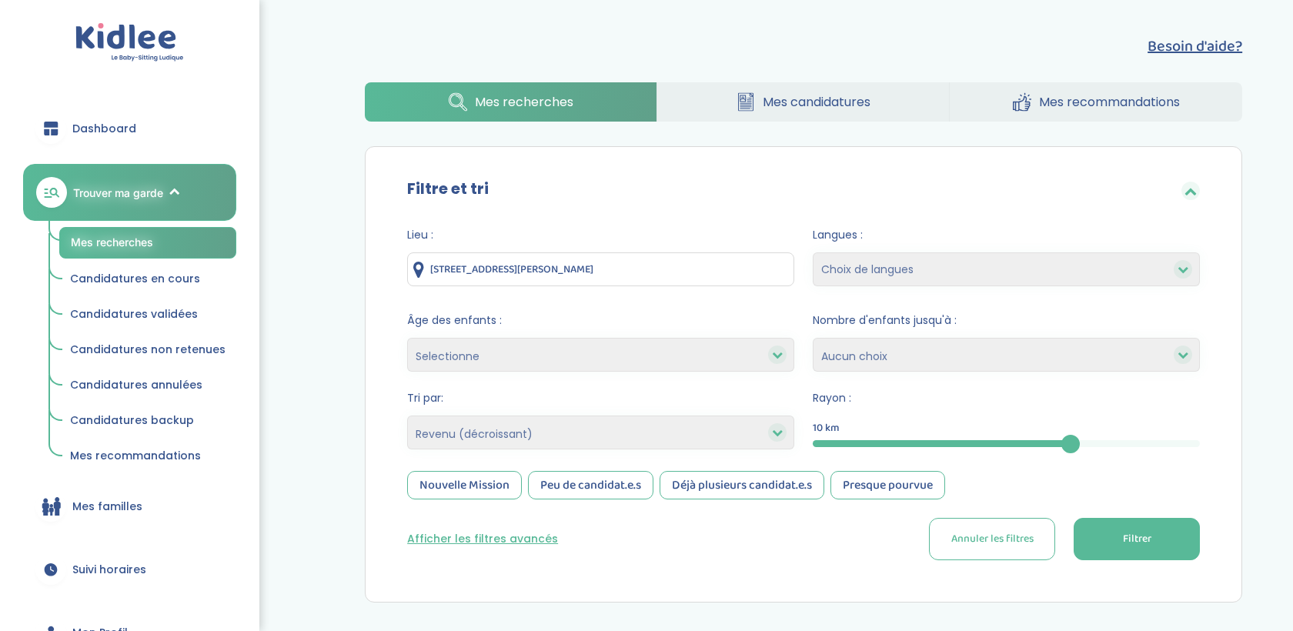
select select "salary_desc"
click at [892, 361] on select "1 2 3 4 Aucun choix" at bounding box center [1006, 355] width 387 height 34
click at [662, 373] on form "Lieu : 3 Rue Joséphine Baker, Thiais, France Langues : Choix de langues Anglais…" at bounding box center [803, 393] width 793 height 333
click at [664, 438] on select "Heures par semaine (croissant) Heures par semaine (décroissant) Date de démarra…" at bounding box center [600, 433] width 387 height 34
click at [407, 416] on select "Heures par semaine (croissant) Heures par semaine (décroissant) Date de démarra…" at bounding box center [600, 433] width 387 height 34
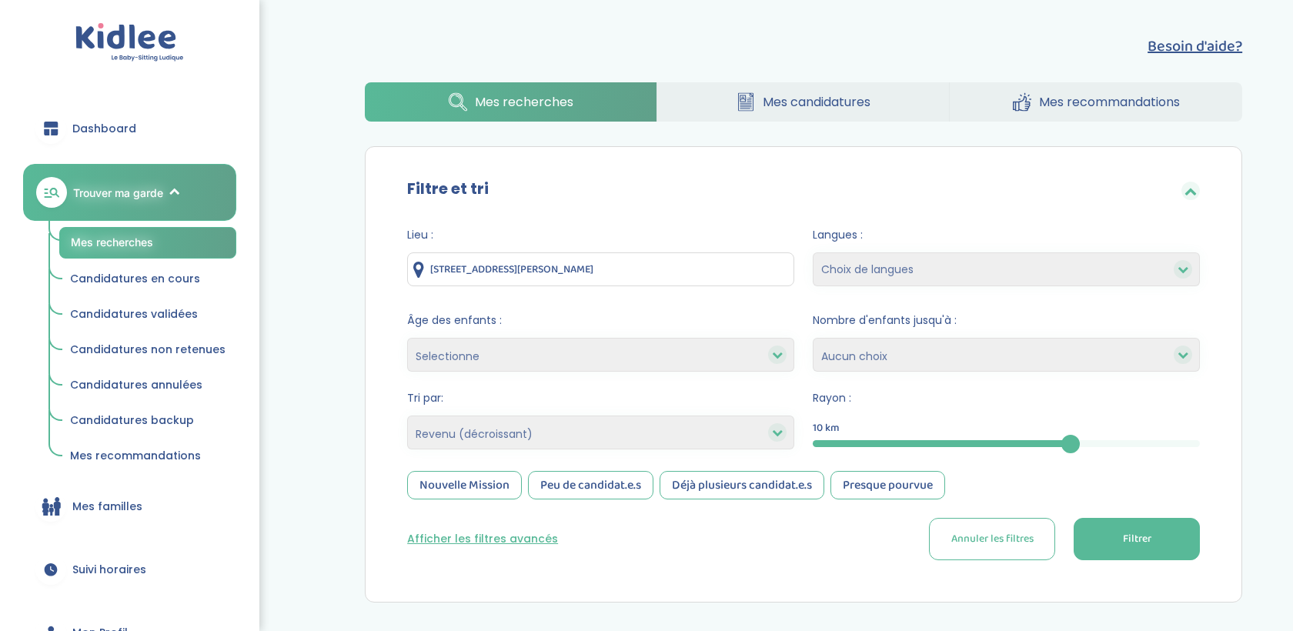
click at [1194, 436] on div "10" at bounding box center [1006, 444] width 387 height 18
click at [1153, 549] on button "Filtrer" at bounding box center [1137, 539] width 126 height 42
select select "salary_desc"
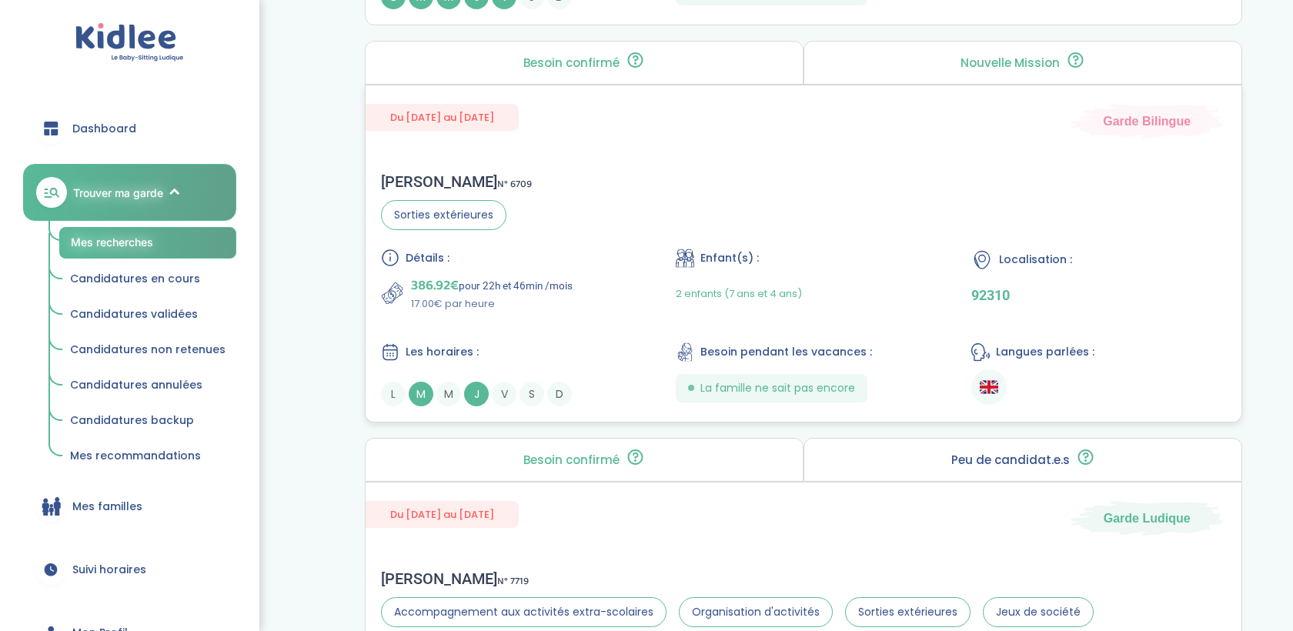
scroll to position [1365, 0]
click at [767, 309] on div "2 enfants (7 ans et 4 ans)" at bounding box center [739, 291] width 126 height 36
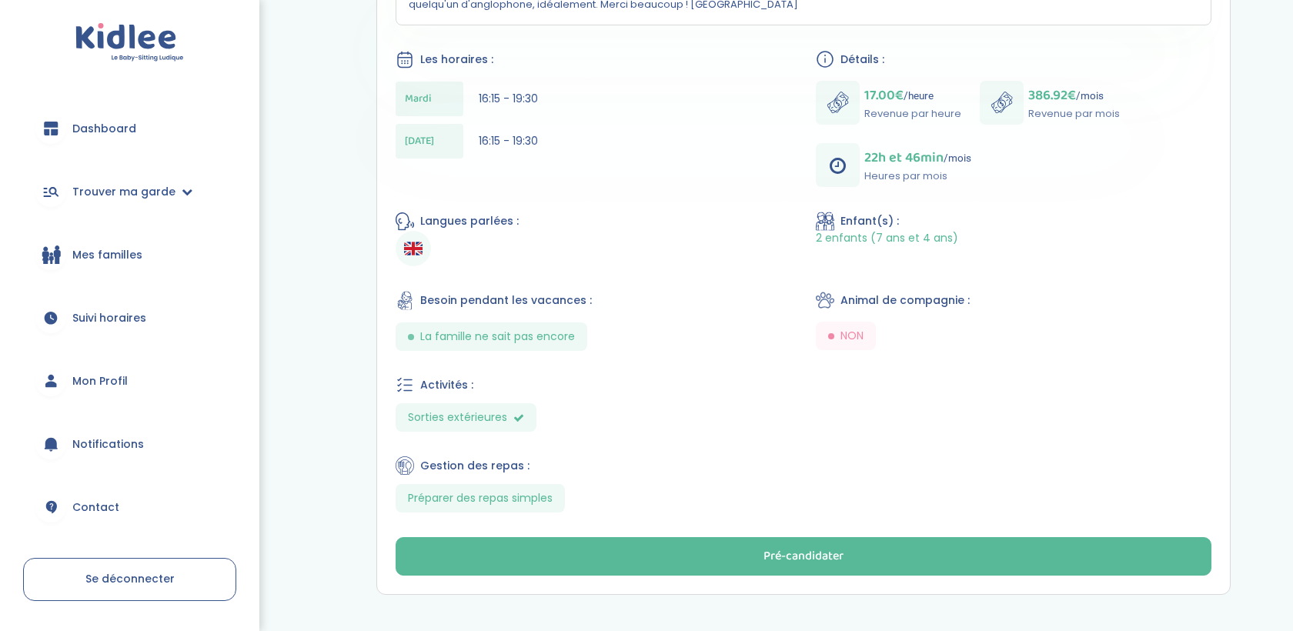
scroll to position [483, 0]
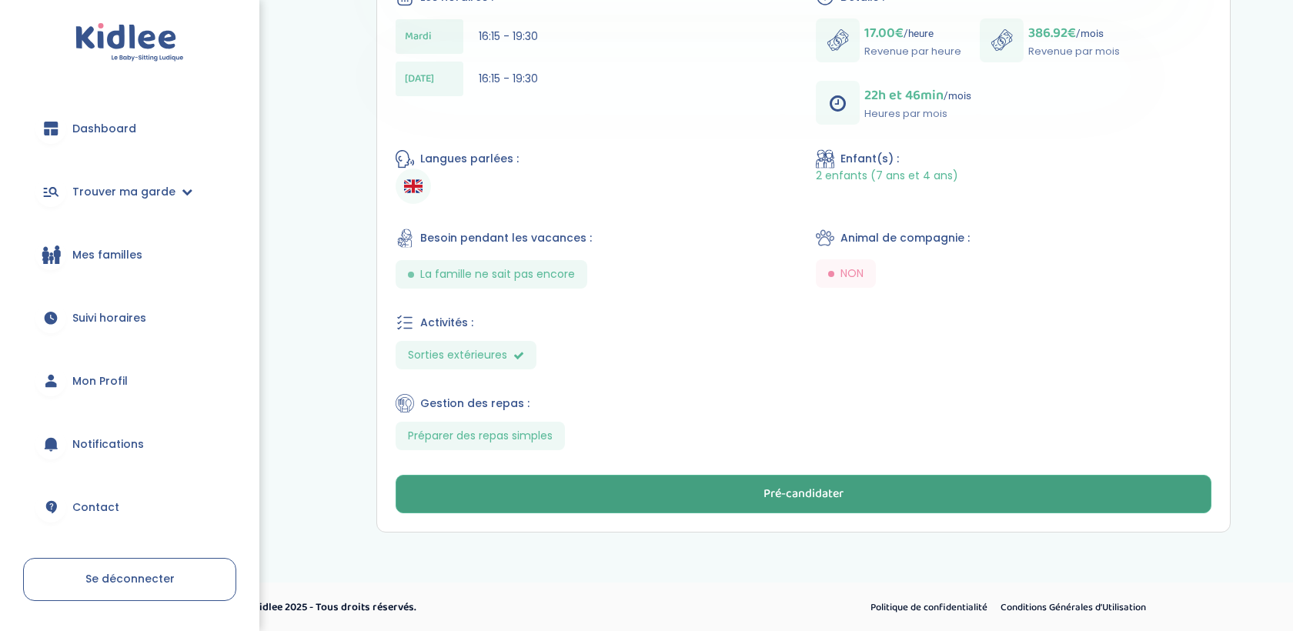
click at [666, 502] on button "Pré-candidater" at bounding box center [804, 494] width 816 height 38
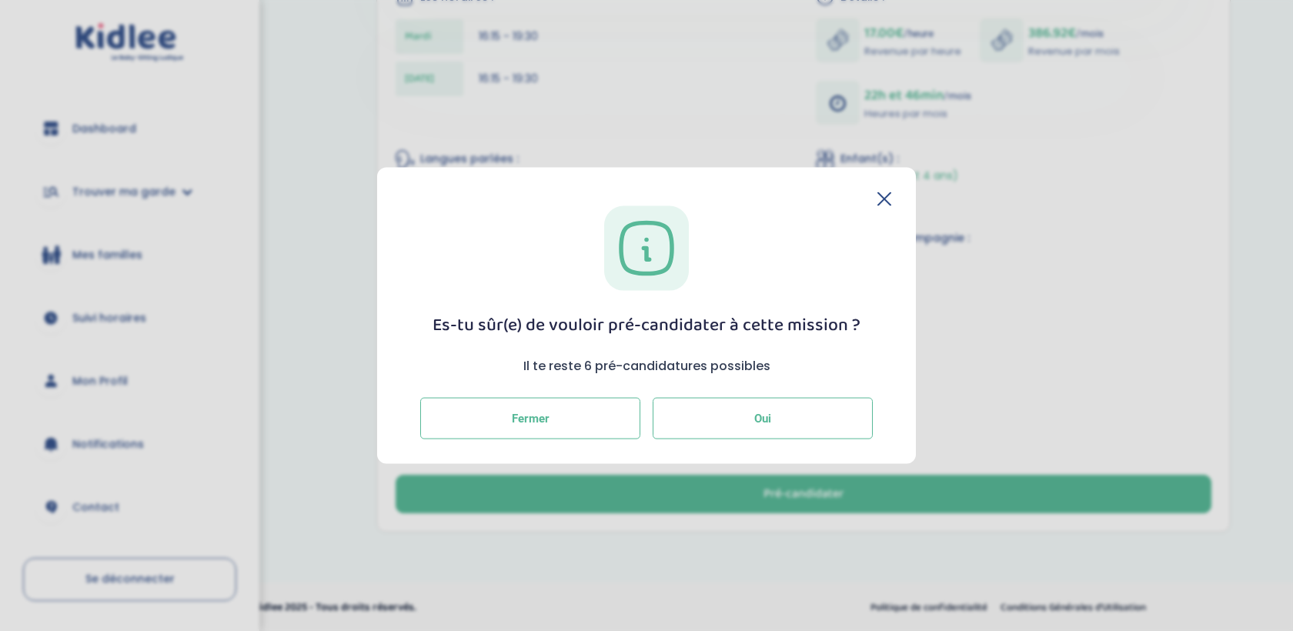
click at [766, 406] on button "Oui" at bounding box center [763, 418] width 220 height 42
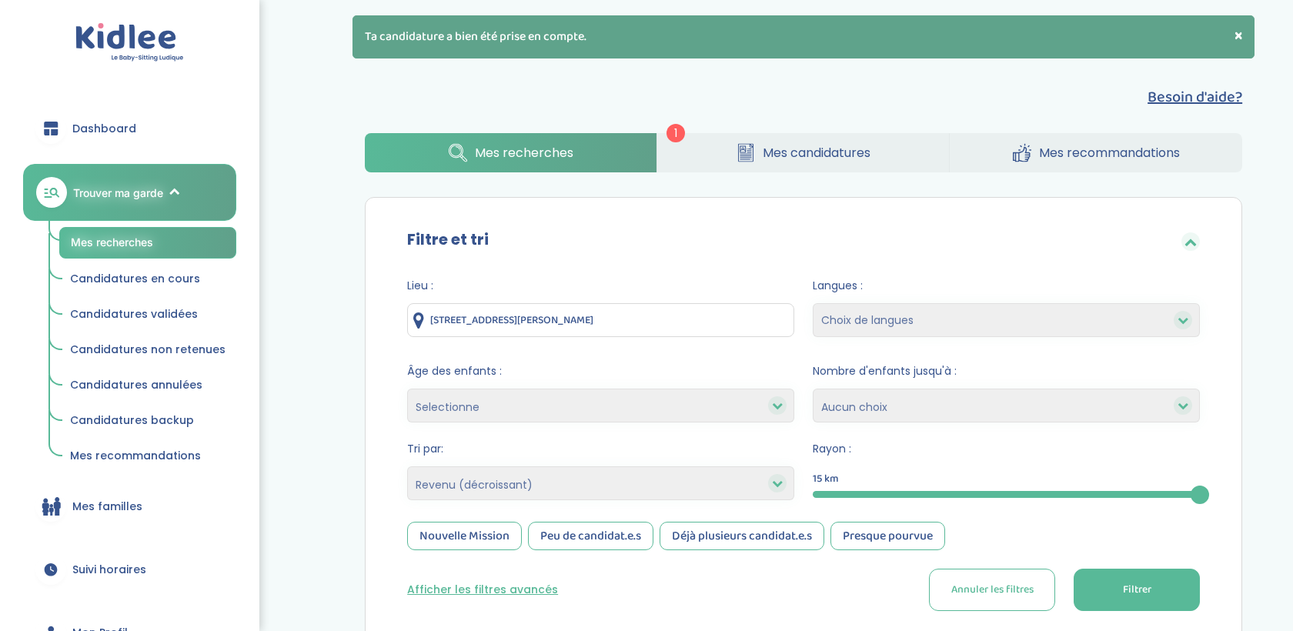
select select "salary_desc"
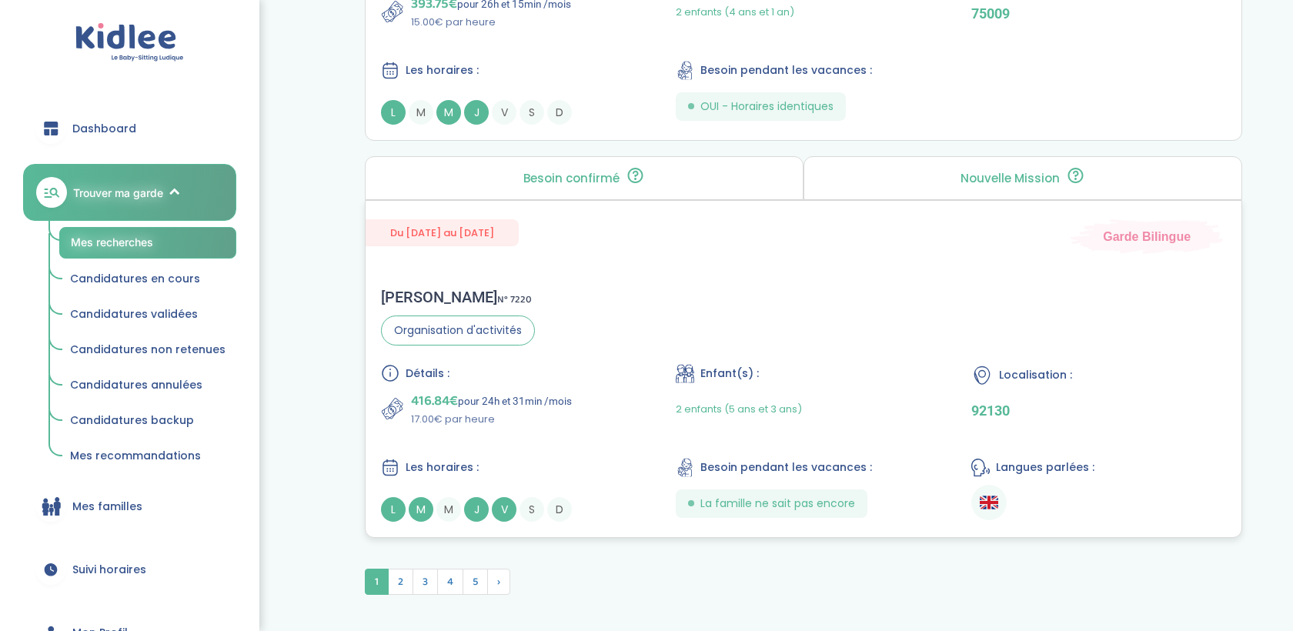
scroll to position [4206, 0]
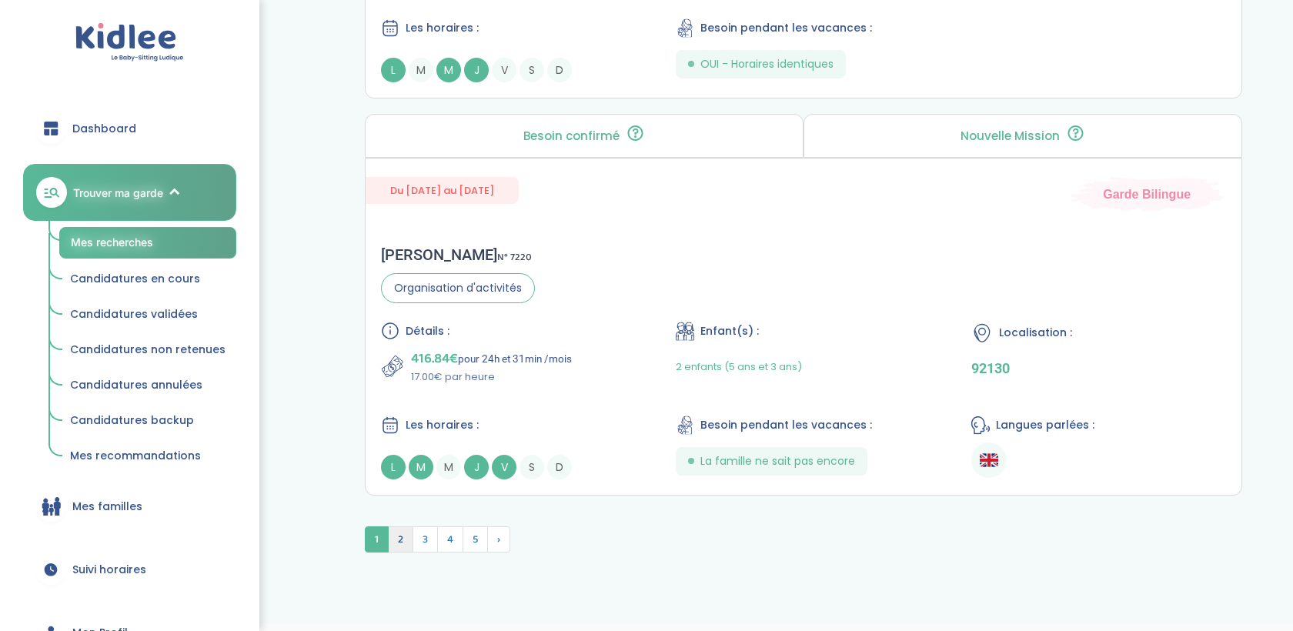
click at [402, 526] on span "2" at bounding box center [400, 539] width 25 height 26
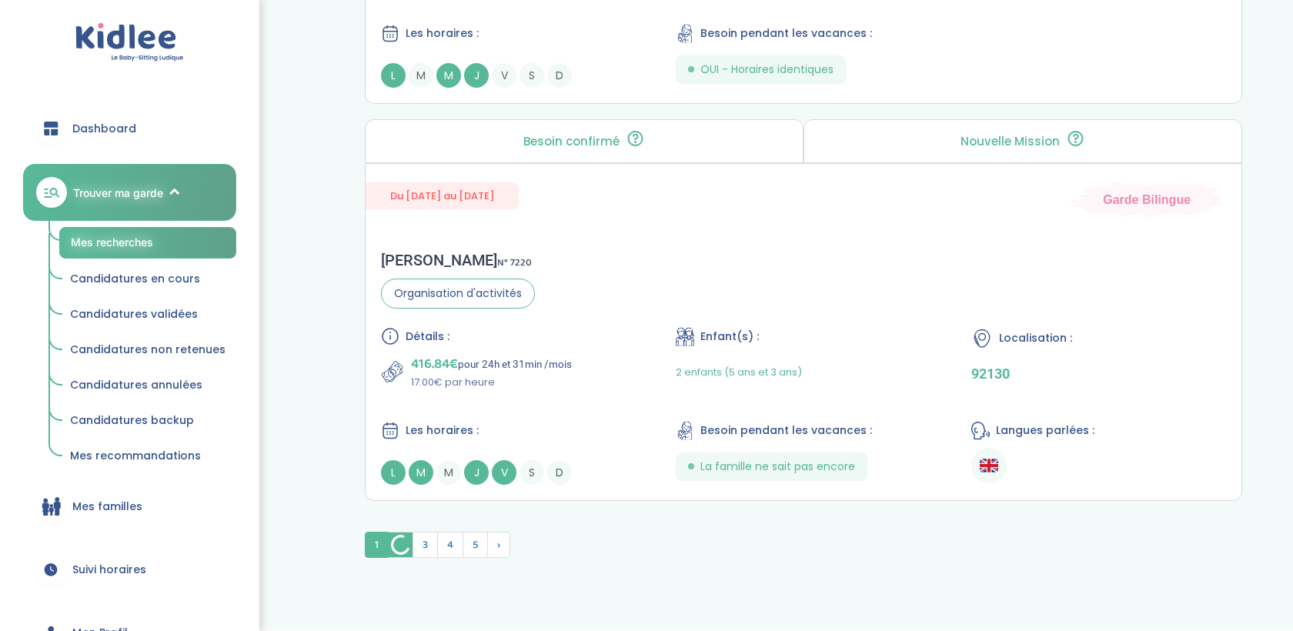
scroll to position [4211, 0]
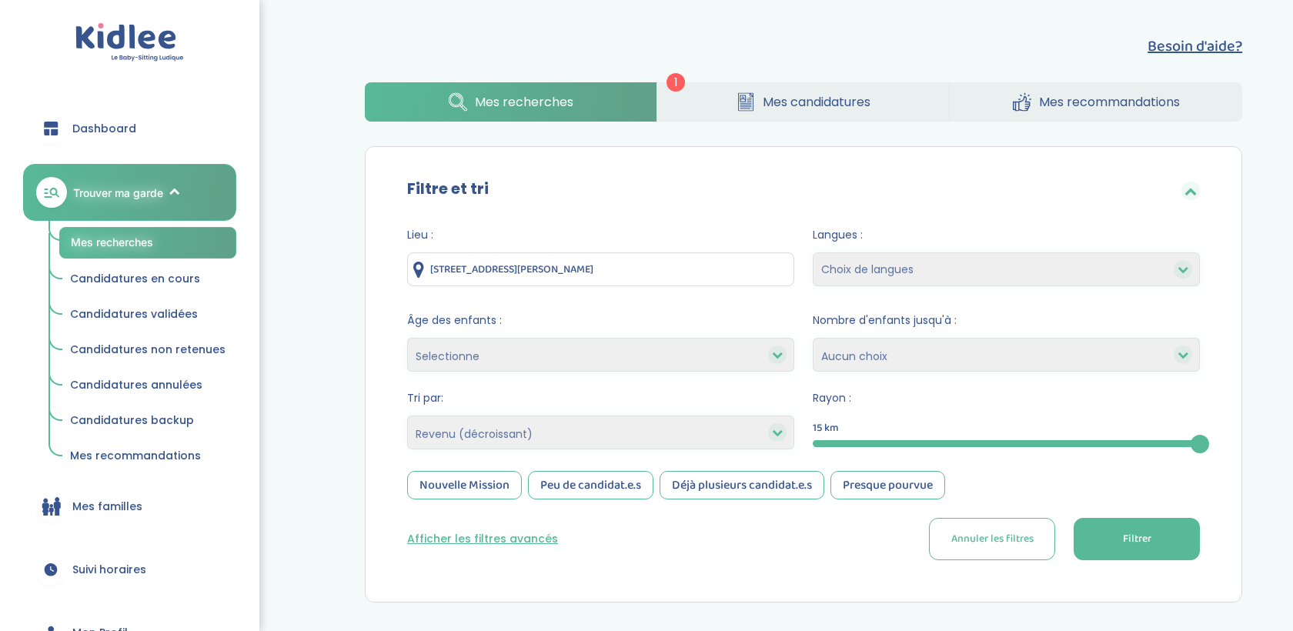
select select "salary_desc"
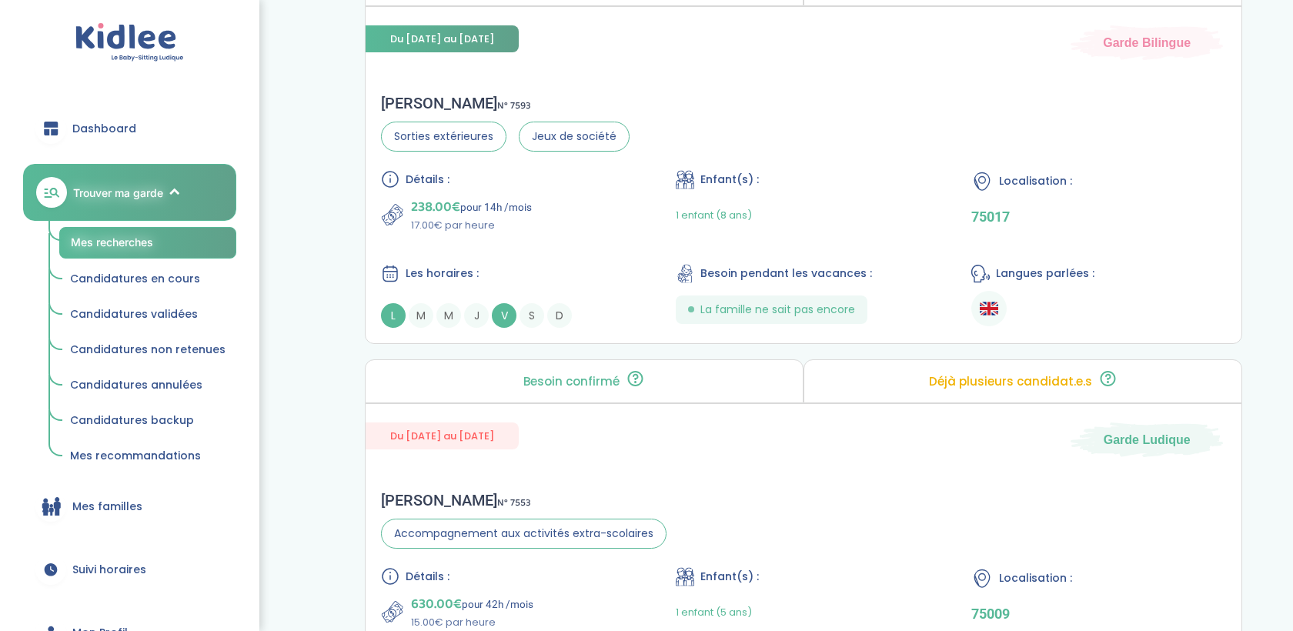
scroll to position [2799, 0]
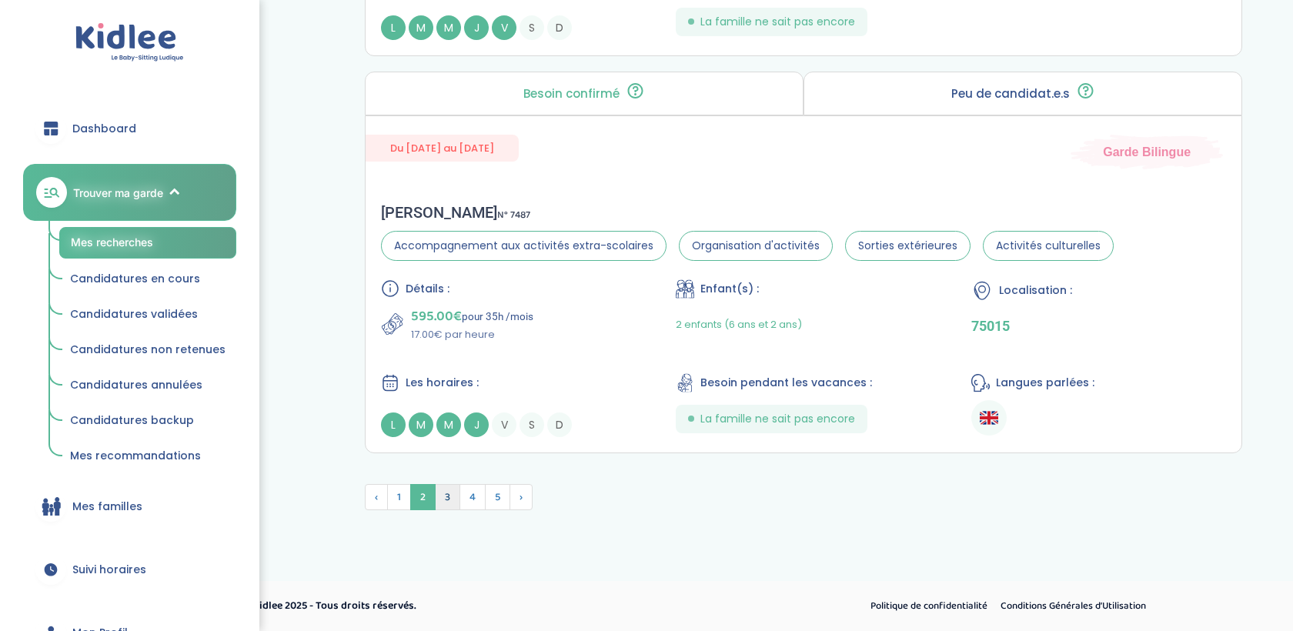
click at [450, 503] on span "3" at bounding box center [447, 497] width 25 height 26
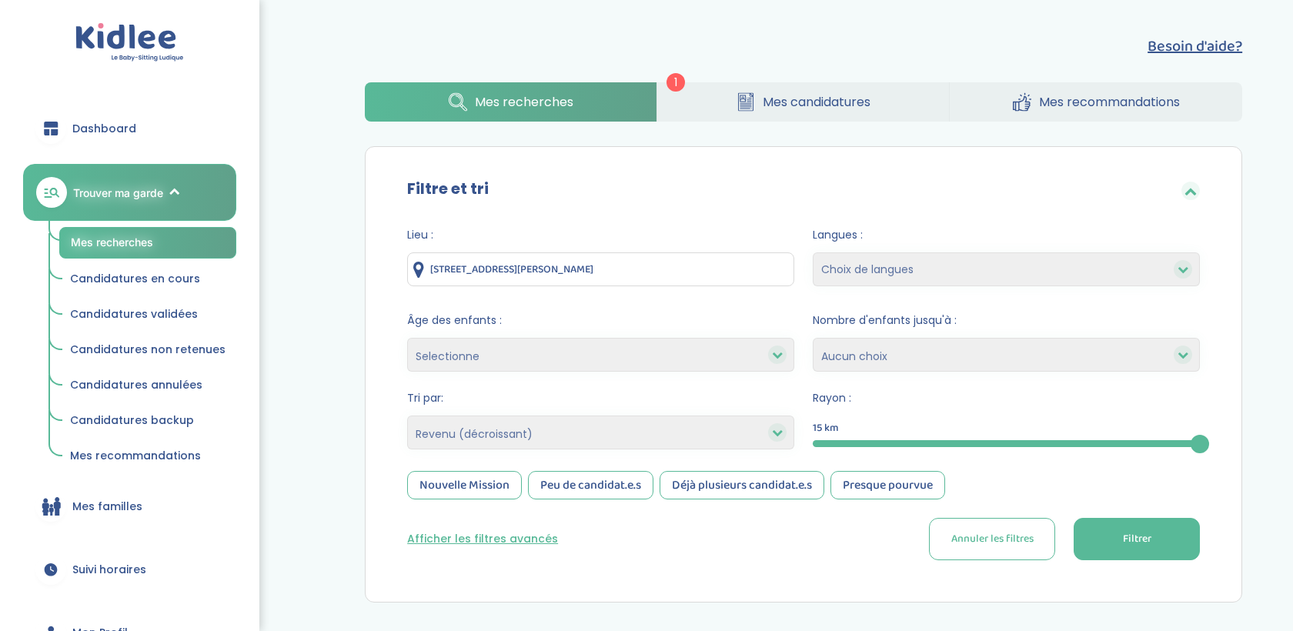
select select "salary_desc"
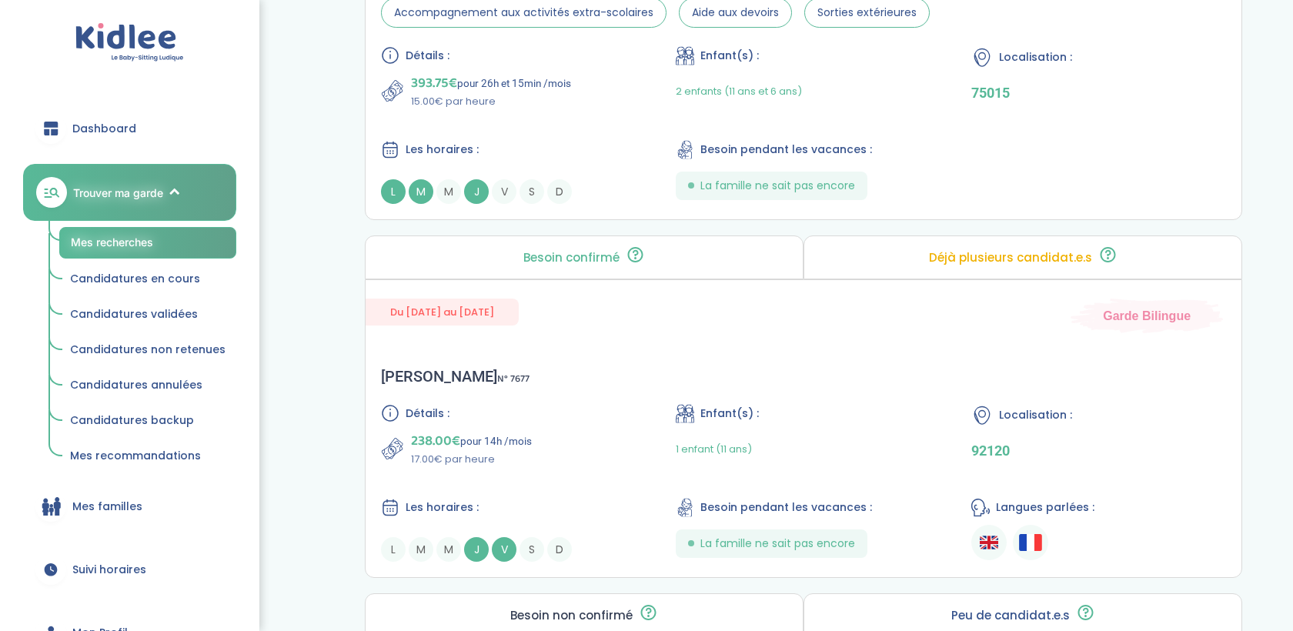
scroll to position [2663, 0]
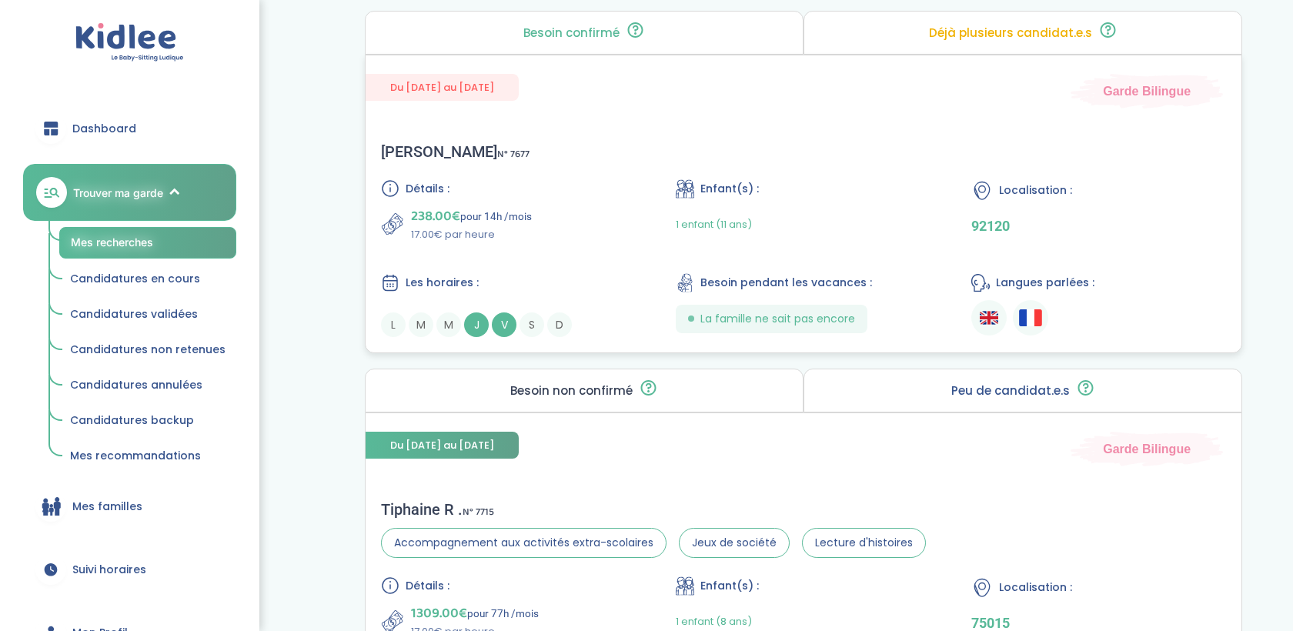
click at [562, 256] on div "Détails : 238.00€ pour 14h /mois 17.00€ par heure Enfant(s) : 1 enfant (11 ans)…" at bounding box center [803, 258] width 845 height 158
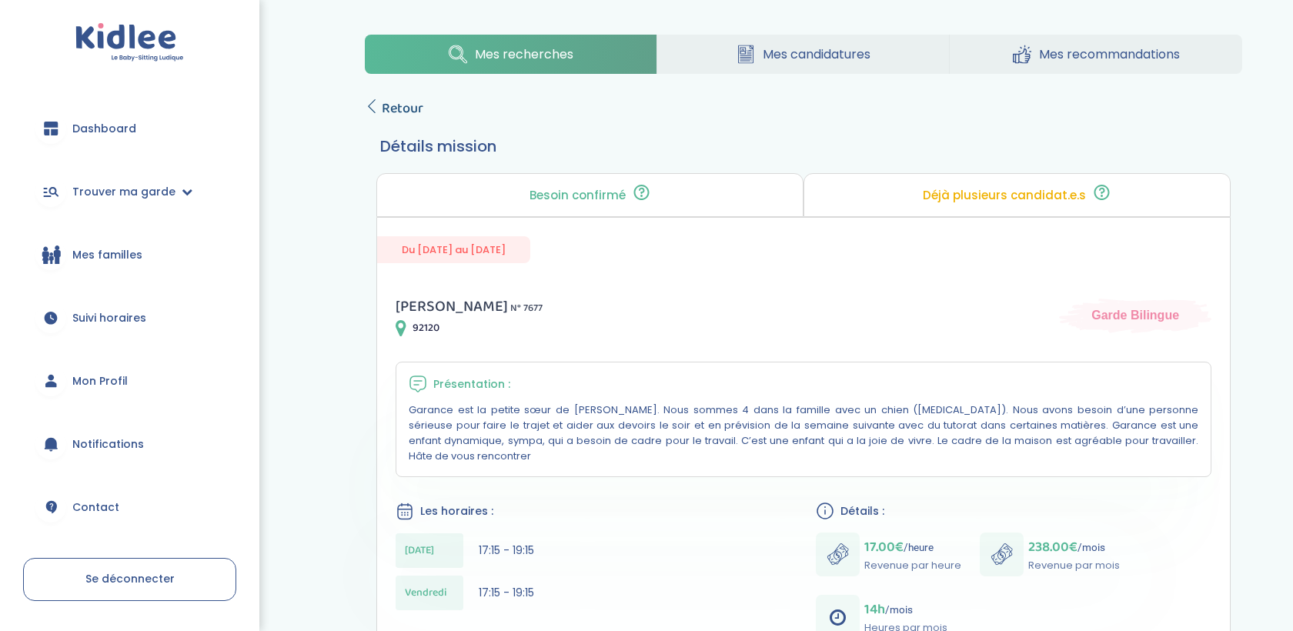
click at [389, 112] on span "Retour" at bounding box center [403, 109] width 42 height 22
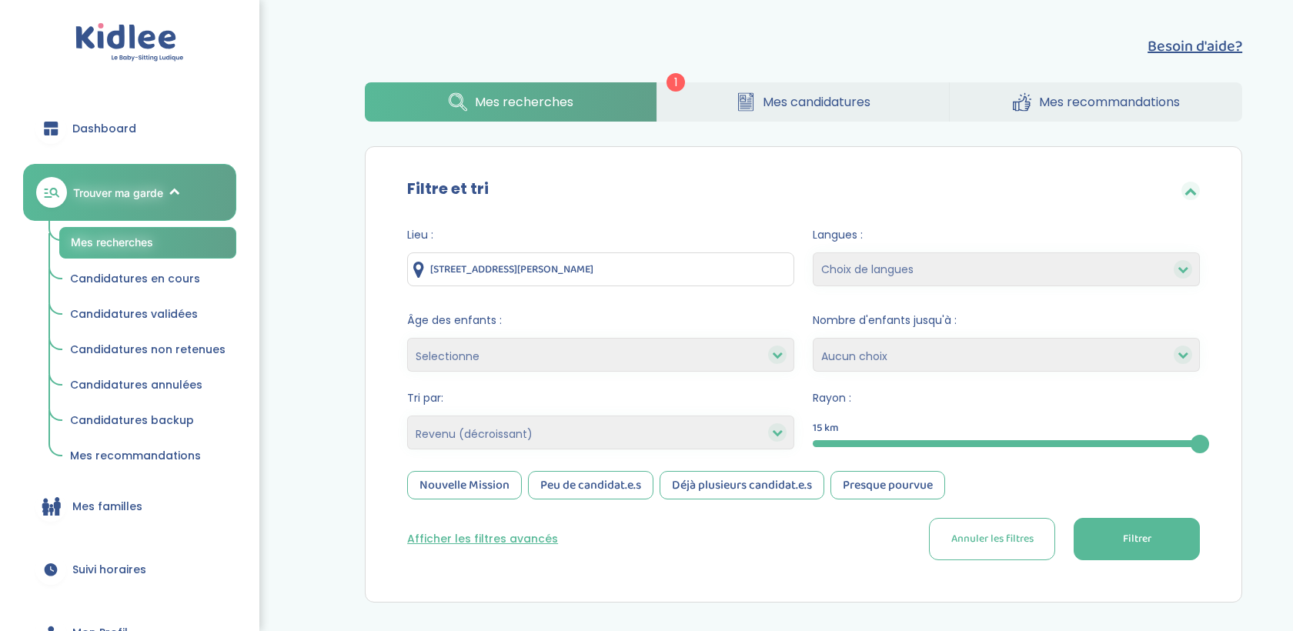
select select "salary_desc"
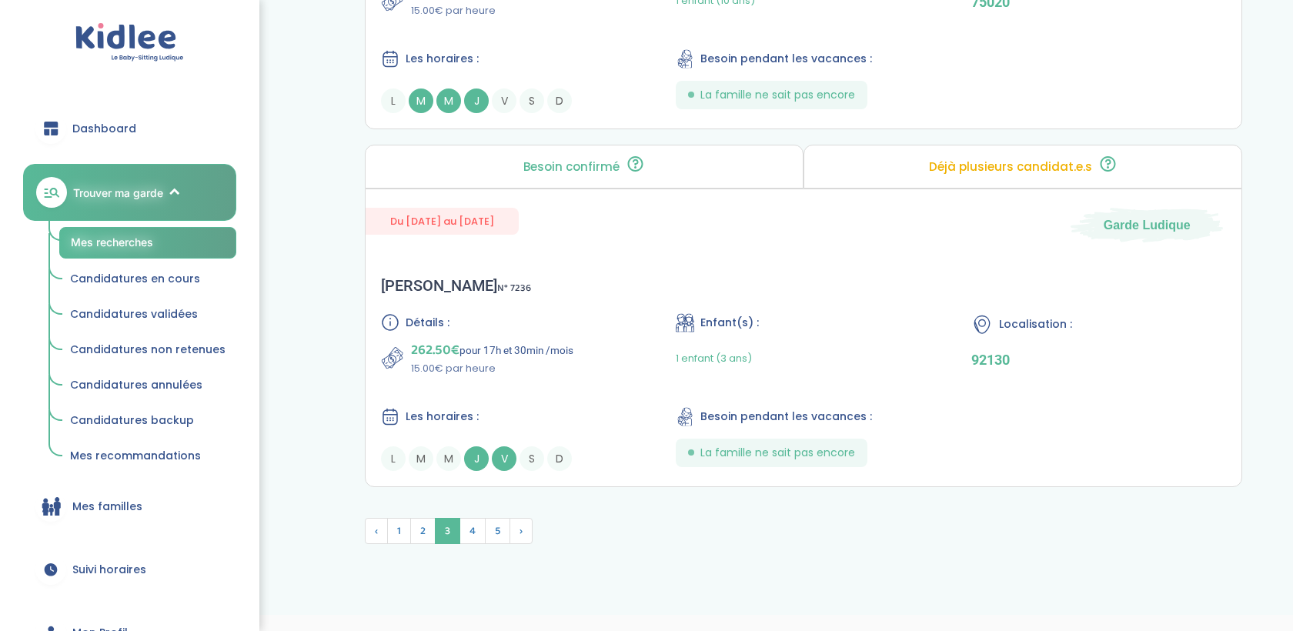
scroll to position [4081, 0]
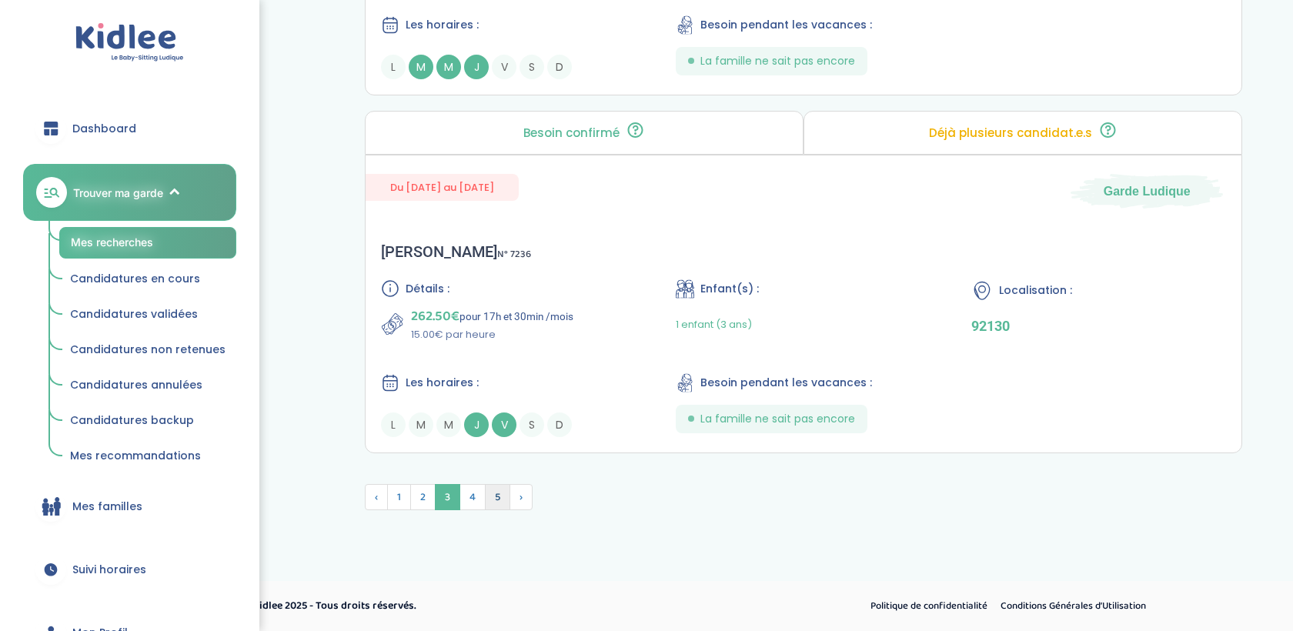
click at [485, 500] on span "5" at bounding box center [497, 497] width 25 height 26
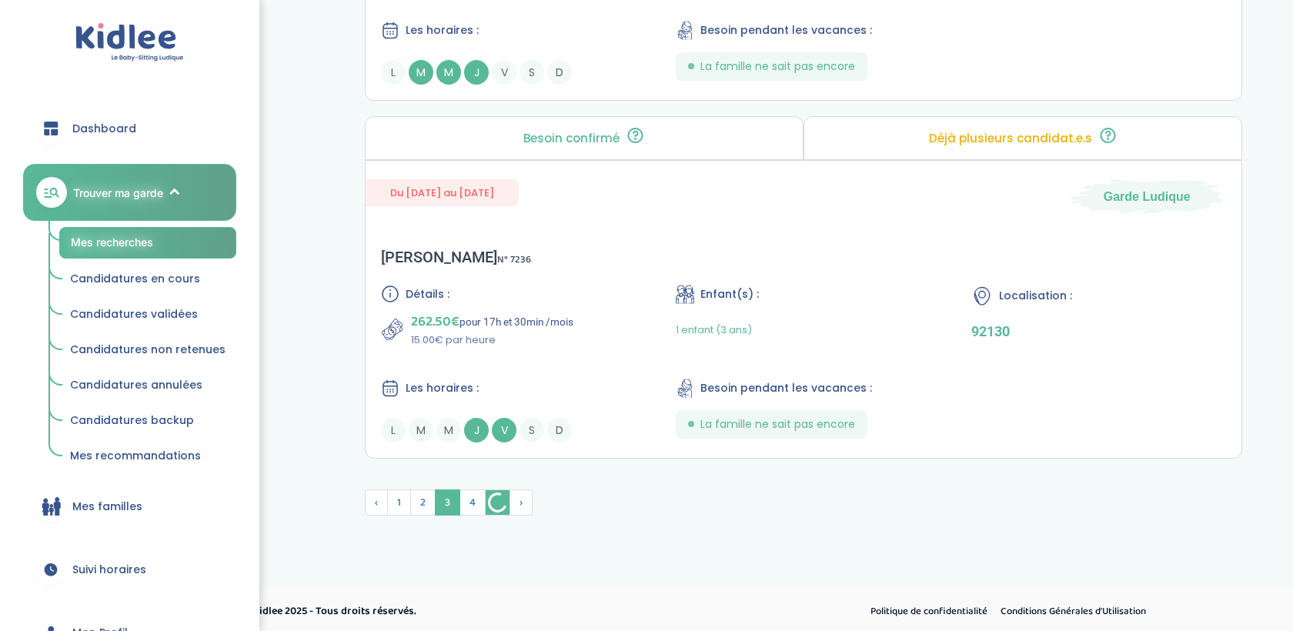
scroll to position [4118, 0]
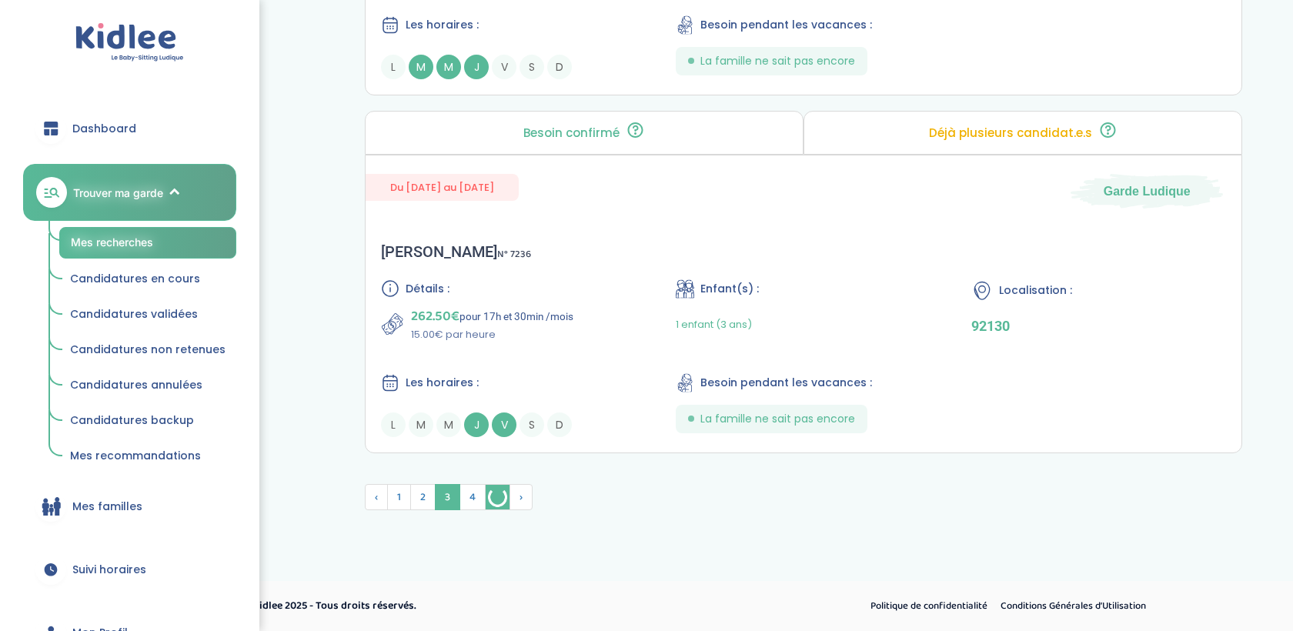
click at [485, 500] on span "5" at bounding box center [497, 497] width 25 height 26
click at [471, 500] on span "4" at bounding box center [473, 497] width 26 height 26
click at [0, 0] on img at bounding box center [0, 0] width 0 height 0
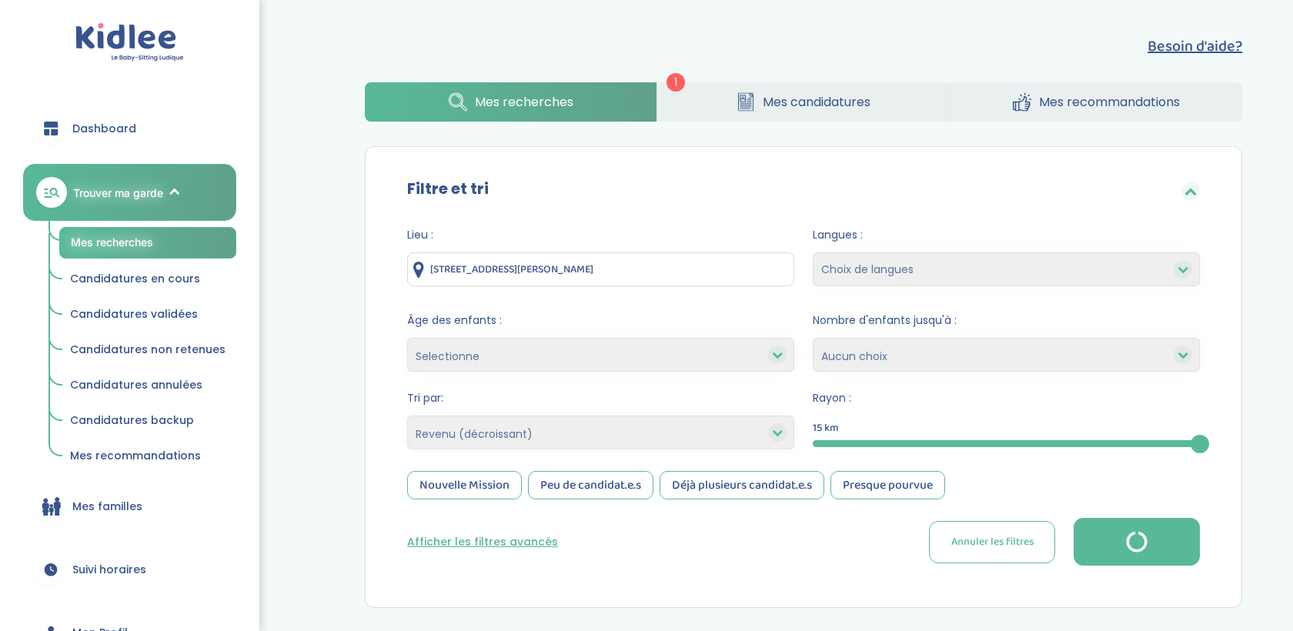
select select "salary_desc"
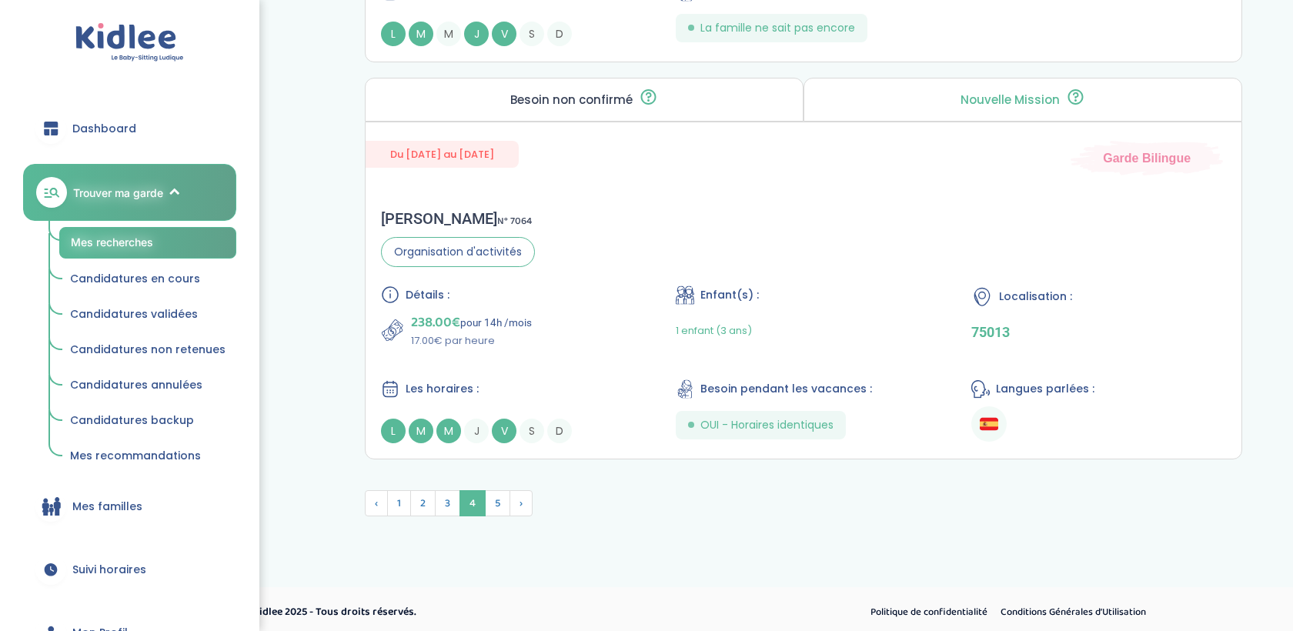
scroll to position [4233, 0]
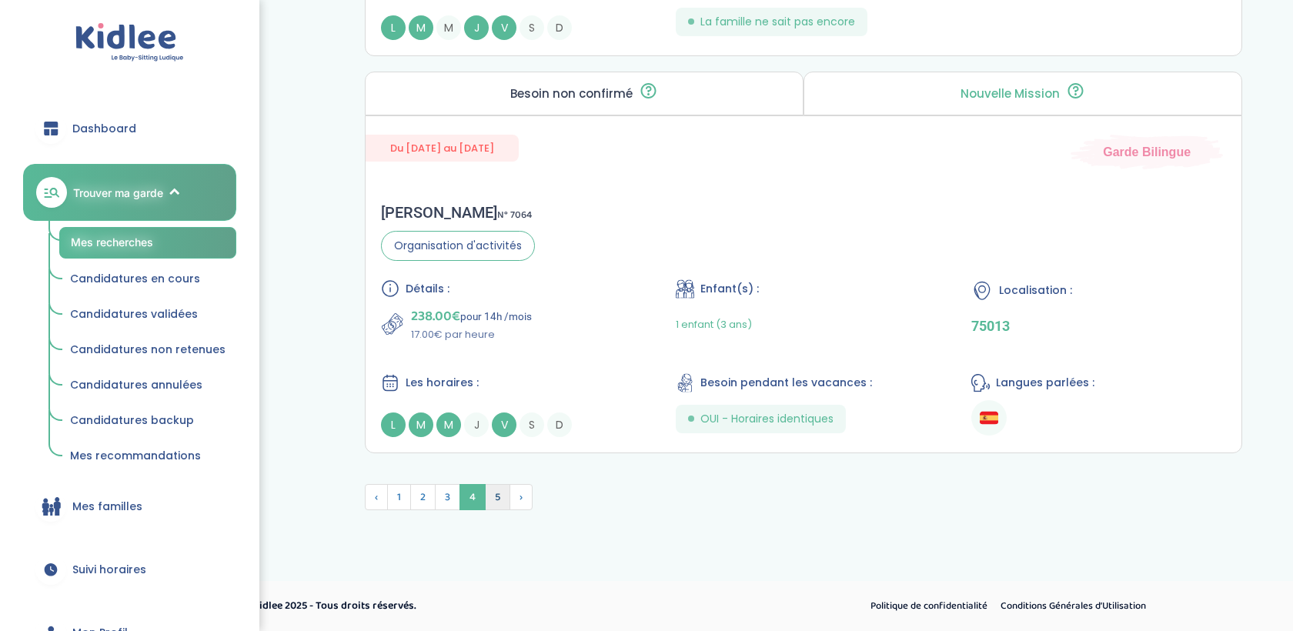
click at [500, 496] on span "5" at bounding box center [497, 497] width 25 height 26
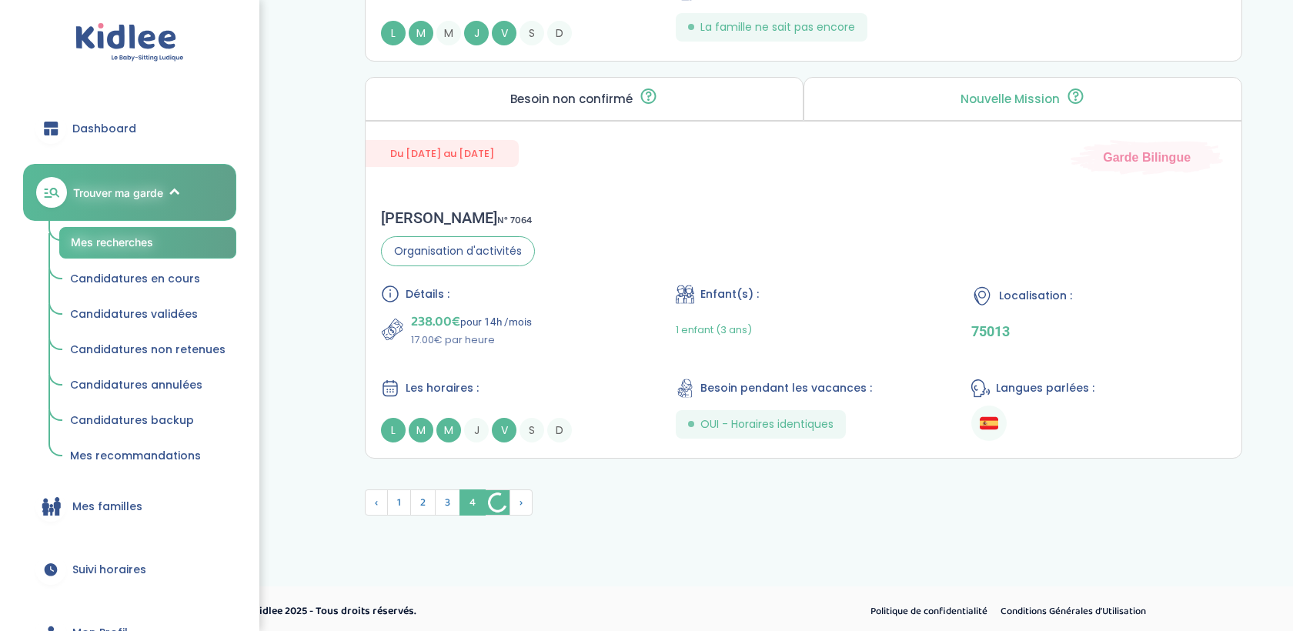
scroll to position [4239, 0]
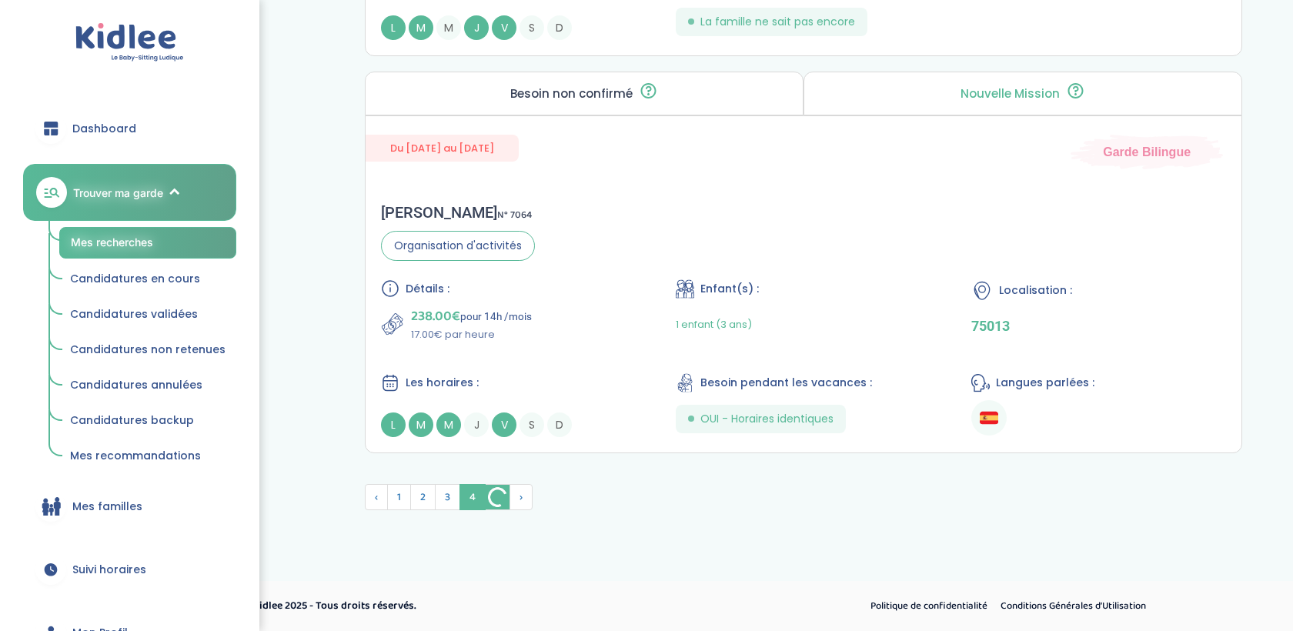
click at [500, 496] on img at bounding box center [498, 497] width 24 height 25
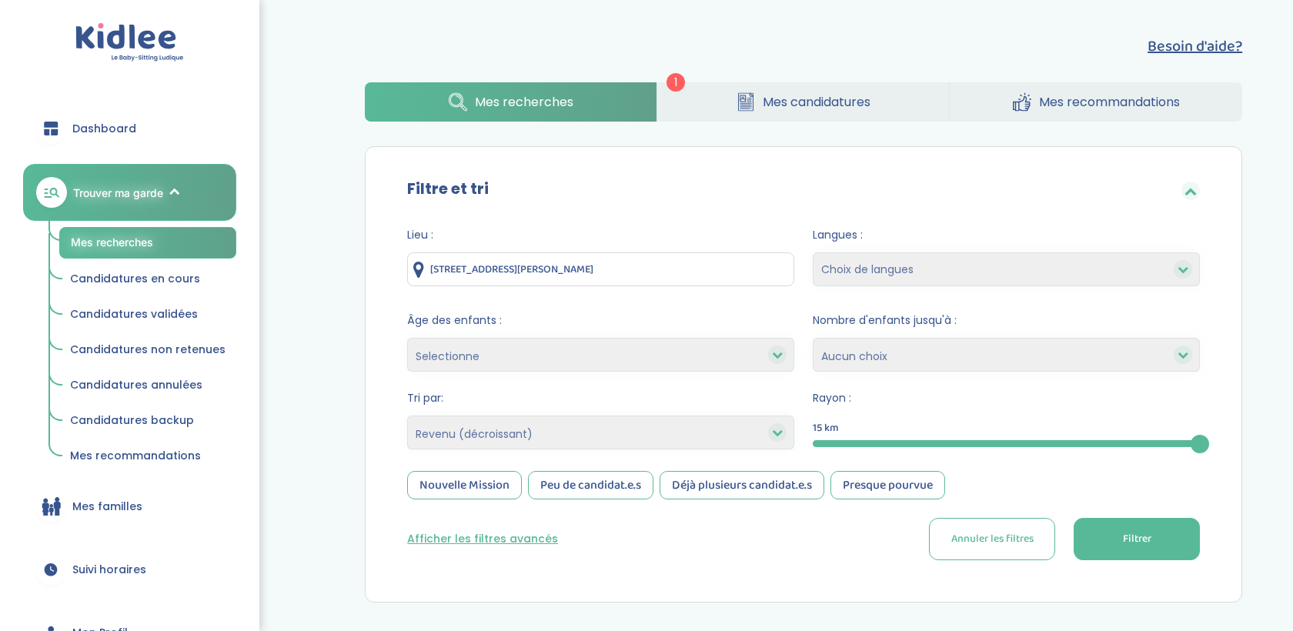
select select "salary_desc"
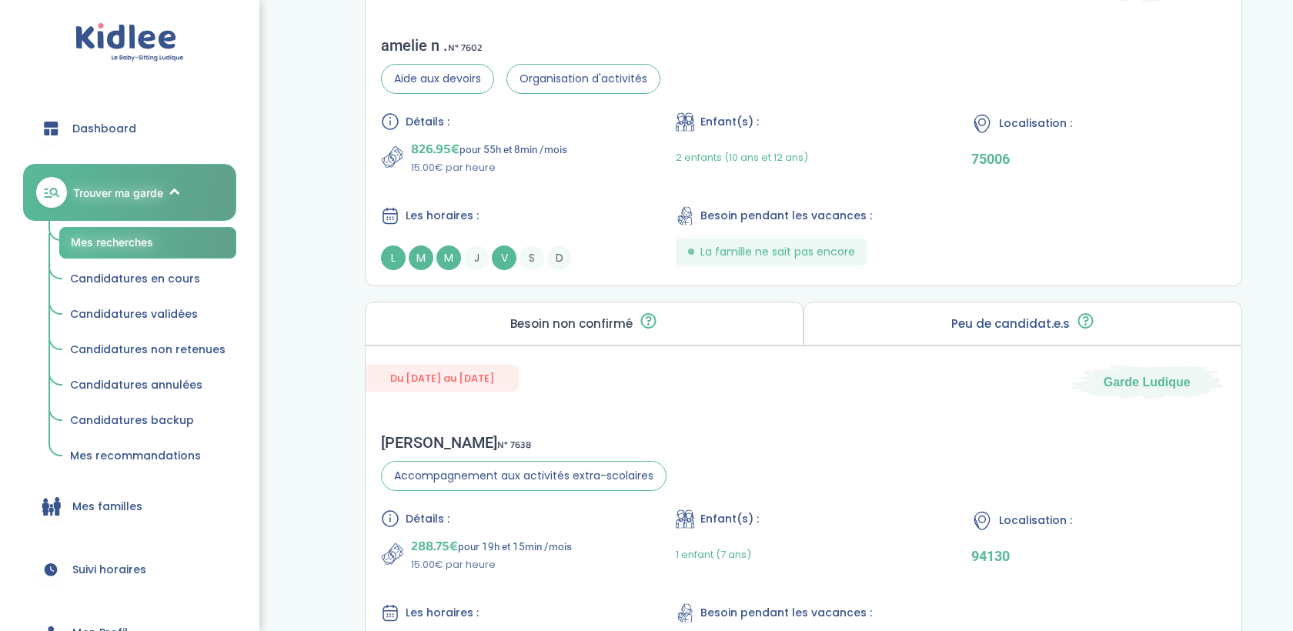
scroll to position [867, 0]
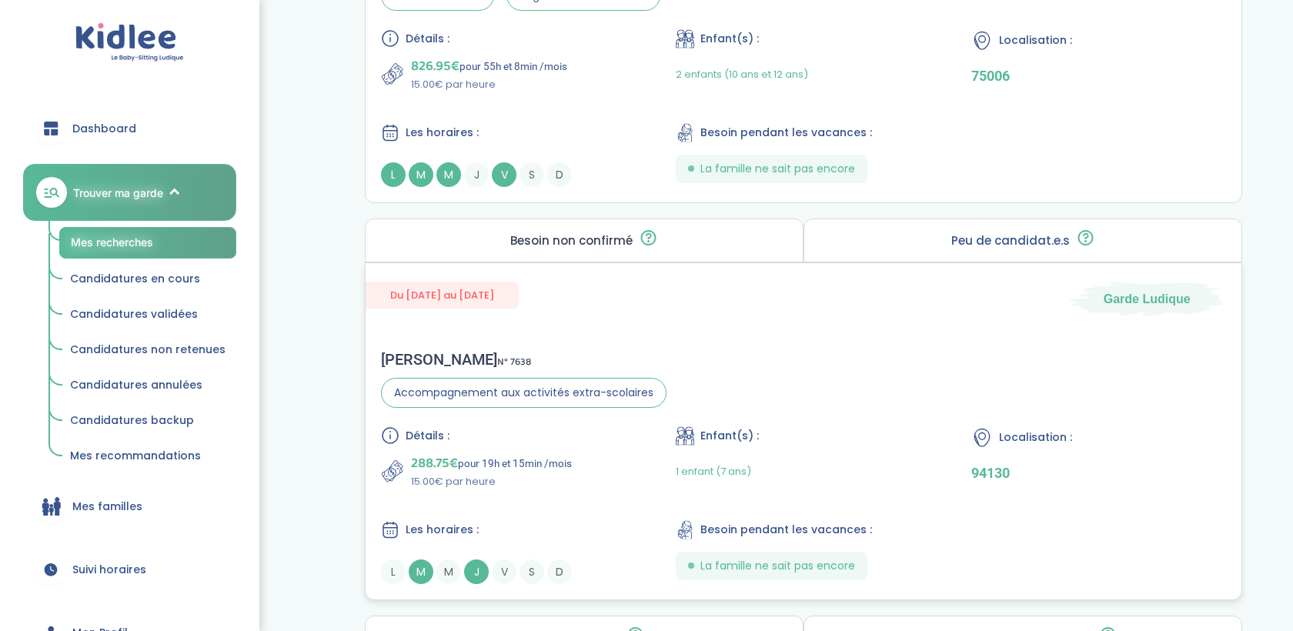
click at [571, 490] on div "Détails : 288.75€ pour 19h et 15min /mois 15.00€ par heure Enfant(s) : 1 enfant…" at bounding box center [803, 505] width 845 height 158
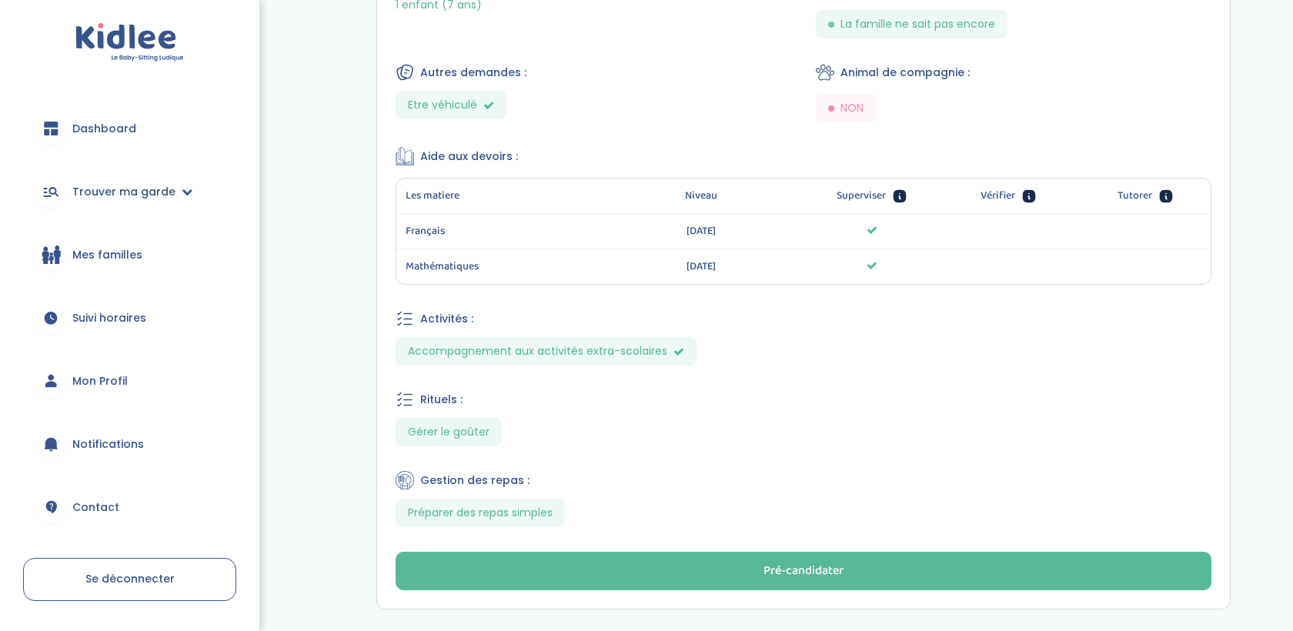
scroll to position [745, 0]
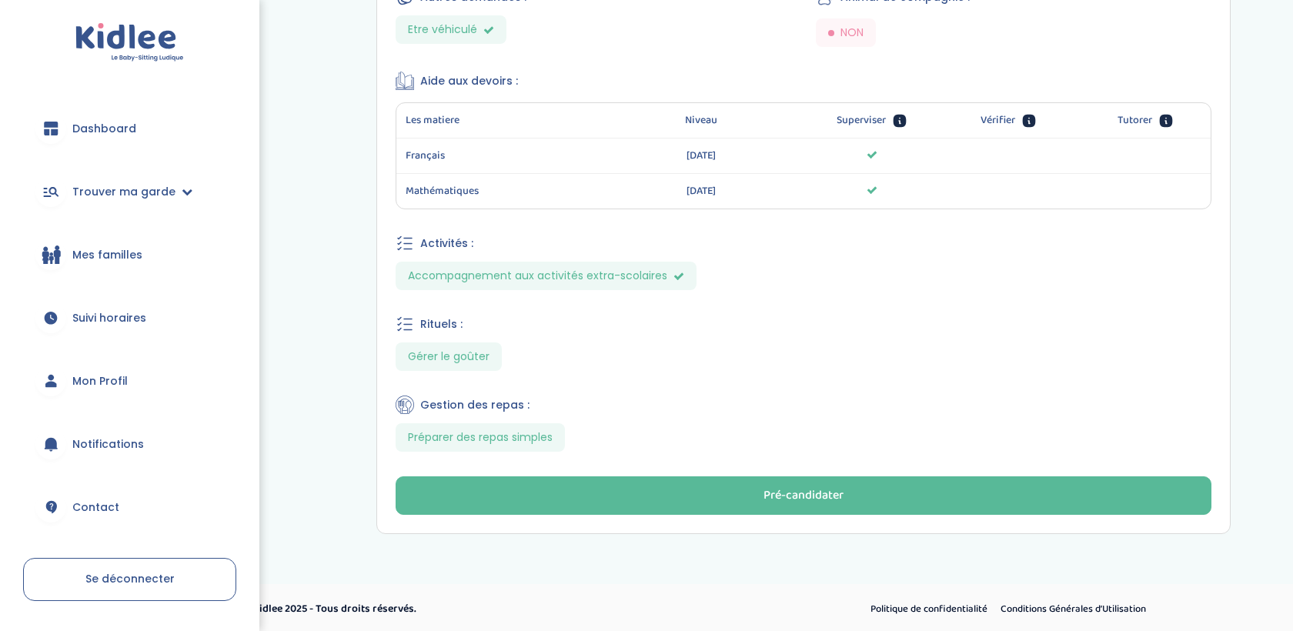
click at [662, 472] on div "[PERSON_NAME] N° 7638 94130 Garde Ludique Présentation : [PERSON_NAME] est une …" at bounding box center [803, 31] width 853 height 1003
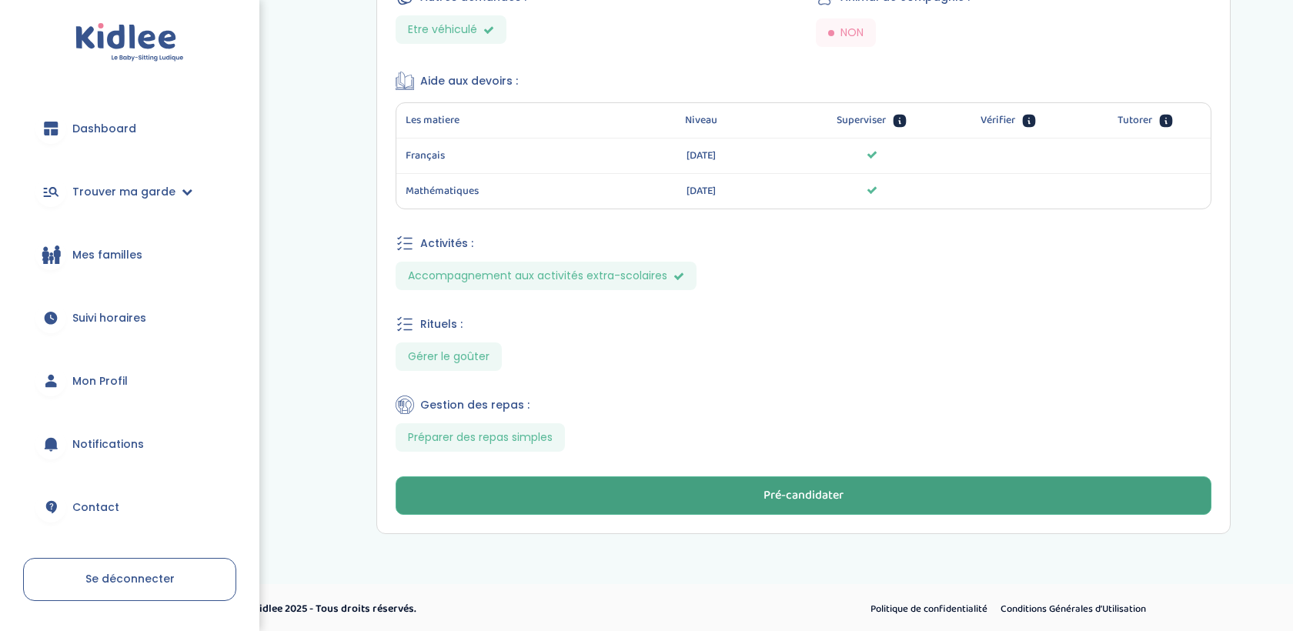
click at [666, 487] on button "Pré-candidater" at bounding box center [804, 495] width 816 height 38
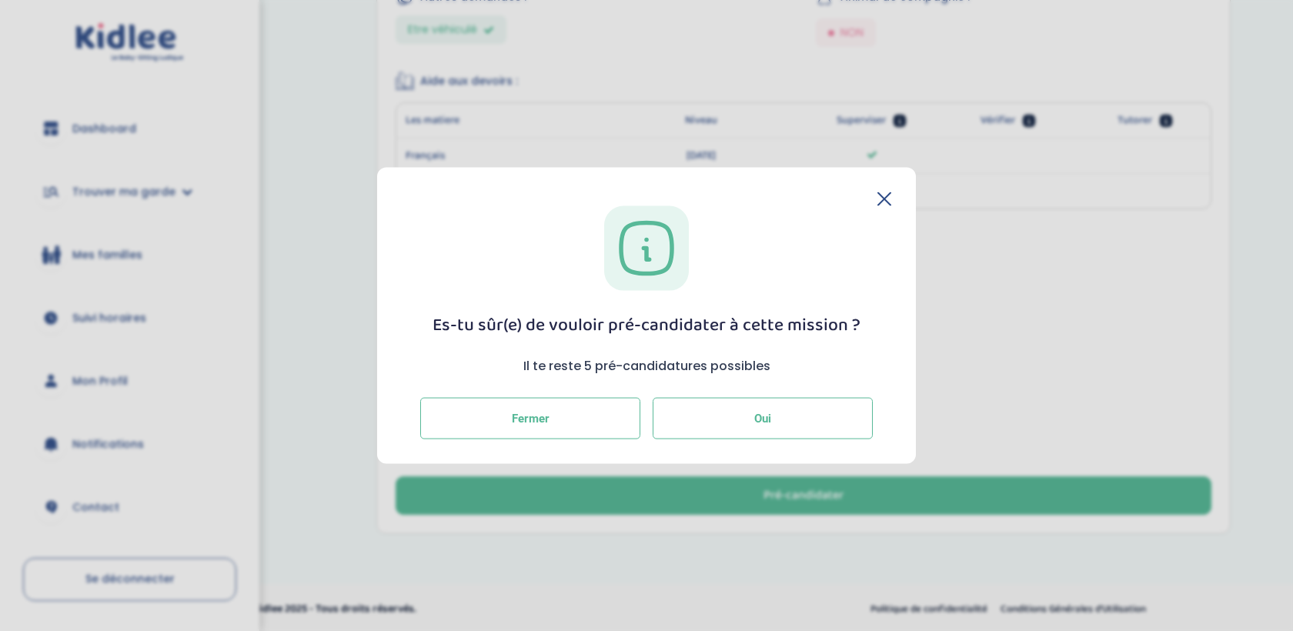
click at [794, 413] on button "Oui" at bounding box center [763, 418] width 220 height 42
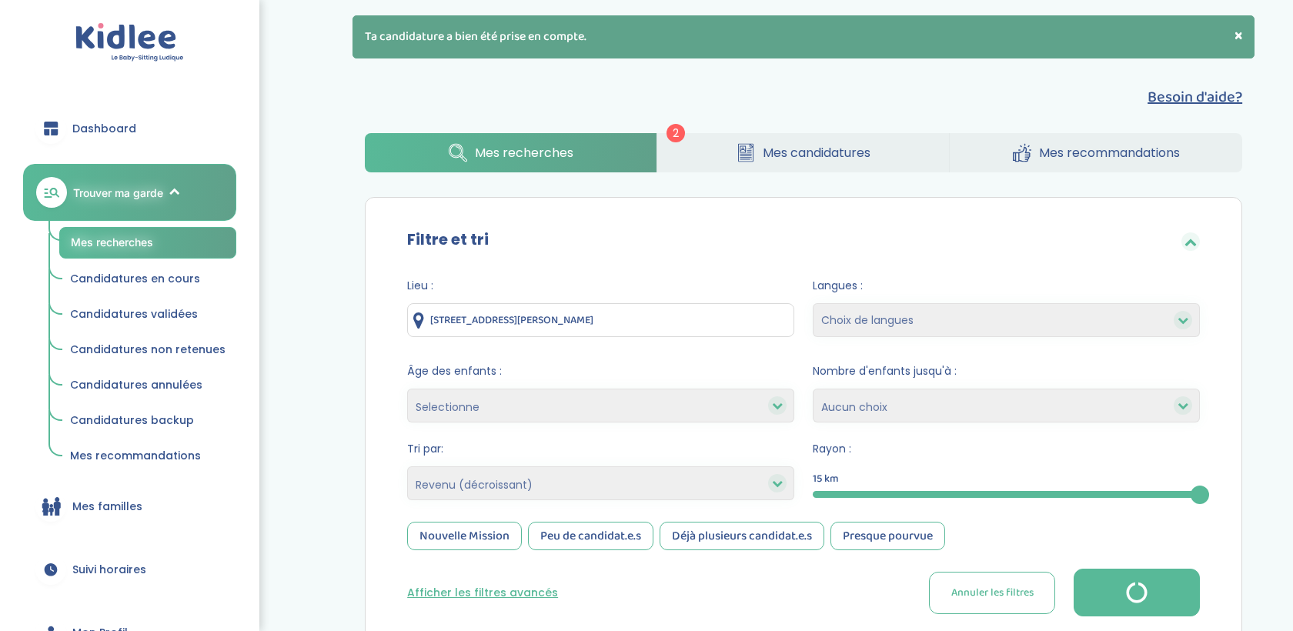
select select "salary_desc"
click at [808, 152] on span "Mes candidatures" at bounding box center [817, 152] width 108 height 19
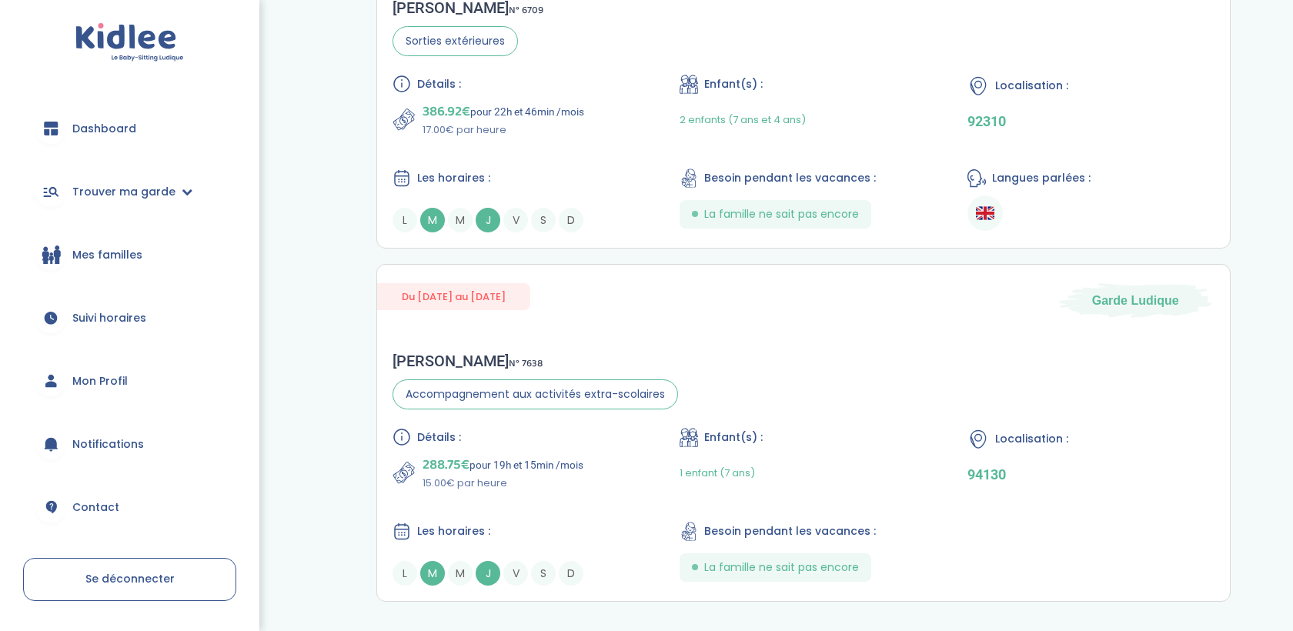
scroll to position [327, 0]
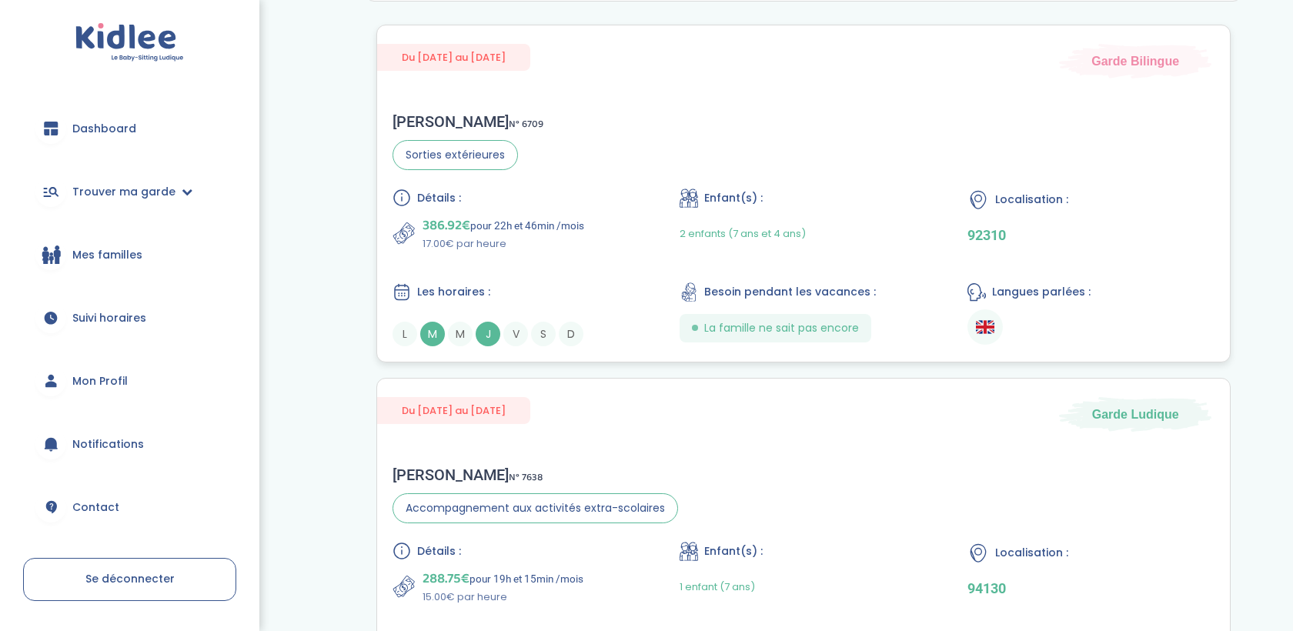
click at [812, 216] on div "2 enfants (7 ans et 4 ans)" at bounding box center [803, 234] width 247 height 36
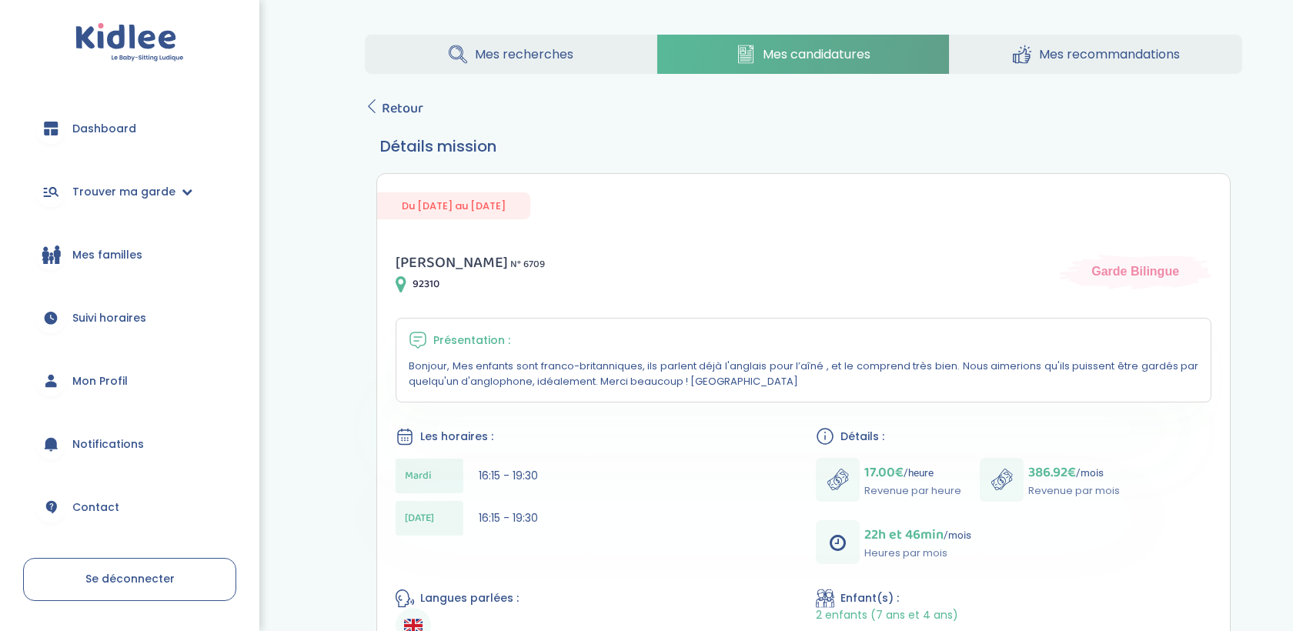
click at [571, 59] on span "Mes recherches" at bounding box center [524, 54] width 99 height 19
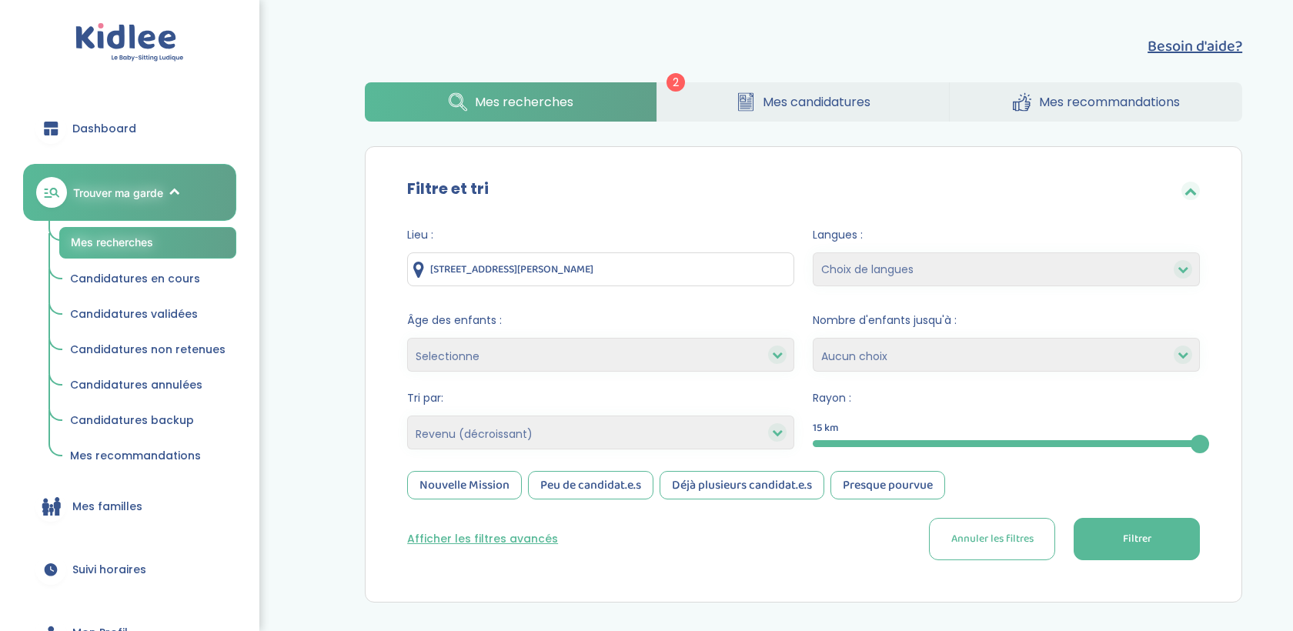
select select "salary_desc"
click at [741, 99] on icon at bounding box center [743, 98] width 6 height 7
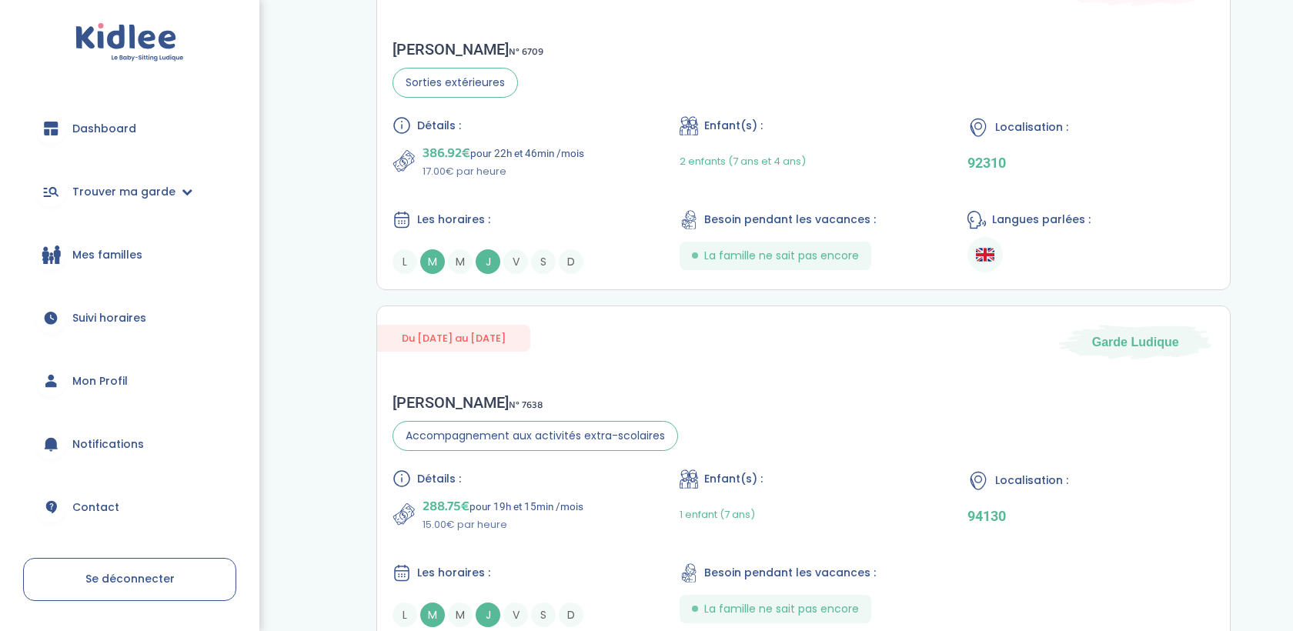
scroll to position [487, 0]
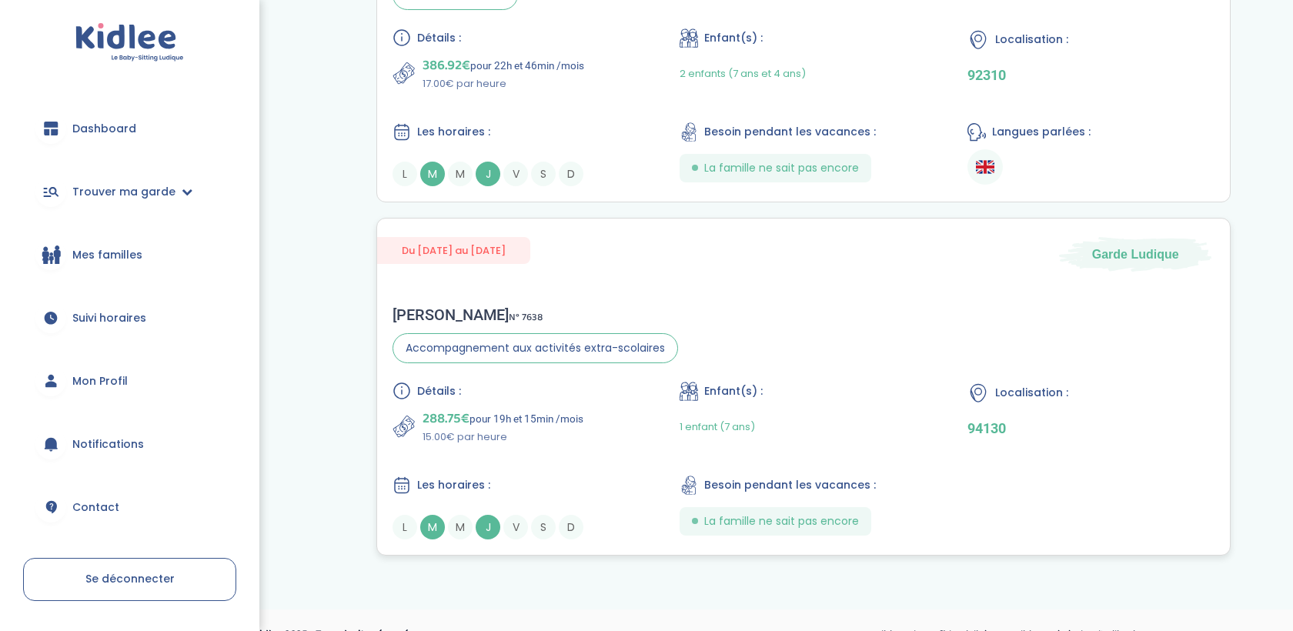
click at [708, 389] on span "Enfant(s) :" at bounding box center [733, 391] width 58 height 16
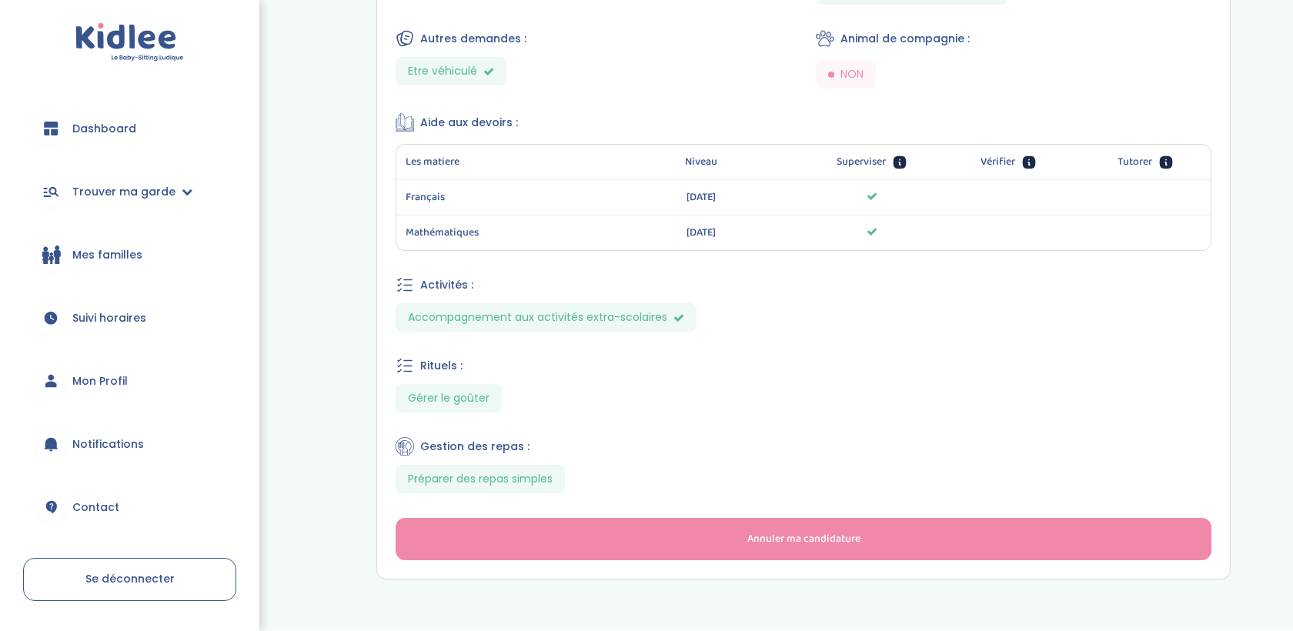
scroll to position [705, 0]
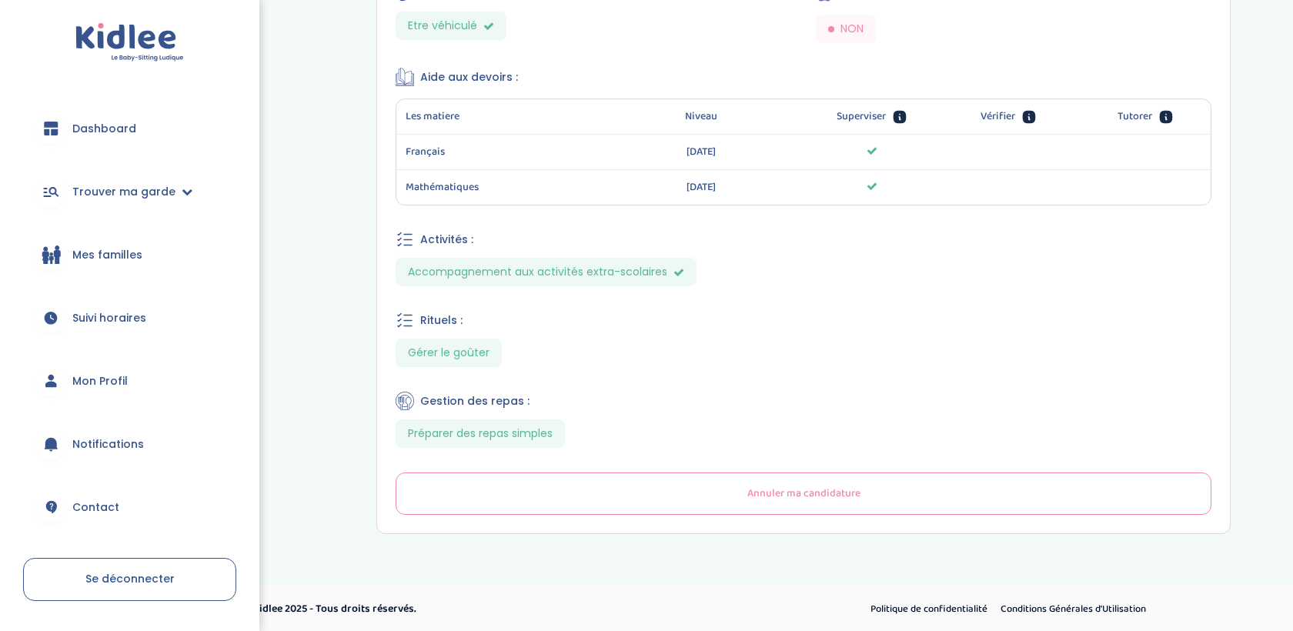
click at [716, 507] on button "Annuler ma candidature" at bounding box center [804, 494] width 816 height 42
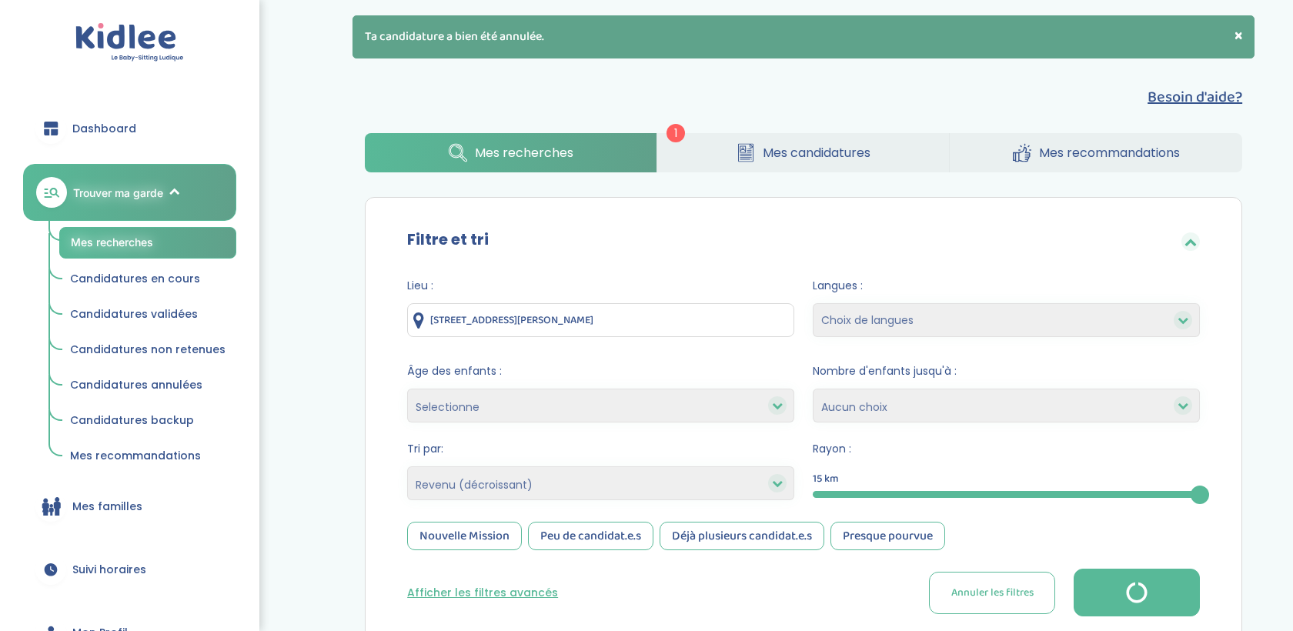
select select "salary_desc"
click at [566, 149] on span "Mes recherches" at bounding box center [524, 152] width 99 height 19
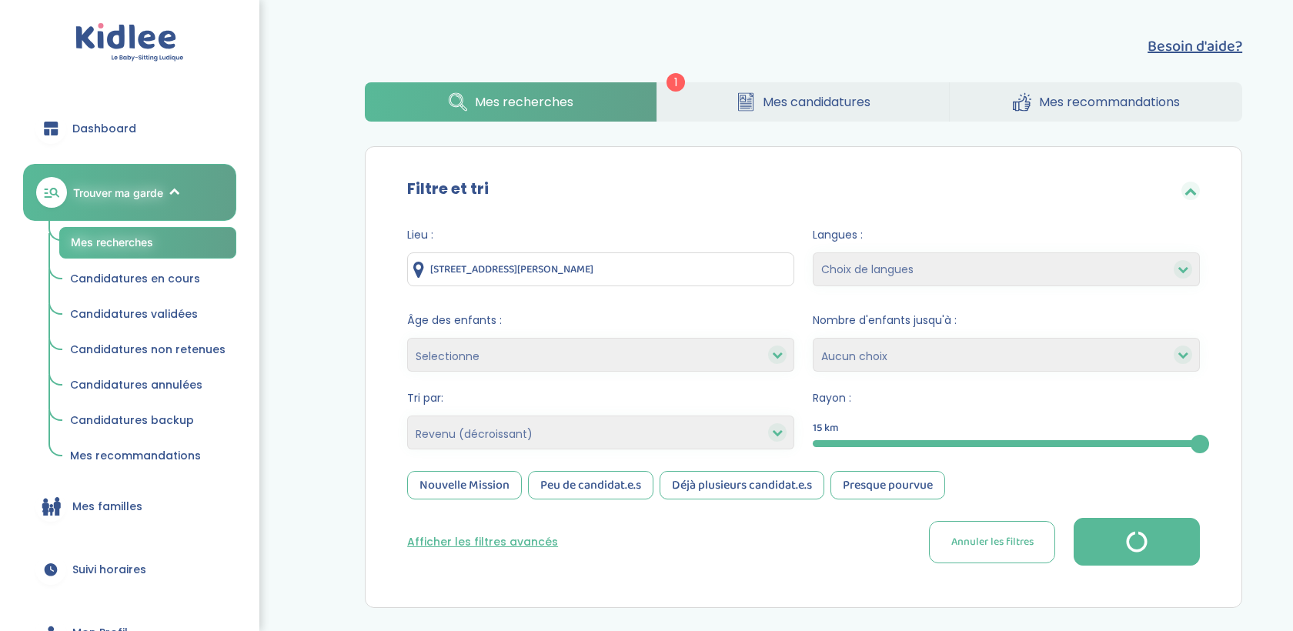
select select "salary_desc"
click at [1058, 110] on span "Mes recommandations" at bounding box center [1109, 101] width 141 height 19
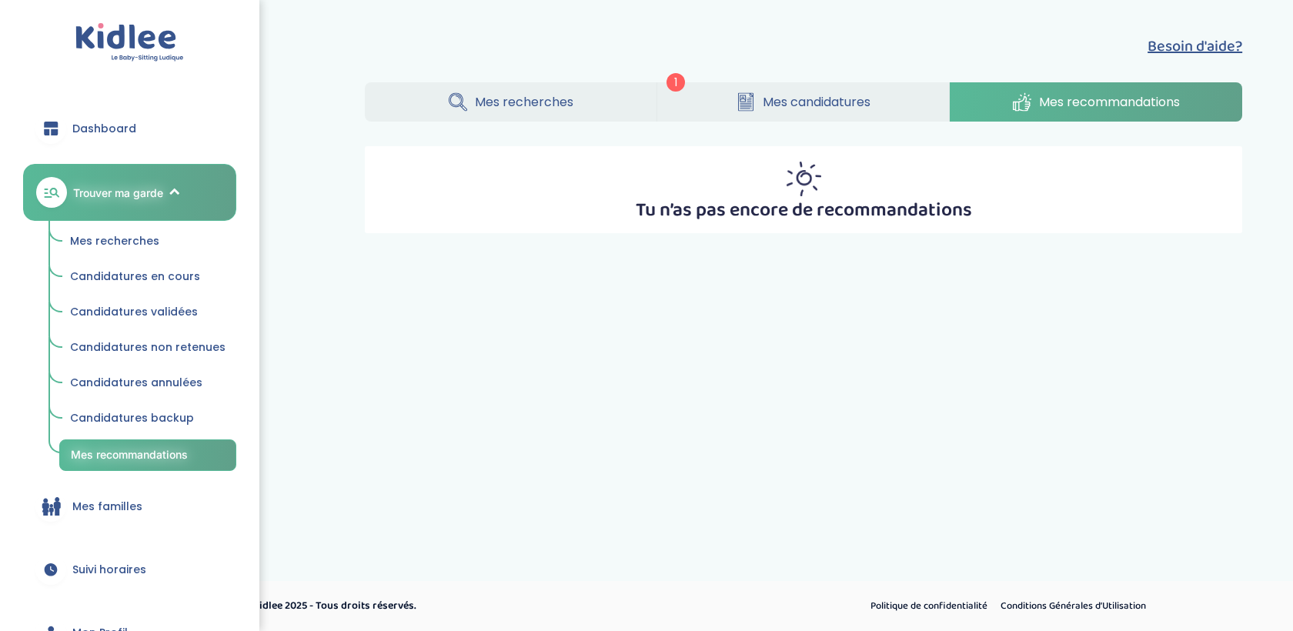
click at [531, 114] on link "Mes recherches" at bounding box center [511, 101] width 292 height 39
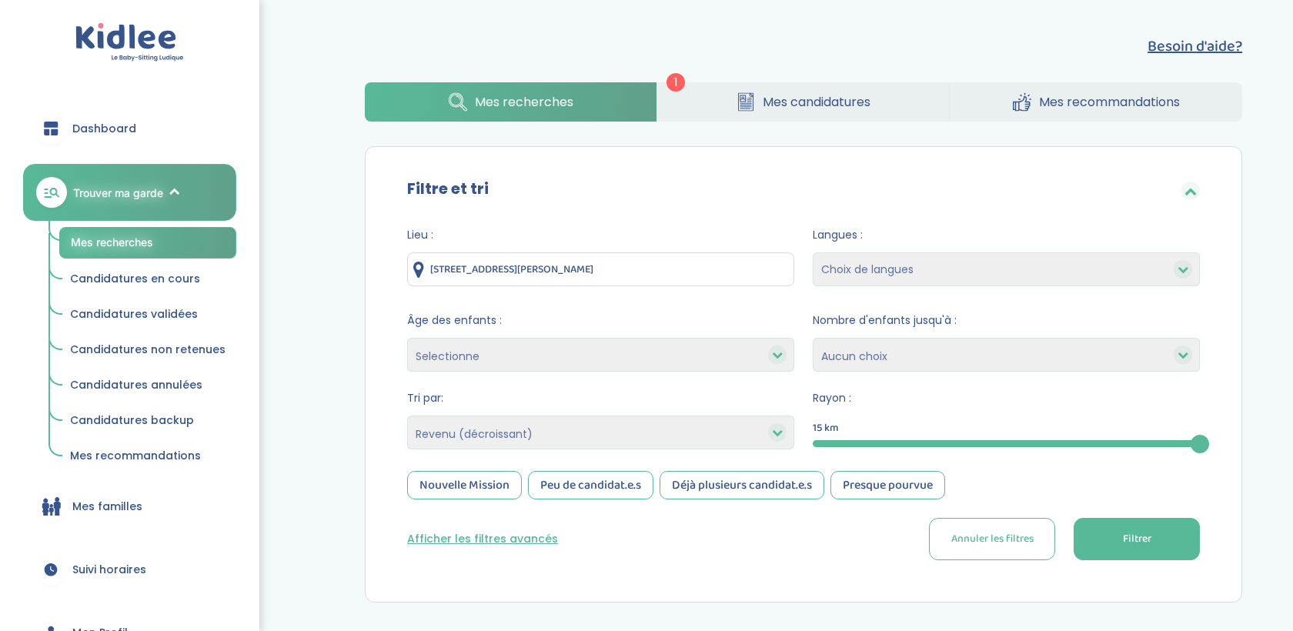
select select "salary_desc"
click at [523, 541] on button "Afficher les filtres avancés" at bounding box center [482, 539] width 151 height 16
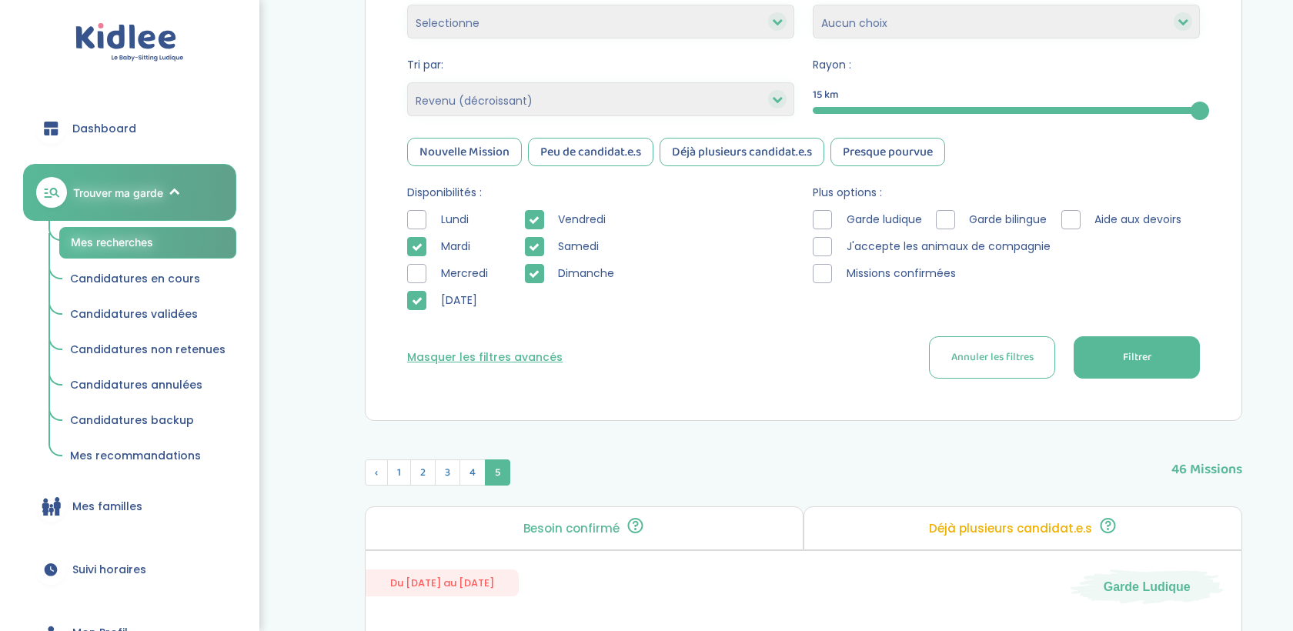
scroll to position [259, 0]
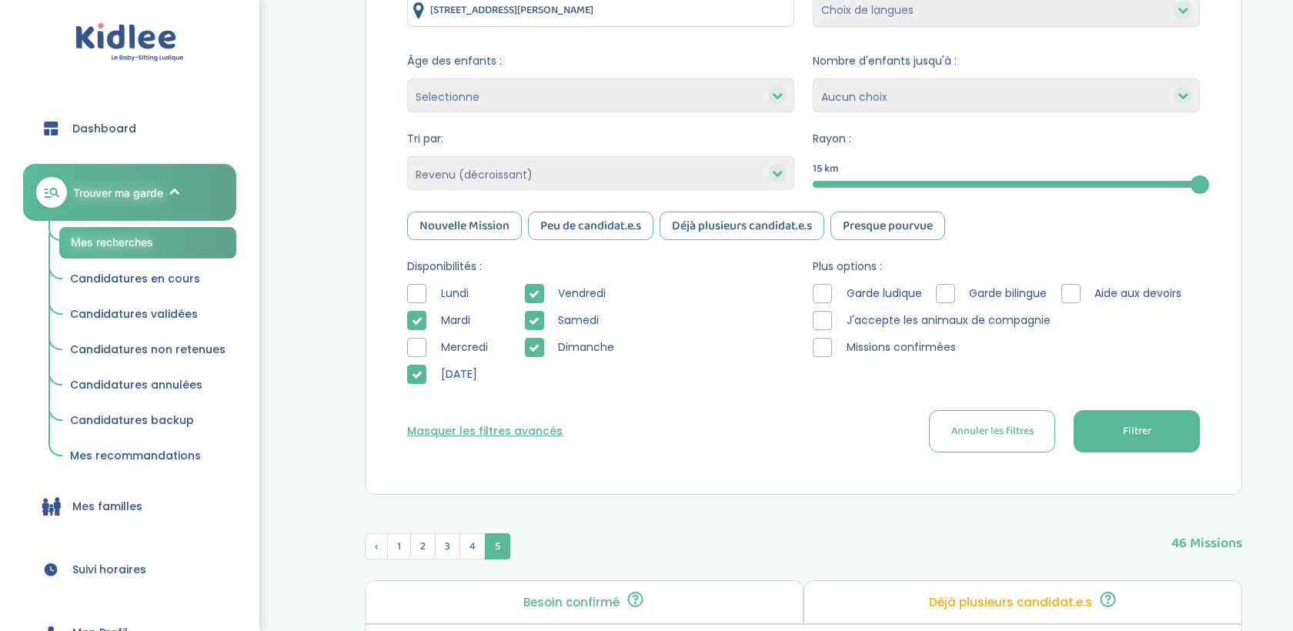
click at [954, 298] on div at bounding box center [945, 293] width 19 height 19
click at [1177, 424] on button "Filtrer" at bounding box center [1137, 431] width 126 height 42
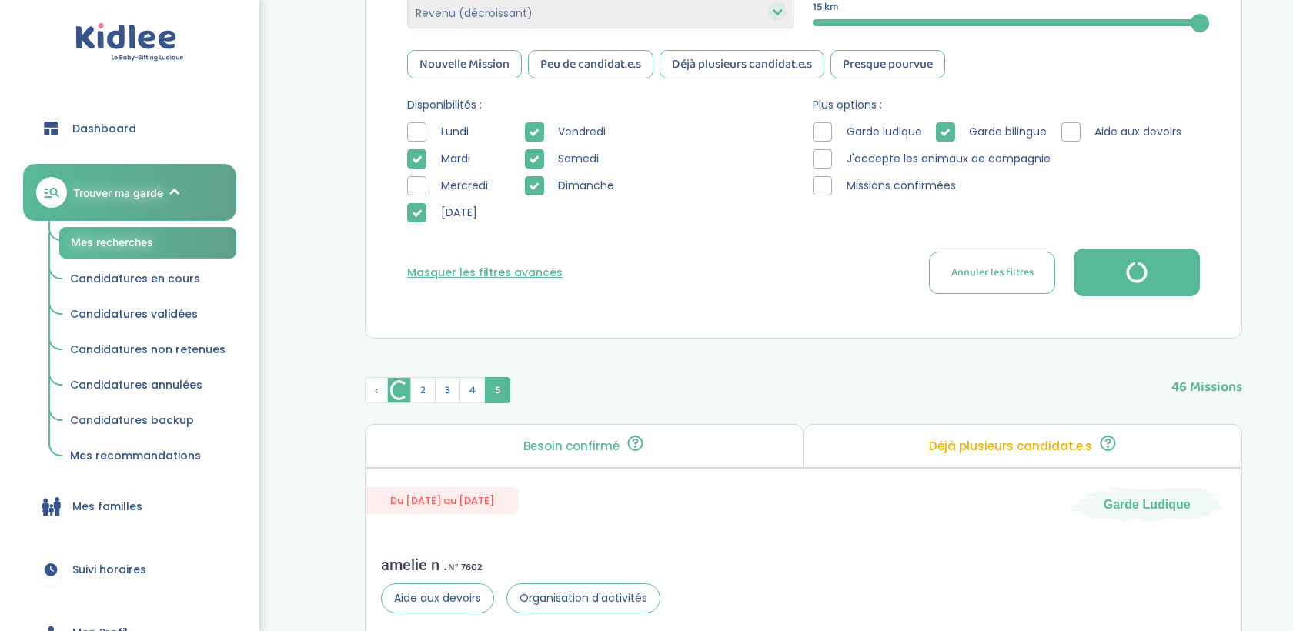
scroll to position [463, 0]
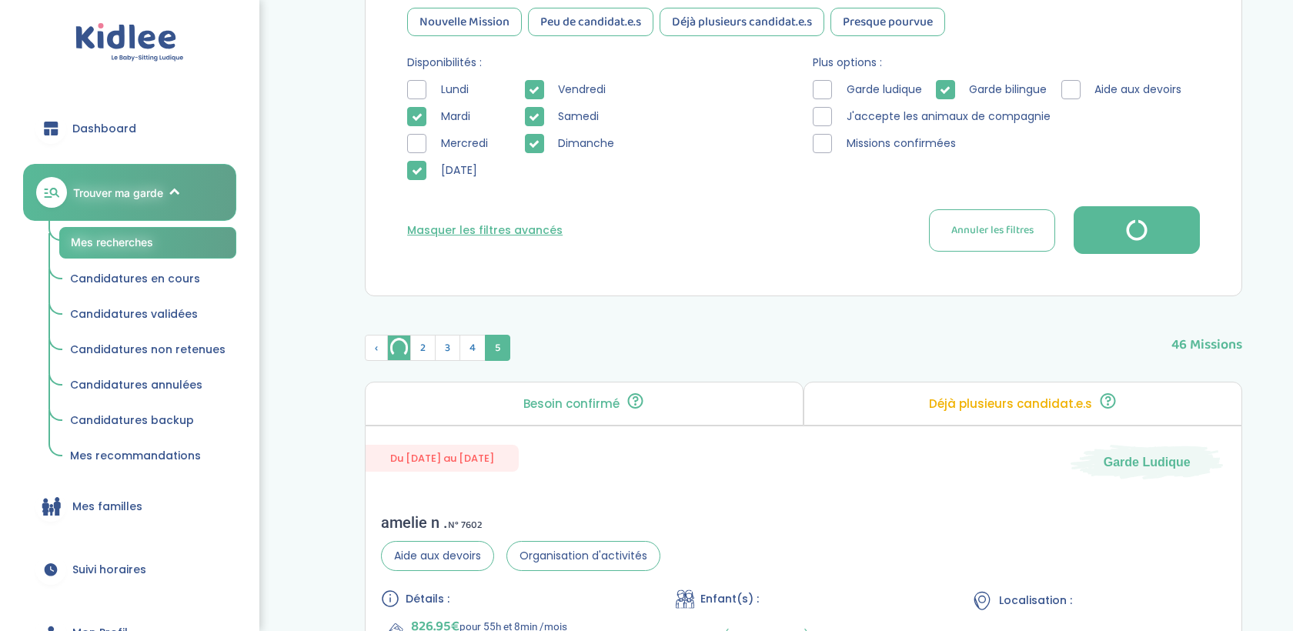
click at [1144, 196] on form "Lieu : 3 Rue Joséphine Baker, Thiais, France Langues : Choix de langues Anglais…" at bounding box center [803, 9] width 793 height 490
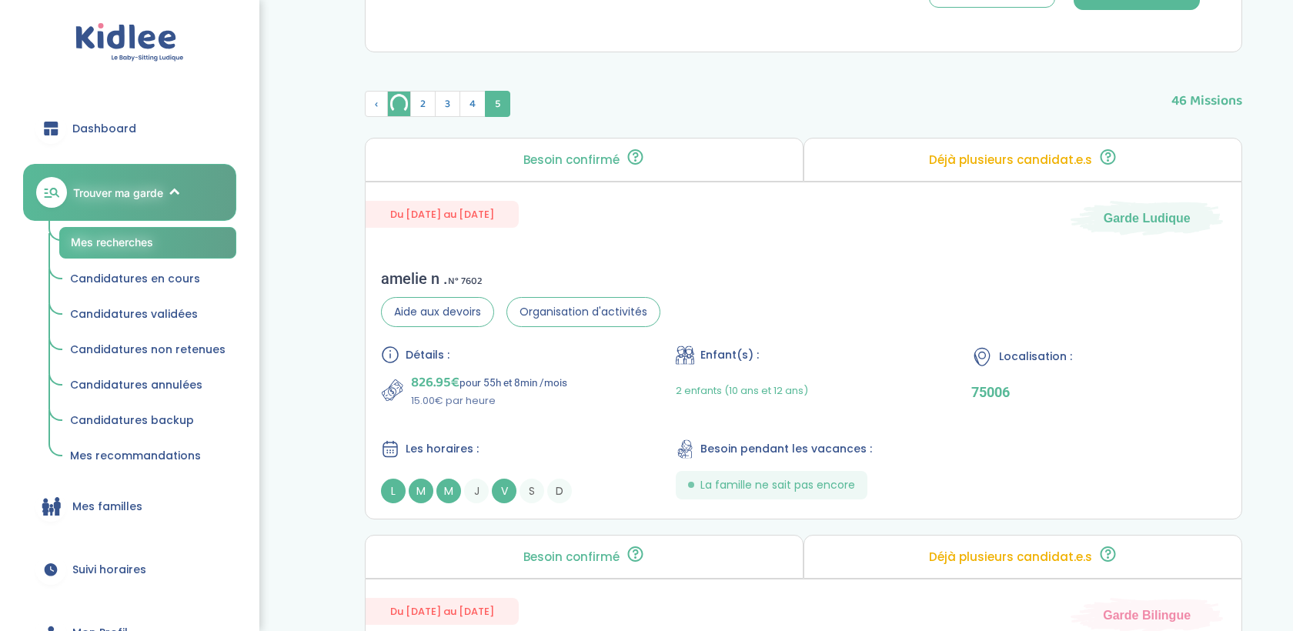
scroll to position [675, 0]
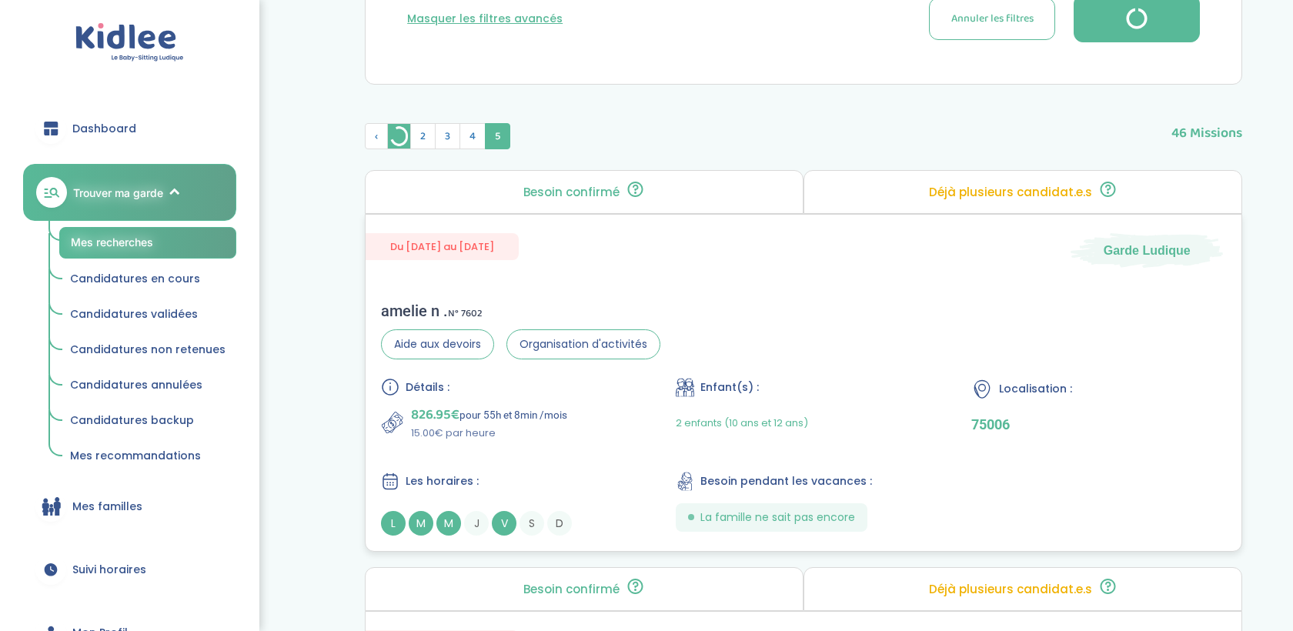
click at [962, 339] on div "amelie n . N° 7602 Aide aux devoirs Organisation d'activités Détails : 826.95€ …" at bounding box center [804, 418] width 876 height 265
click at [934, 364] on div "amelie n . N° 7602 Aide aux devoirs Organisation d'activités Détails : 826.95€ …" at bounding box center [804, 418] width 876 height 265
click at [162, 234] on link "Mes recherches" at bounding box center [147, 243] width 177 height 32
click at [157, 244] on link "Mes recherches" at bounding box center [147, 243] width 177 height 32
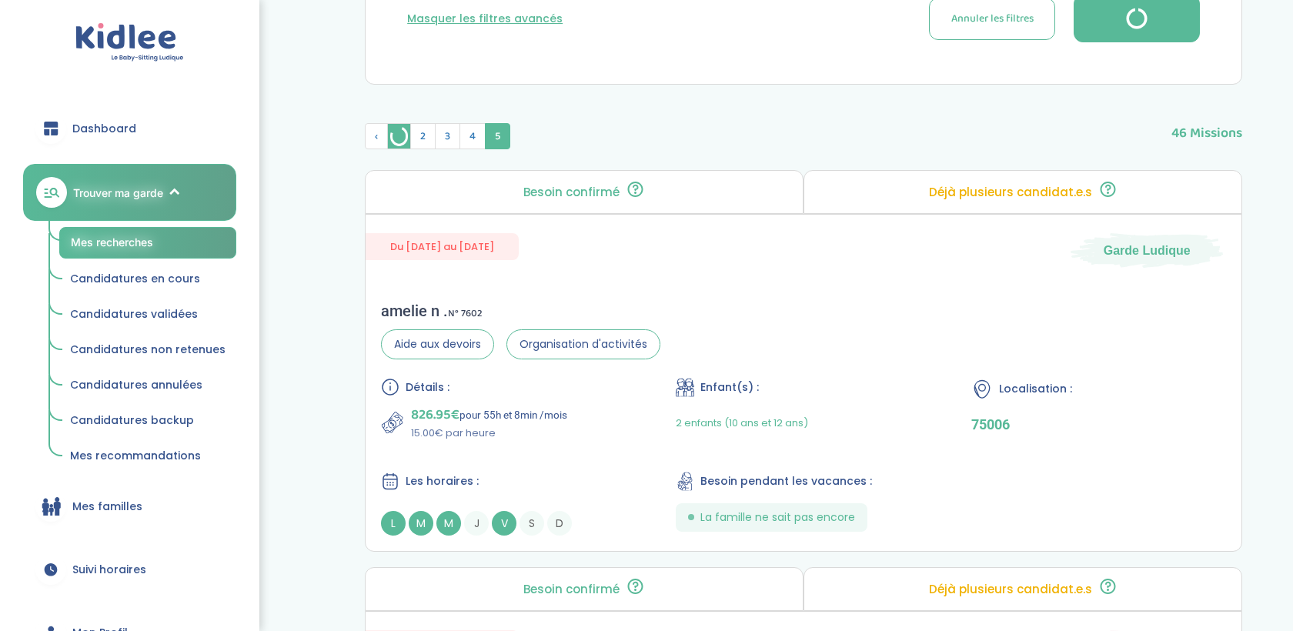
click at [136, 50] on img at bounding box center [129, 42] width 109 height 39
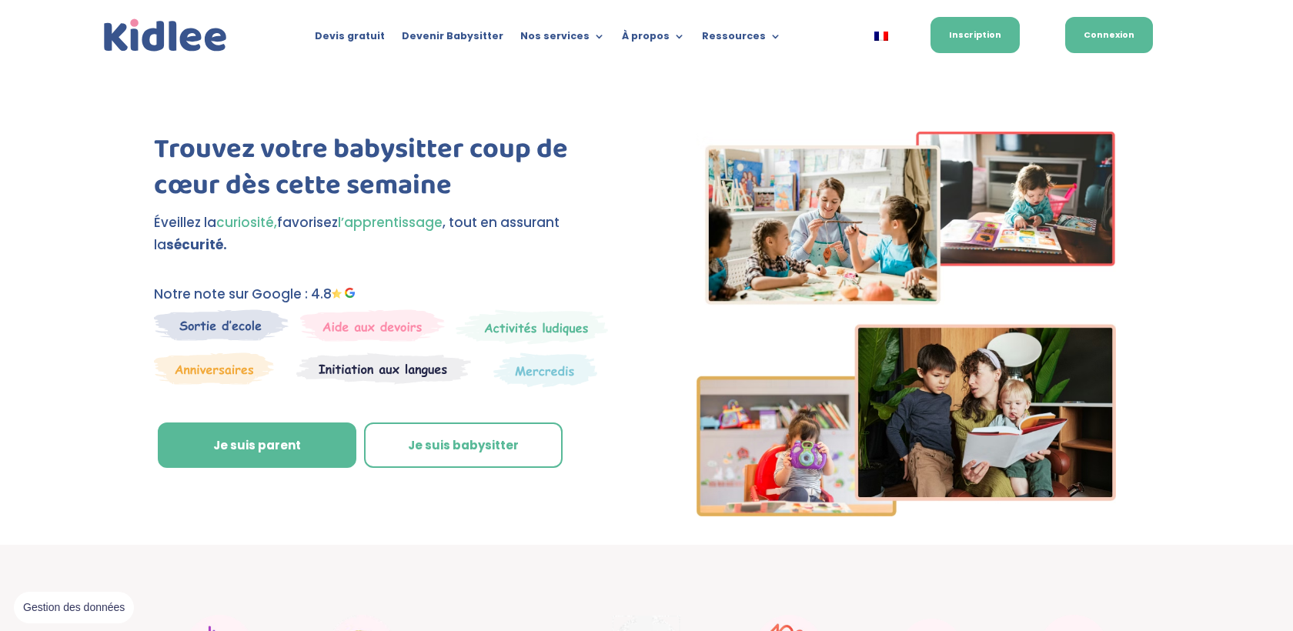
click at [1111, 32] on link "Connexion" at bounding box center [1109, 35] width 88 height 36
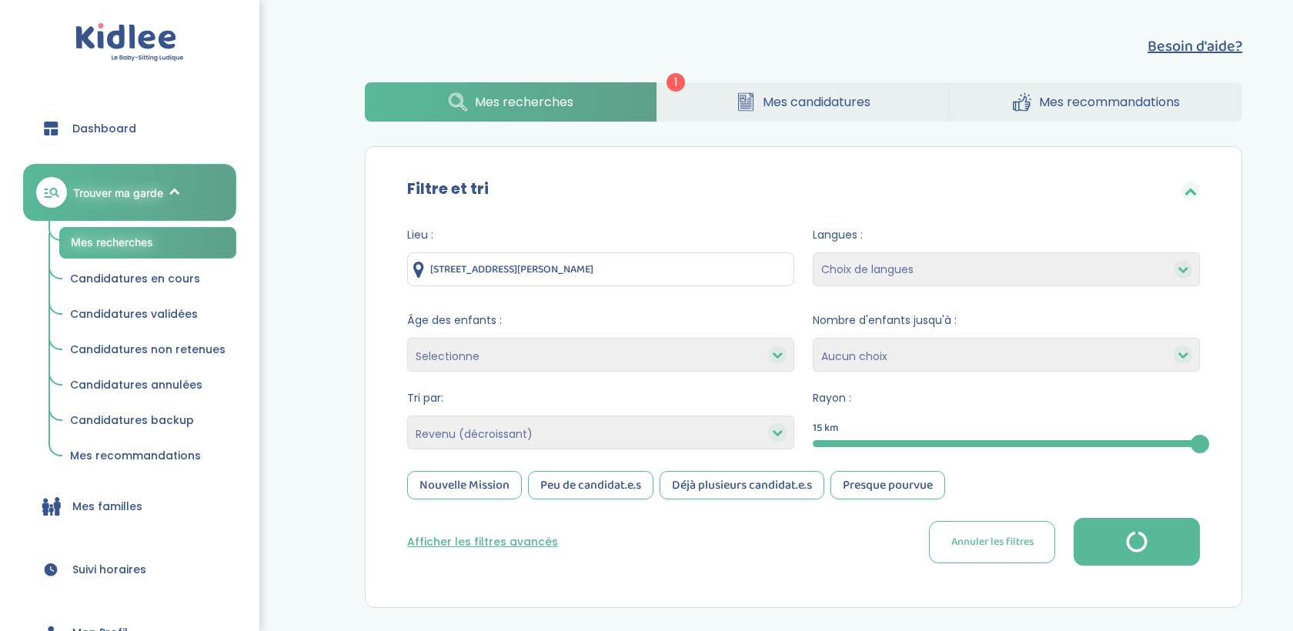
select select "salary_desc"
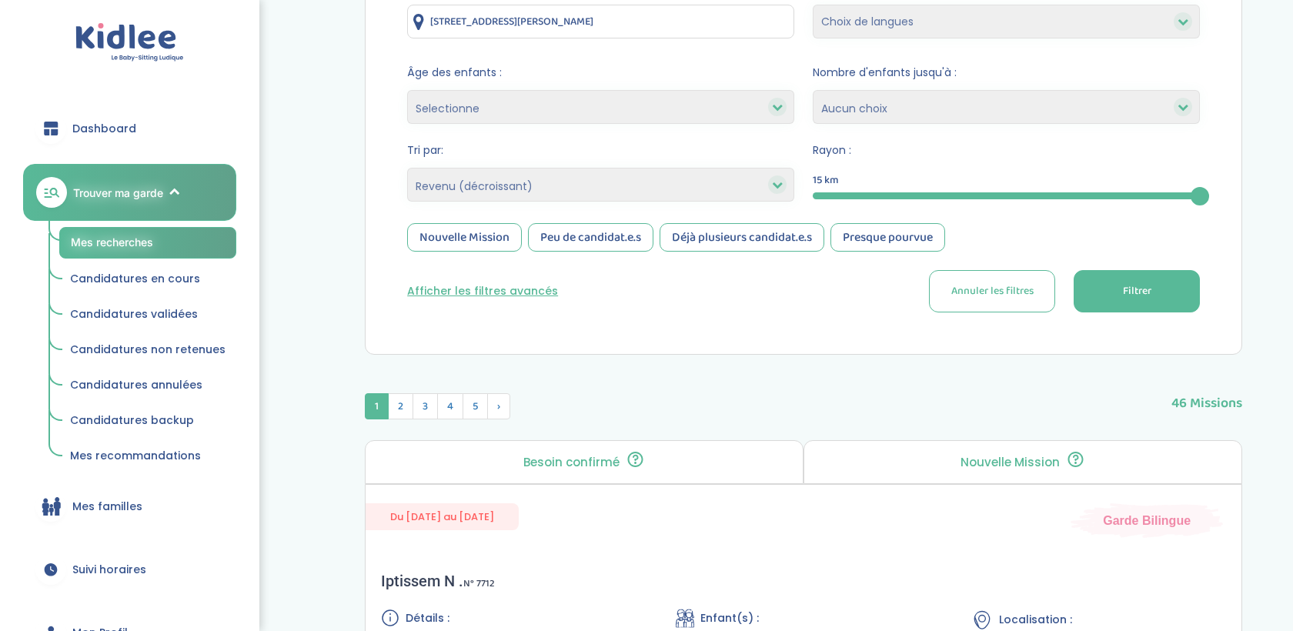
scroll to position [139, 0]
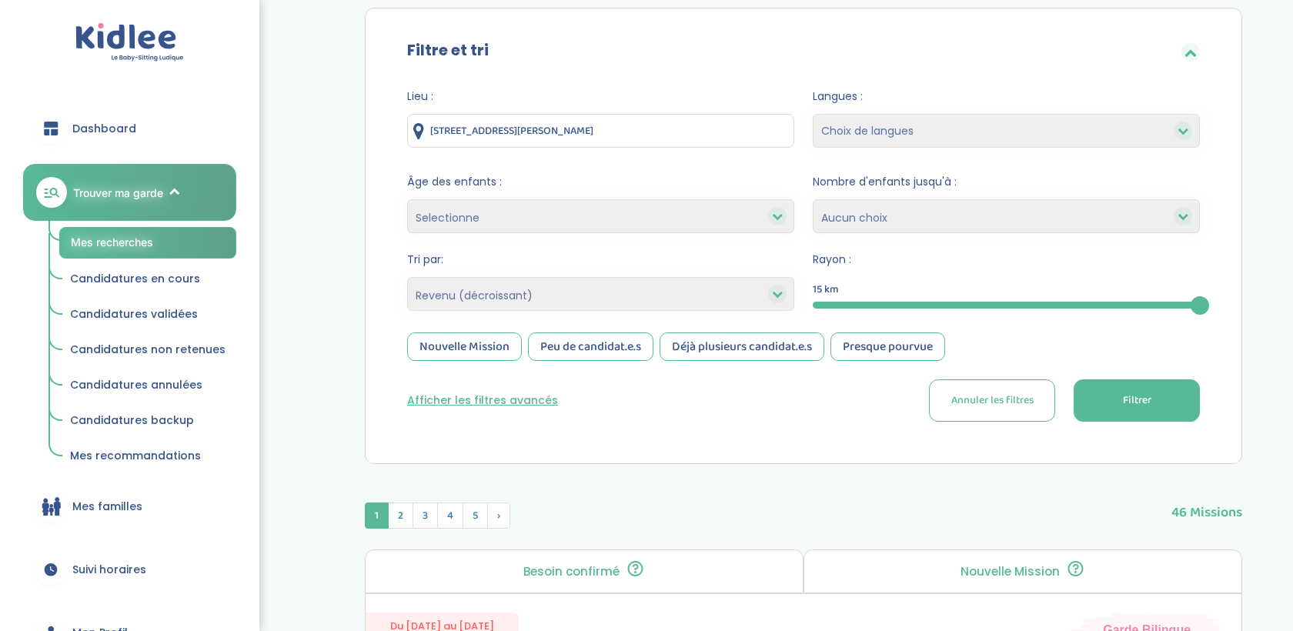
click at [620, 208] on select "Selectionne moins de 3 ans entre 3 et 6 ans plus de 6 ans" at bounding box center [600, 216] width 387 height 34
click at [636, 300] on select "Heures par semaine (croissant) Heures par semaine (décroissant) Date de démarra…" at bounding box center [600, 294] width 387 height 34
click at [407, 277] on select "Heures par semaine (croissant) Heures par semaine (décroissant) Date de démarra…" at bounding box center [600, 294] width 387 height 34
click at [1121, 404] on button "Filtrer" at bounding box center [1137, 400] width 126 height 42
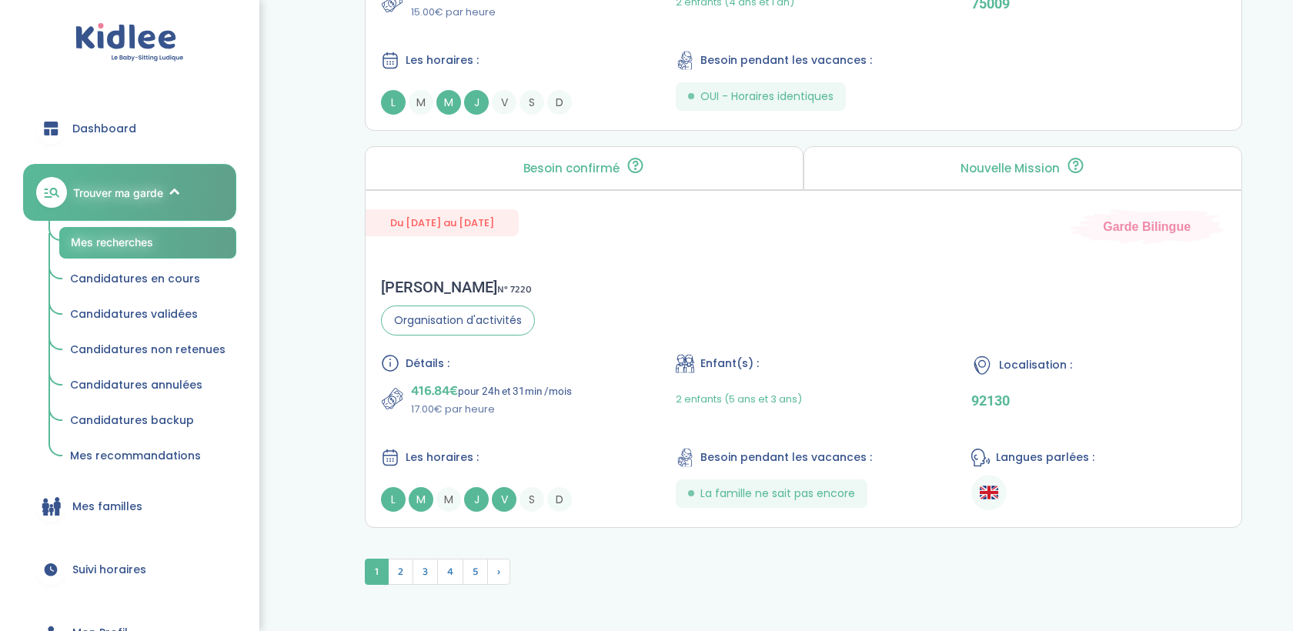
scroll to position [4129, 0]
click at [406, 558] on span "2" at bounding box center [400, 571] width 25 height 26
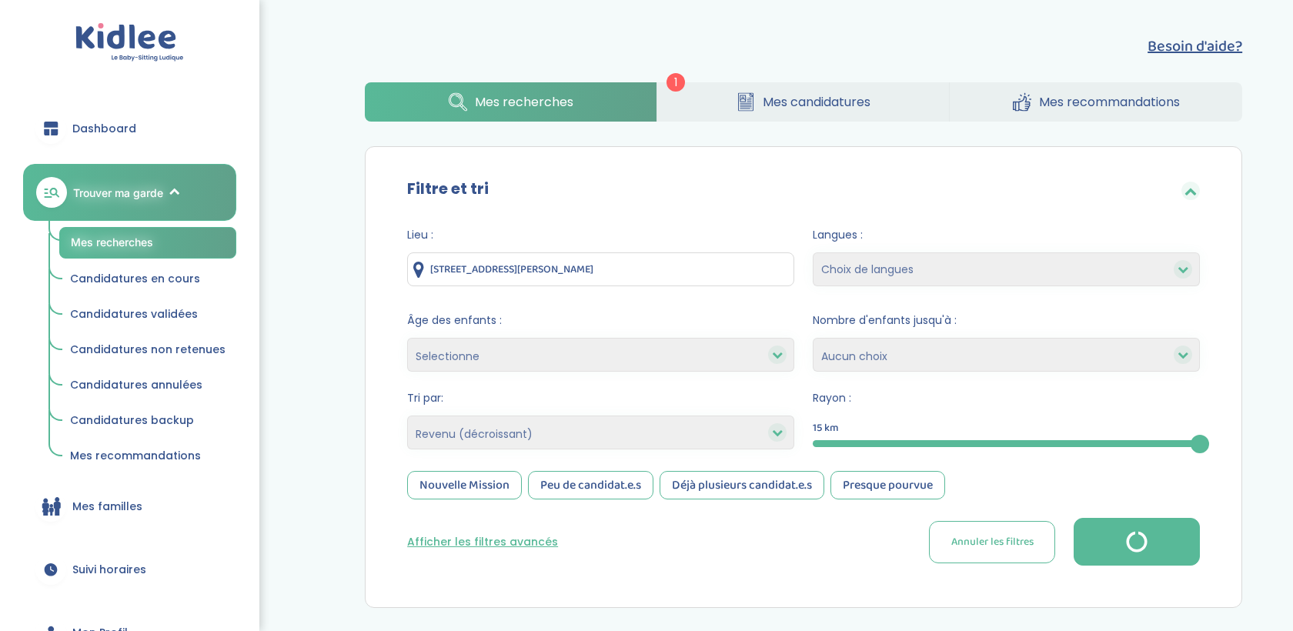
select select "salary_desc"
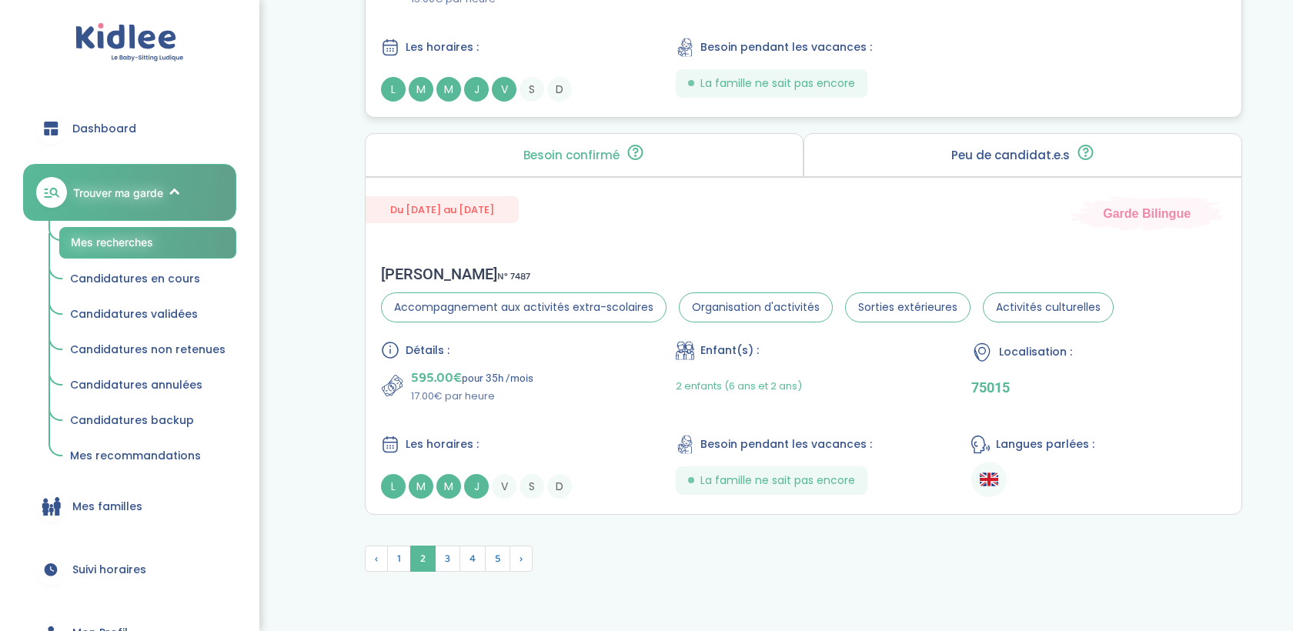
scroll to position [4276, 0]
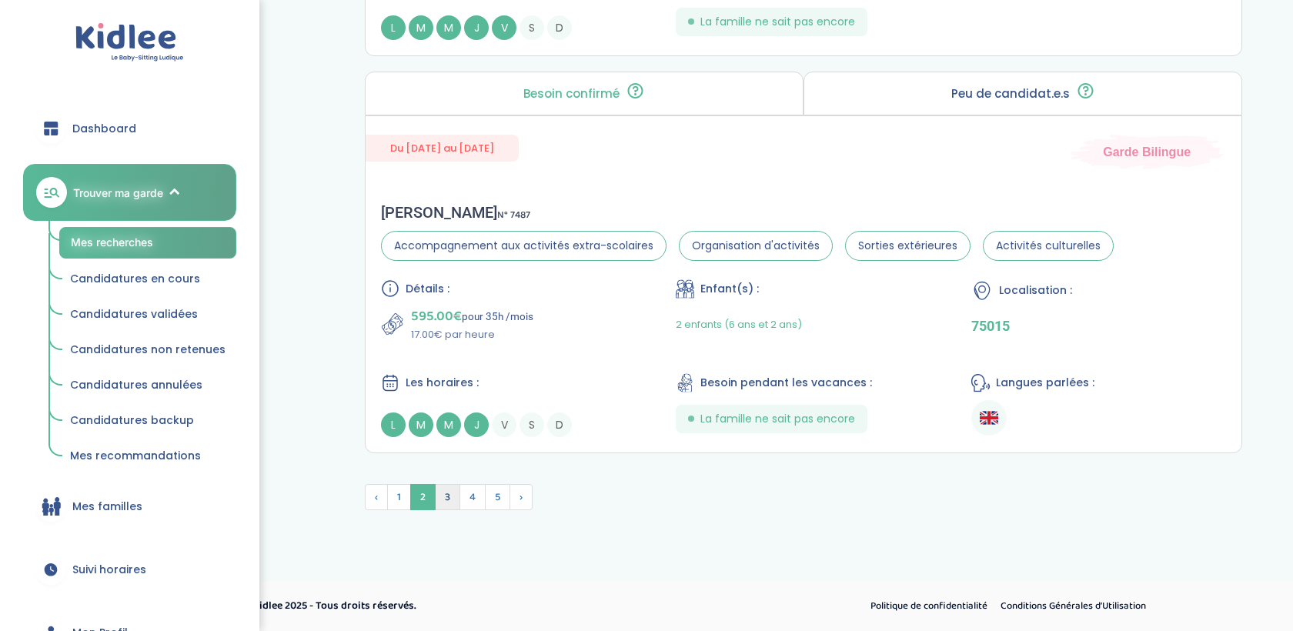
click at [451, 500] on span "3" at bounding box center [447, 497] width 25 height 26
click at [451, 500] on img at bounding box center [448, 497] width 24 height 25
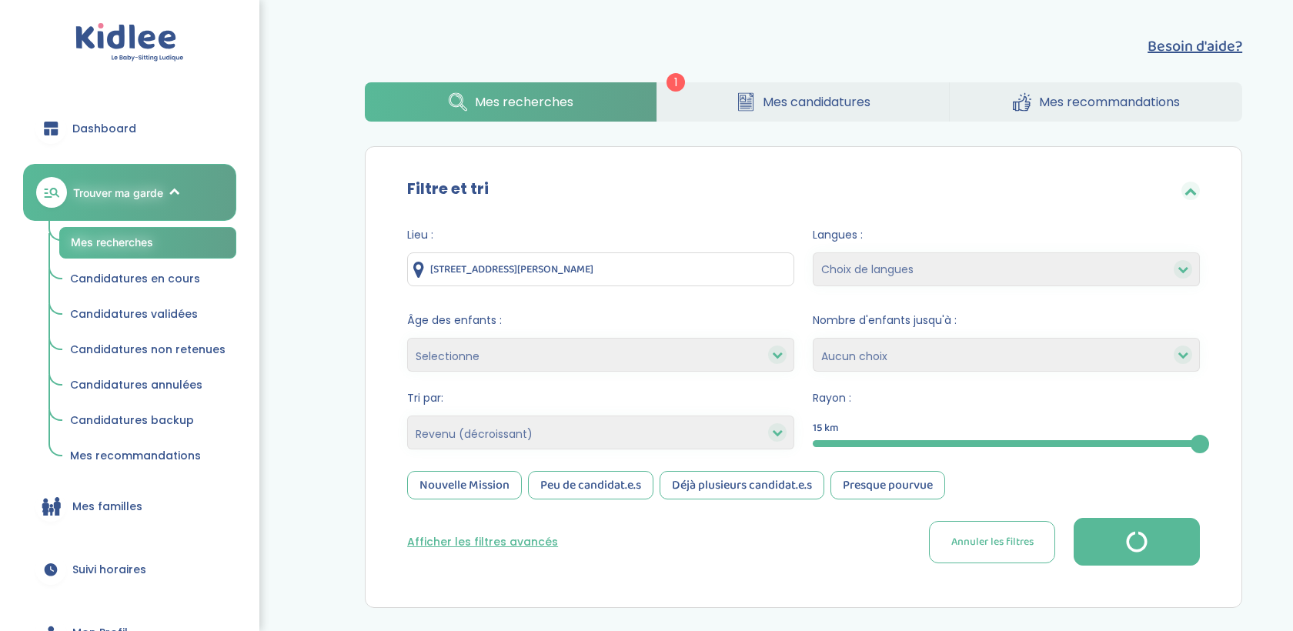
select select "salary_desc"
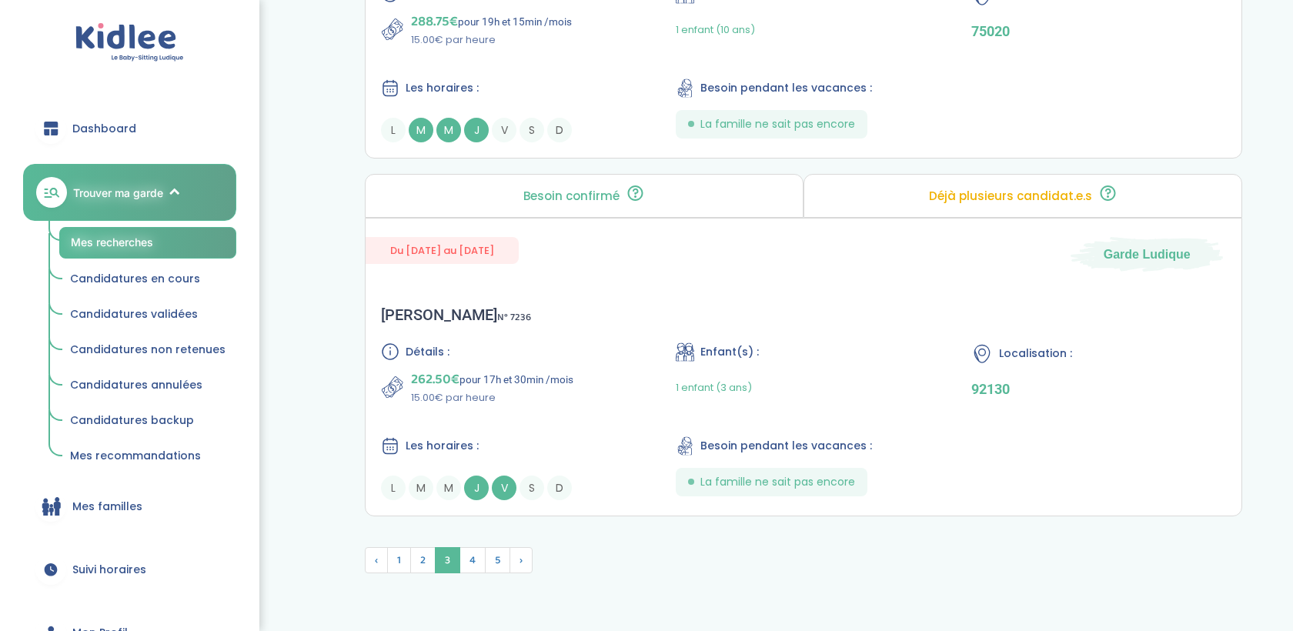
scroll to position [4112, 0]
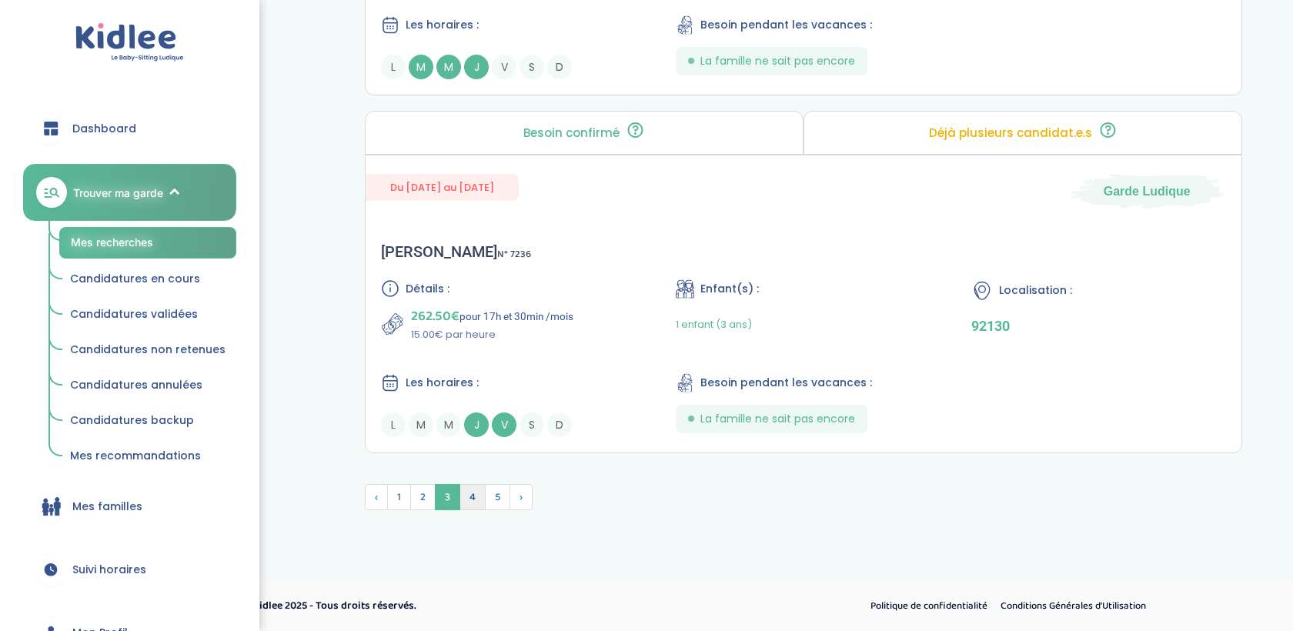
click at [469, 503] on span "4" at bounding box center [473, 497] width 26 height 26
click at [469, 503] on img at bounding box center [472, 497] width 25 height 25
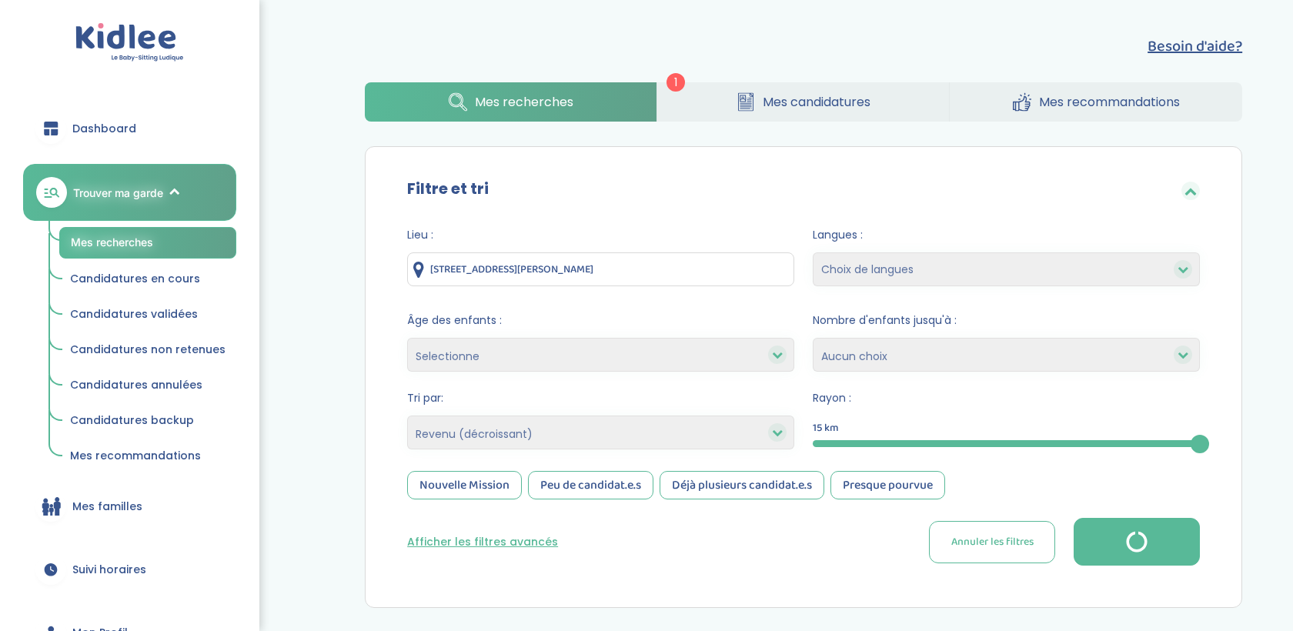
select select "salary_desc"
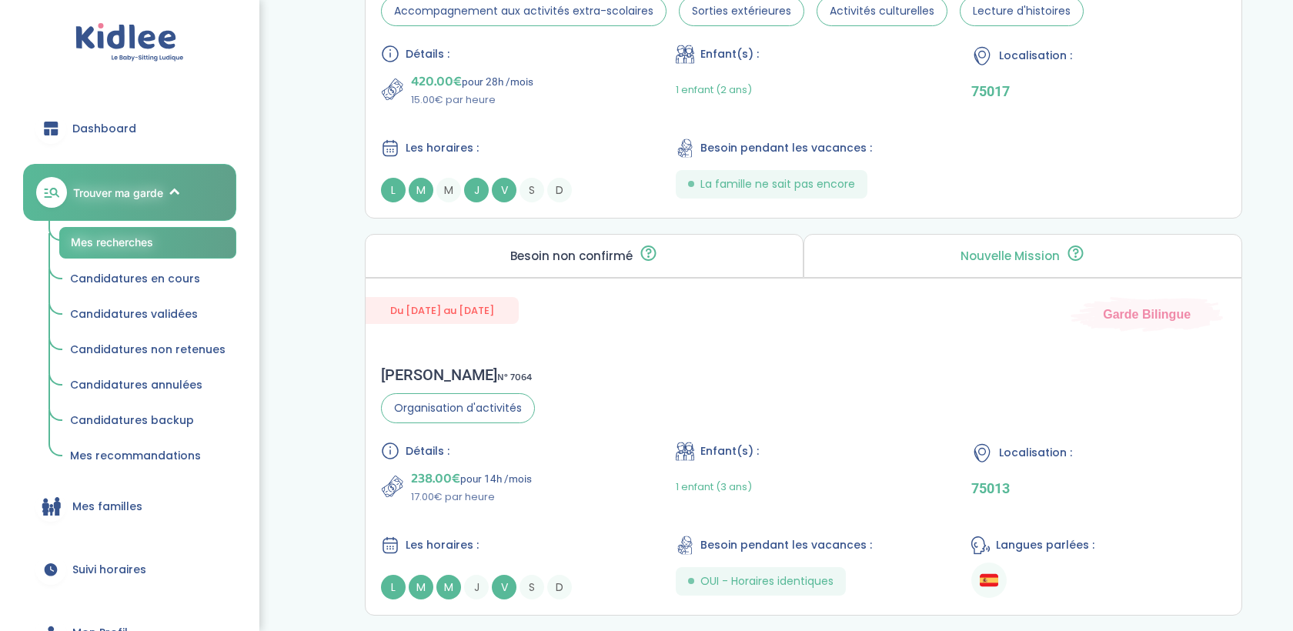
scroll to position [4233, 0]
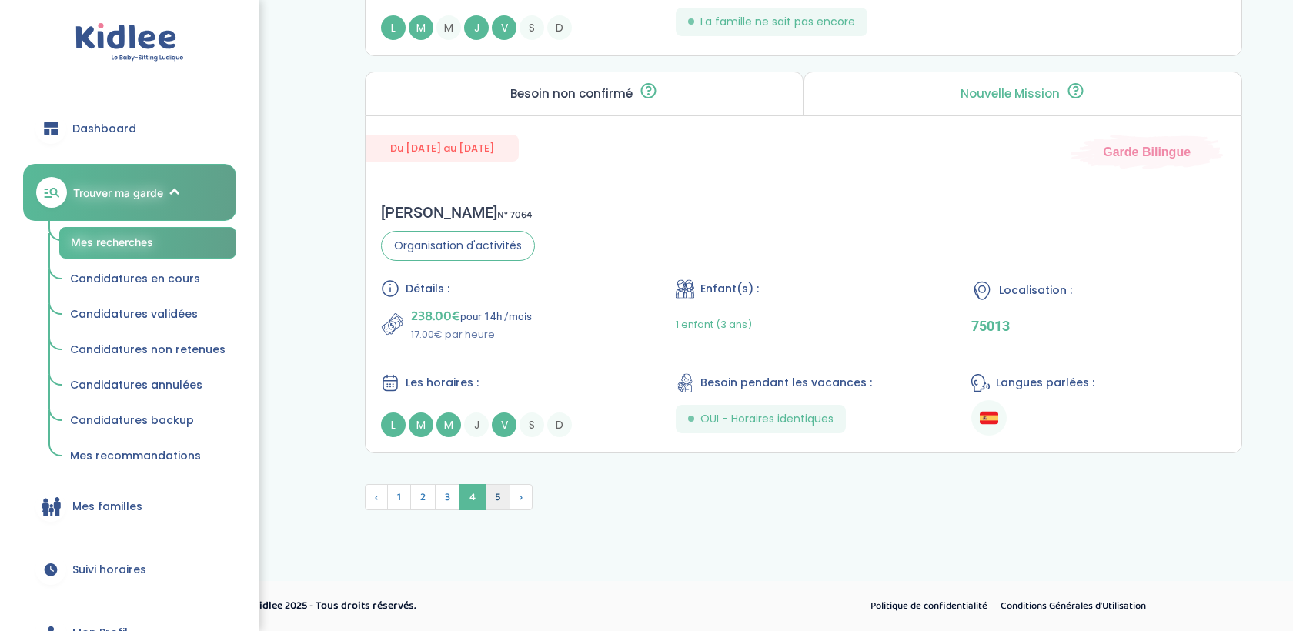
click at [502, 496] on span "5" at bounding box center [497, 497] width 25 height 26
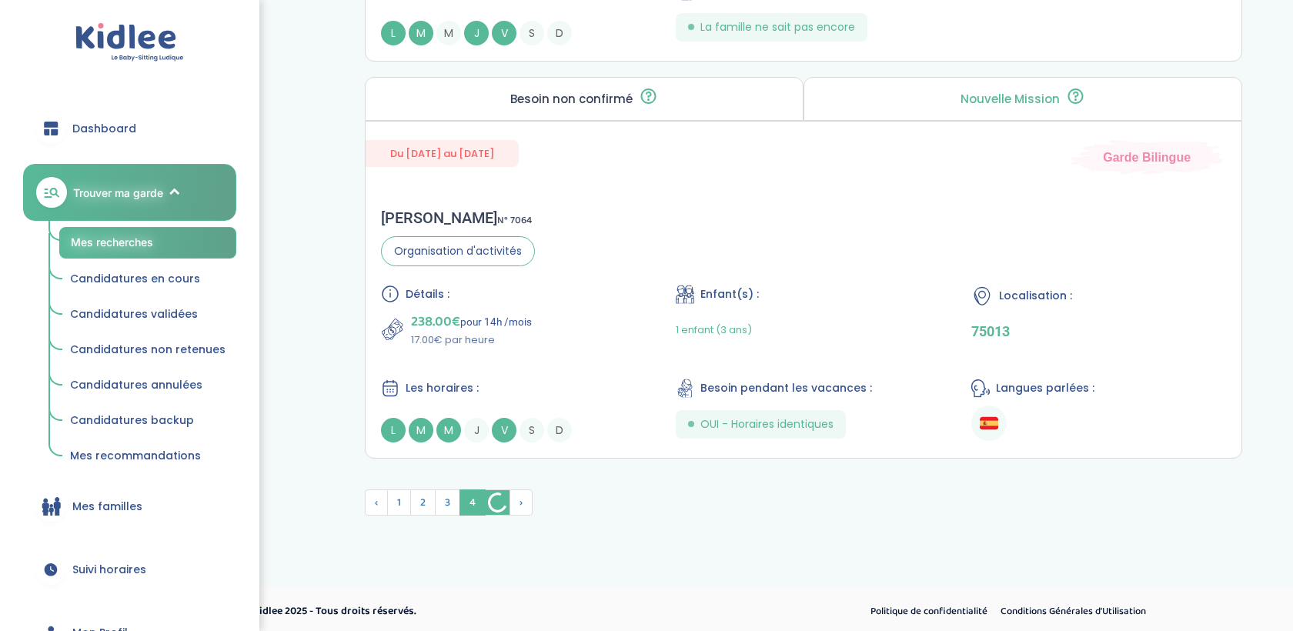
scroll to position [4239, 0]
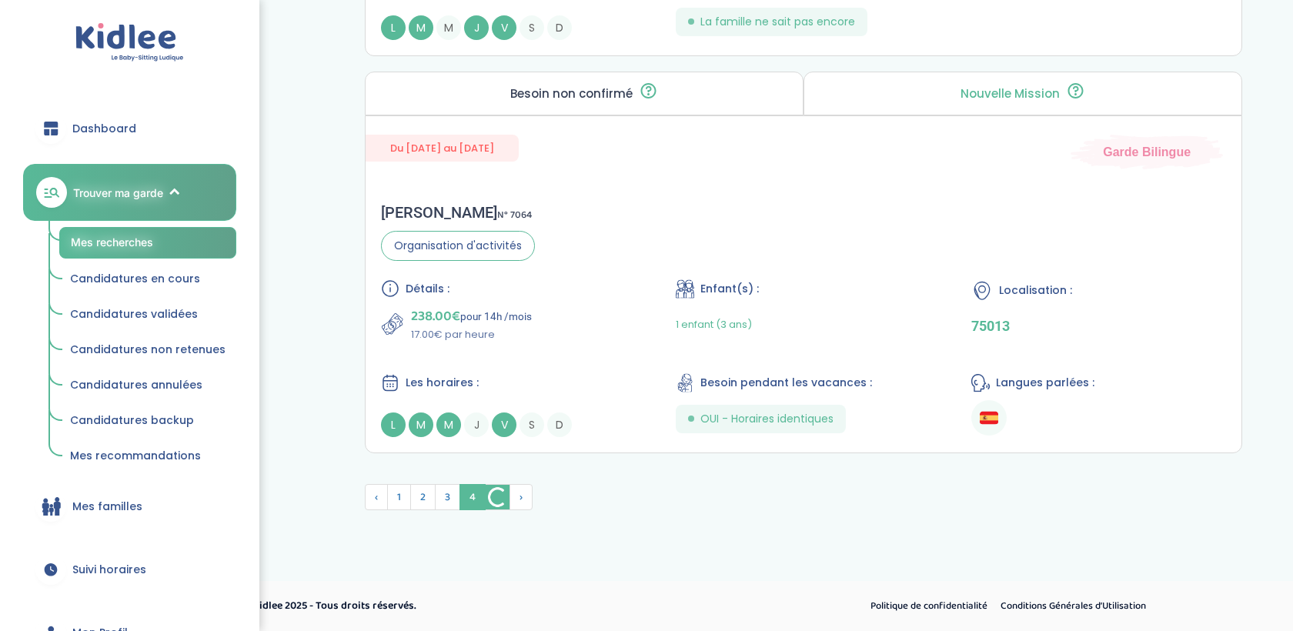
click at [502, 496] on img at bounding box center [498, 497] width 24 height 25
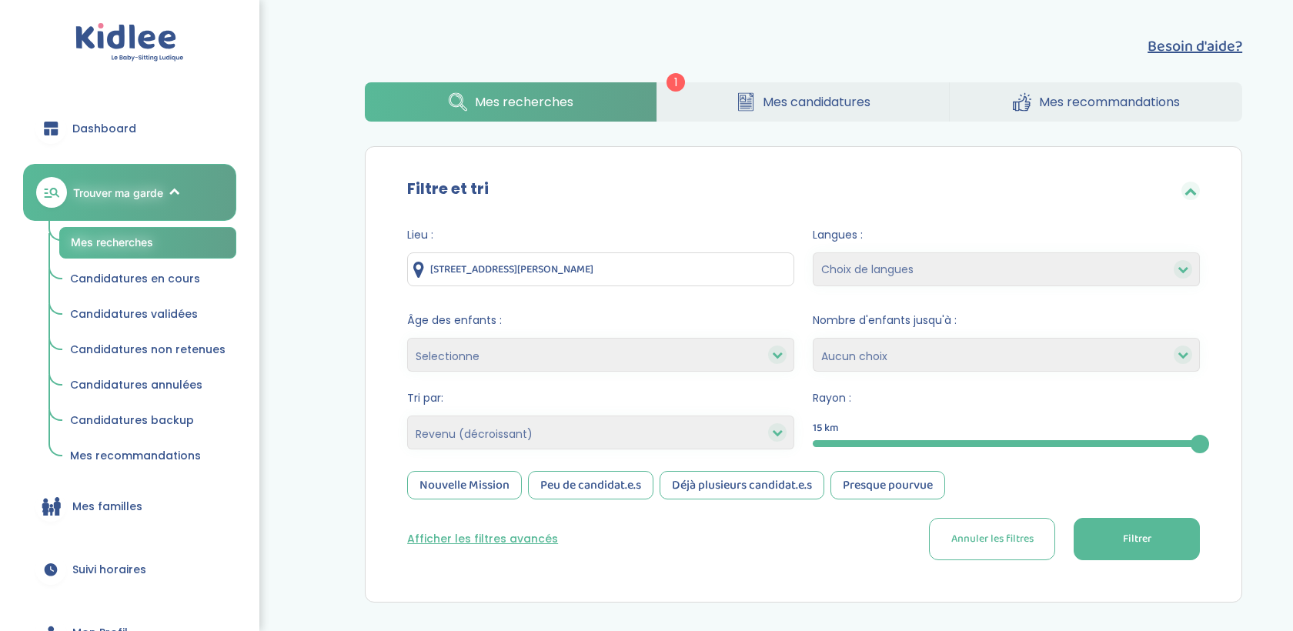
select select "salary_desc"
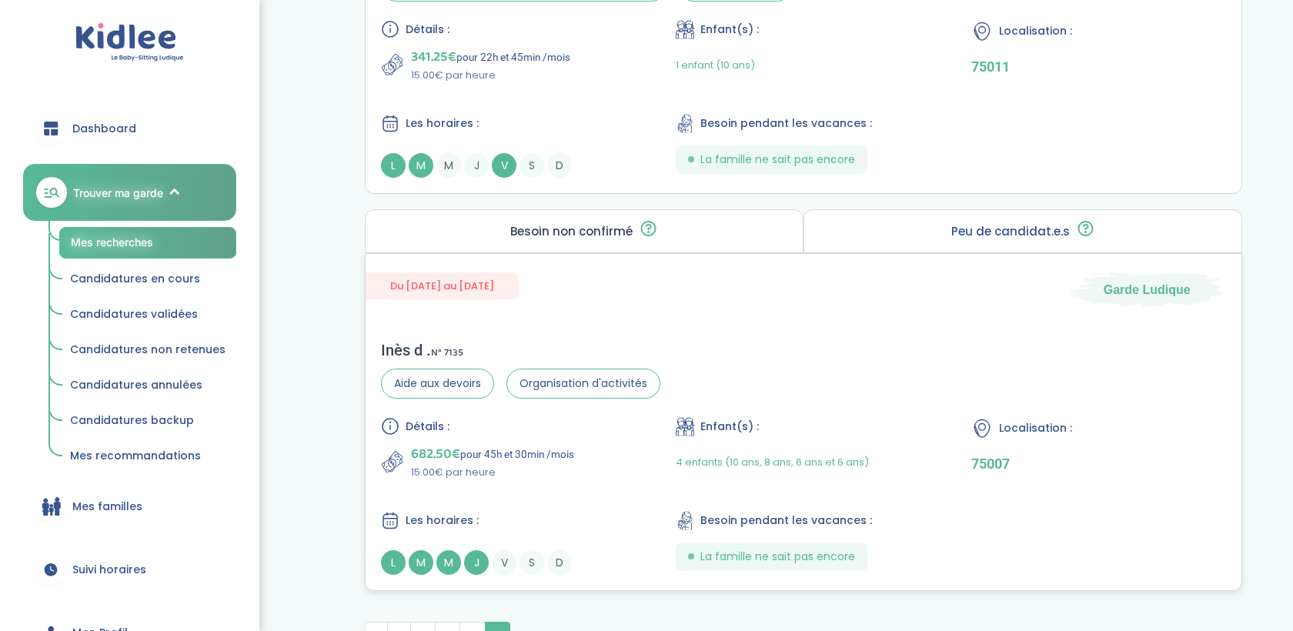
scroll to position [2453, 0]
